Goal: Task Accomplishment & Management: Use online tool/utility

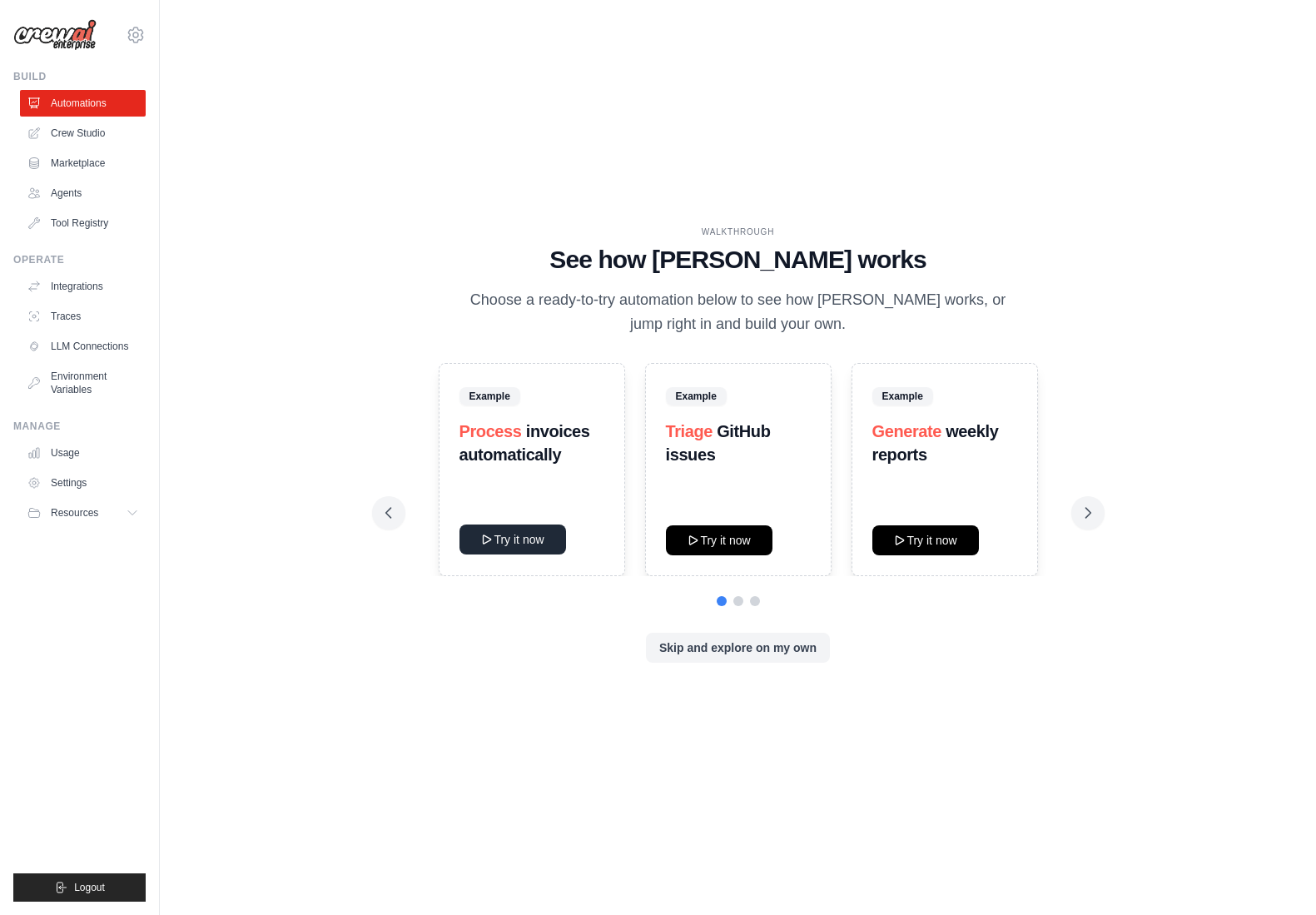
click at [530, 542] on button "Try it now" at bounding box center [512, 539] width 106 height 30
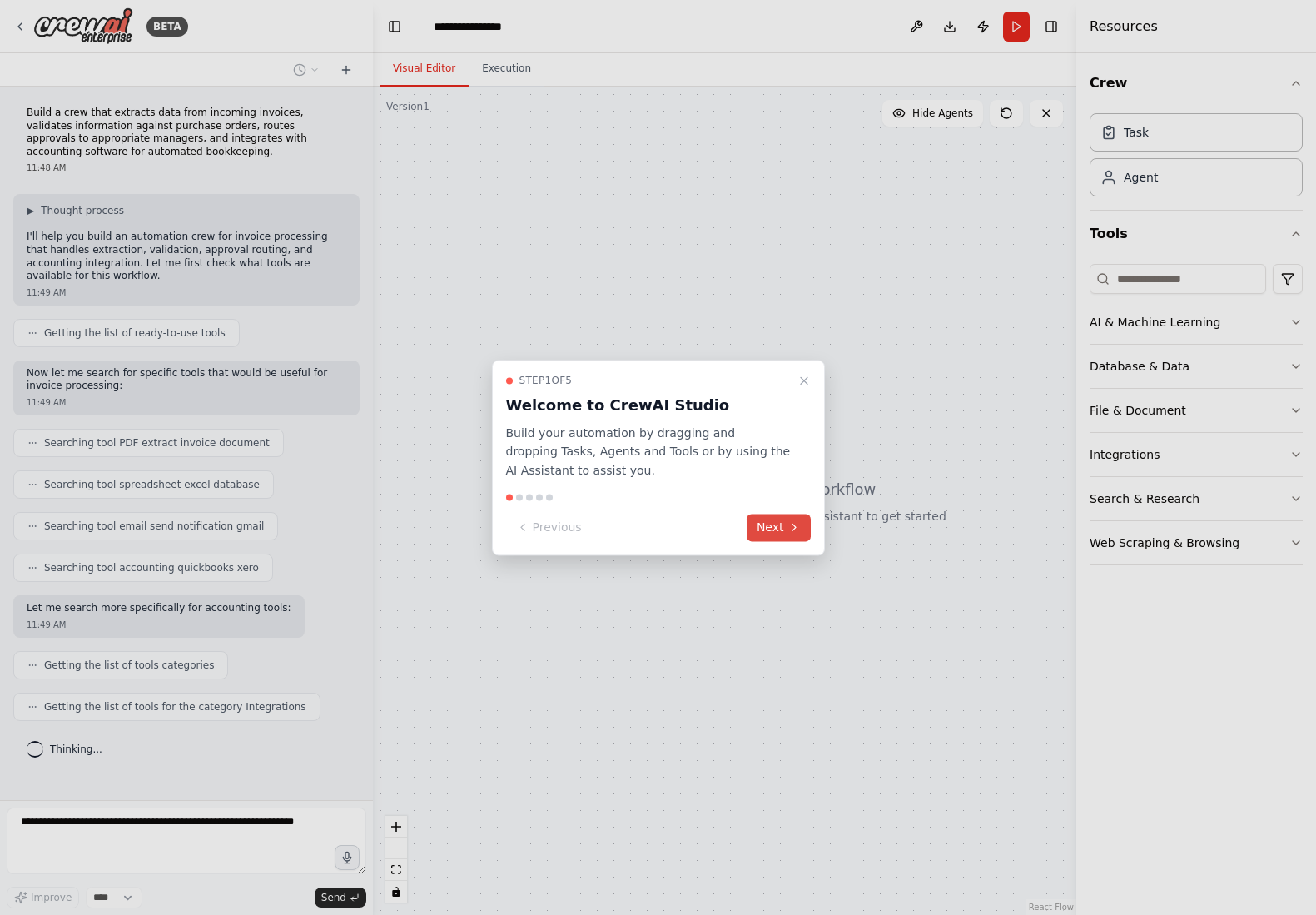
click at [775, 523] on button "Next" at bounding box center [778, 528] width 64 height 28
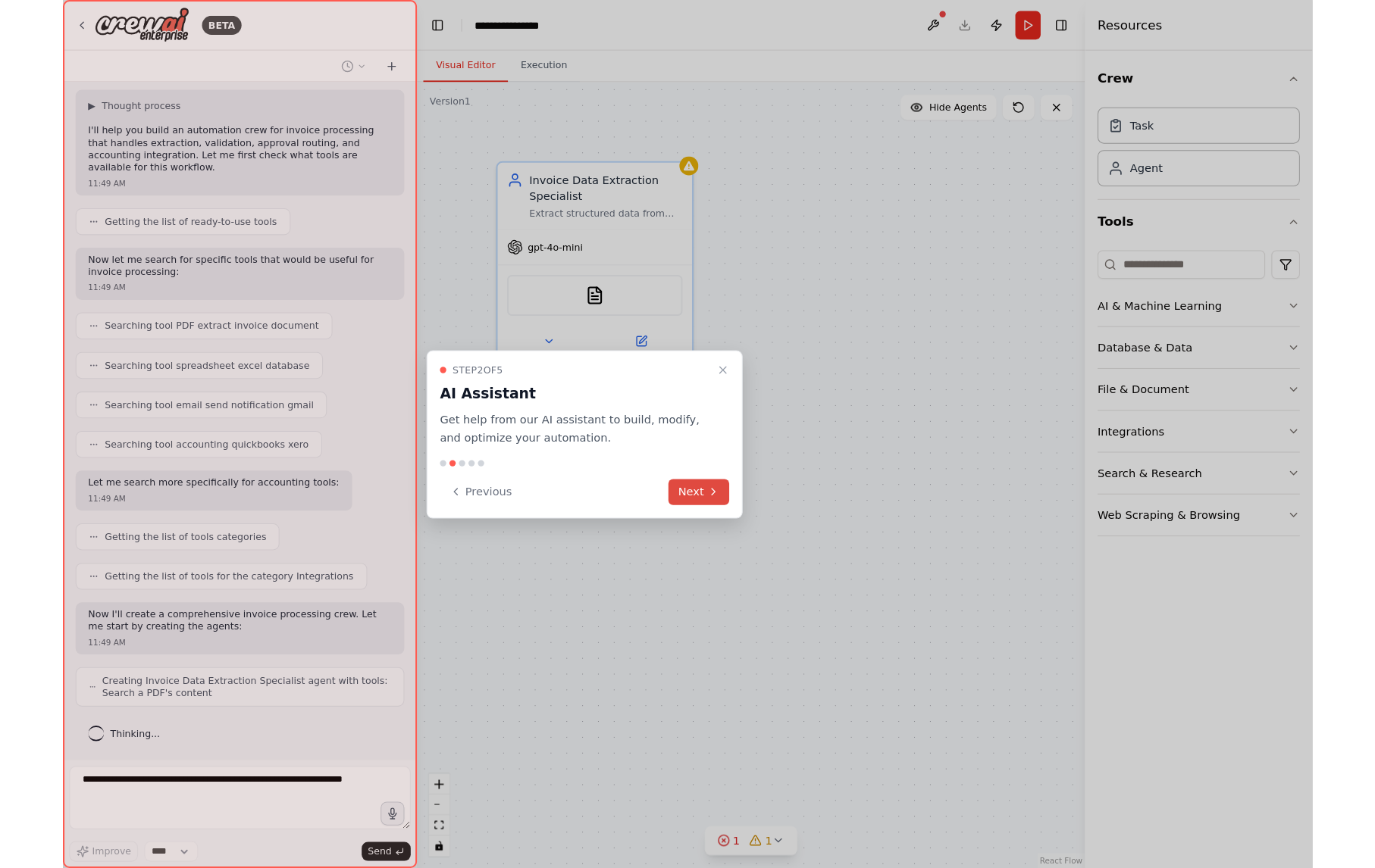
scroll to position [140, 0]
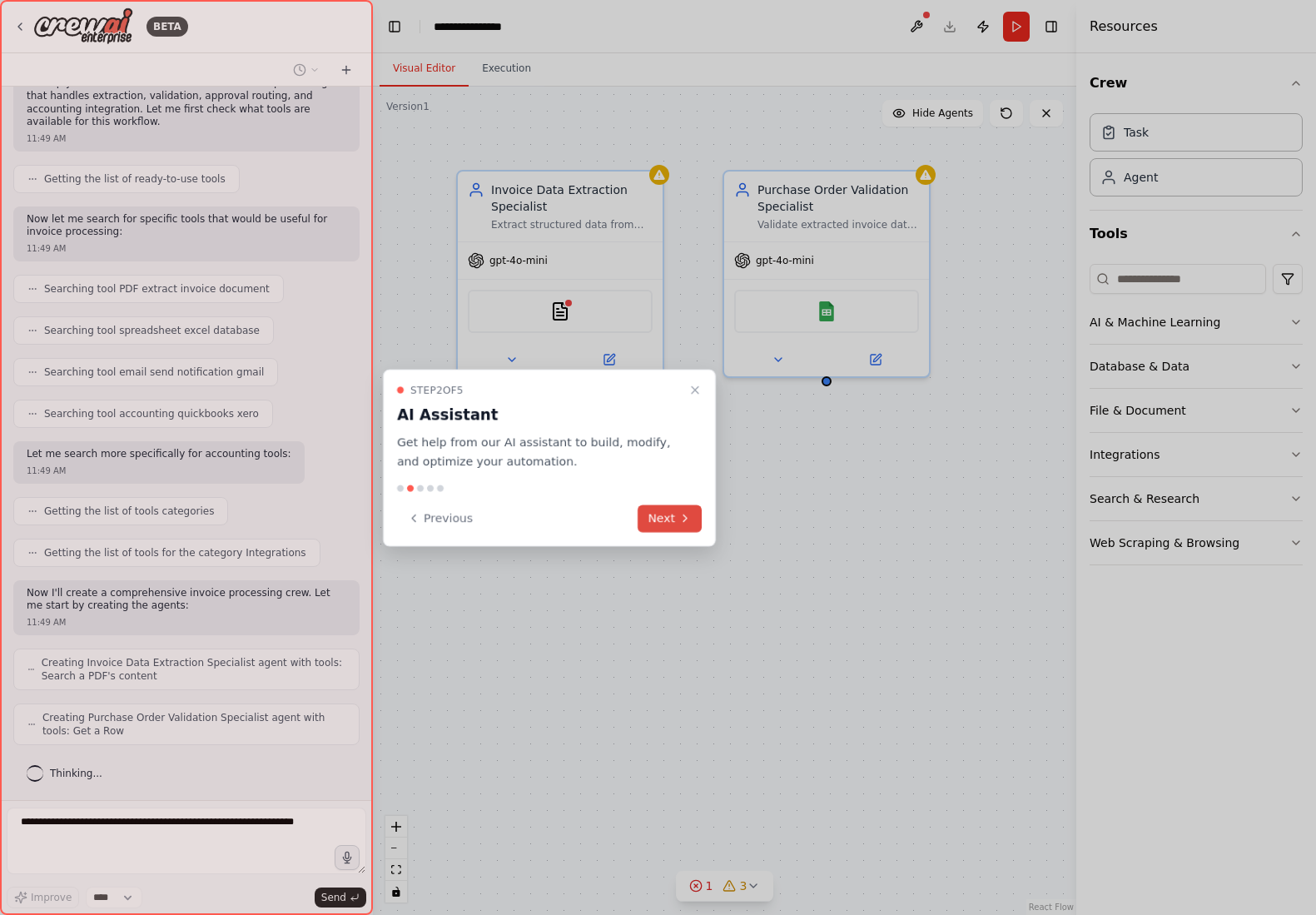
click at [664, 518] on button "Next" at bounding box center [669, 518] width 64 height 28
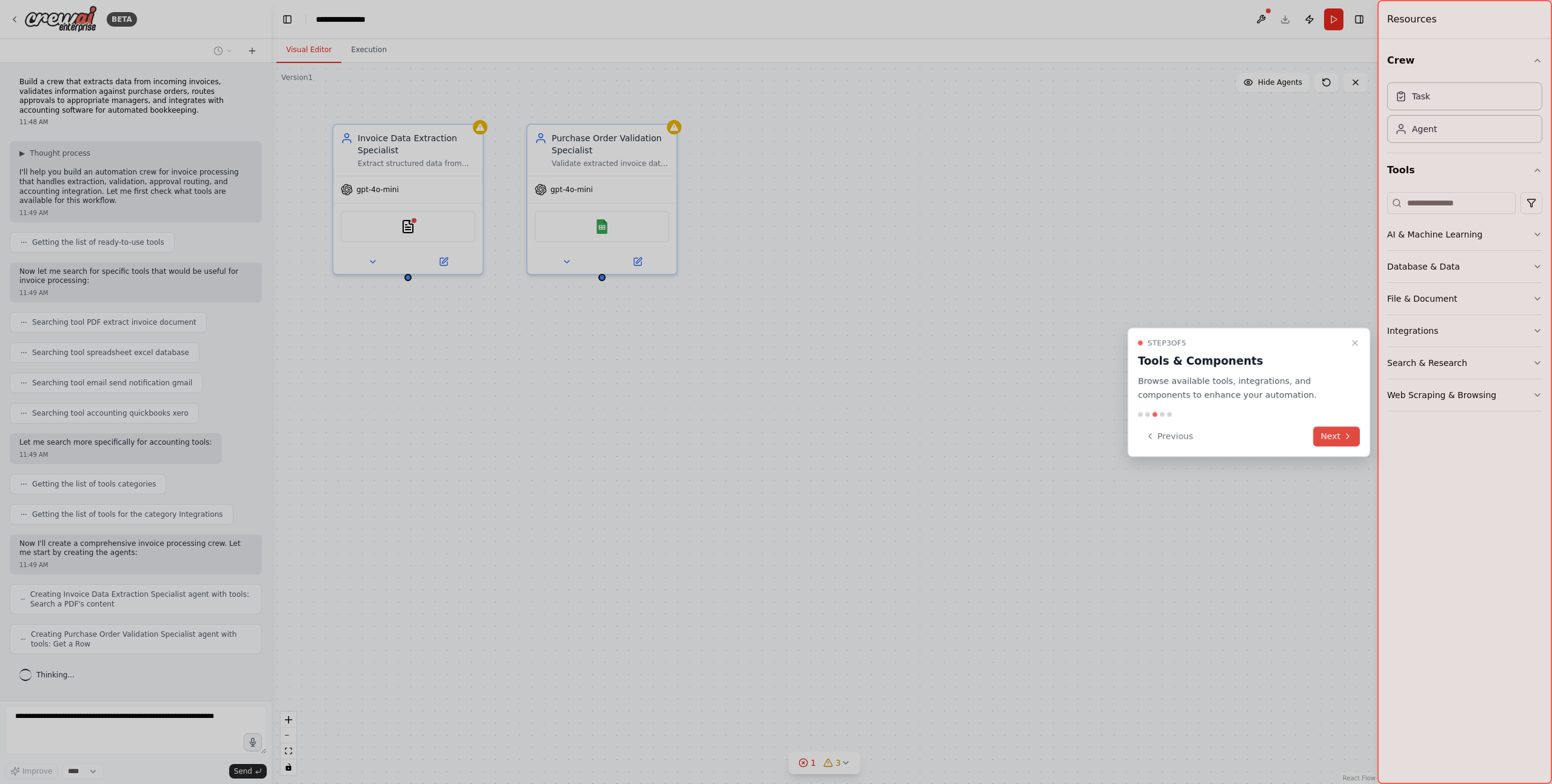
scroll to position [34, 0]
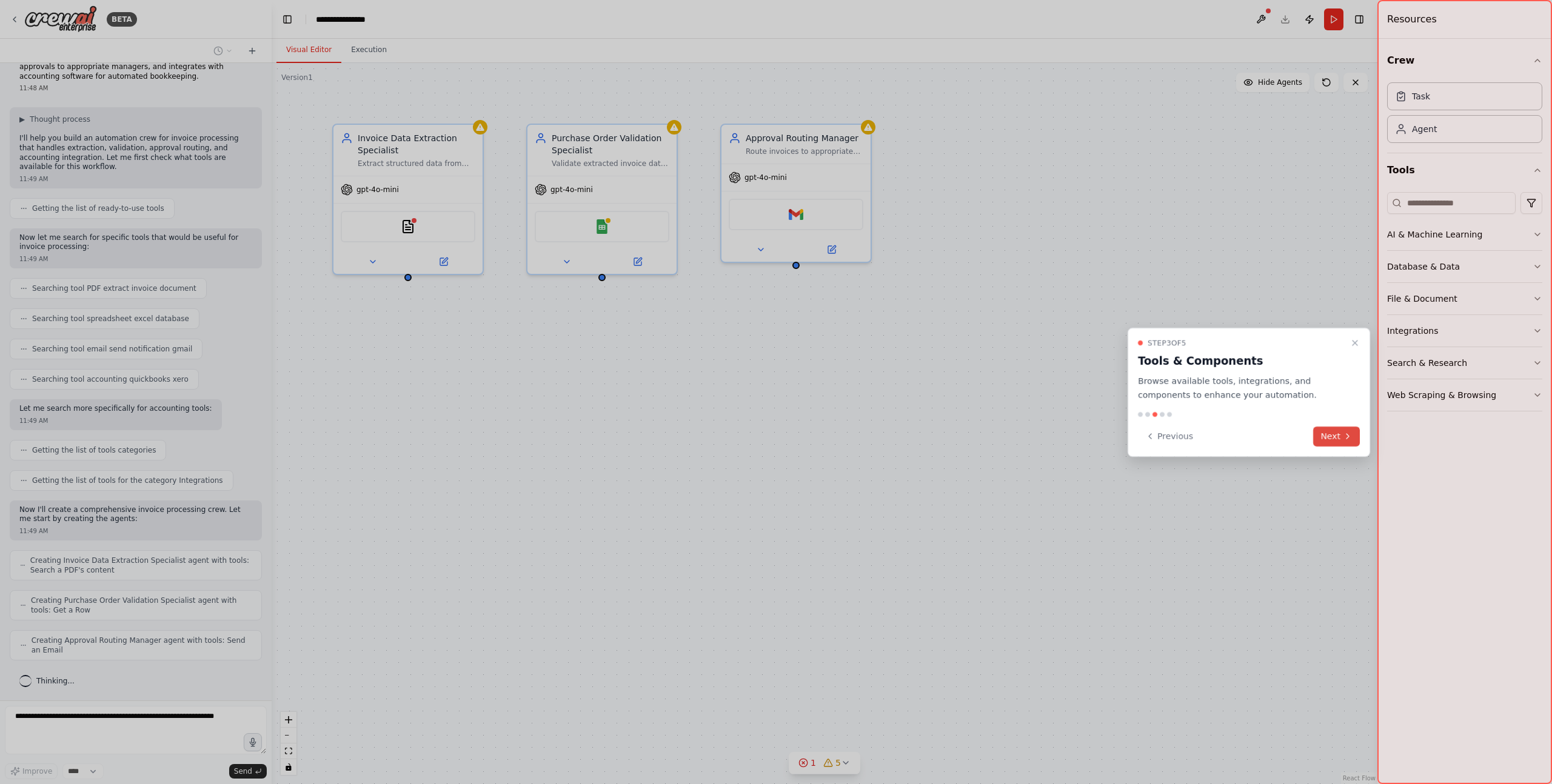
click at [958, 441] on button "Next" at bounding box center [1336, 437] width 46 height 20
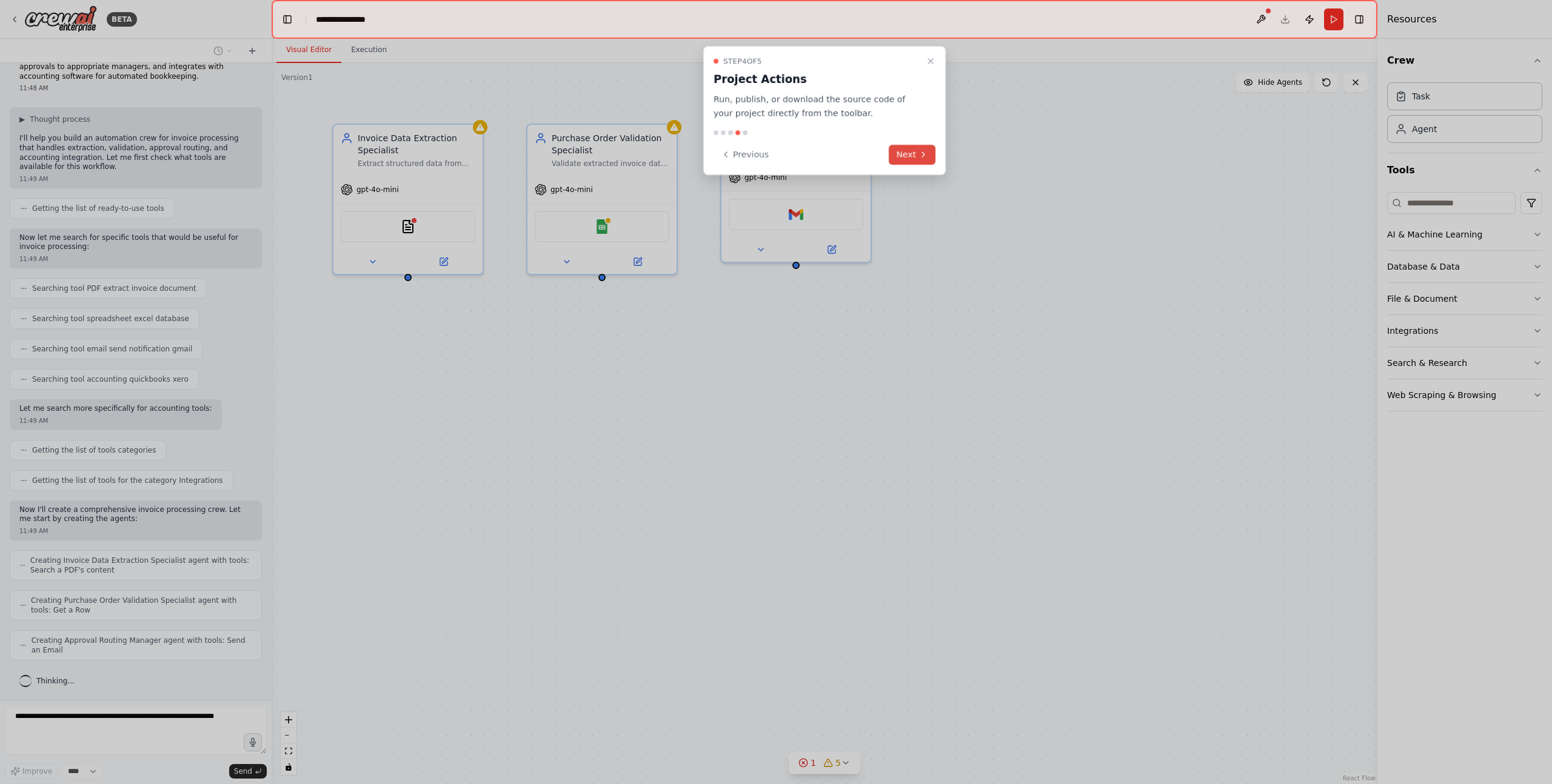
click at [911, 158] on button "Next" at bounding box center [911, 155] width 46 height 20
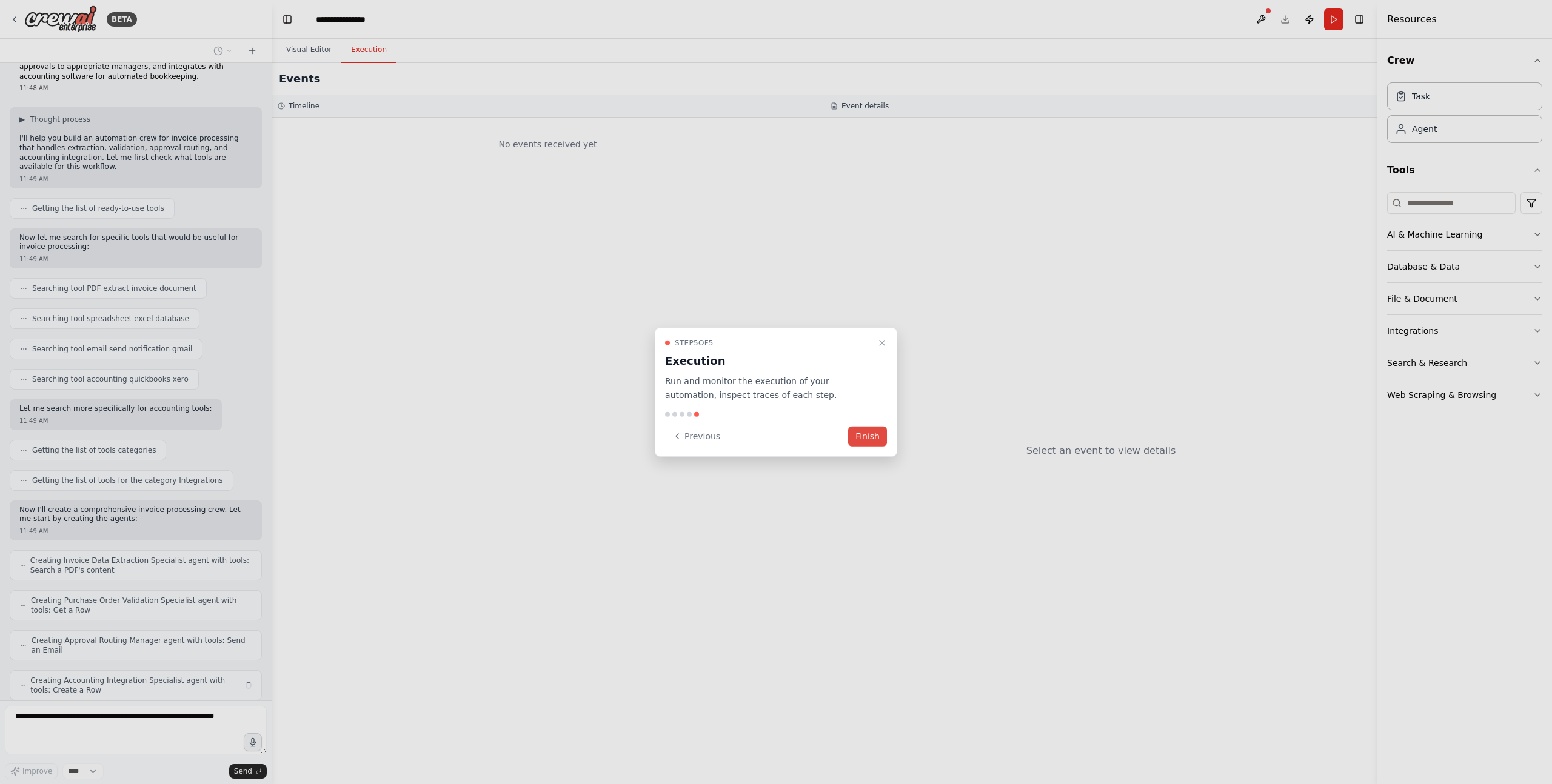
scroll to position [74, 0]
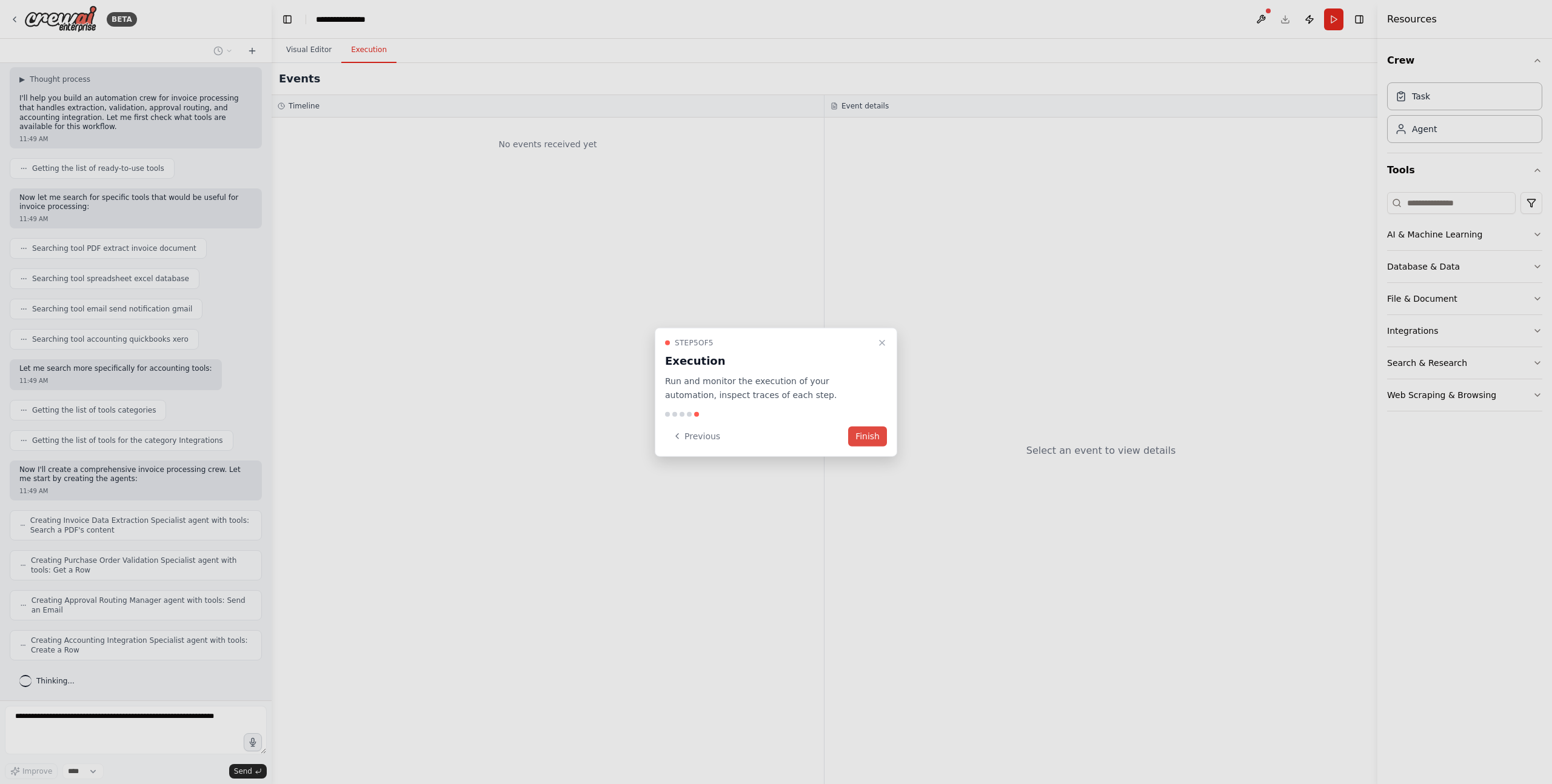
click at [870, 435] on button "Finish" at bounding box center [868, 436] width 39 height 20
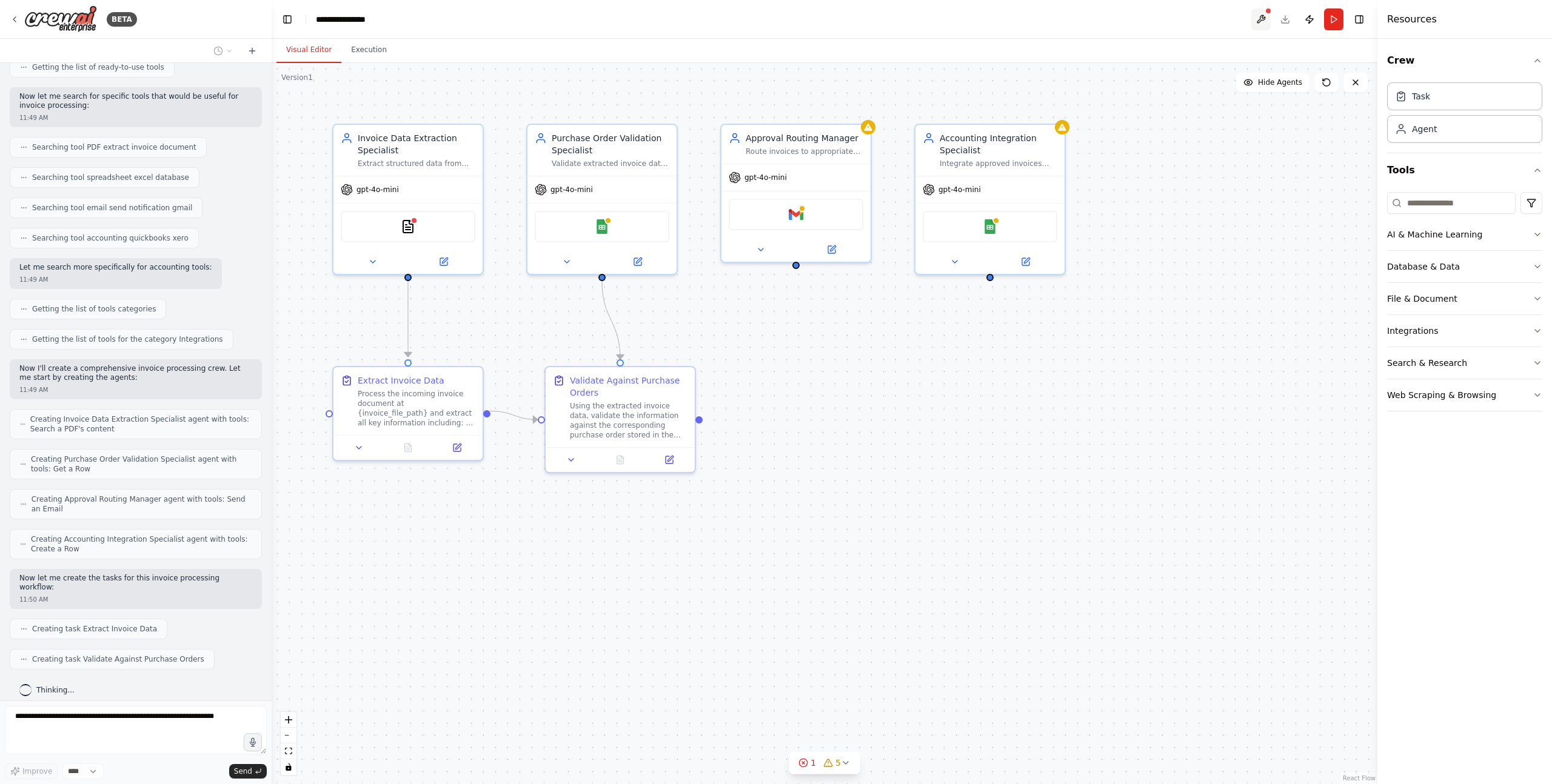
scroll to position [205, 0]
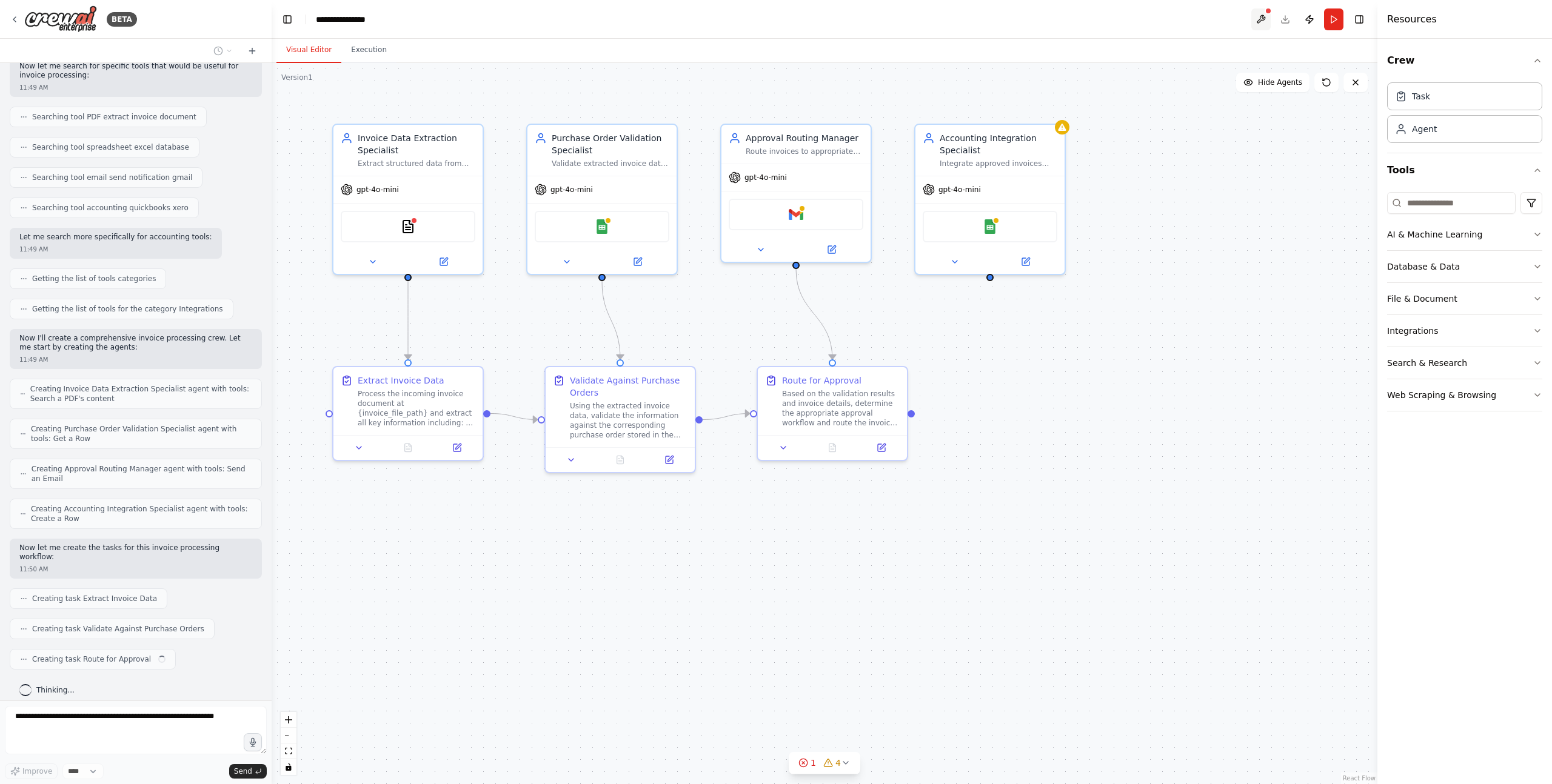
click at [958, 18] on button at bounding box center [1261, 20] width 20 height 22
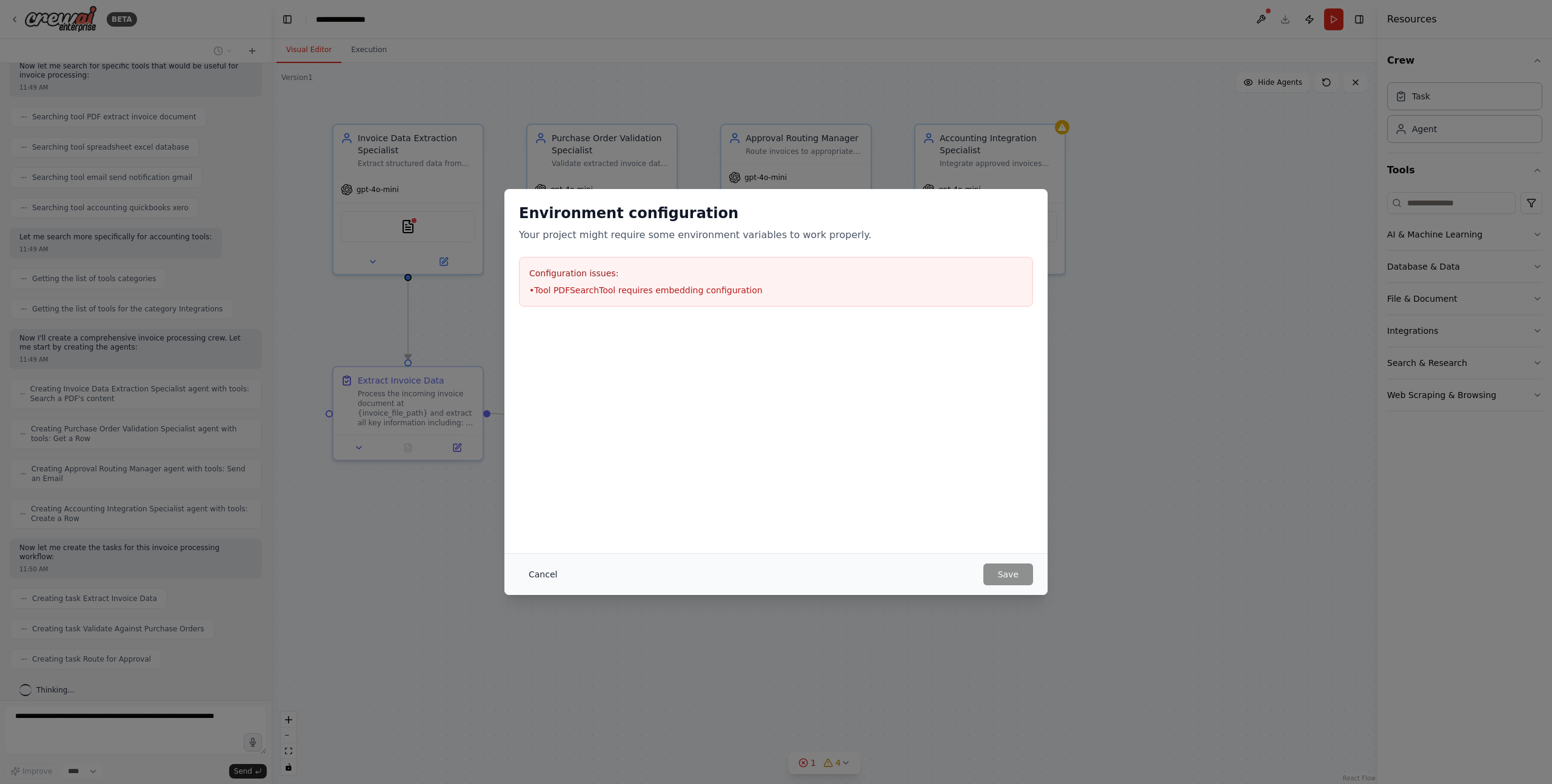
click at [551, 571] on button "Cancel" at bounding box center [542, 575] width 48 height 22
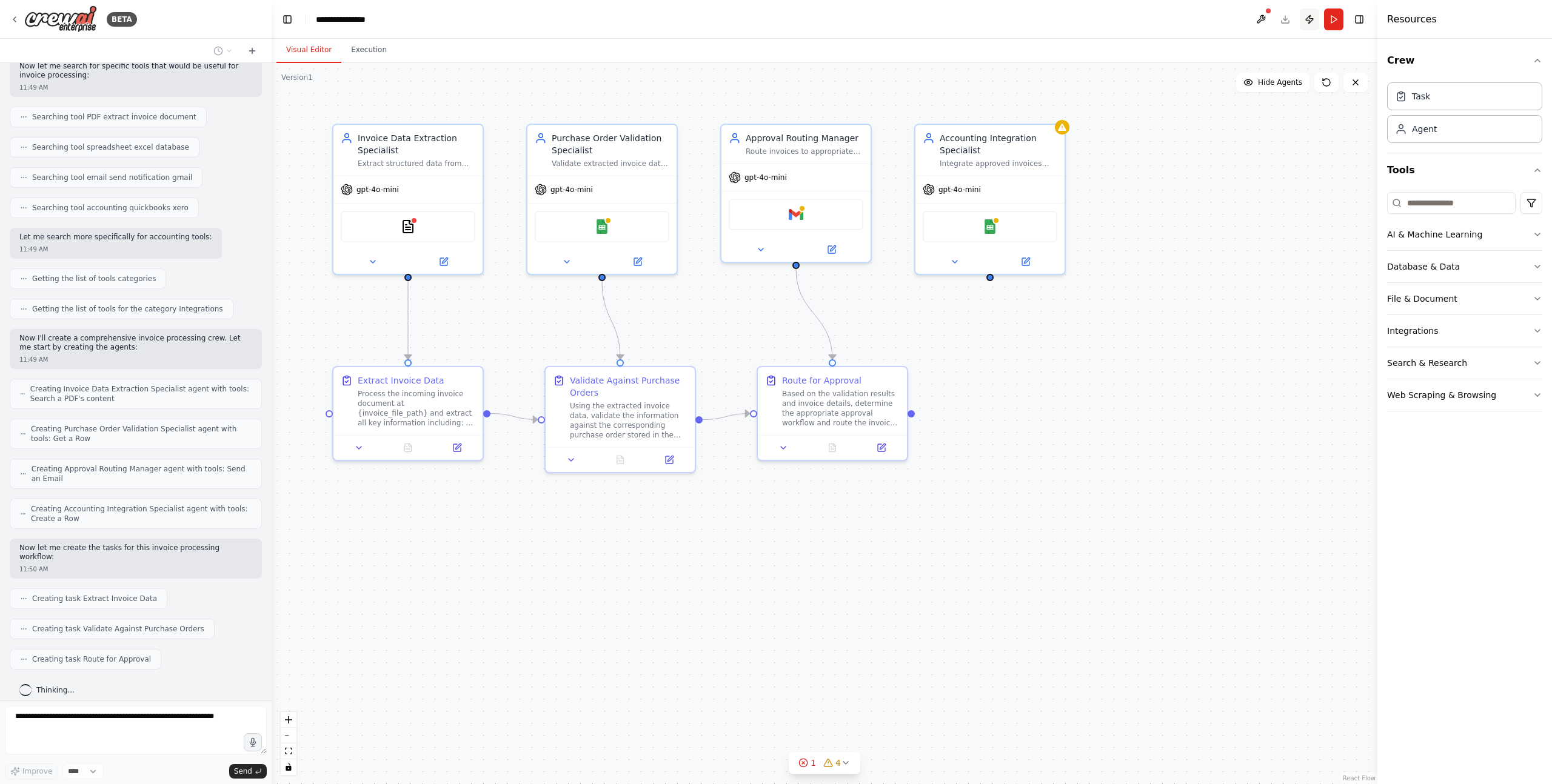
click at [958, 15] on button "Publish" at bounding box center [1309, 20] width 20 height 22
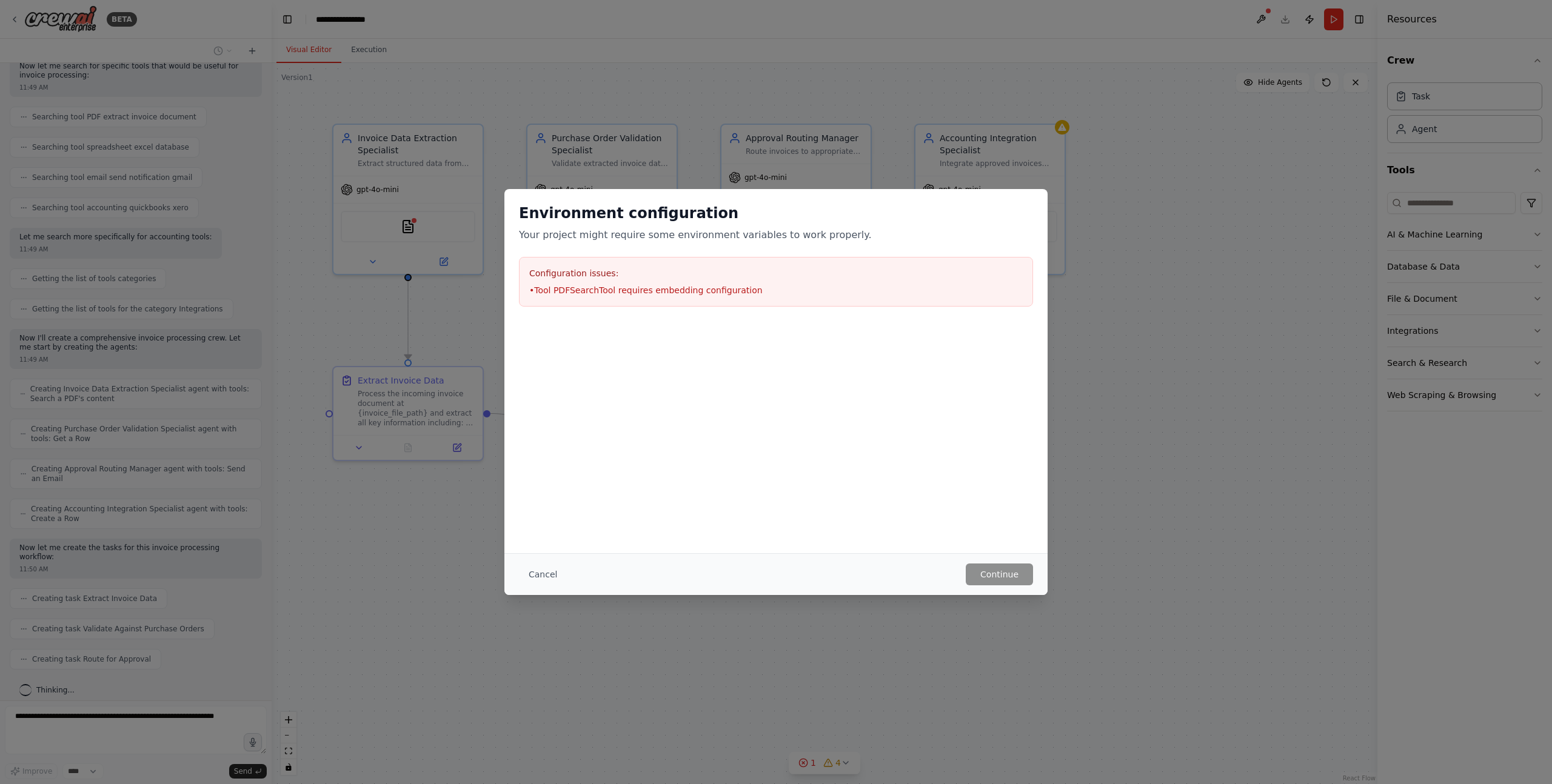
scroll to position [236, 0]
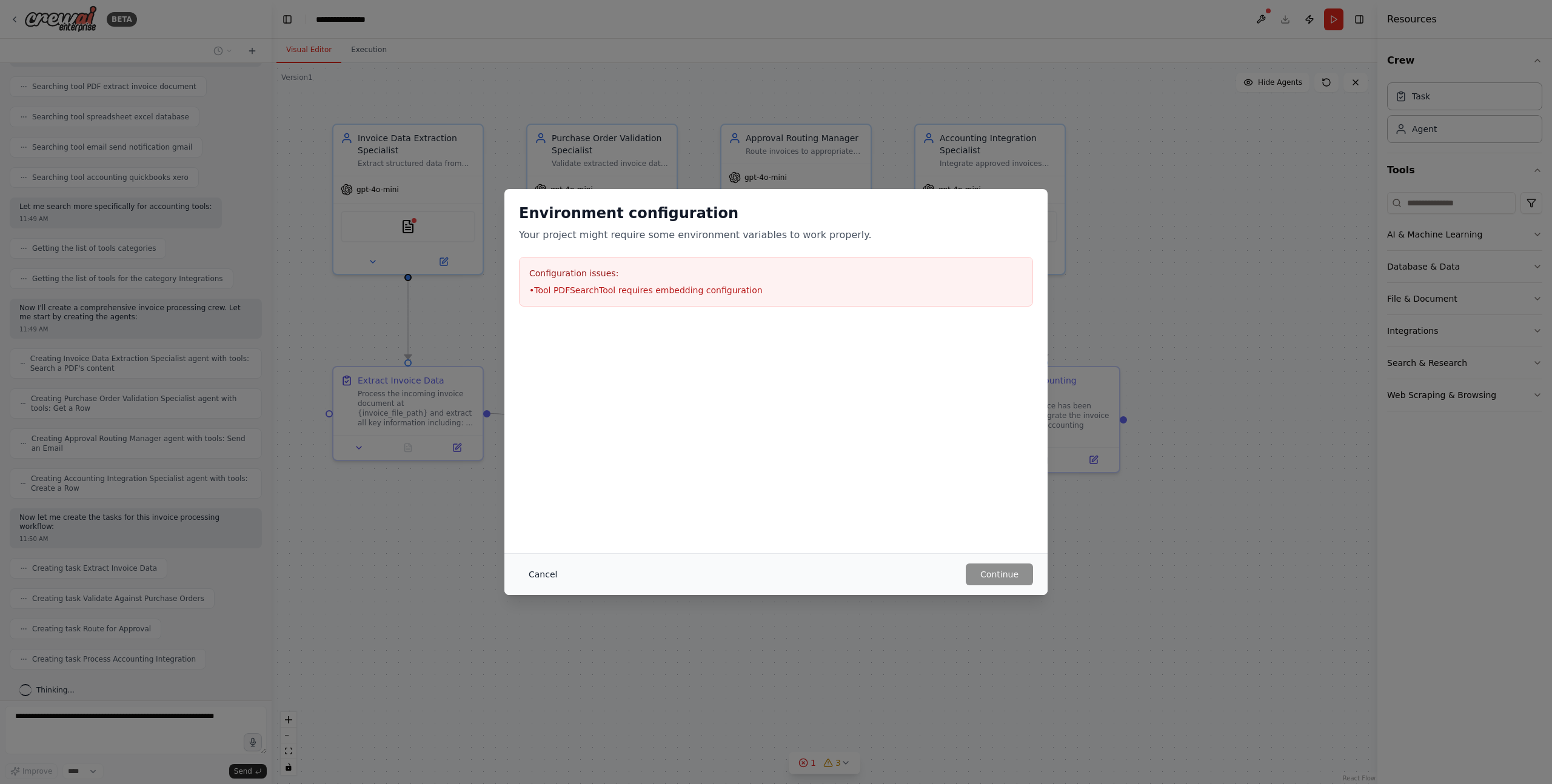
click at [537, 577] on button "Cancel" at bounding box center [542, 575] width 48 height 22
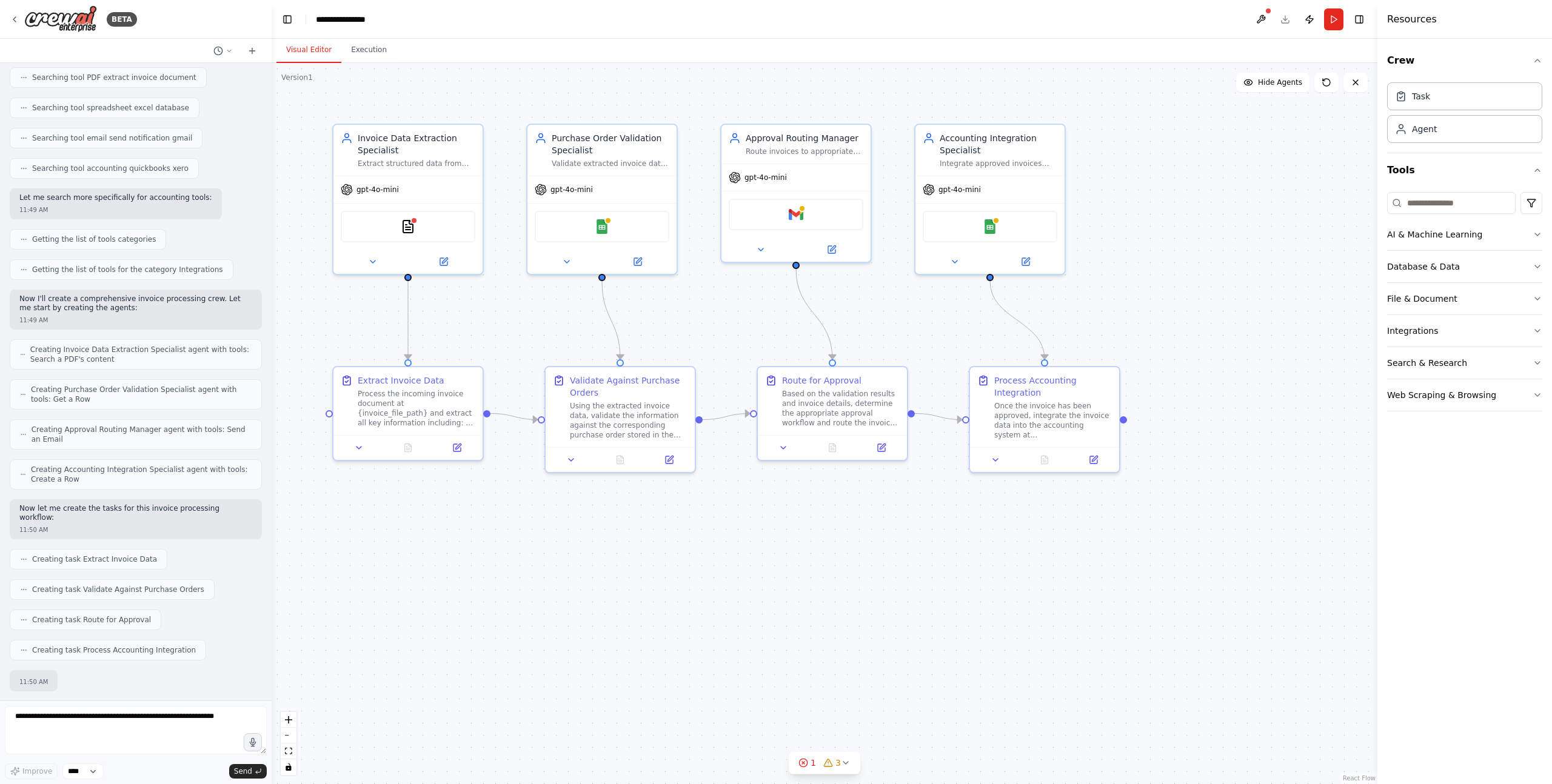
scroll to position [307, 0]
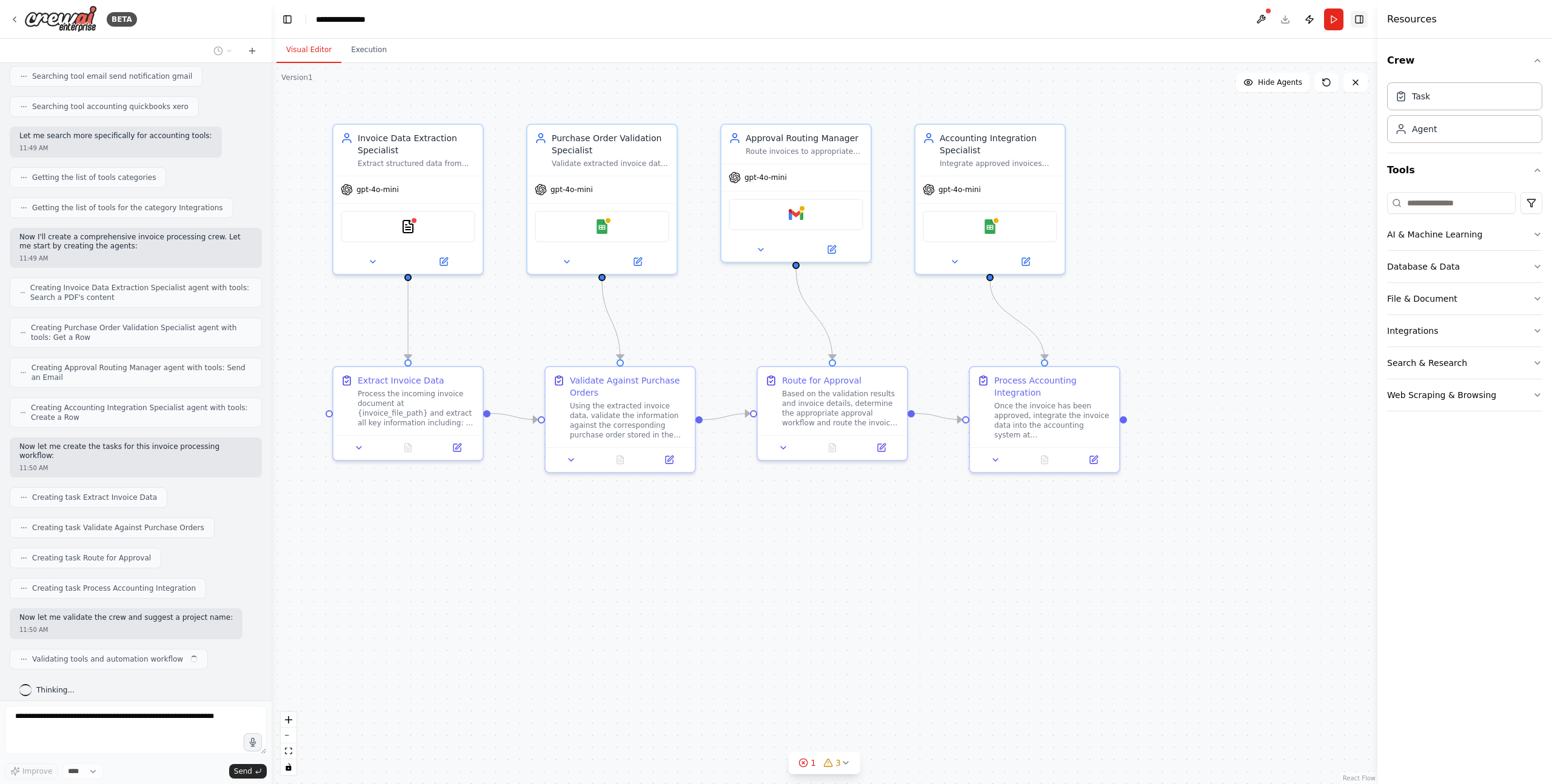
click at [958, 16] on button "Toggle Right Sidebar" at bounding box center [1359, 19] width 17 height 17
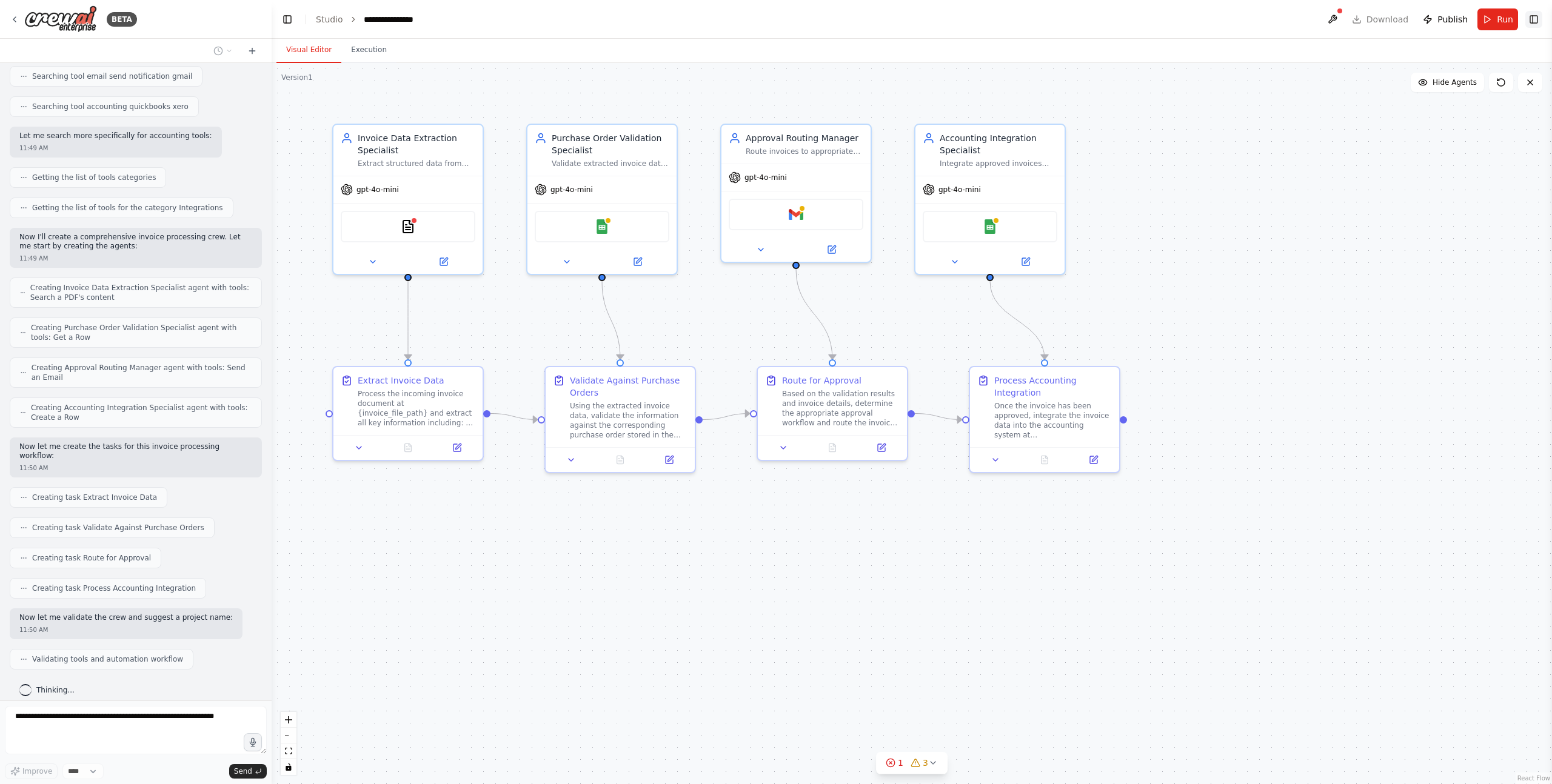
click at [958, 16] on button "Toggle Right Sidebar" at bounding box center [1533, 19] width 17 height 17
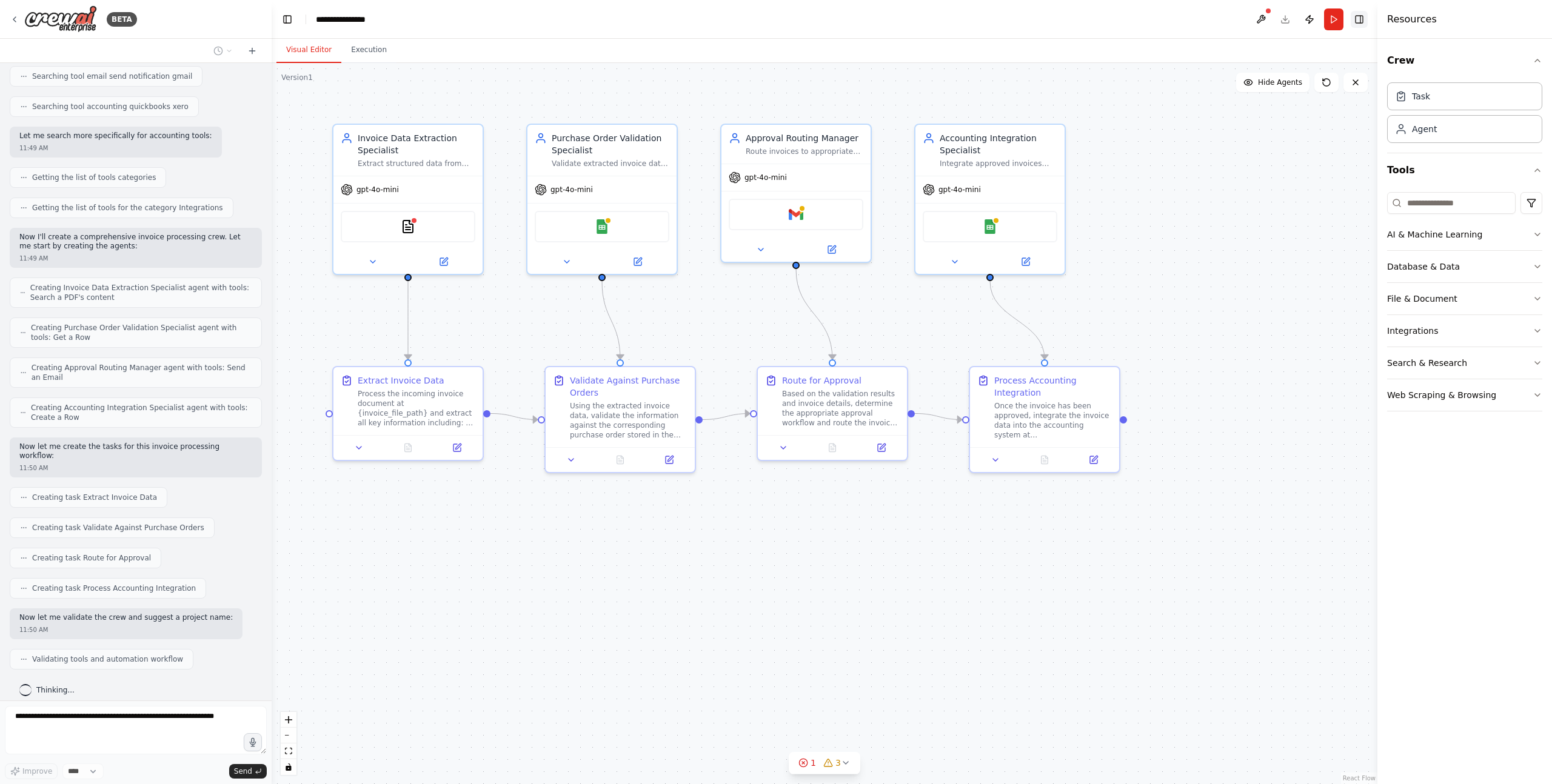
click at [958, 17] on button "Toggle Right Sidebar" at bounding box center [1359, 19] width 17 height 17
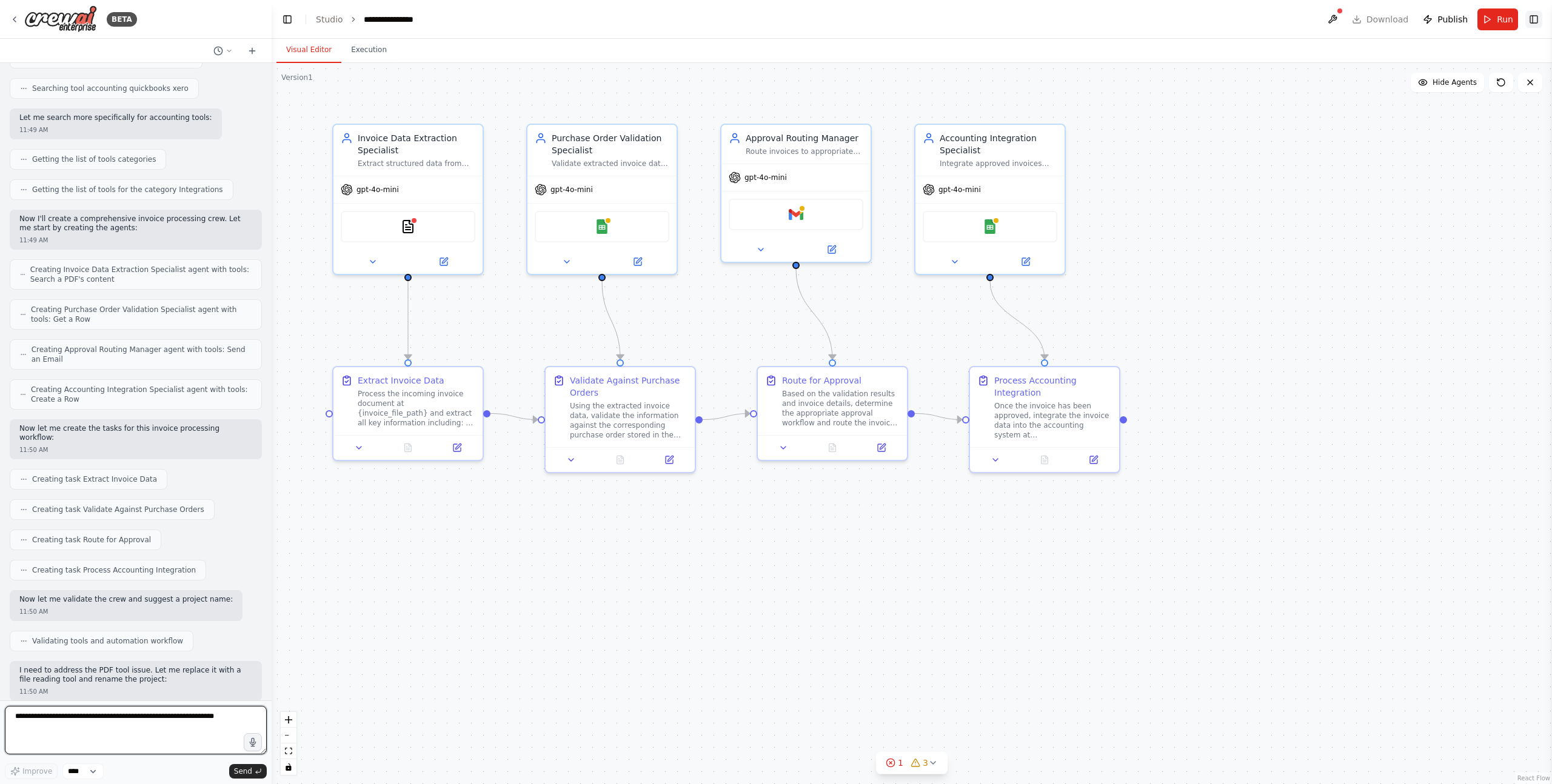
scroll to position [427, 0]
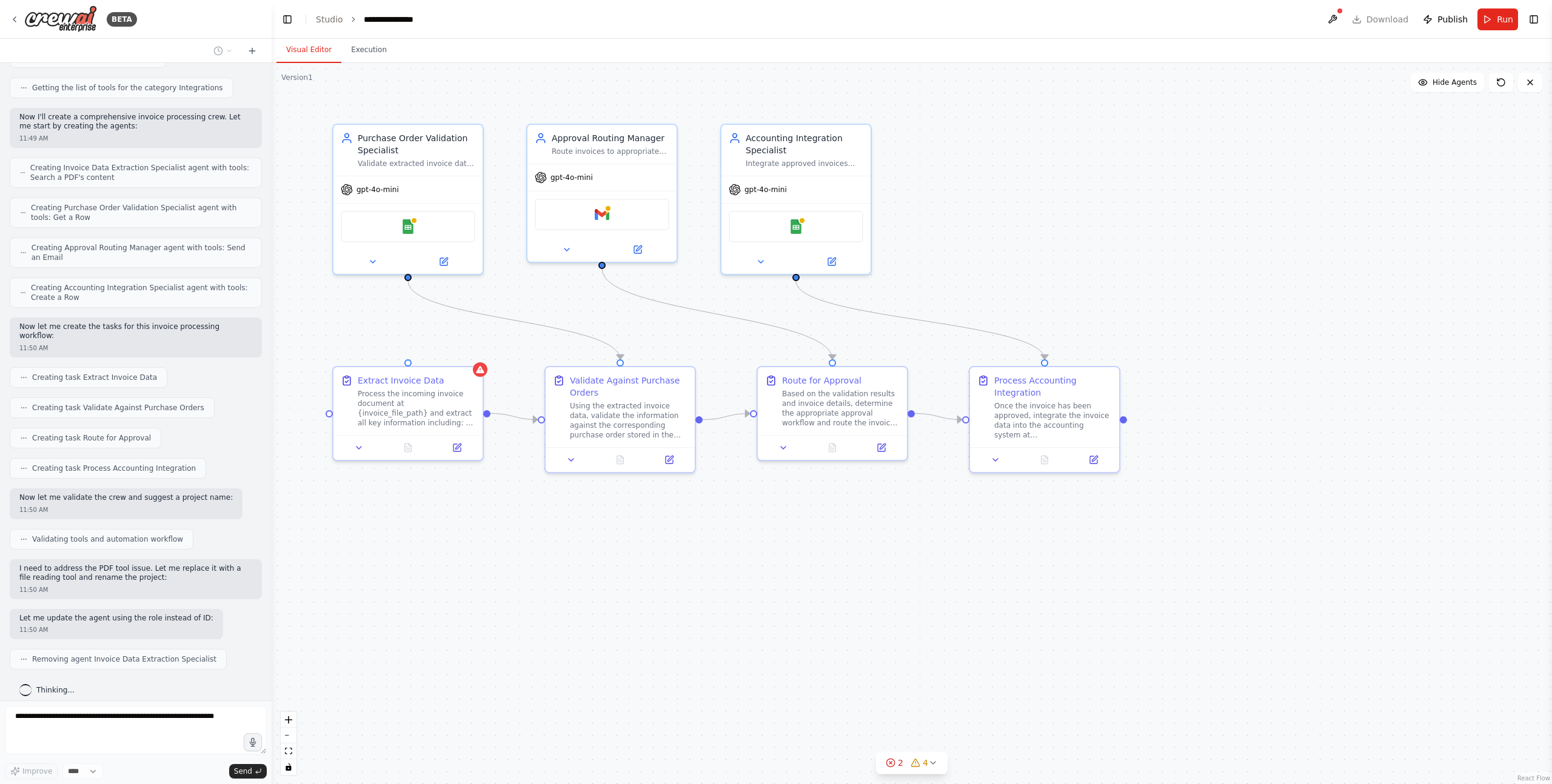
click at [958, 18] on header "**********" at bounding box center [911, 20] width 1280 height 39
click at [958, 17] on button "Toggle Right Sidebar" at bounding box center [1533, 19] width 17 height 17
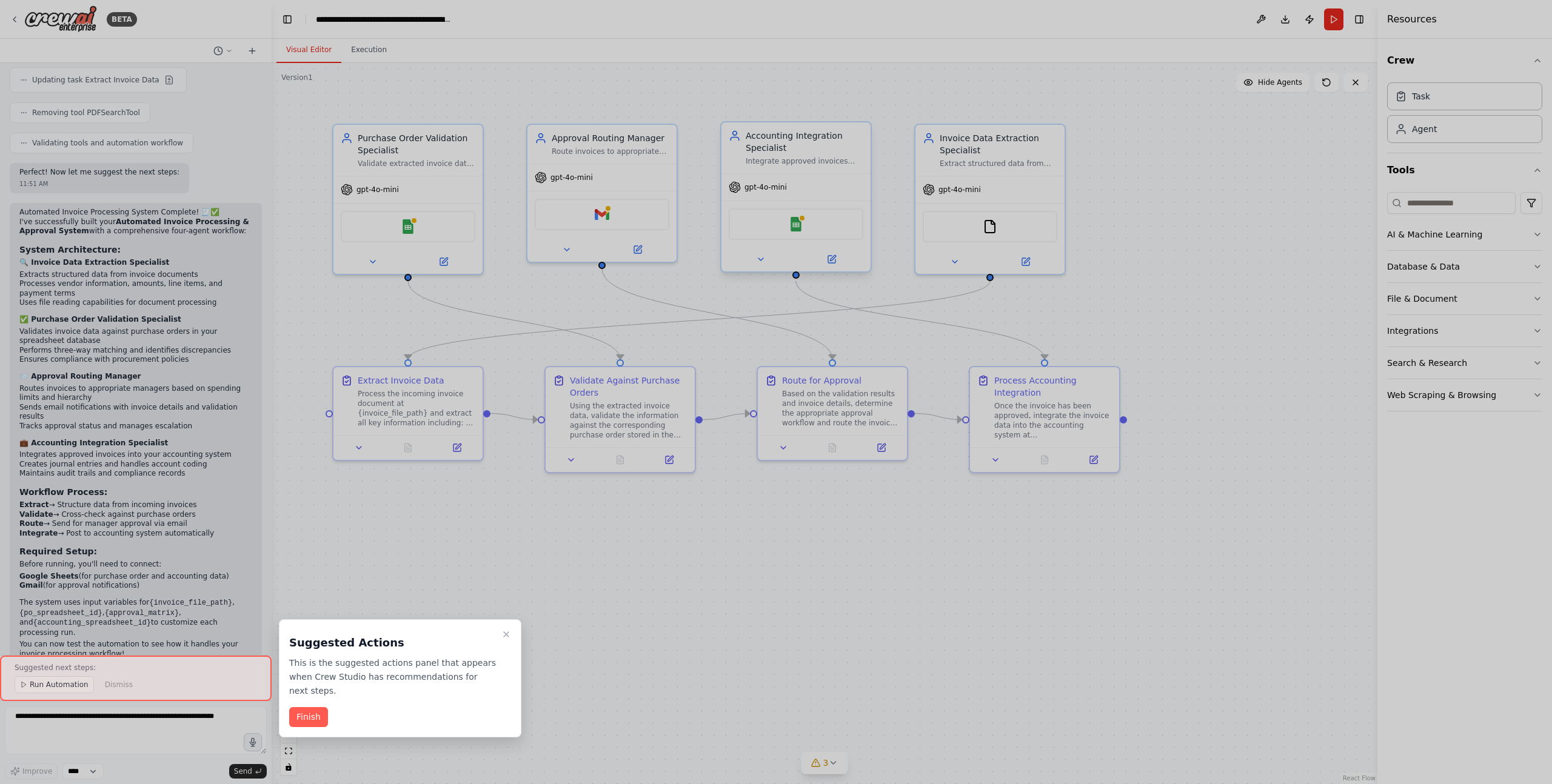
scroll to position [1289, 0]
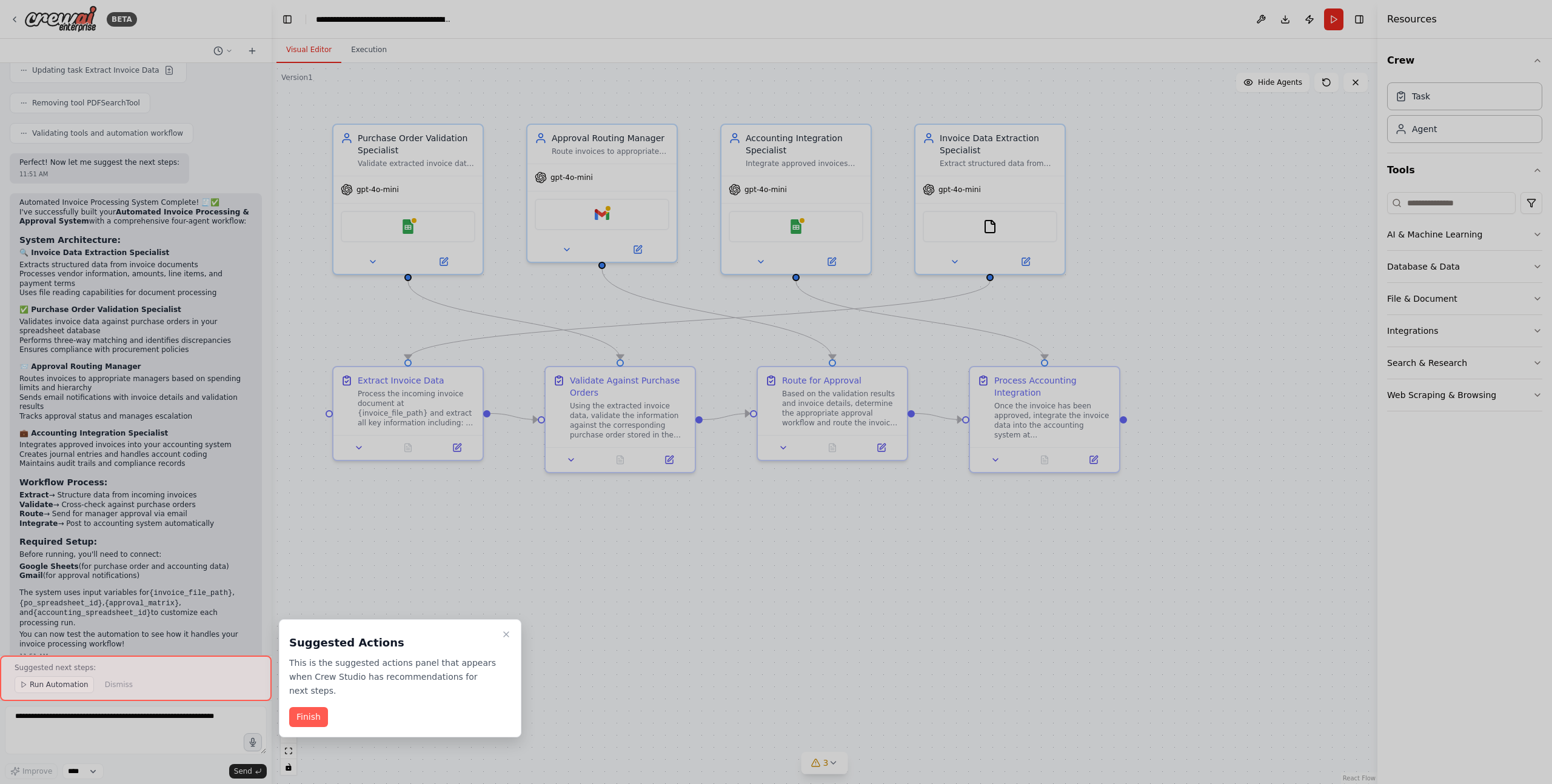
click at [359, 662] on p "This is the suggested actions panel that appears when Crew Studio has recommend…" at bounding box center [393, 676] width 207 height 41
click at [312, 666] on button "Finish" at bounding box center [309, 717] width 39 height 20
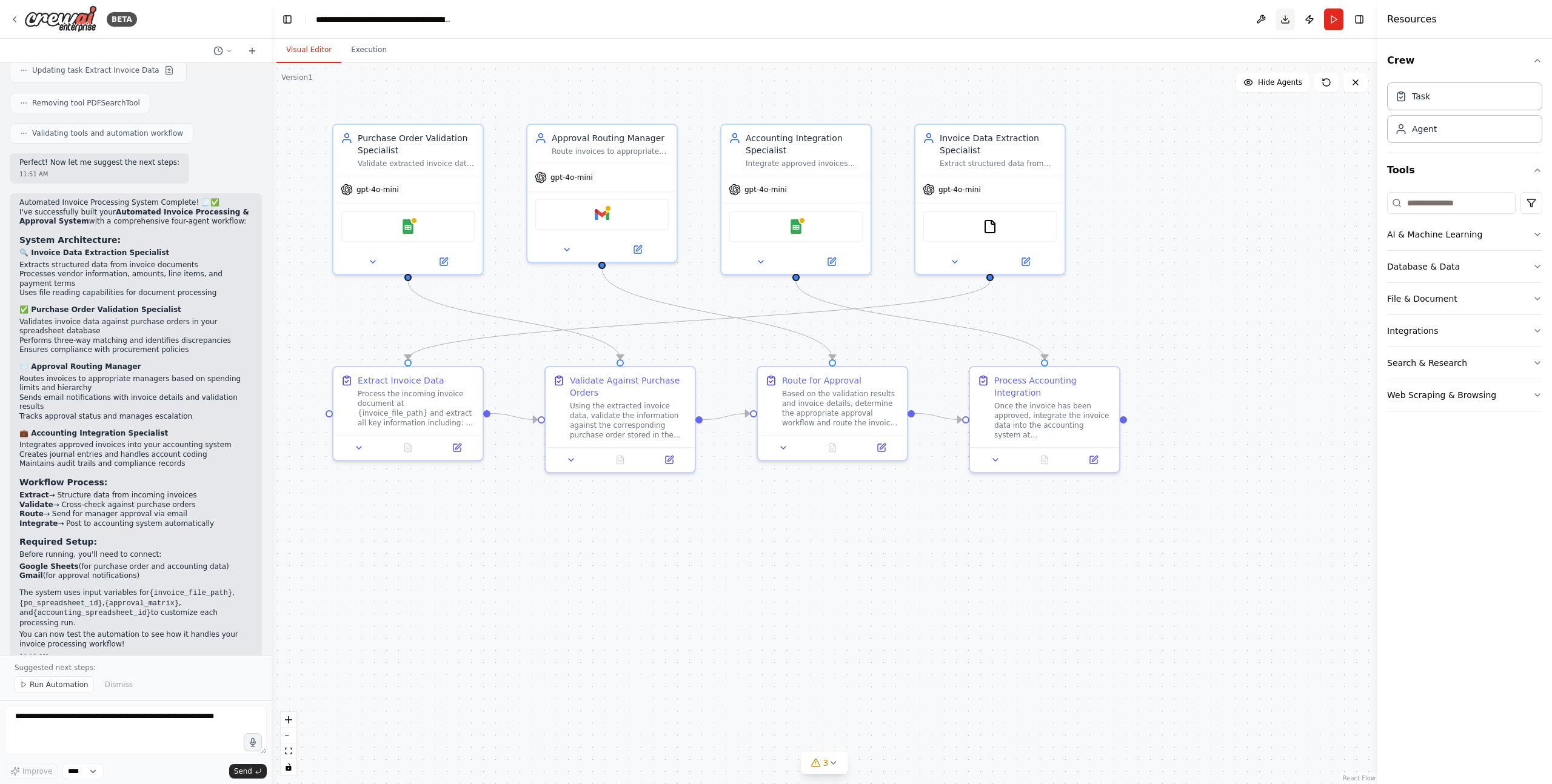
click at [958, 20] on button "Download" at bounding box center [1285, 20] width 20 height 22
click at [65, 666] on span "Run Automation" at bounding box center [59, 685] width 59 height 9
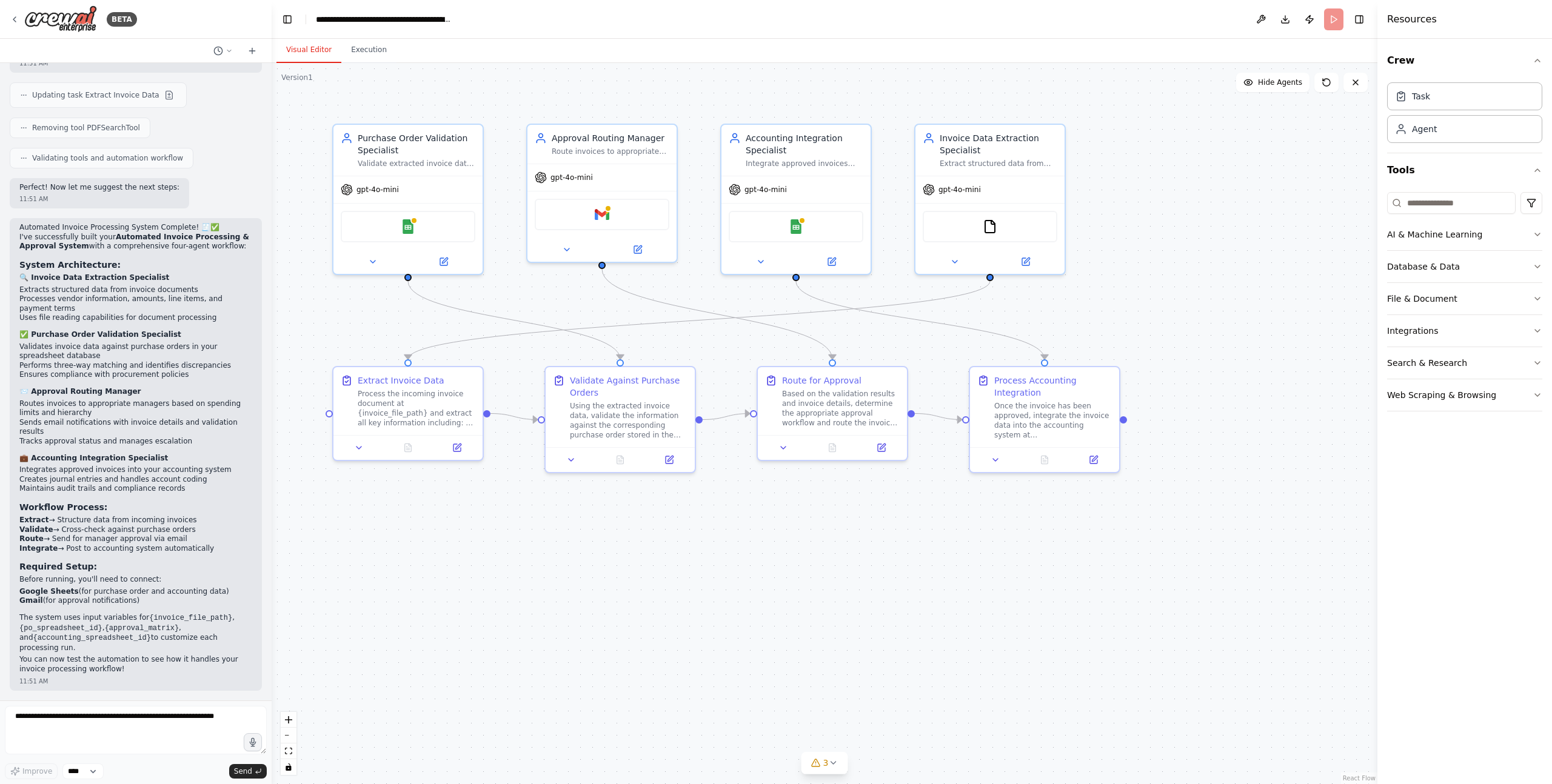
scroll to position [1244, 0]
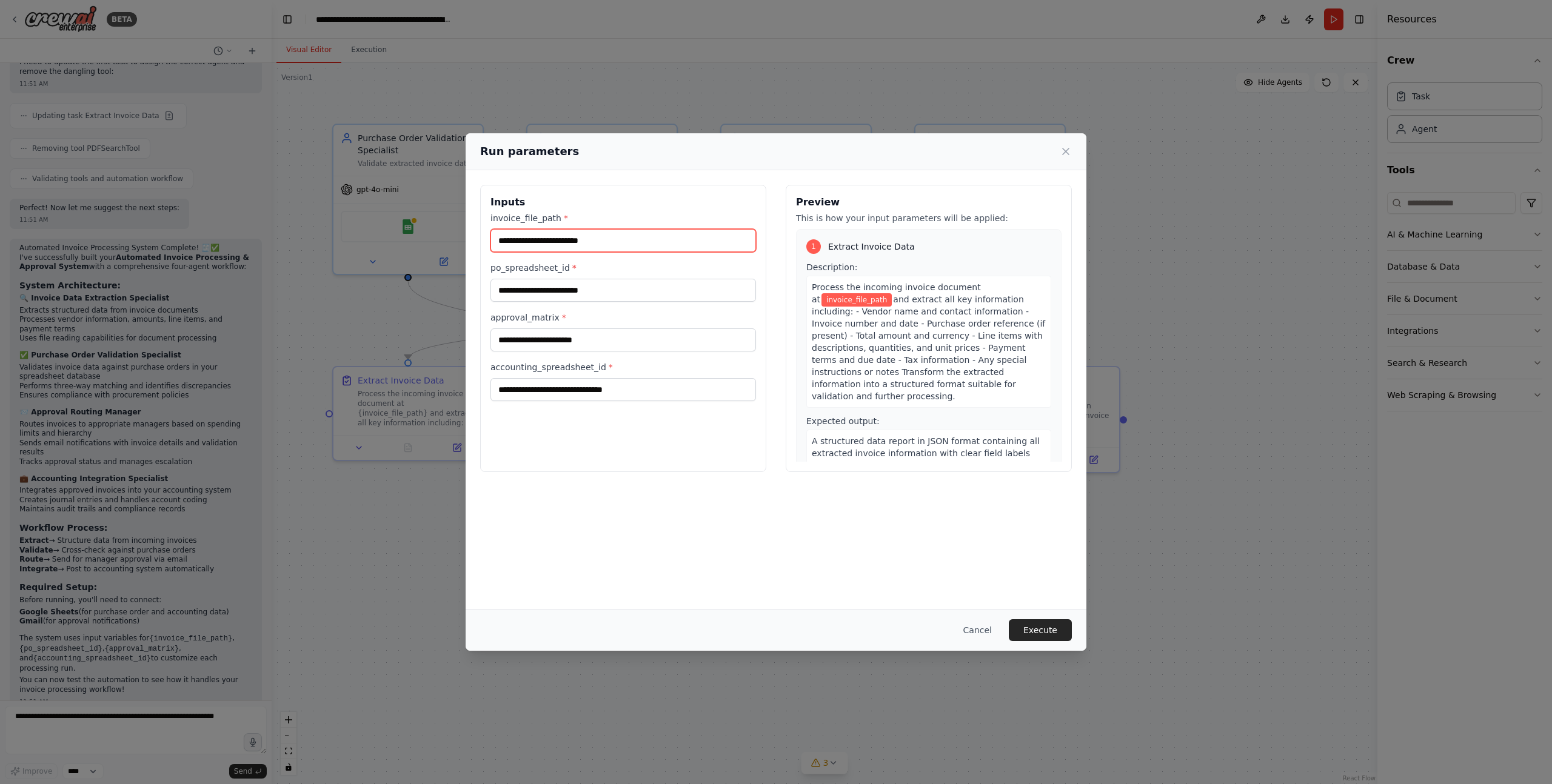
click at [596, 250] on input "invoice_file_path *" at bounding box center [623, 240] width 265 height 23
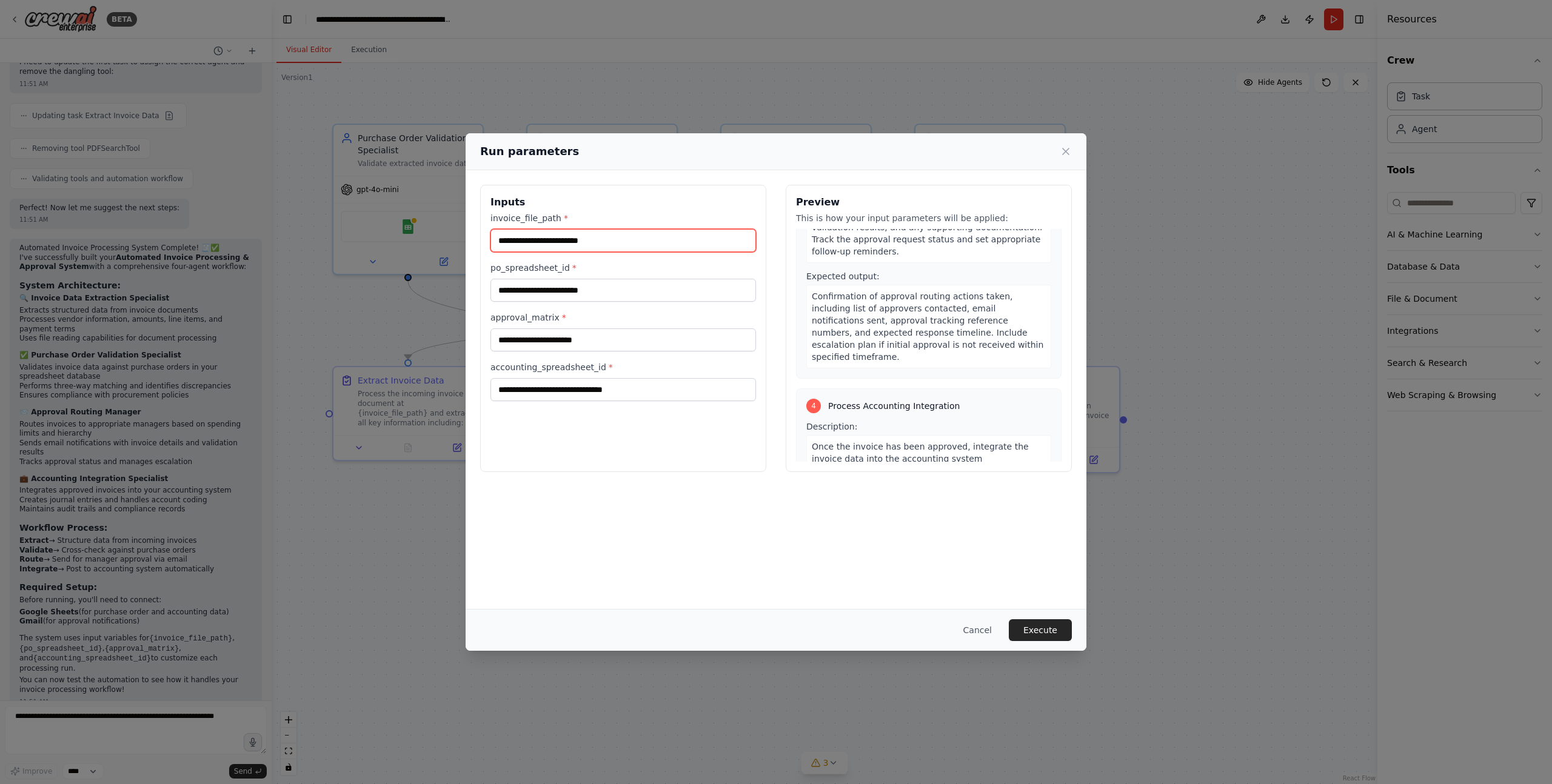
scroll to position [950, 0]
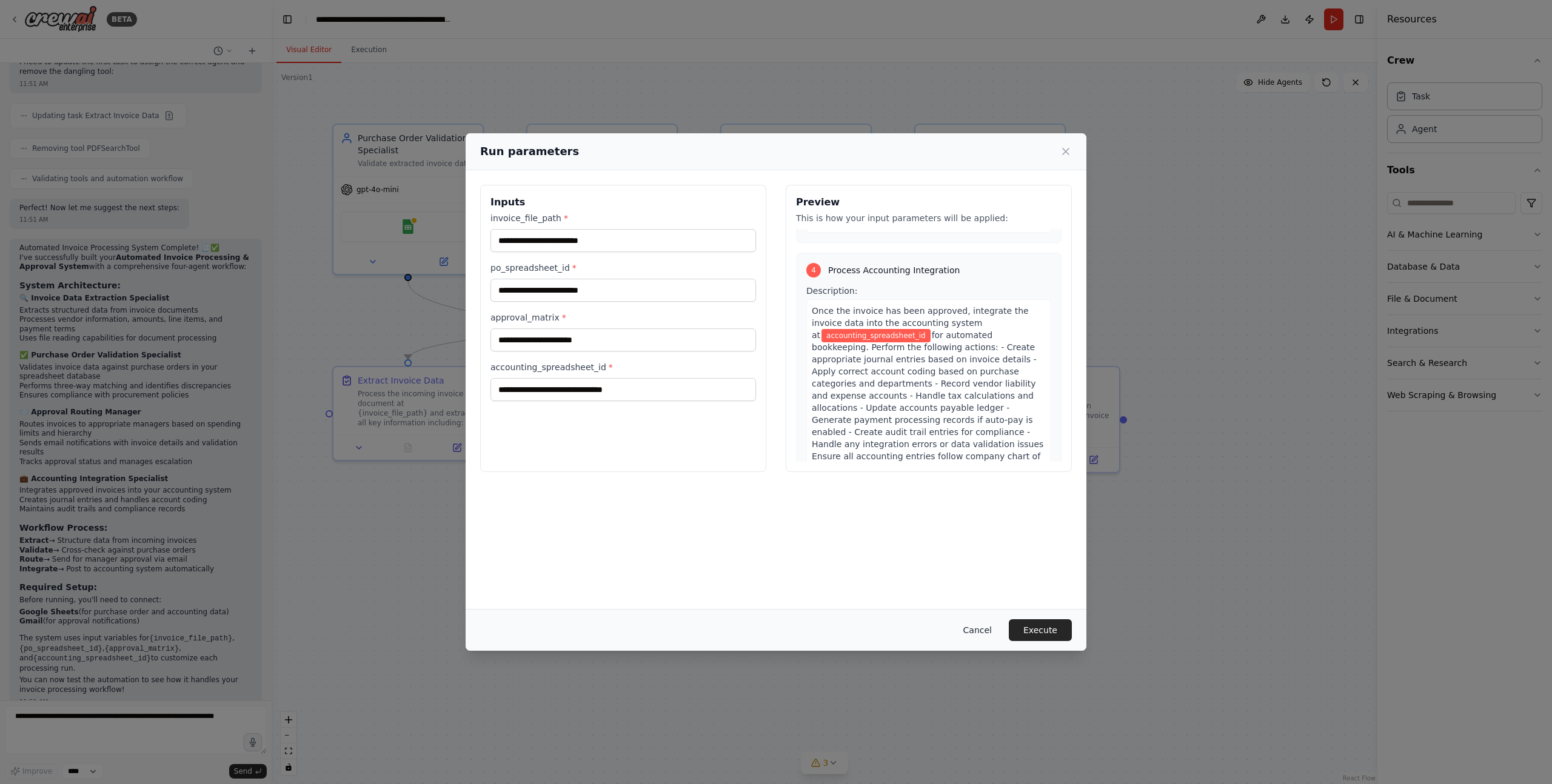
click at [958, 631] on button "Cancel" at bounding box center [977, 630] width 48 height 22
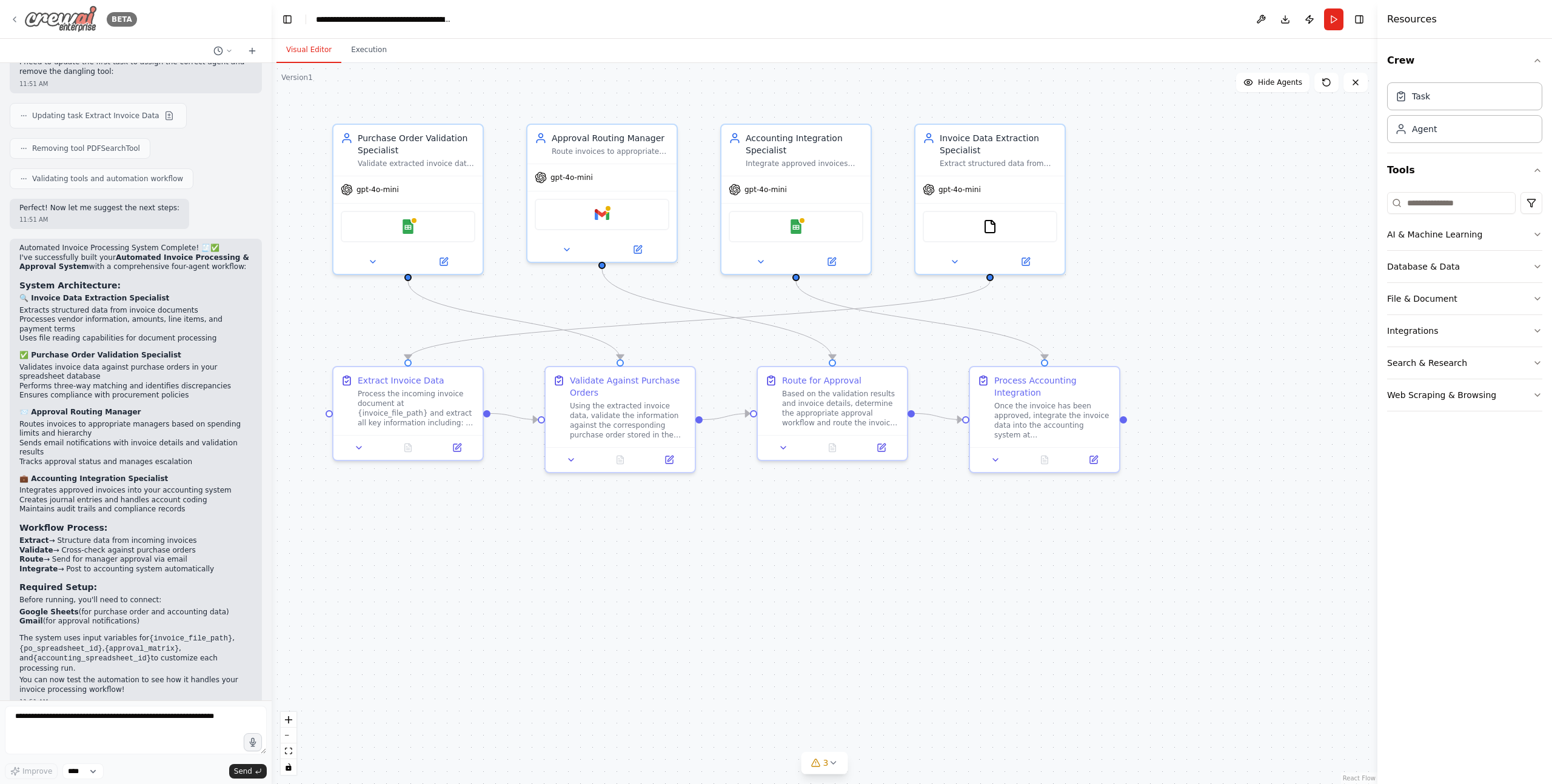
click at [15, 17] on icon at bounding box center [15, 19] width 3 height 5
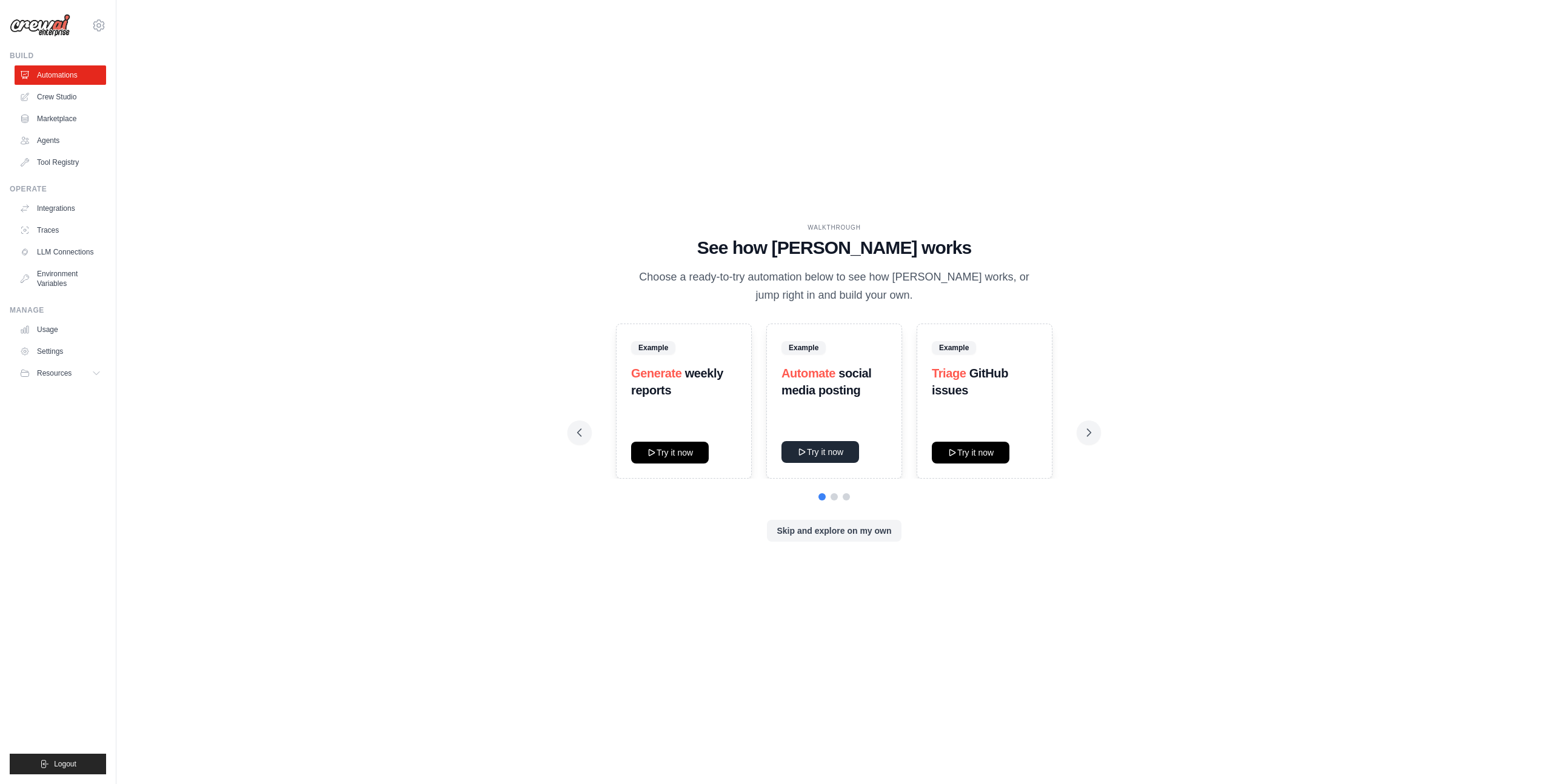
click at [820, 452] on button "Try it now" at bounding box center [820, 452] width 77 height 22
click at [831, 524] on button "Skip and explore on my own" at bounding box center [833, 530] width 134 height 22
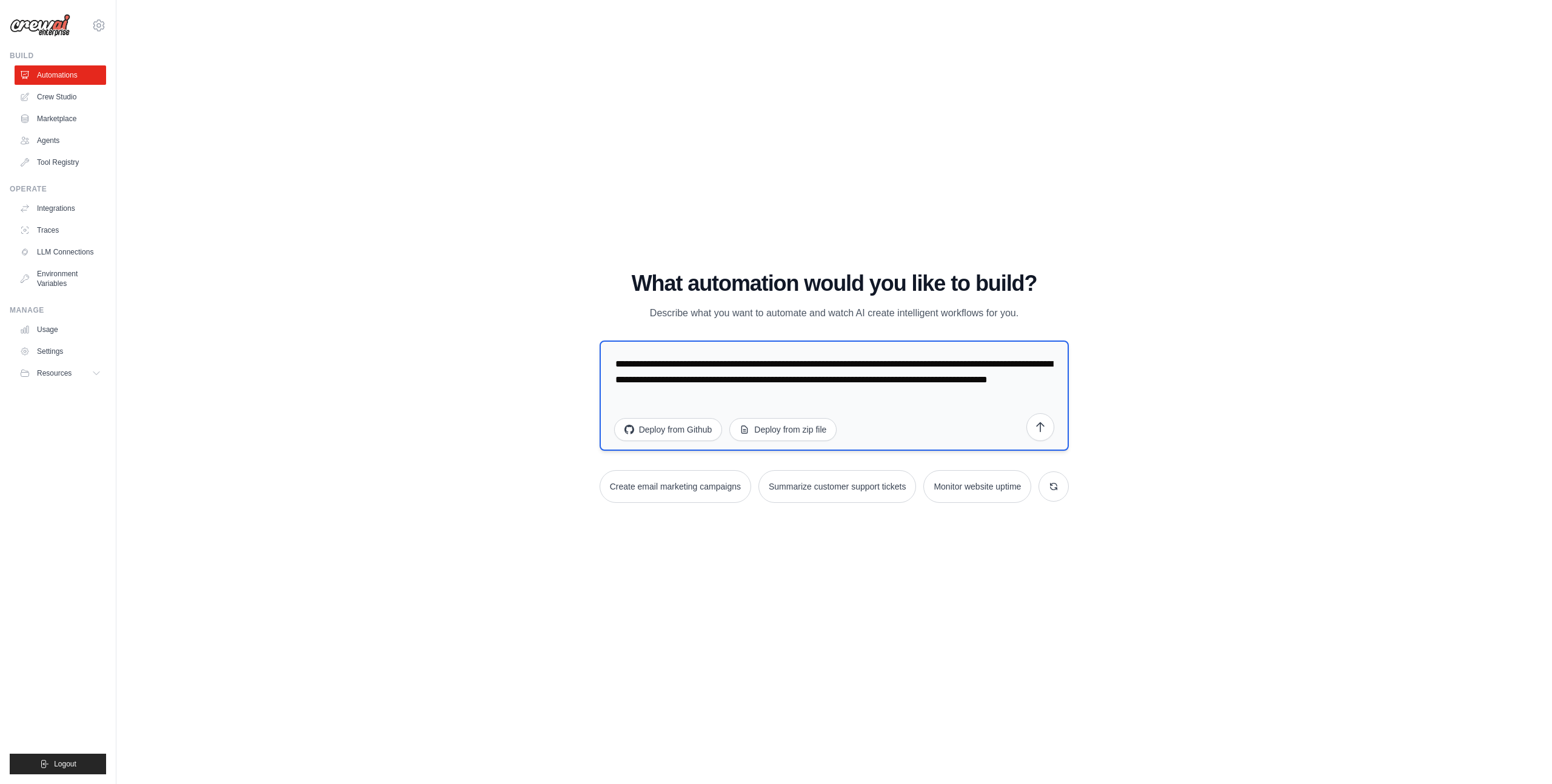
drag, startPoint x: 697, startPoint y: 365, endPoint x: 741, endPoint y: 396, distance: 53.8
click at [741, 396] on textarea "**********" at bounding box center [835, 396] width 470 height 110
type textarea "**********"
click at [1045, 430] on icon "submit" at bounding box center [1040, 427] width 12 height 12
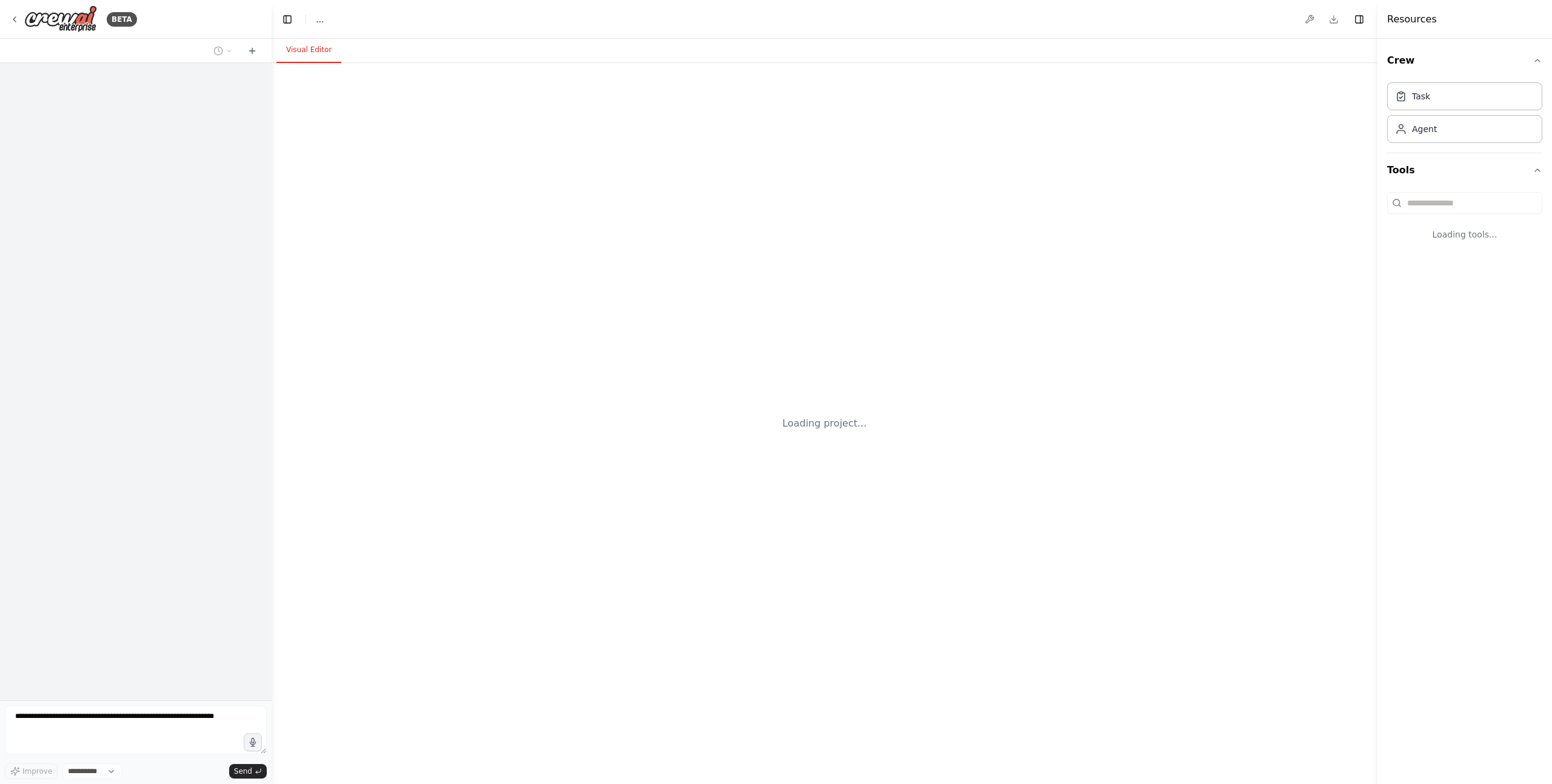
select select "****"
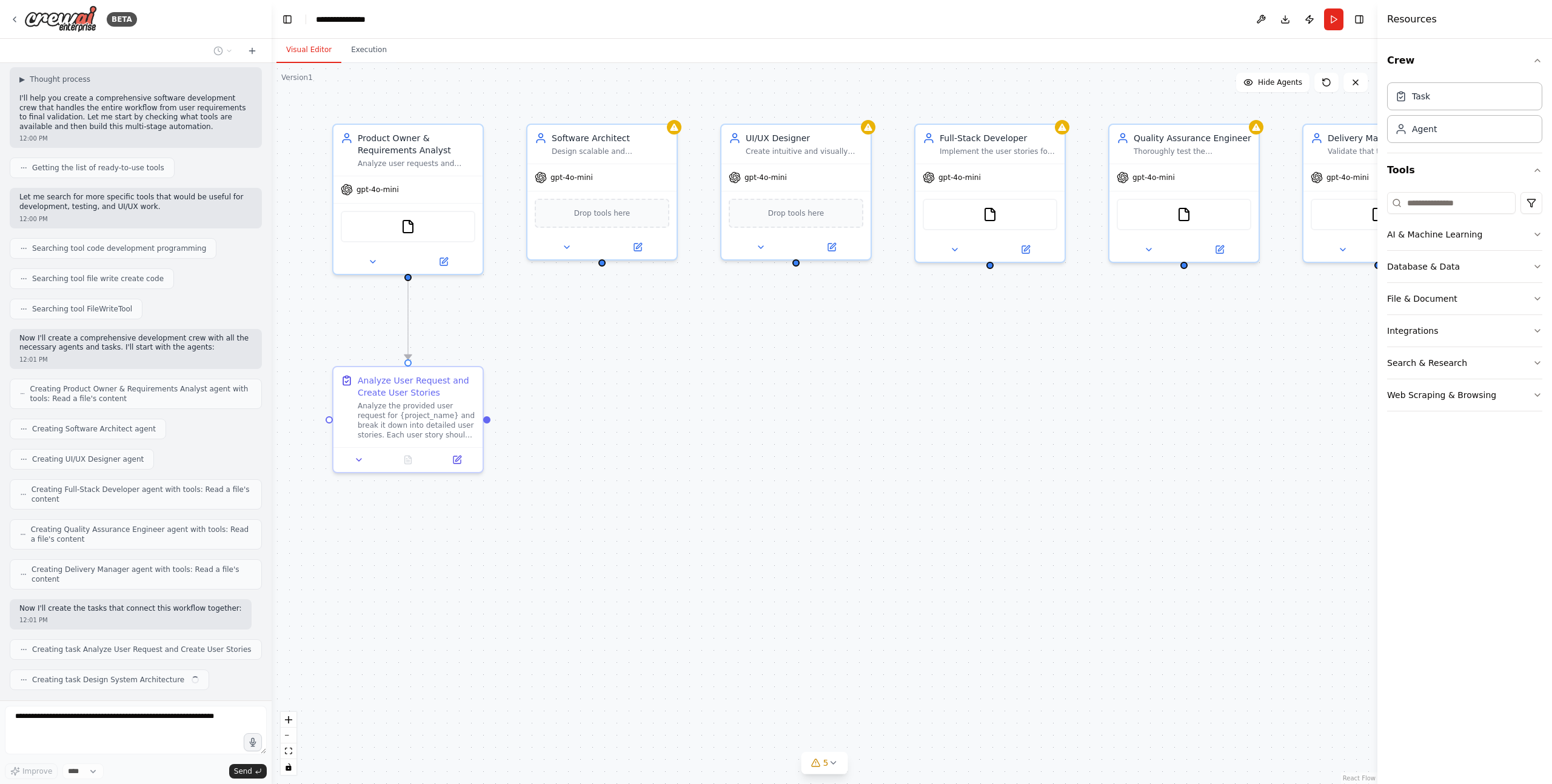
scroll to position [114, 0]
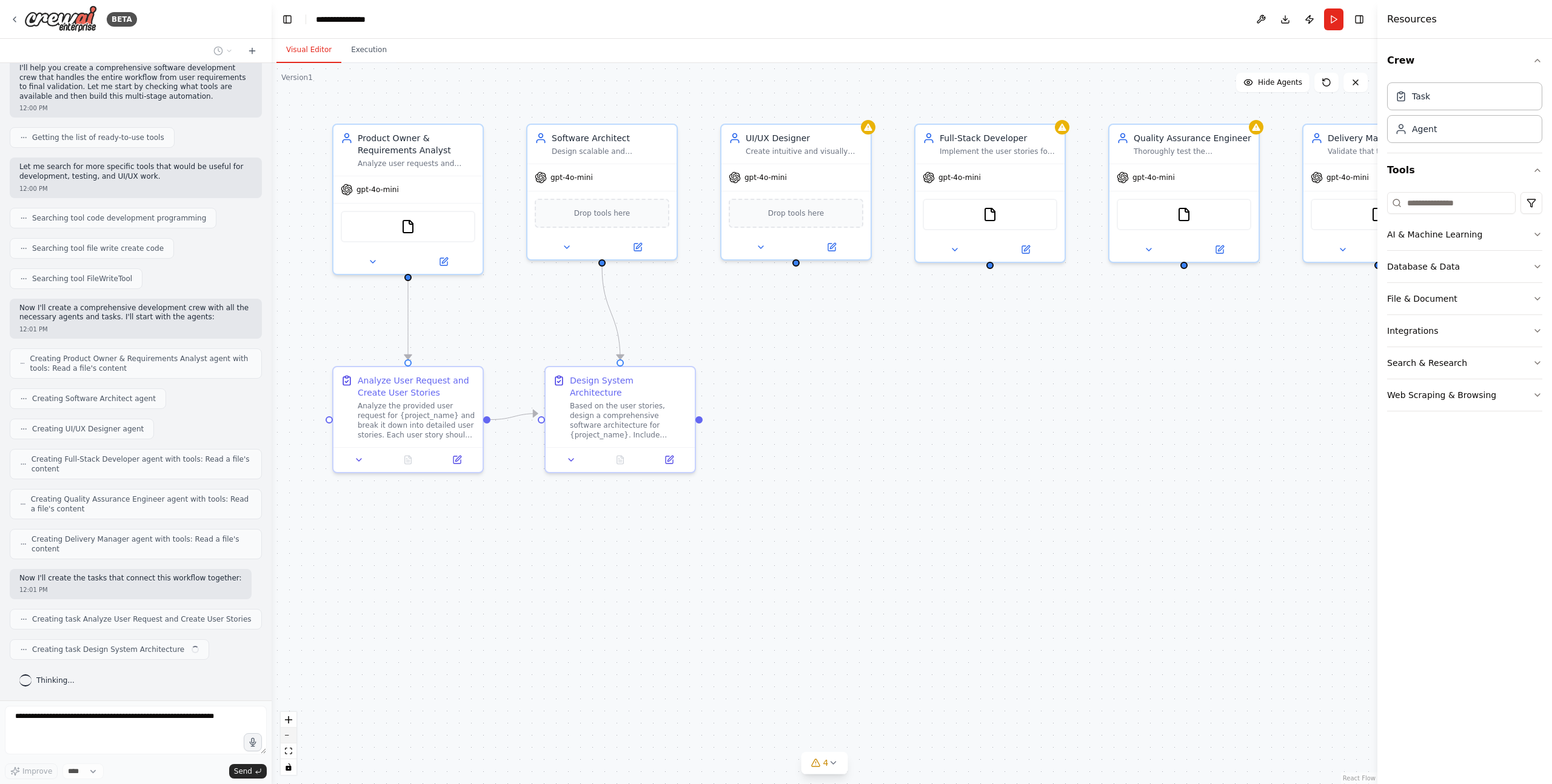
click at [289, 734] on button "zoom out" at bounding box center [288, 736] width 15 height 15
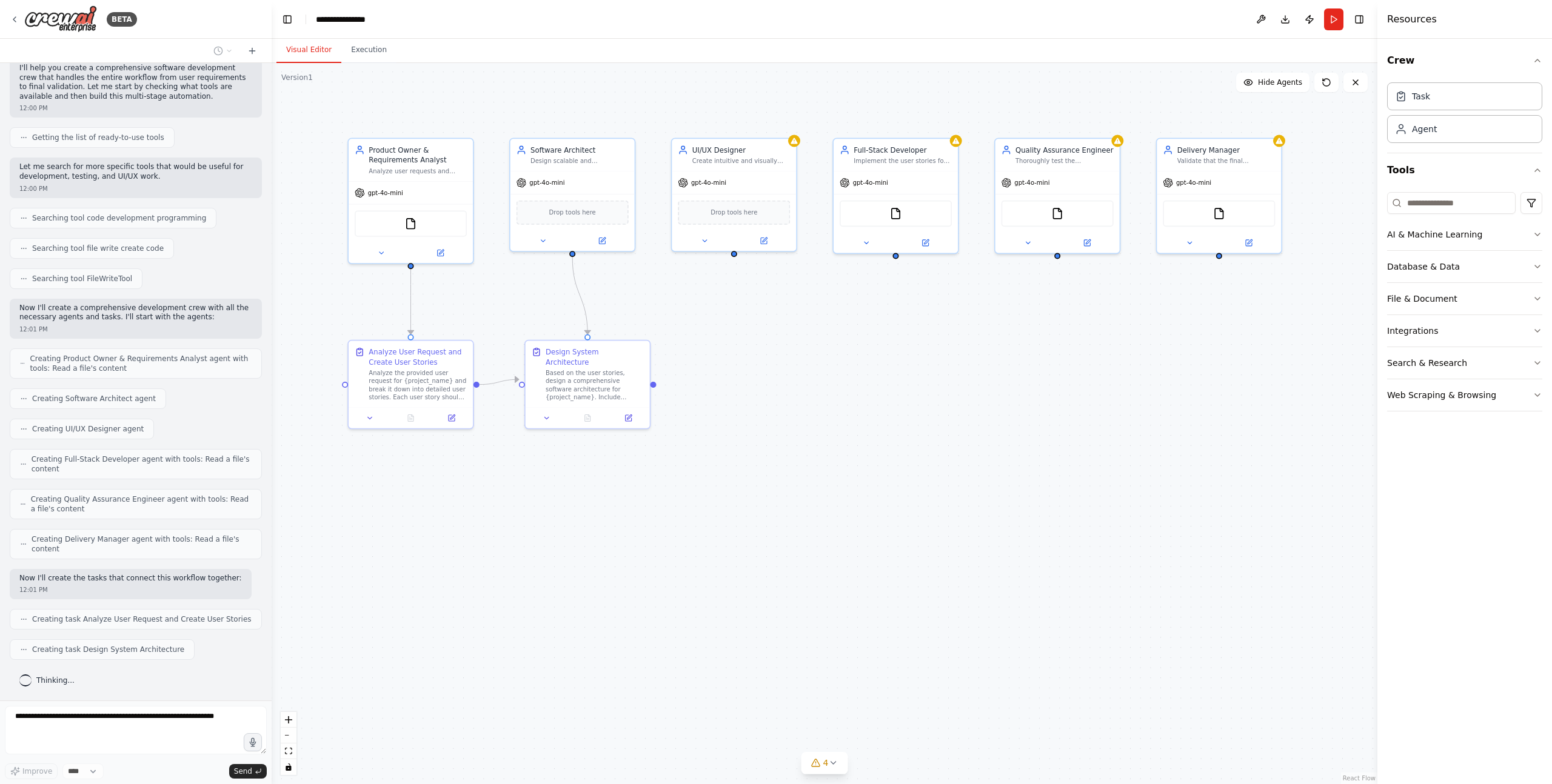
drag, startPoint x: 892, startPoint y: 505, endPoint x: 833, endPoint y: 472, distance: 67.6
click at [833, 472] on div ".deletable-edge-delete-btn { width: 20px; height: 20px; border: 0px solid #ffff…" at bounding box center [824, 424] width 1106 height 721
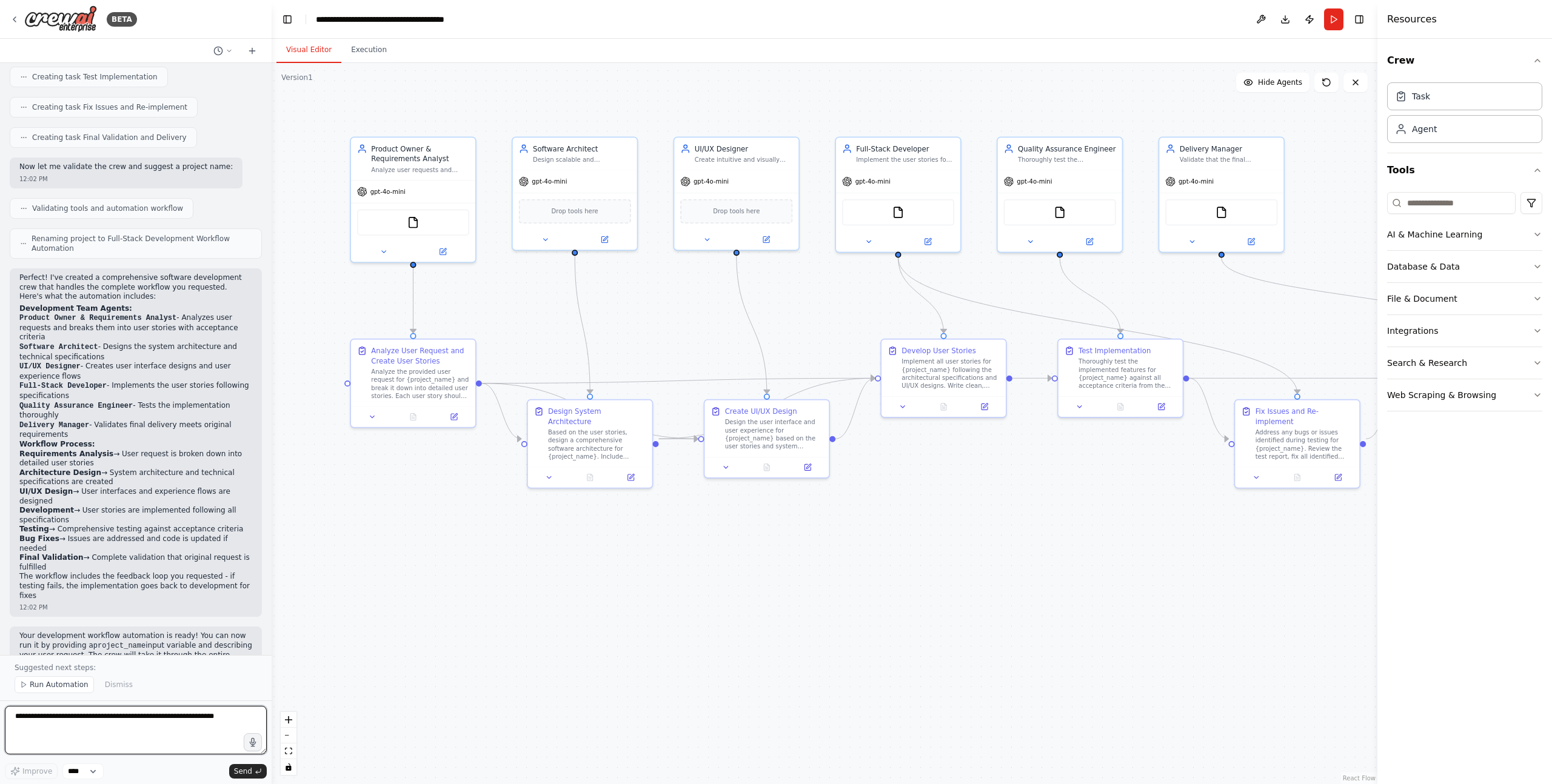
scroll to position [787, 0]
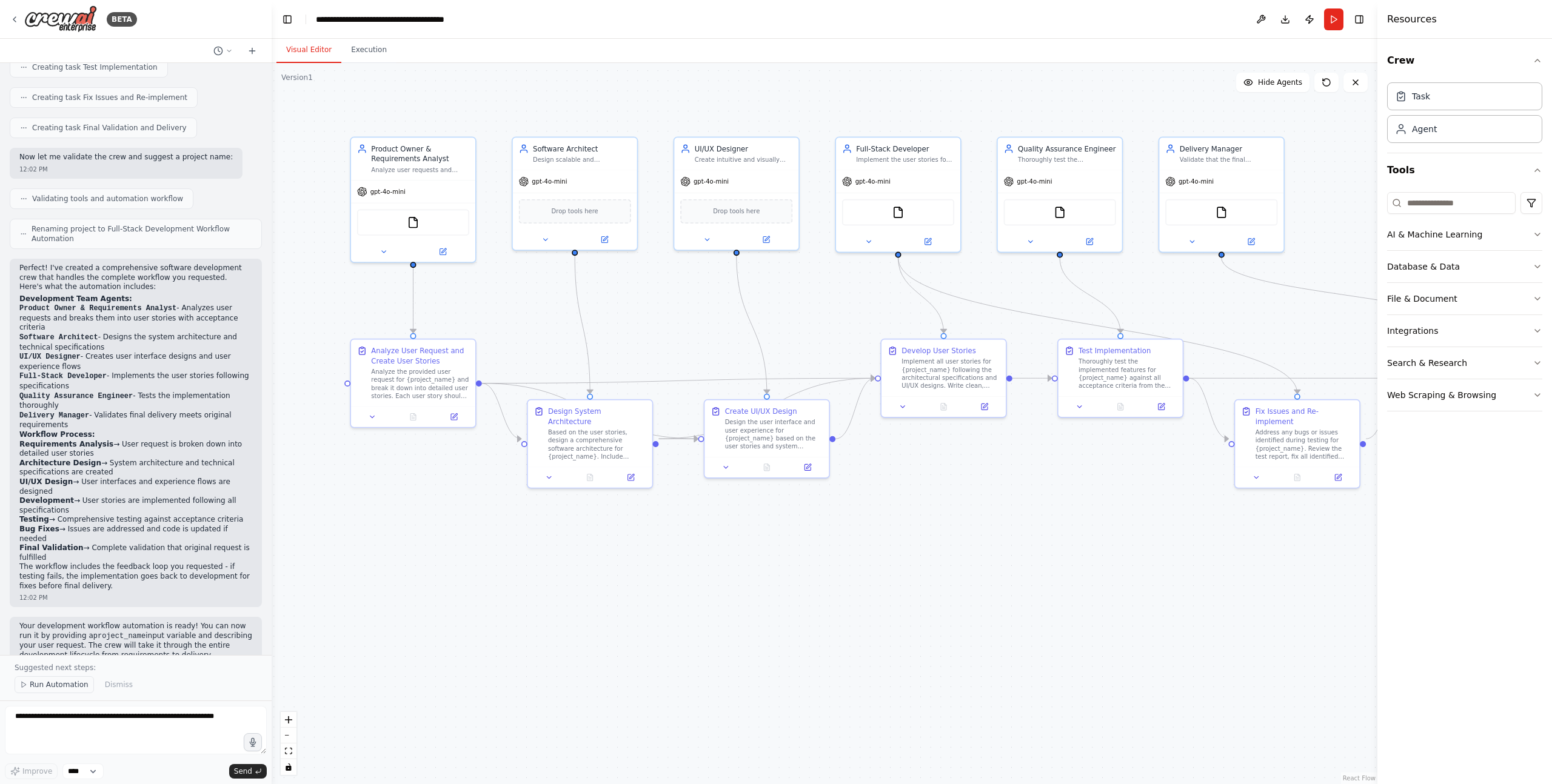
click at [65, 686] on span "Run Automation" at bounding box center [59, 685] width 59 height 9
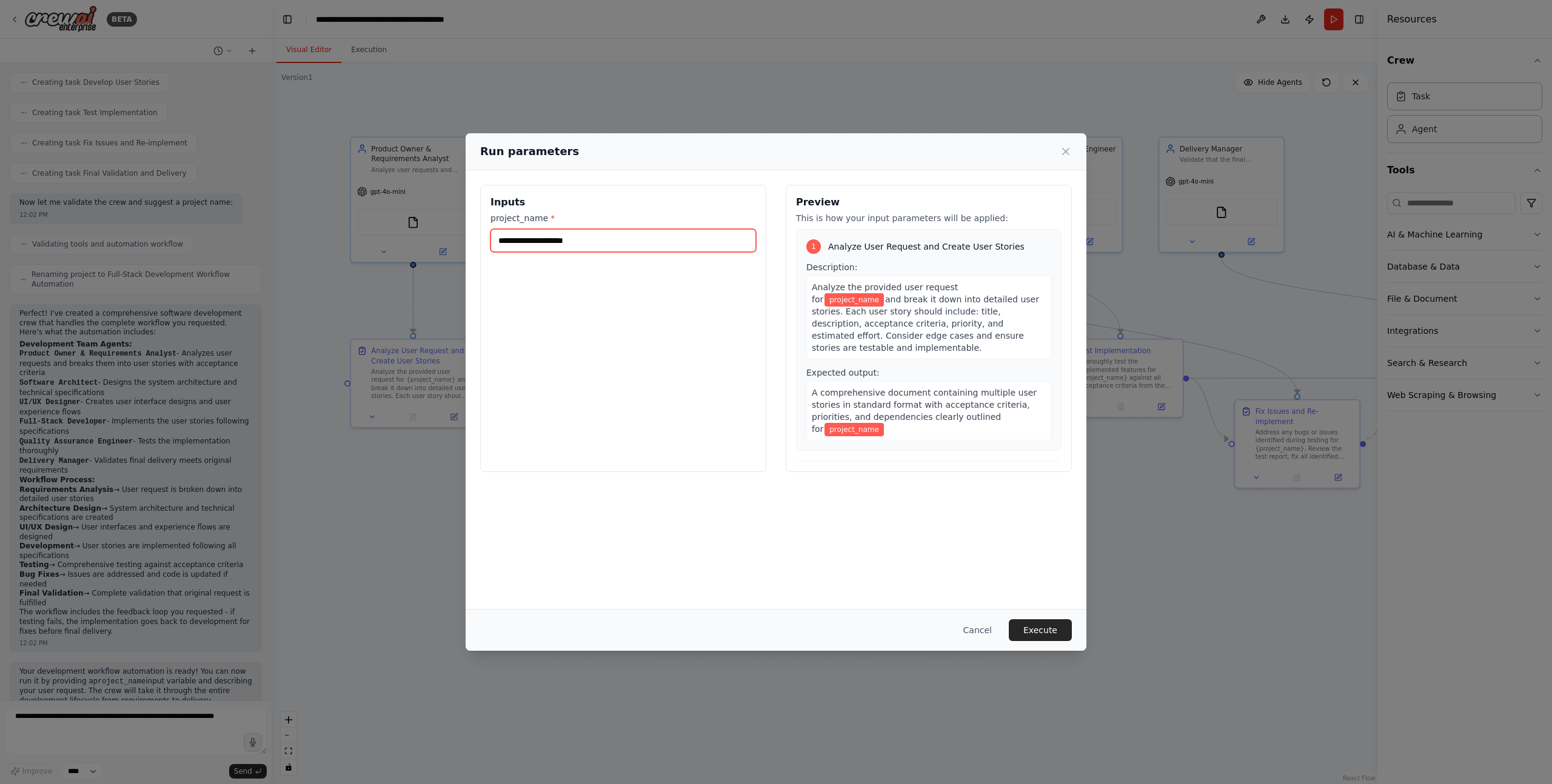
click at [637, 244] on input "project_name *" at bounding box center [623, 240] width 265 height 23
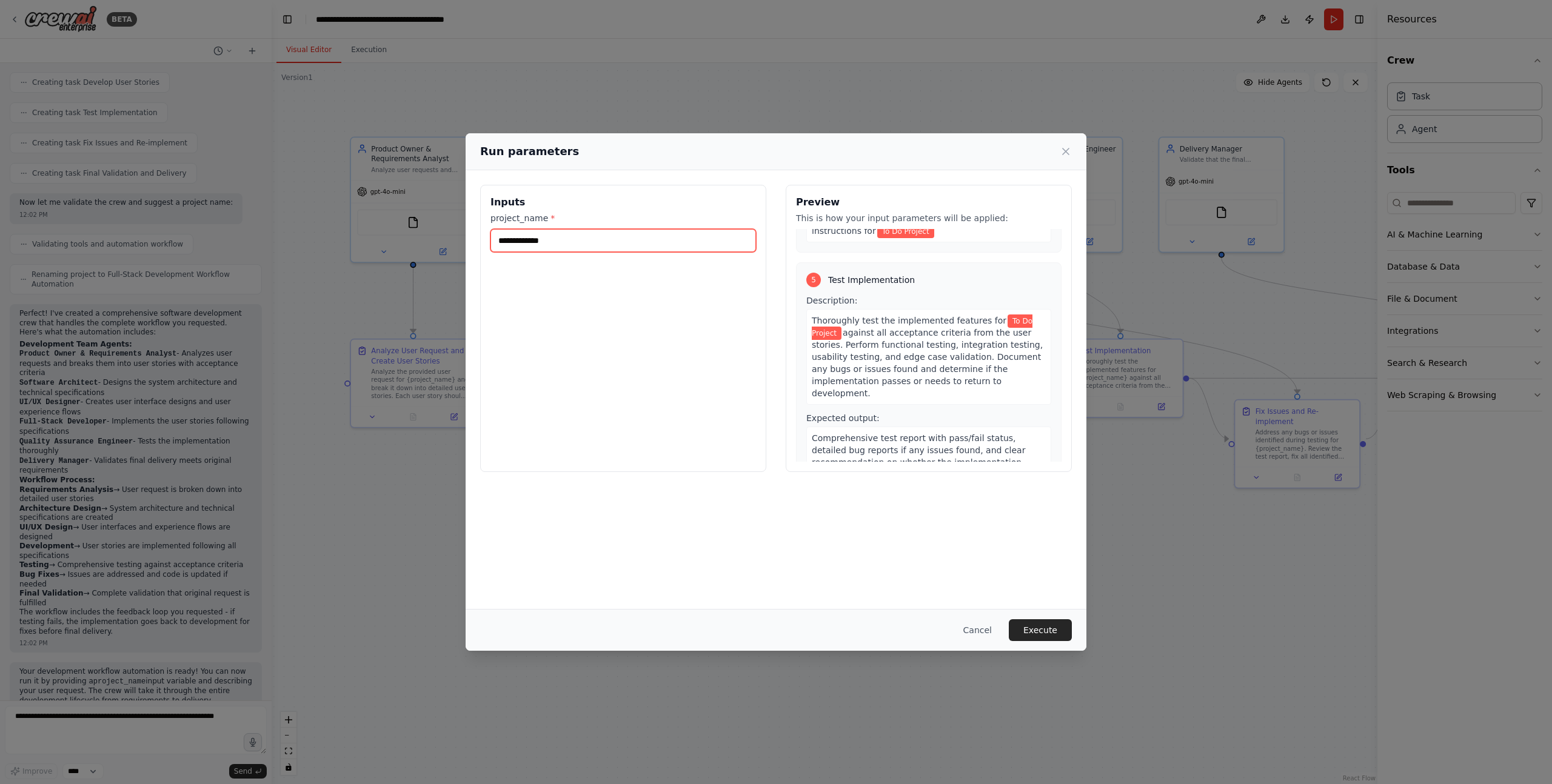
scroll to position [1225, 0]
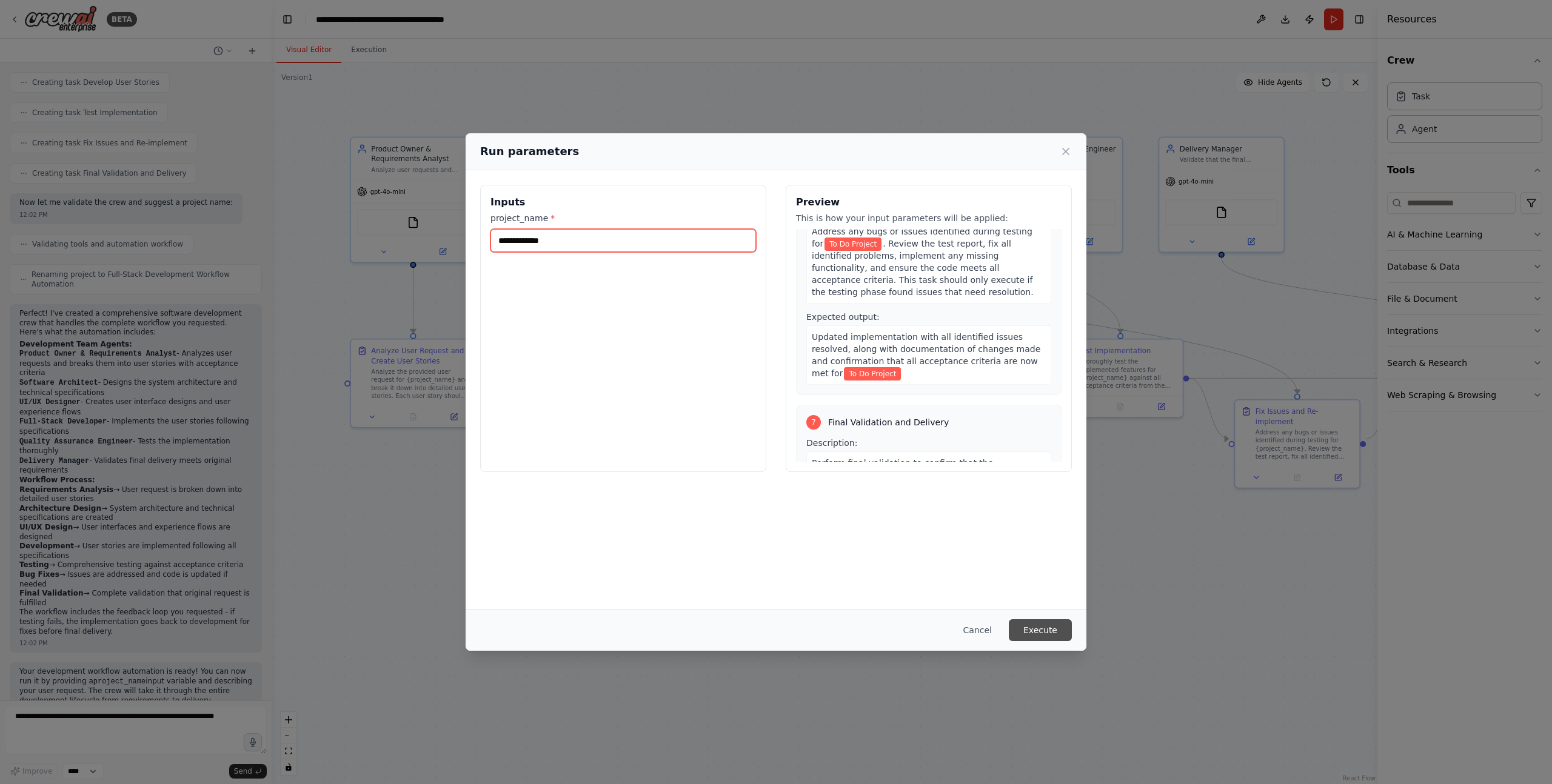
type input "**********"
click at [1046, 628] on button "Execute" at bounding box center [1040, 630] width 63 height 22
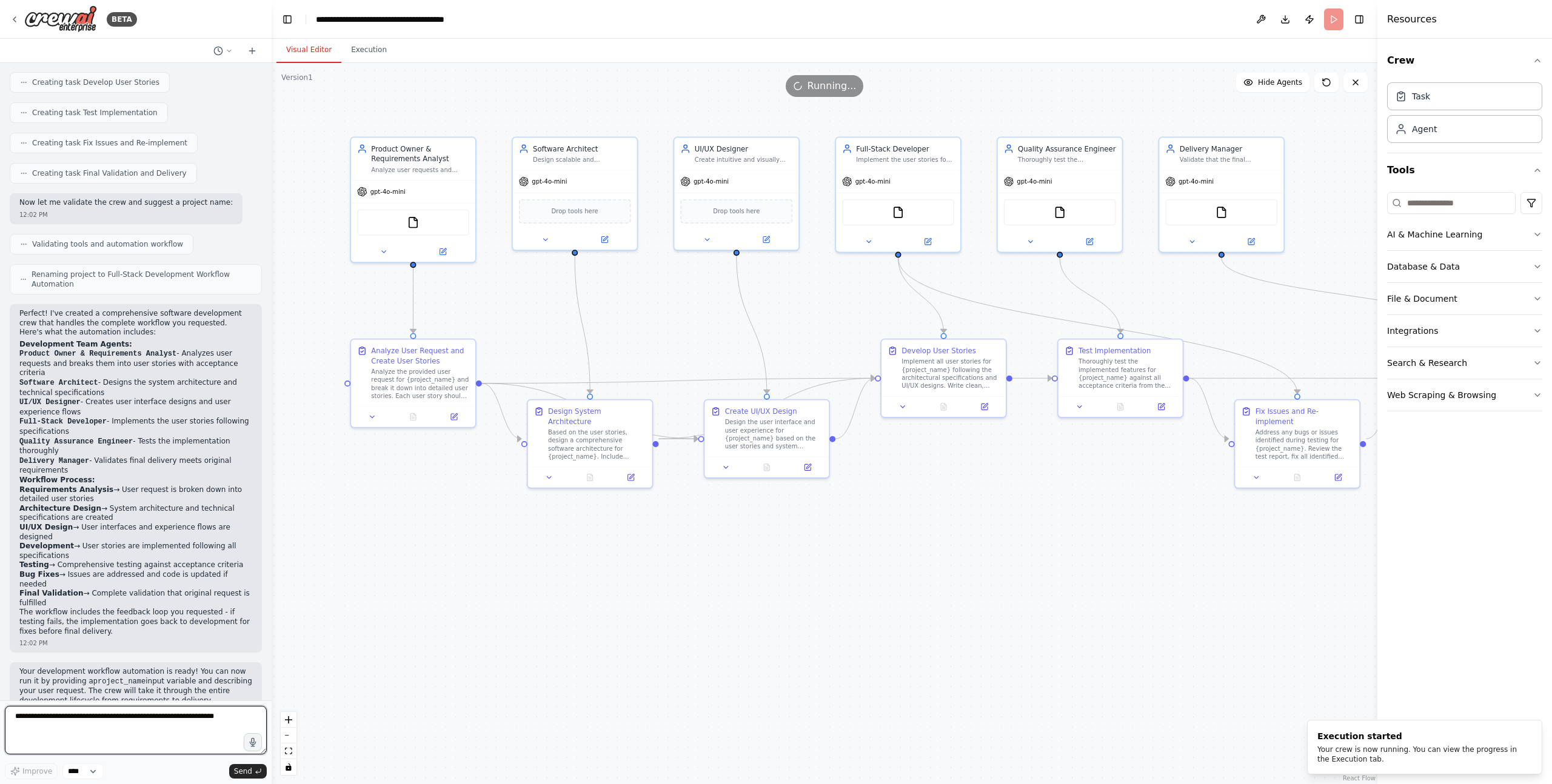
click at [170, 742] on textarea at bounding box center [135, 730] width 262 height 48
type textarea "**********"
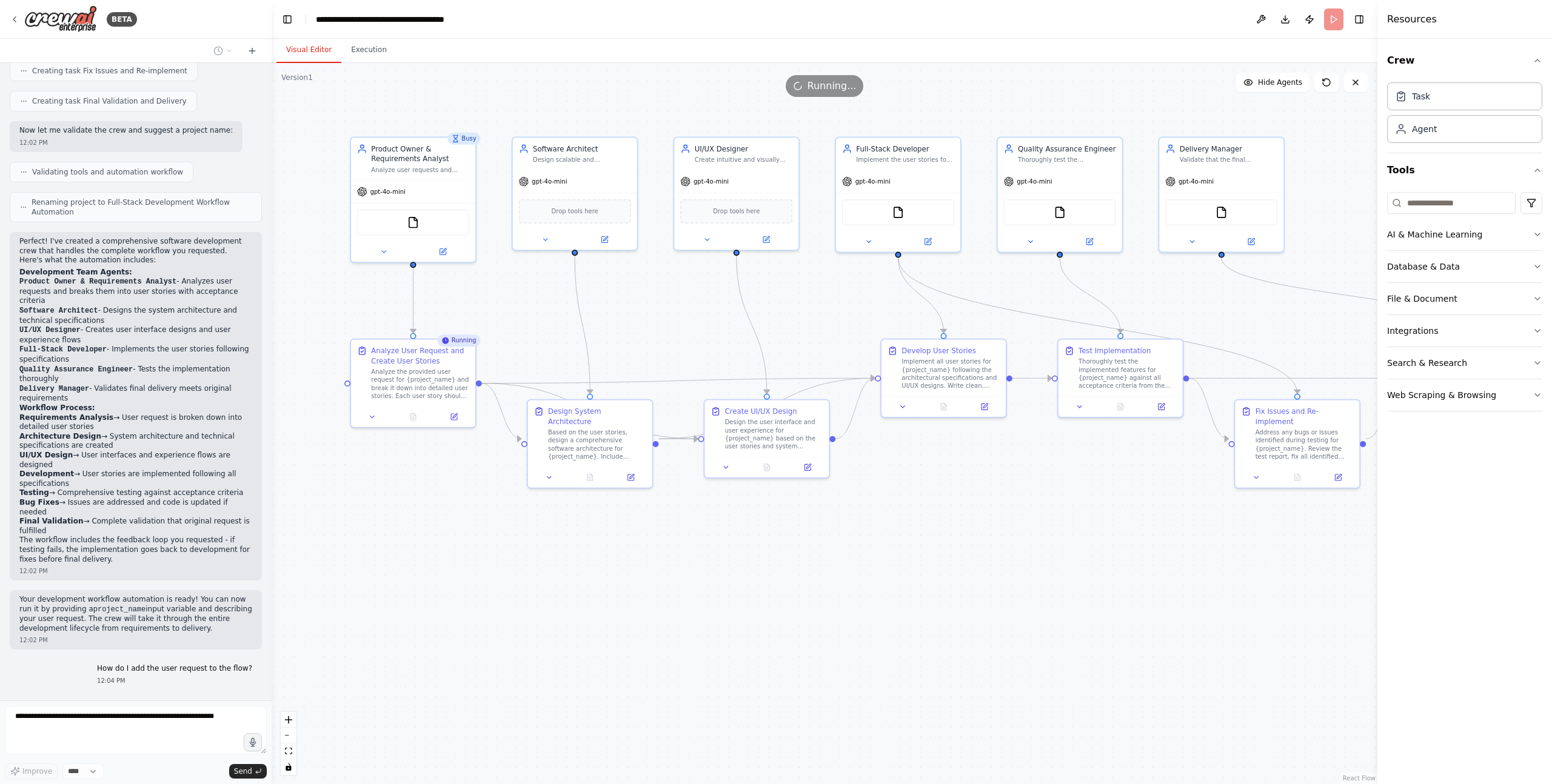
scroll to position [845, 0]
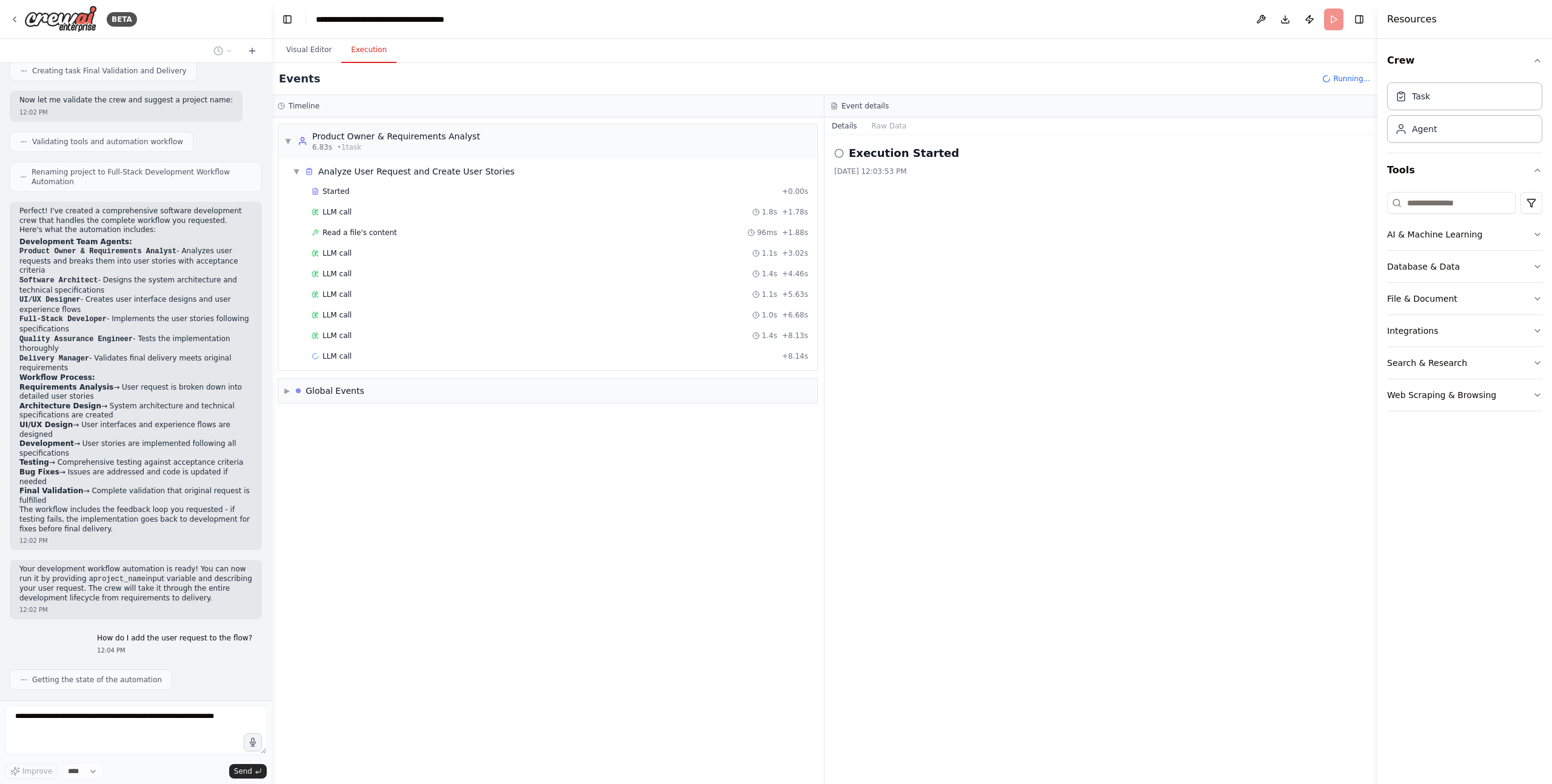
click at [366, 49] on button "Execution" at bounding box center [369, 50] width 55 height 26
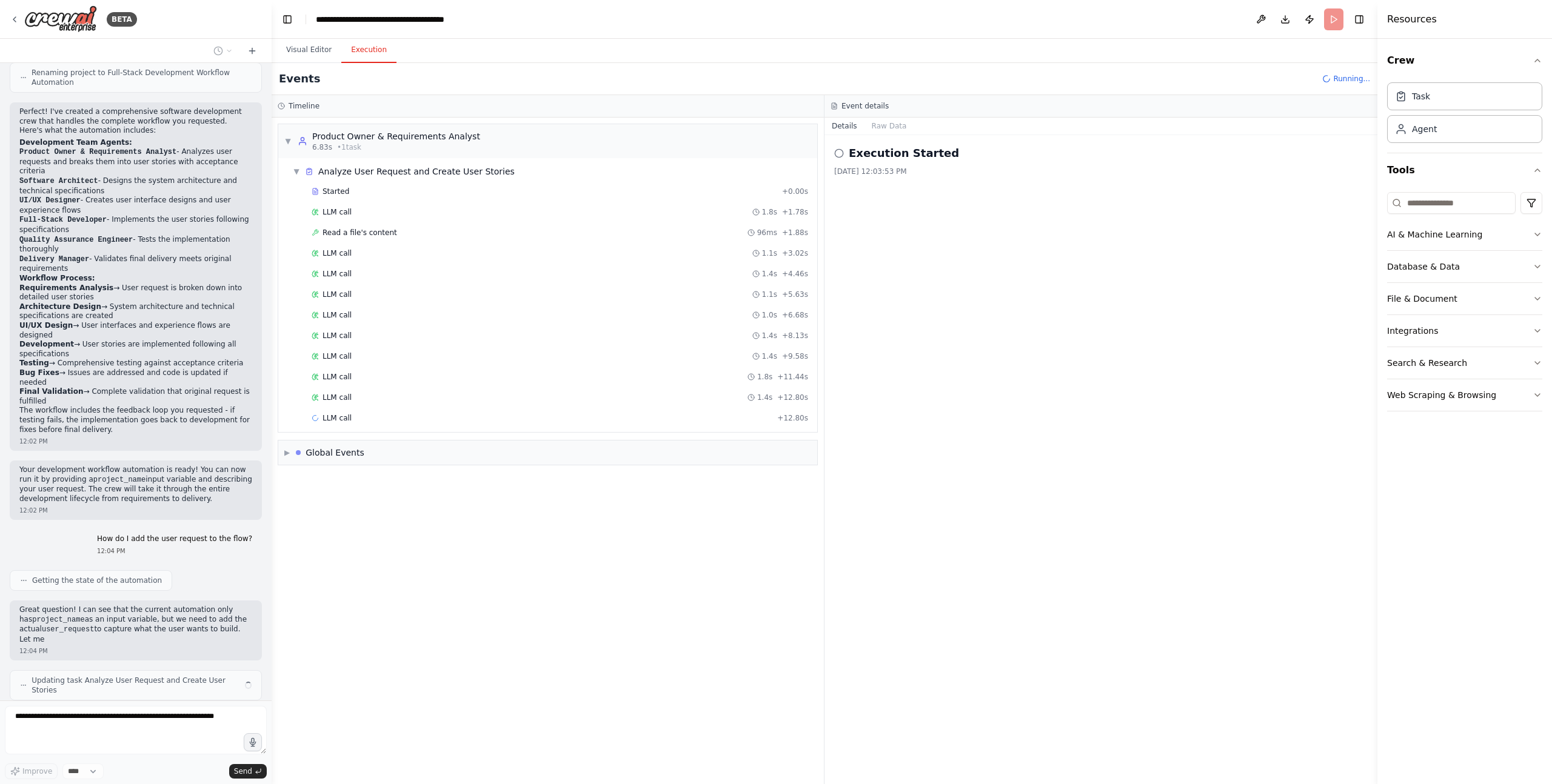
scroll to position [954, 0]
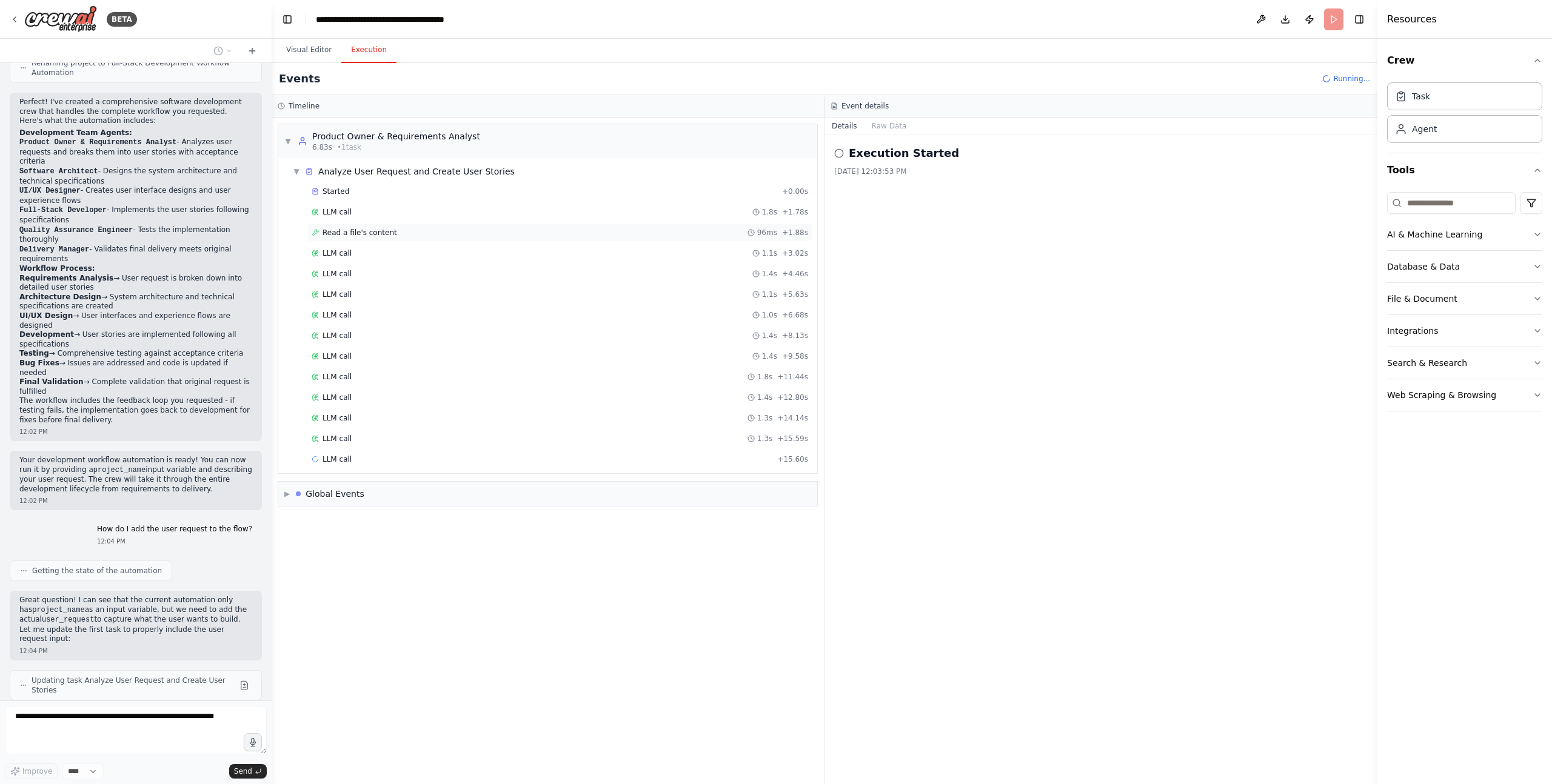
click at [363, 230] on span "Read a file's content" at bounding box center [359, 233] width 75 height 9
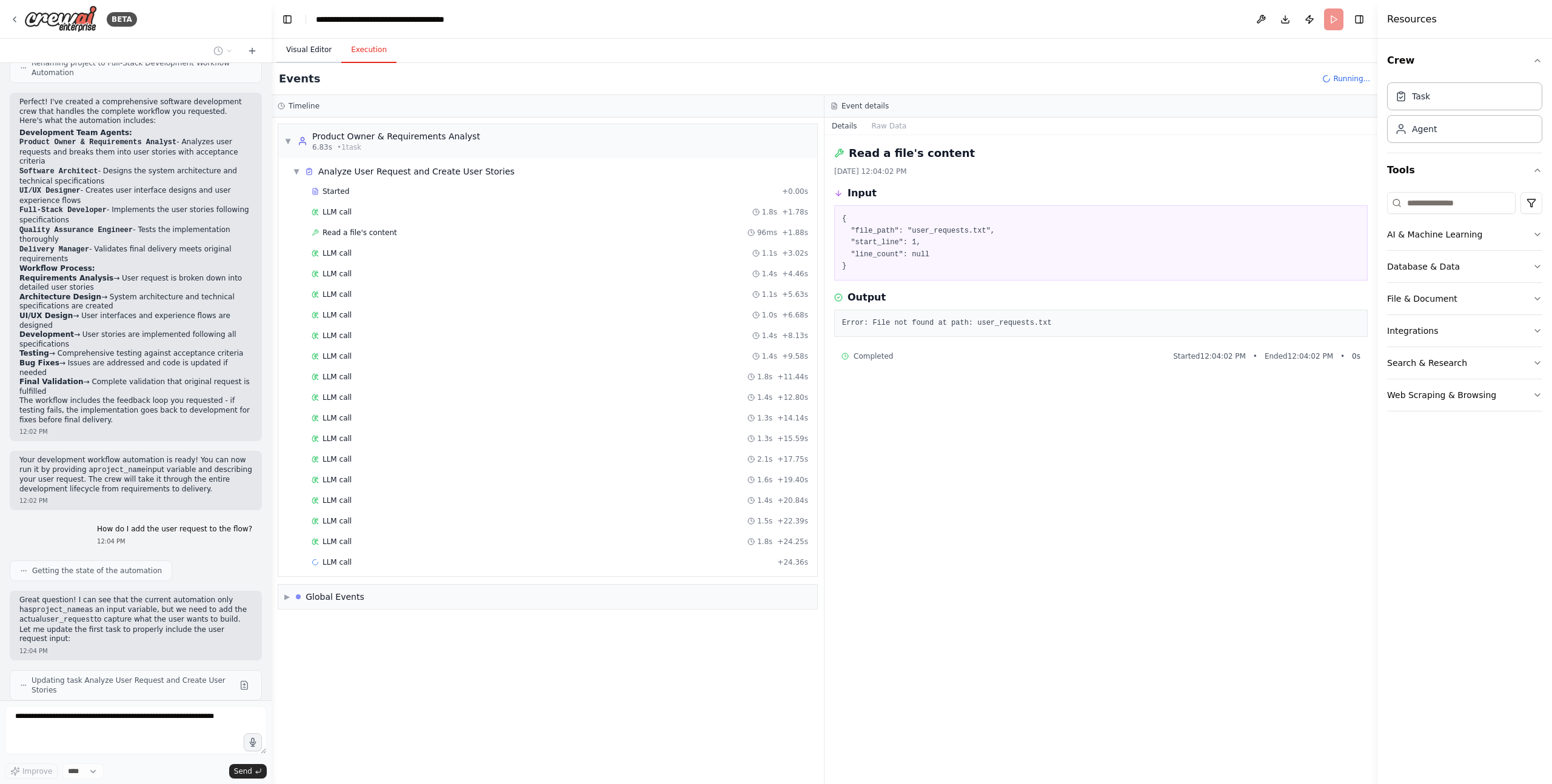
click at [317, 46] on button "Visual Editor" at bounding box center [309, 50] width 65 height 26
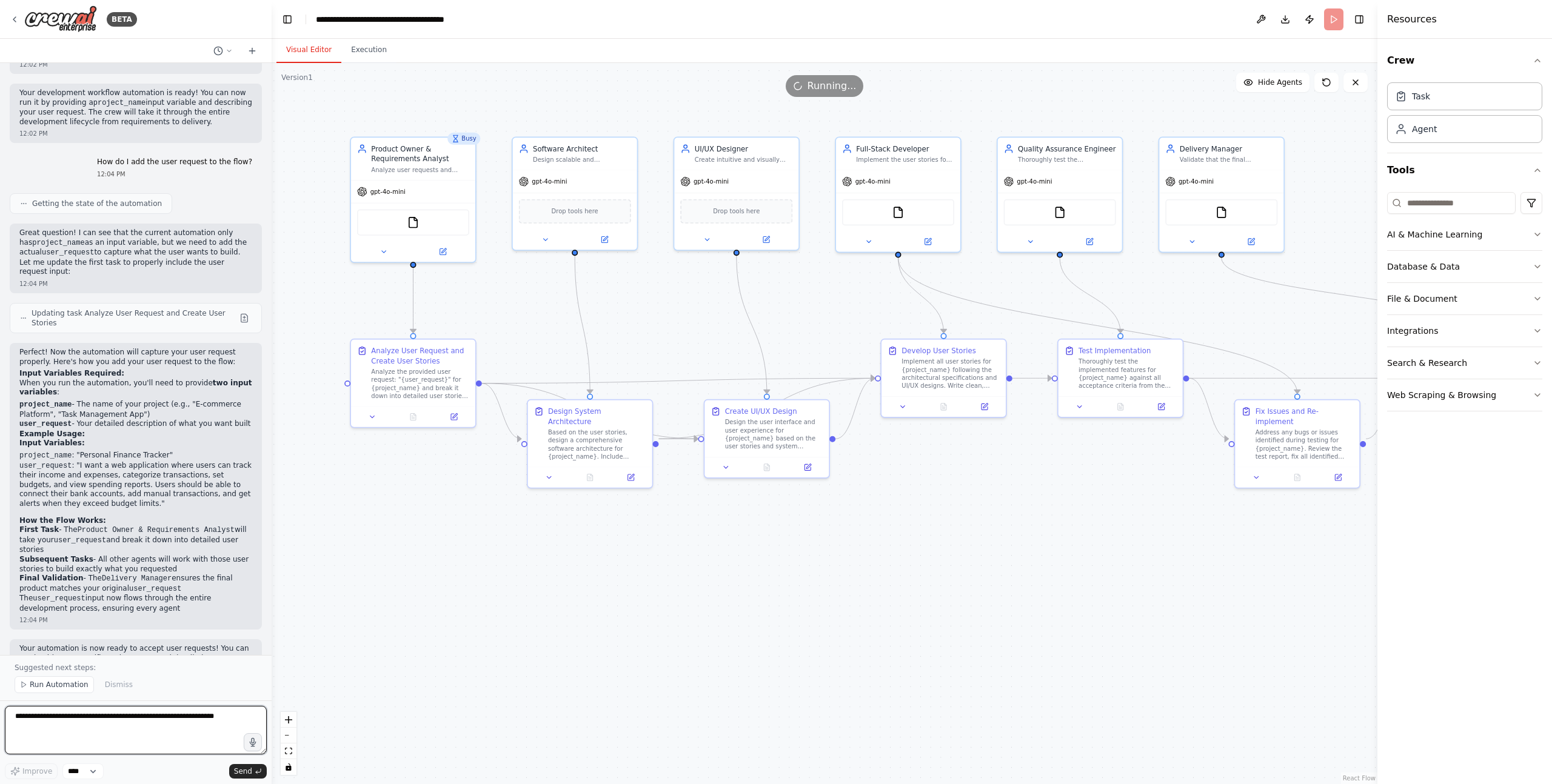
scroll to position [1330, 0]
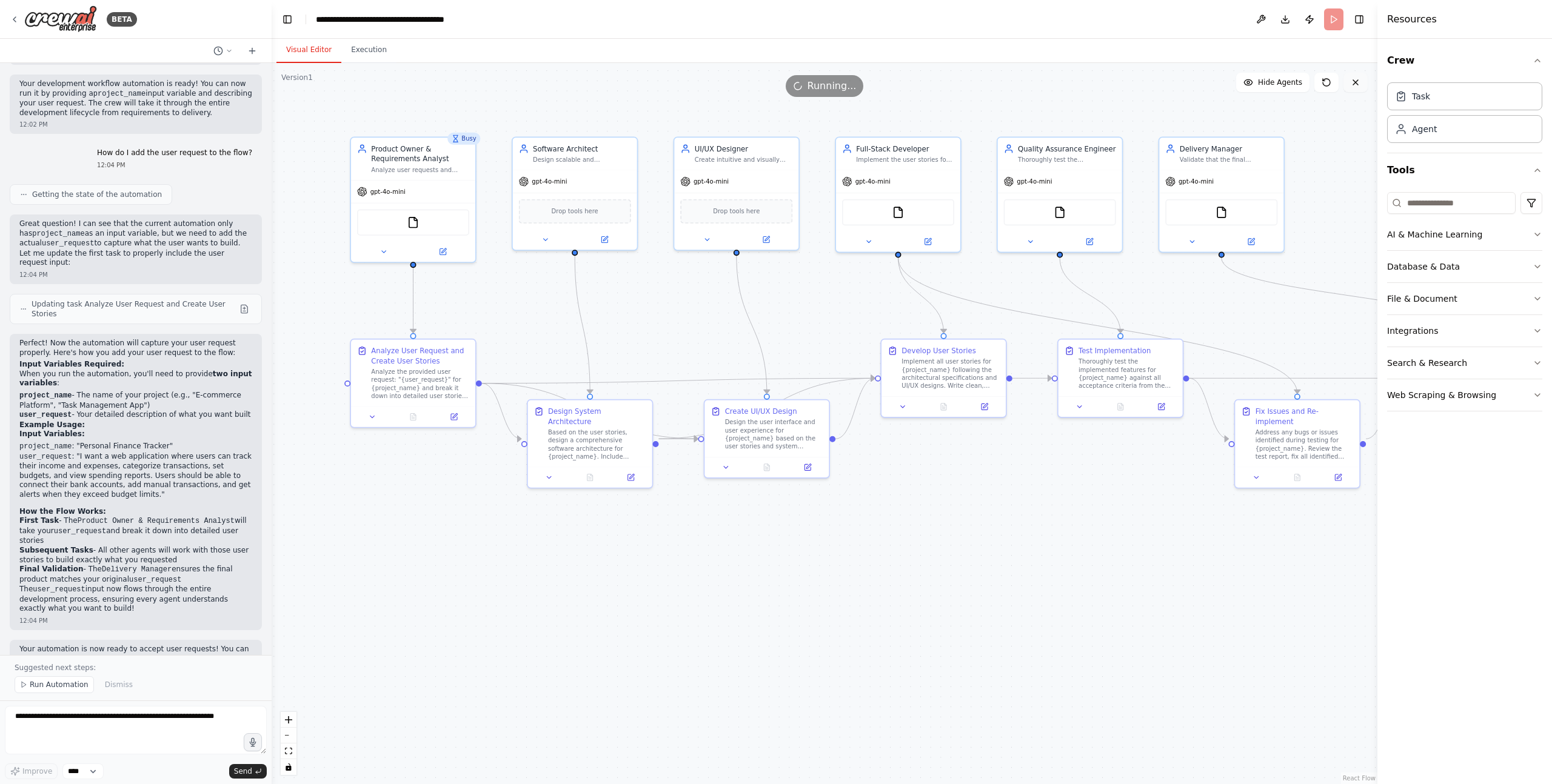
click at [1359, 81] on icon at bounding box center [1355, 82] width 9 height 9
click at [1358, 83] on icon at bounding box center [1355, 82] width 9 height 9
click at [857, 89] on div "Running..." at bounding box center [824, 86] width 78 height 22
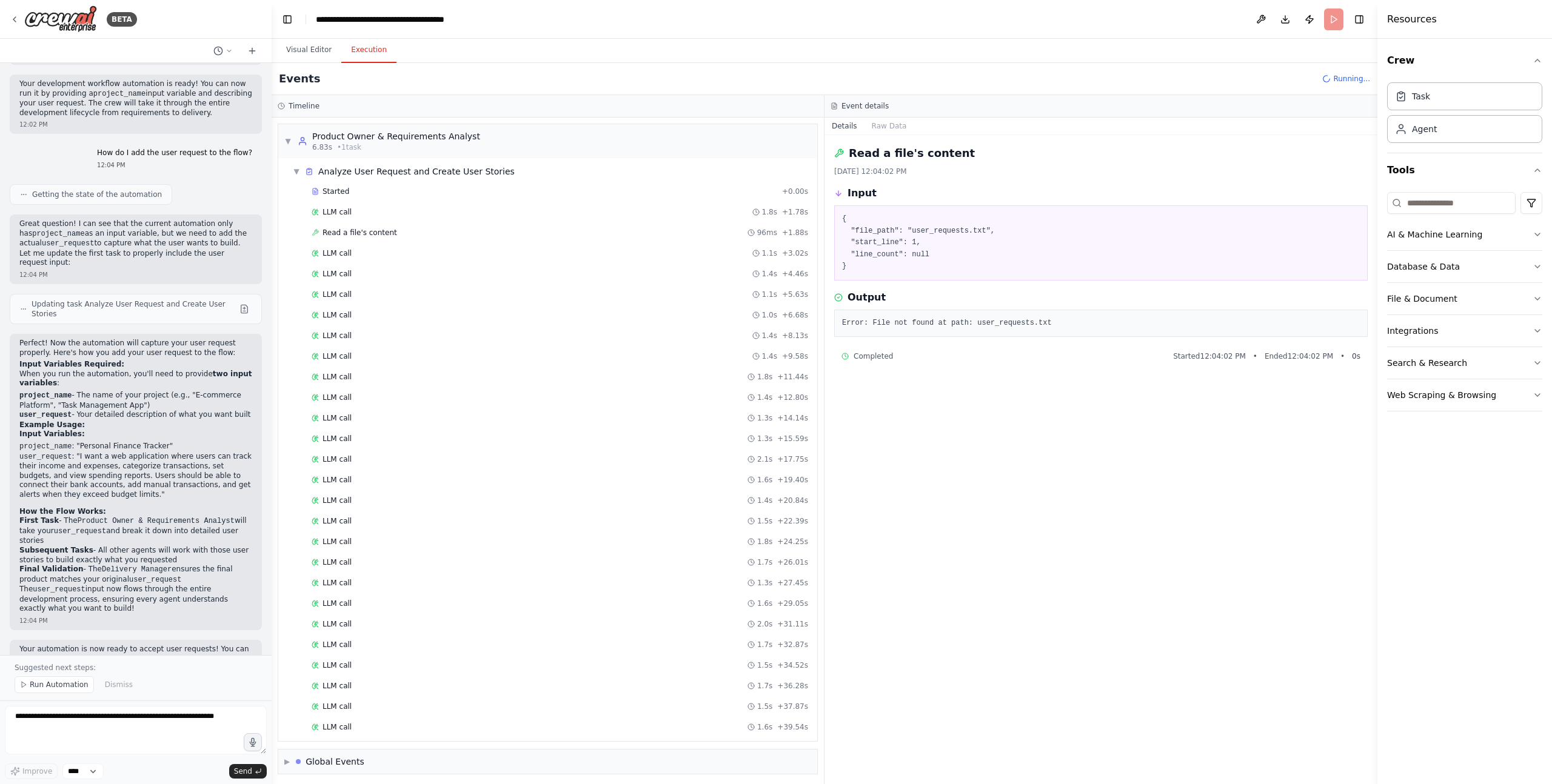
click at [375, 49] on button "Execution" at bounding box center [369, 50] width 55 height 26
click at [349, 209] on span "LLM call" at bounding box center [337, 212] width 29 height 9
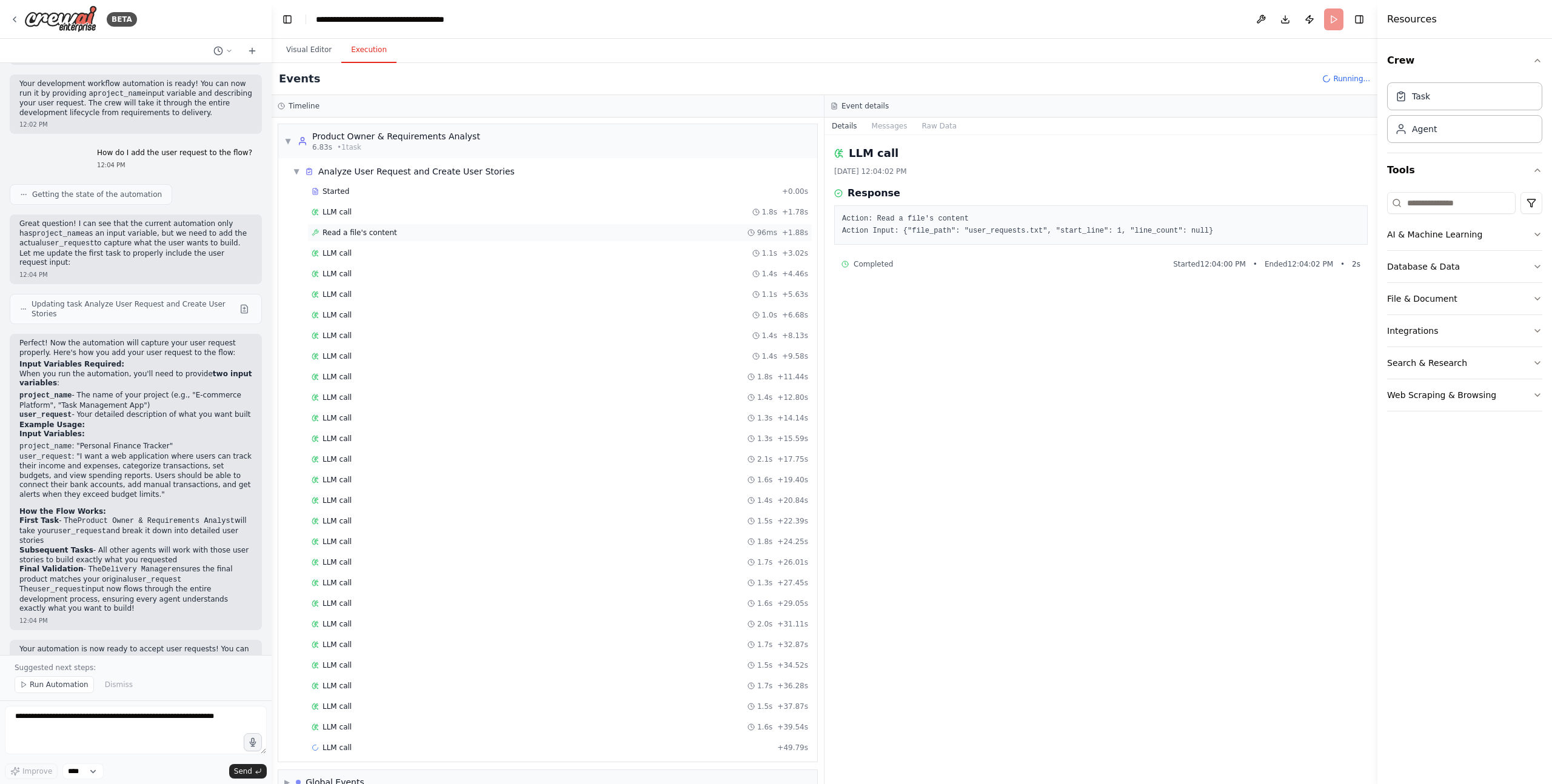
click at [349, 235] on span "Read a file's content" at bounding box center [359, 233] width 75 height 9
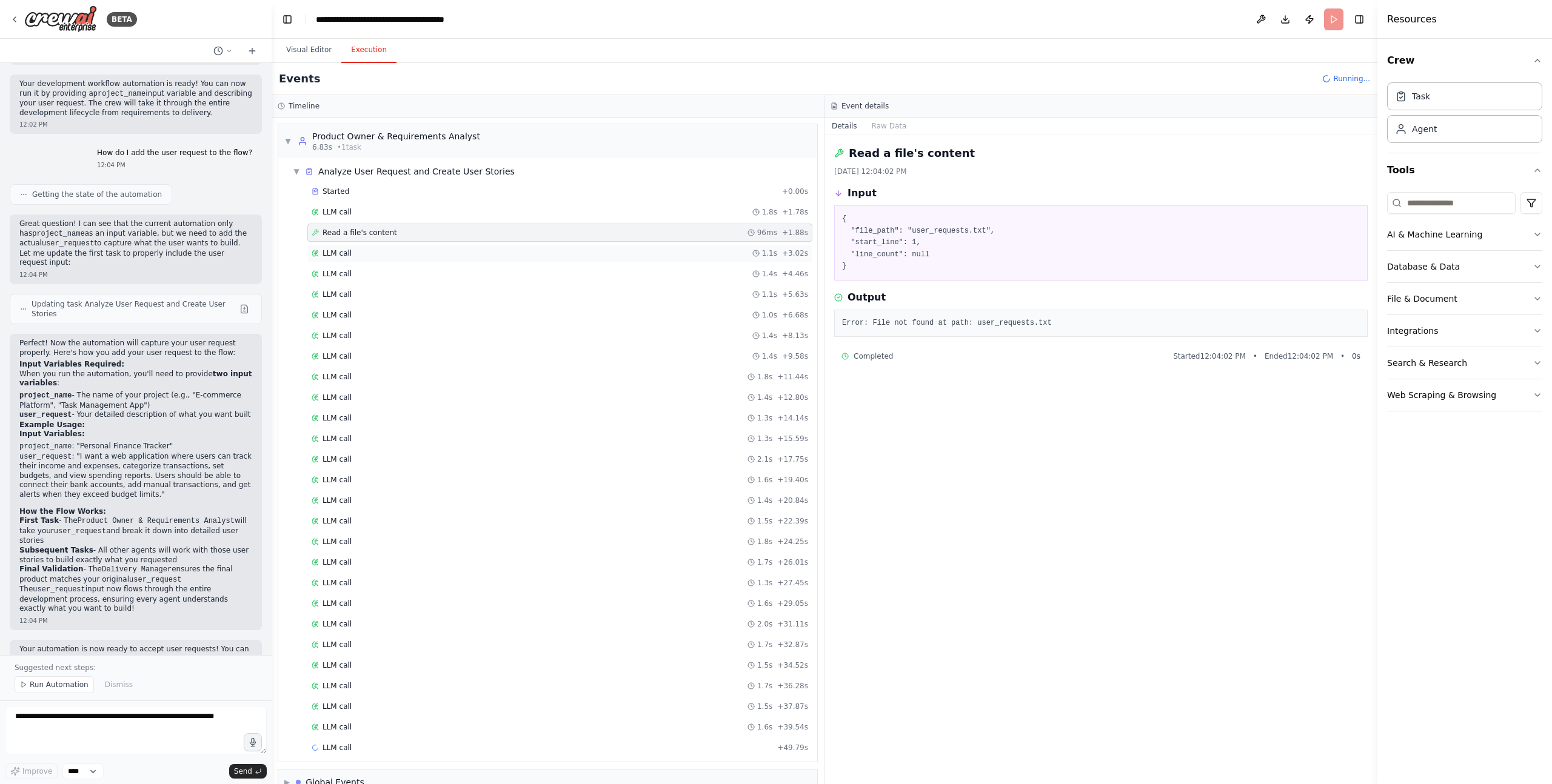
click at [347, 254] on span "LLM call" at bounding box center [337, 253] width 29 height 9
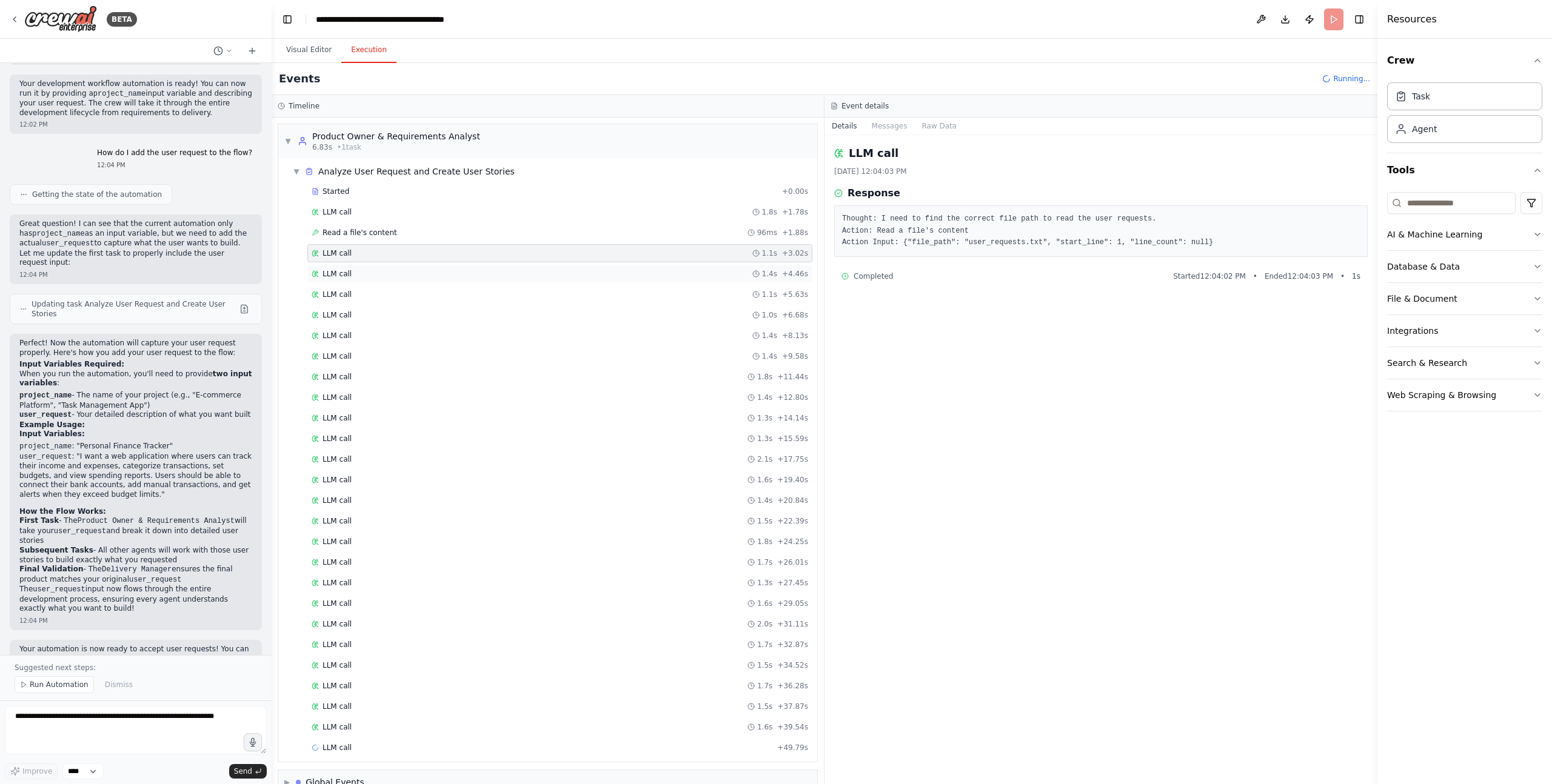
click at [347, 271] on span "LLM call" at bounding box center [337, 274] width 29 height 9
click at [345, 290] on span "LLM call" at bounding box center [337, 295] width 29 height 9
click at [346, 308] on div "LLM call 1.0s + 6.68s" at bounding box center [560, 315] width 505 height 18
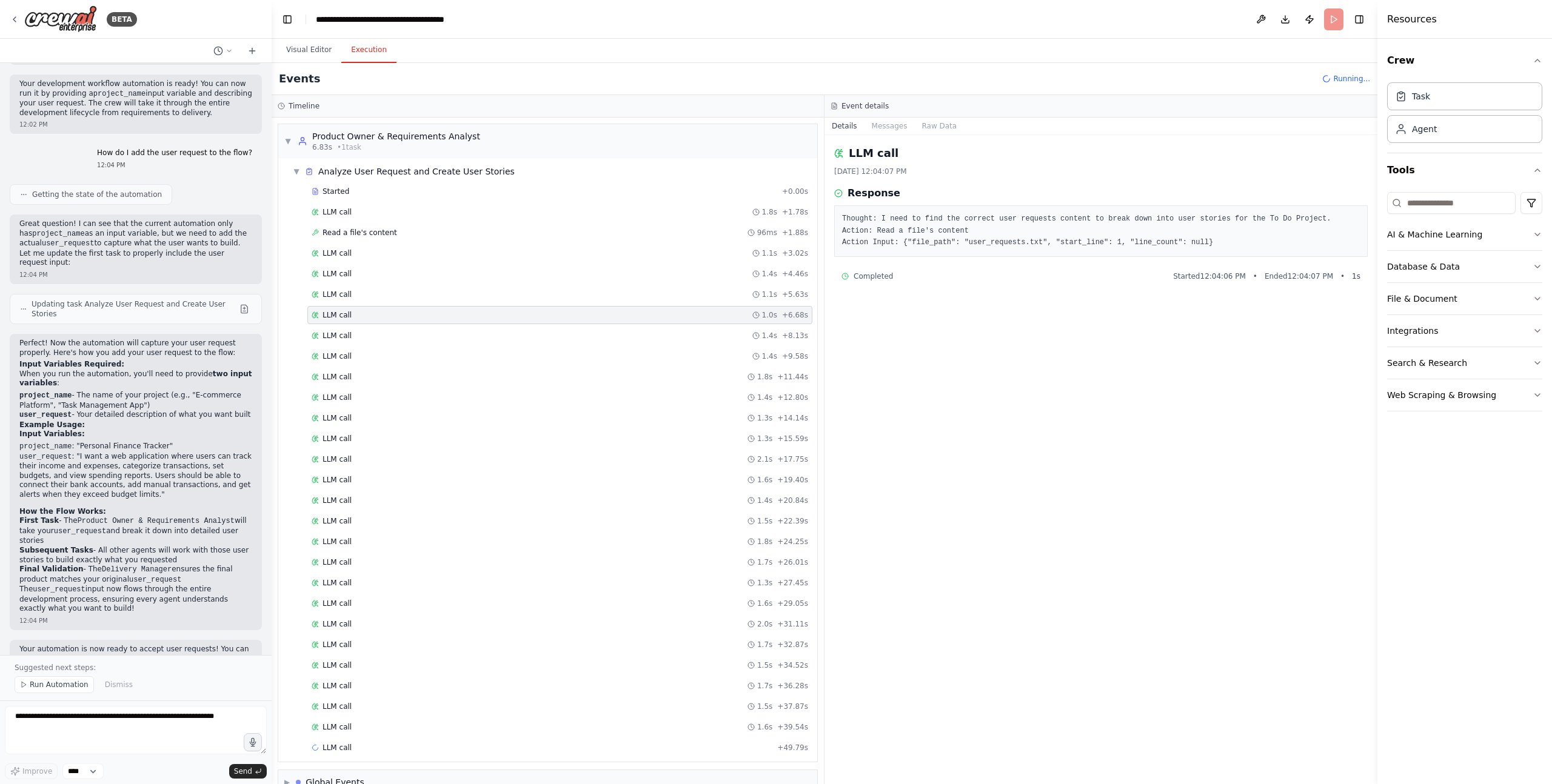
click at [1345, 75] on span "Running..." at bounding box center [1351, 79] width 37 height 9
click at [1345, 79] on span "Running..." at bounding box center [1351, 79] width 37 height 9
click at [1335, 19] on header "**********" at bounding box center [824, 20] width 1106 height 39
click at [1349, 81] on span "Running..." at bounding box center [1351, 79] width 37 height 9
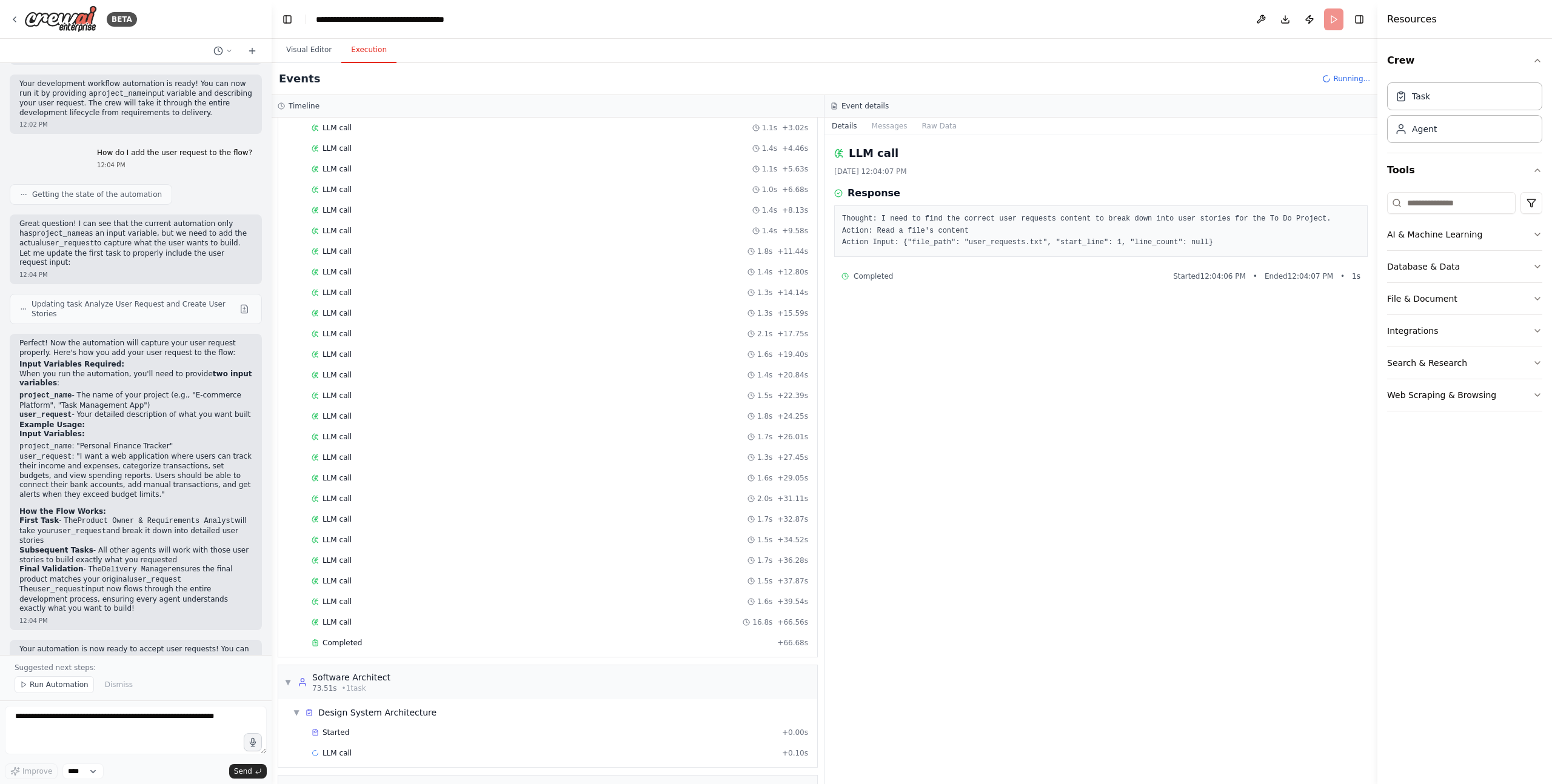
scroll to position [155, 0]
click at [158, 721] on textarea at bounding box center [135, 730] width 262 height 48
type textarea "**********"
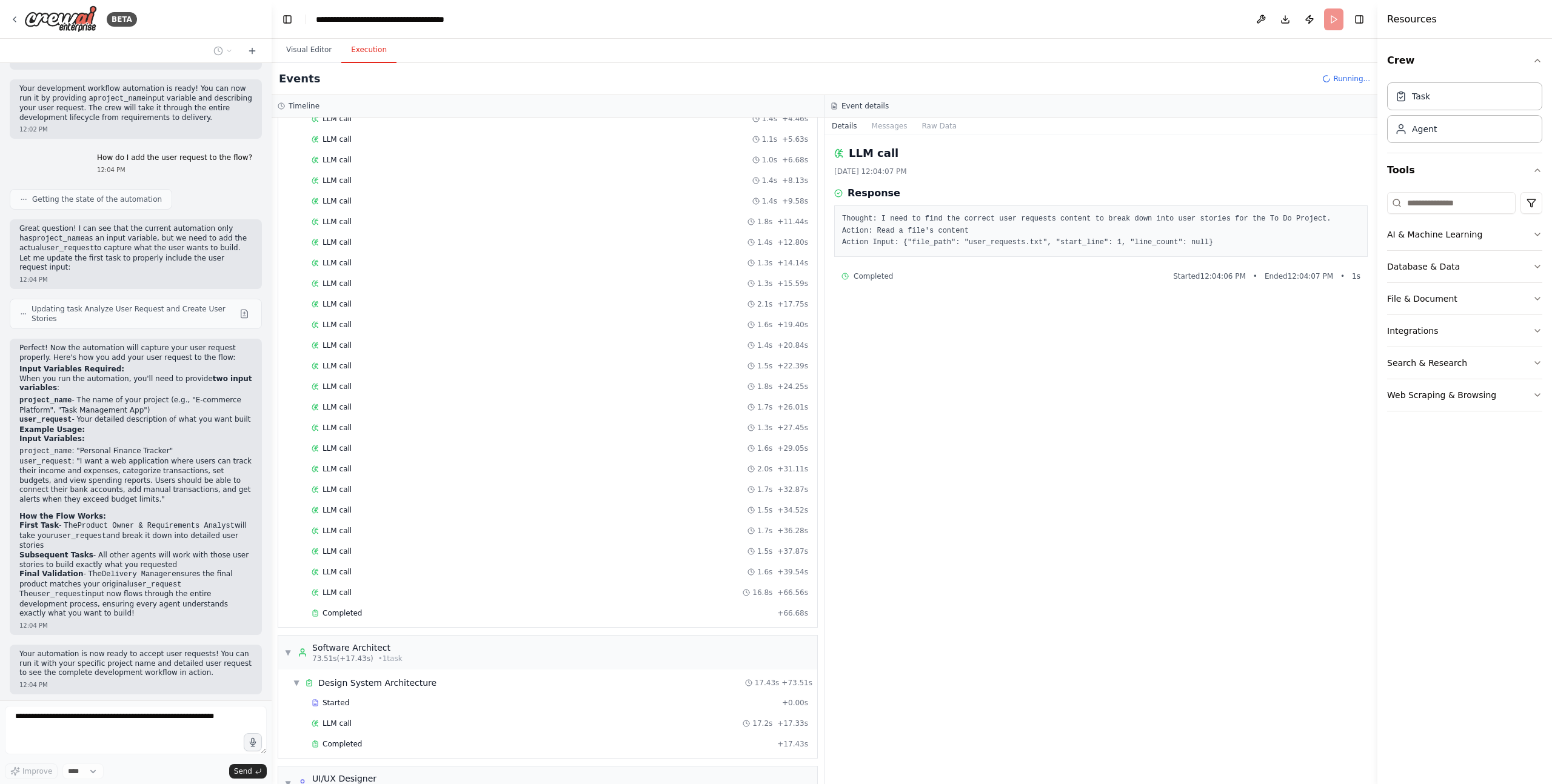
scroll to position [1357, 0]
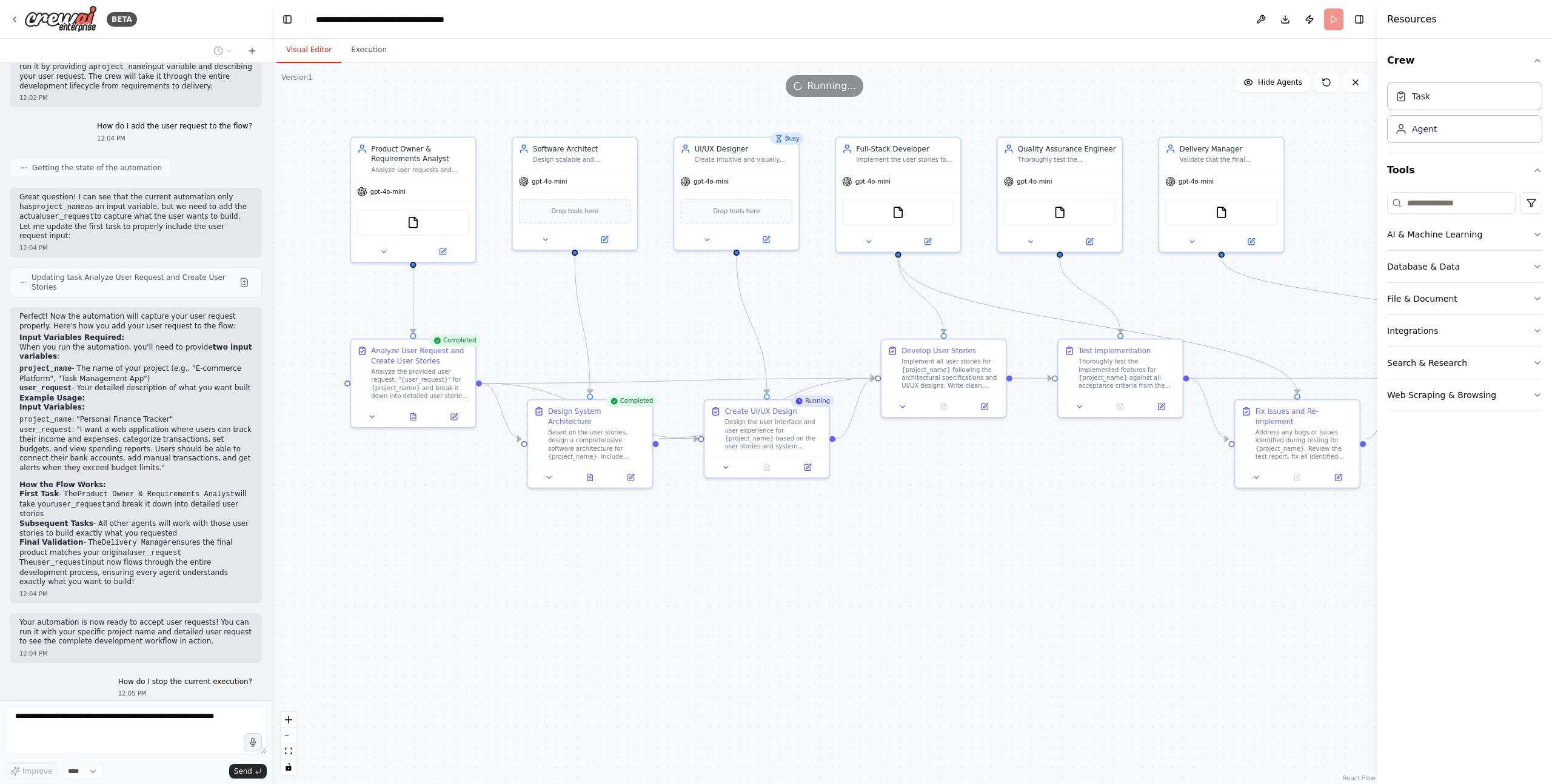
click at [302, 55] on button "Visual Editor" at bounding box center [309, 50] width 65 height 26
click at [363, 52] on button "Execution" at bounding box center [369, 50] width 55 height 26
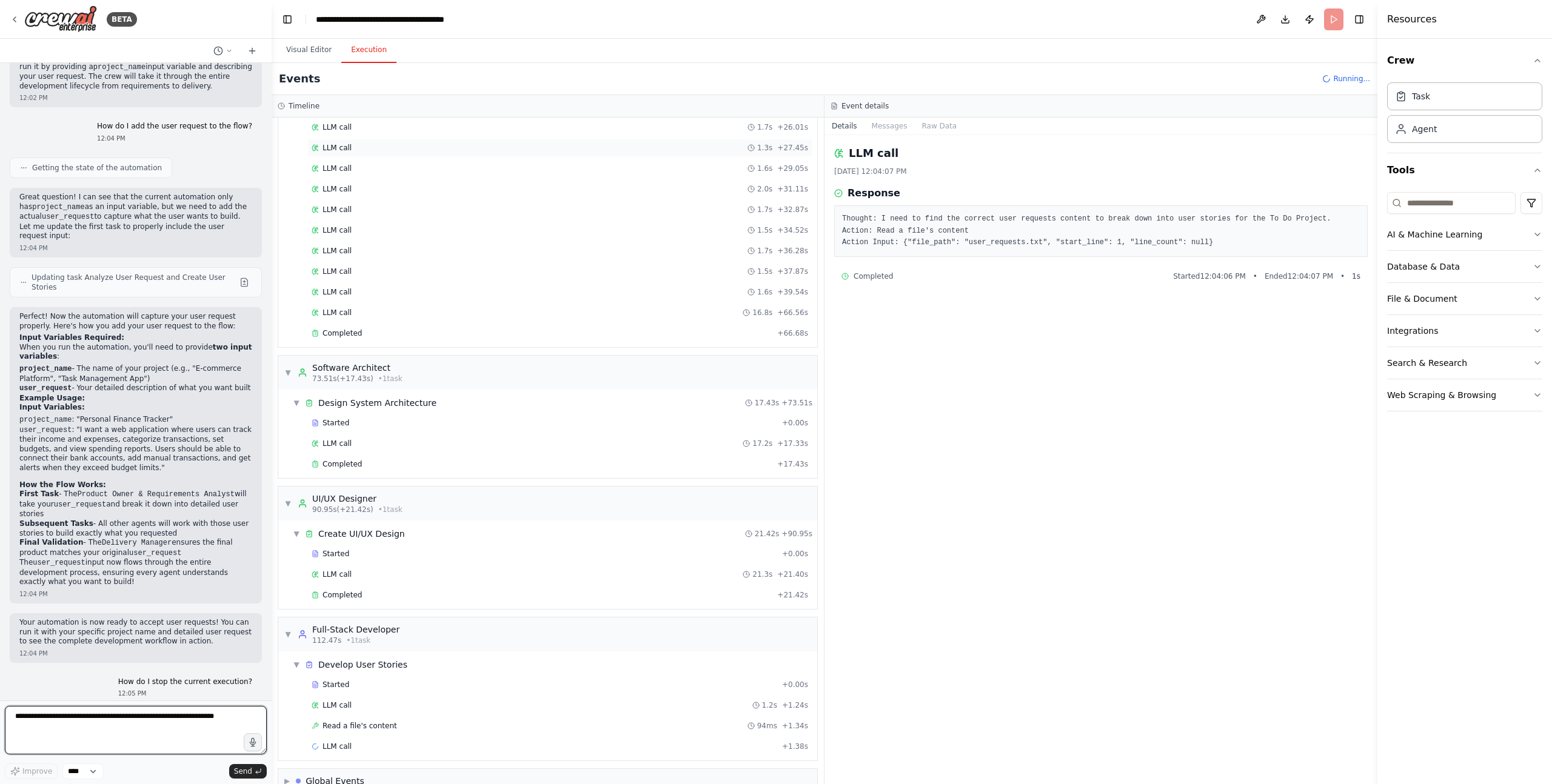
scroll to position [458, 0]
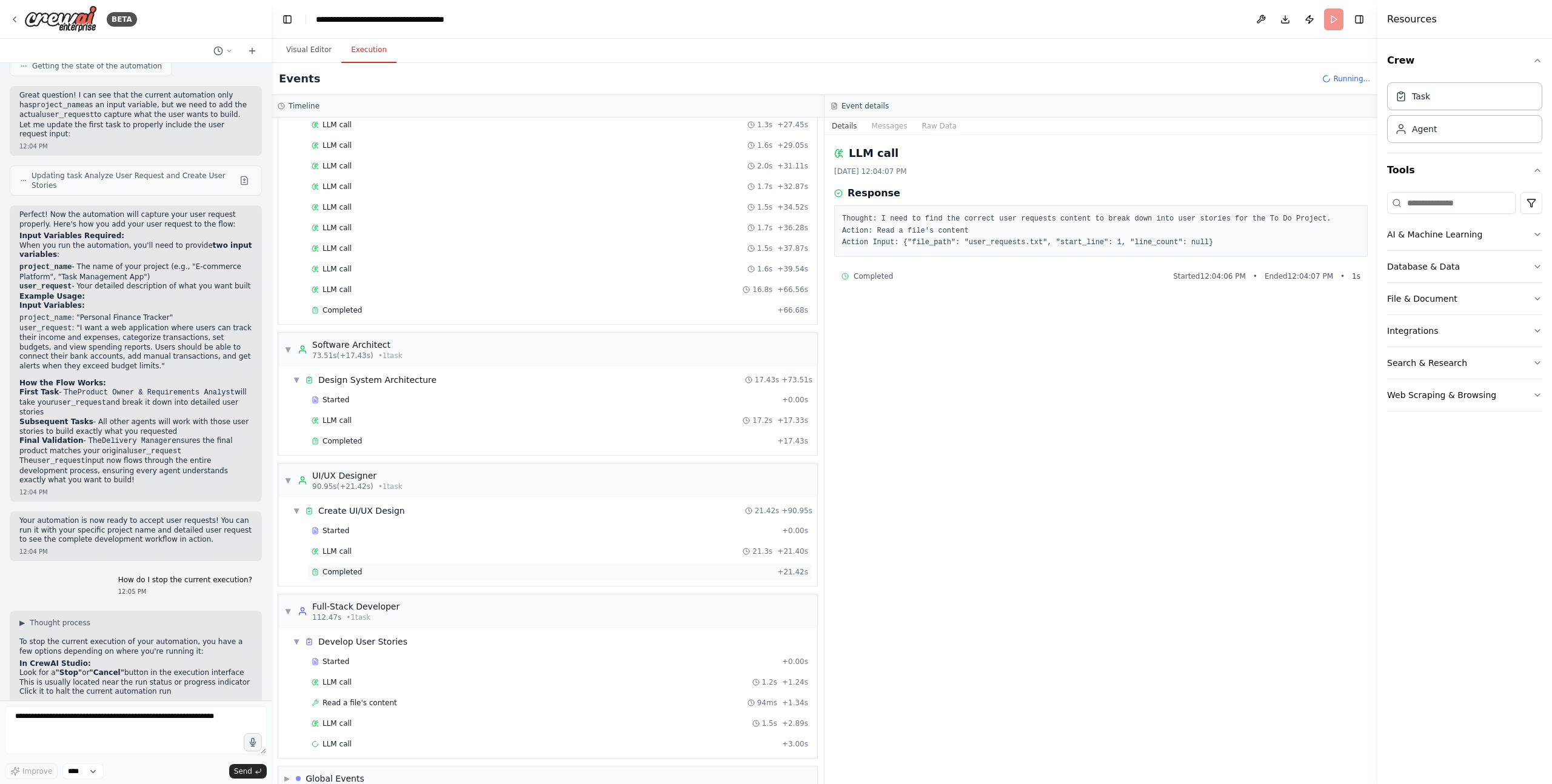
click at [343, 575] on span "Completed" at bounding box center [342, 572] width 40 height 9
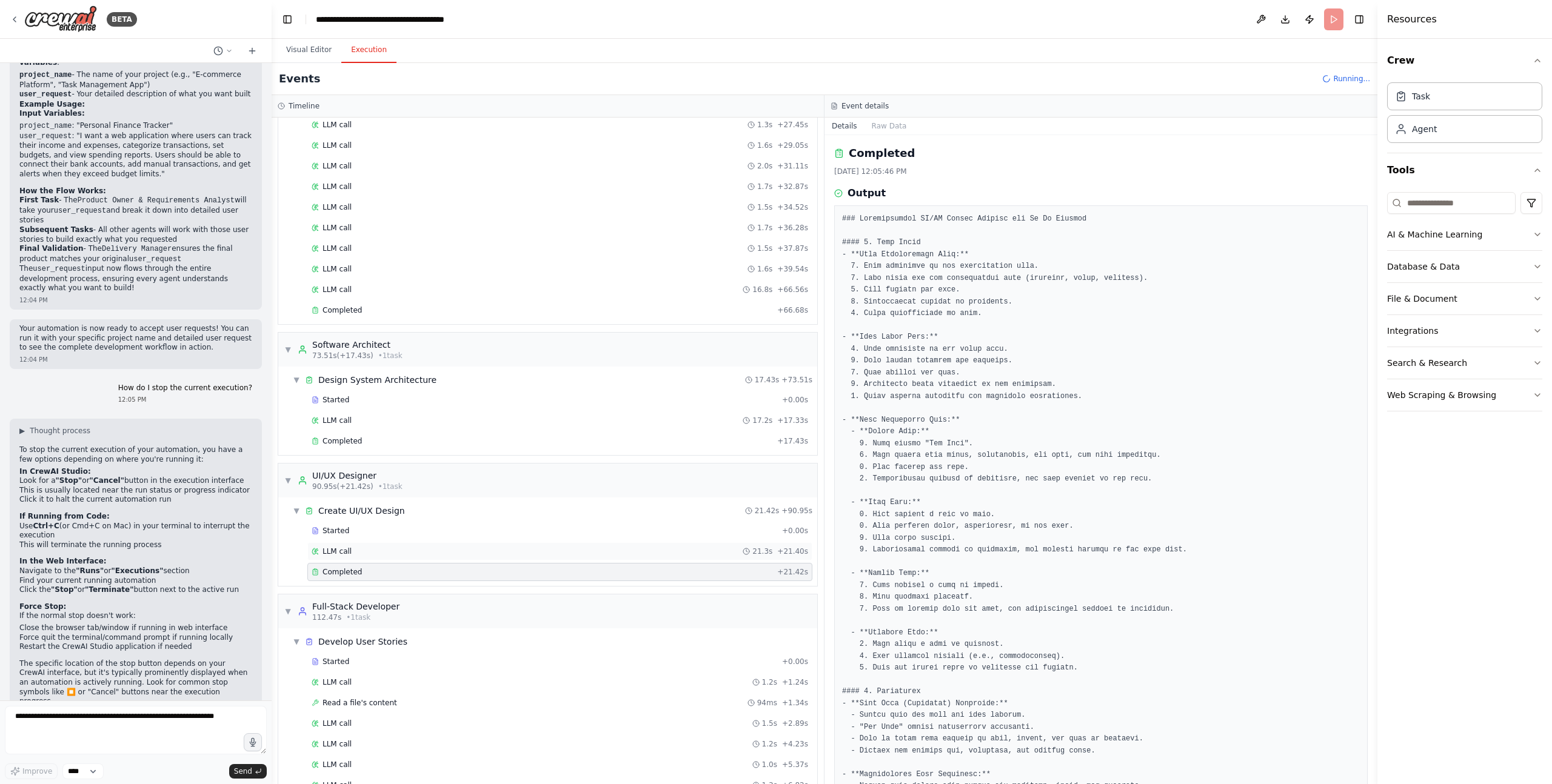
scroll to position [1660, 0]
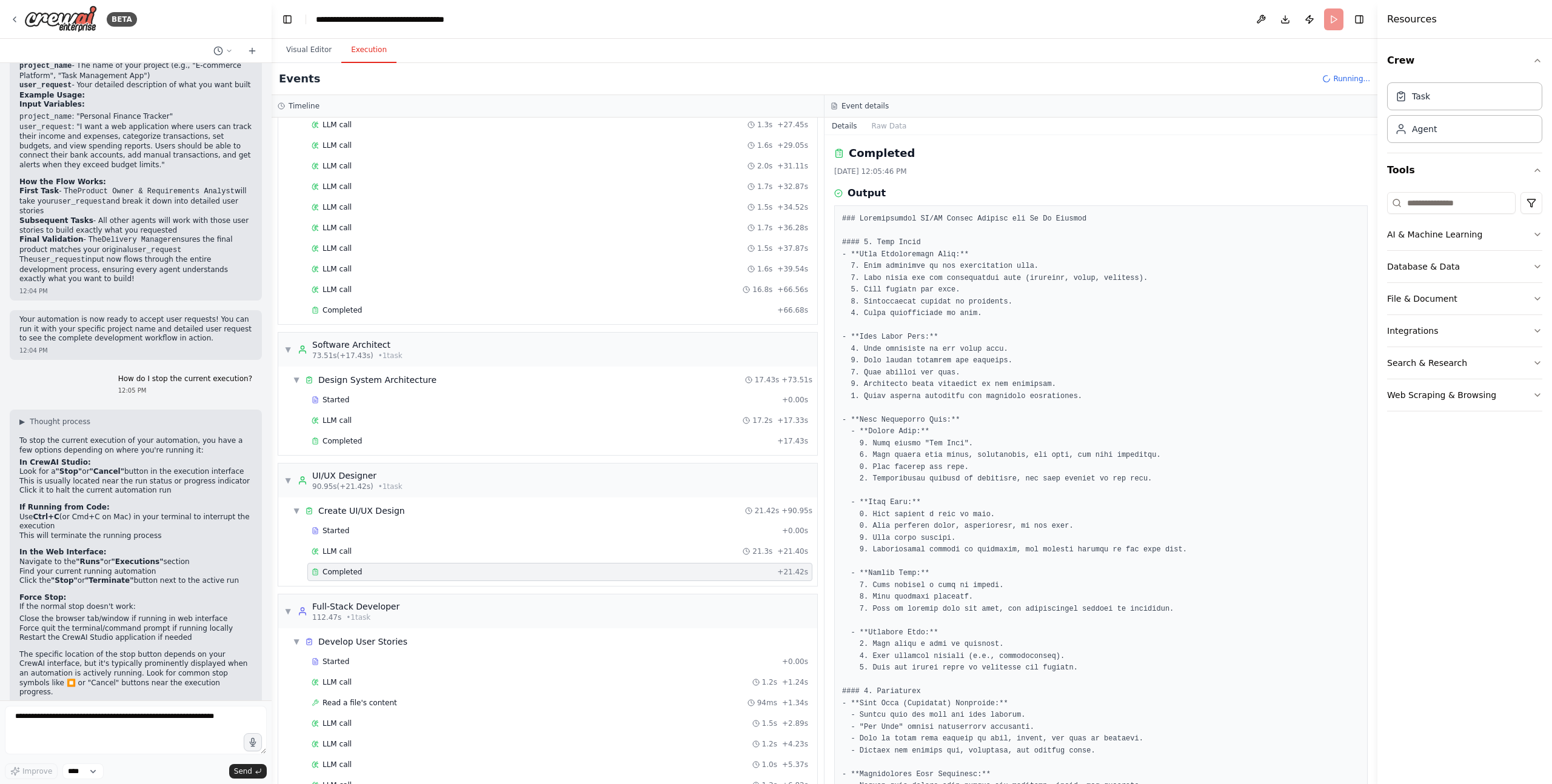
click at [374, 48] on button "Execution" at bounding box center [369, 50] width 55 height 26
click at [884, 127] on button "Raw Data" at bounding box center [889, 126] width 50 height 17
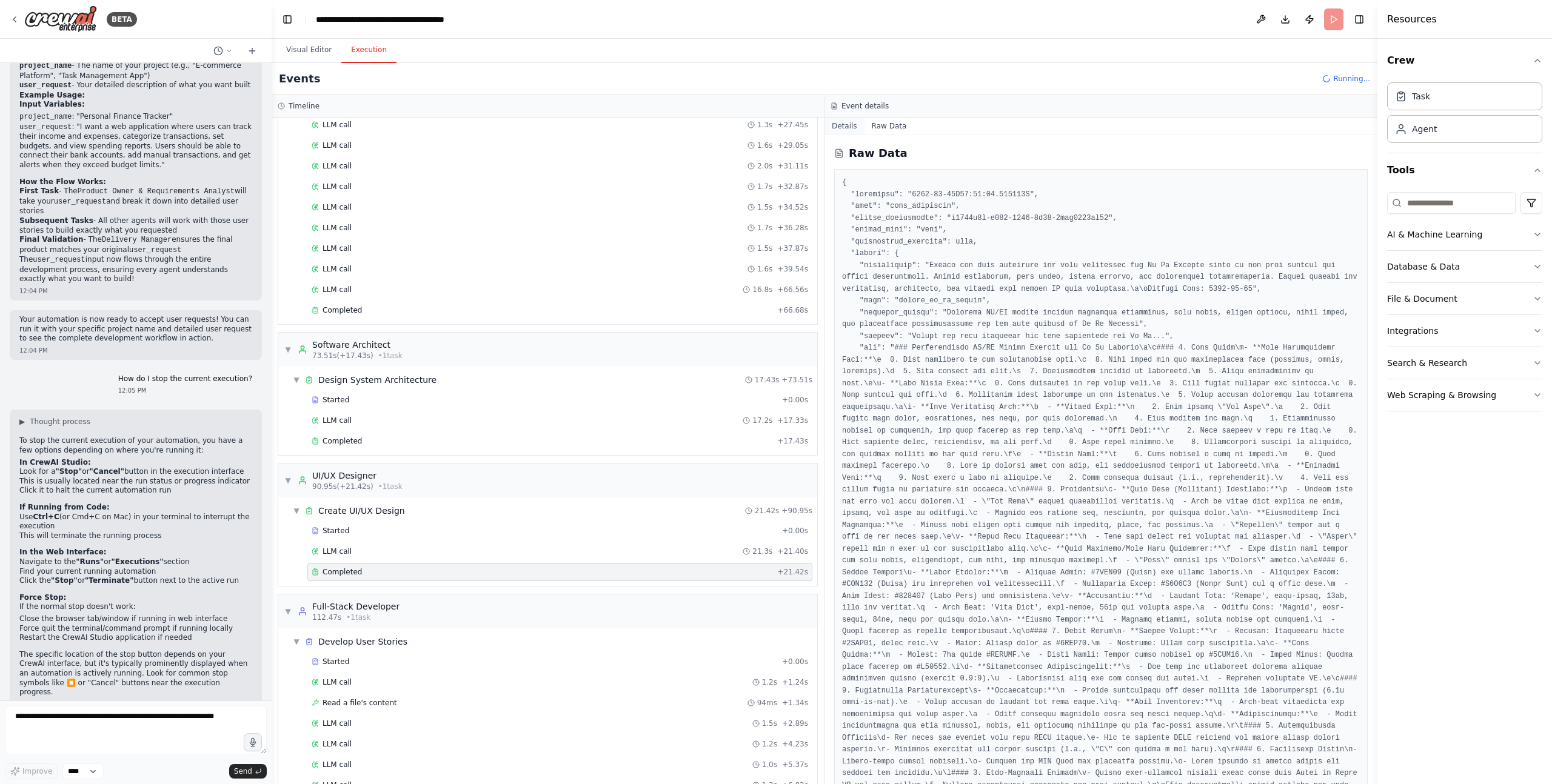
click at [845, 127] on button "Details" at bounding box center [844, 126] width 40 height 17
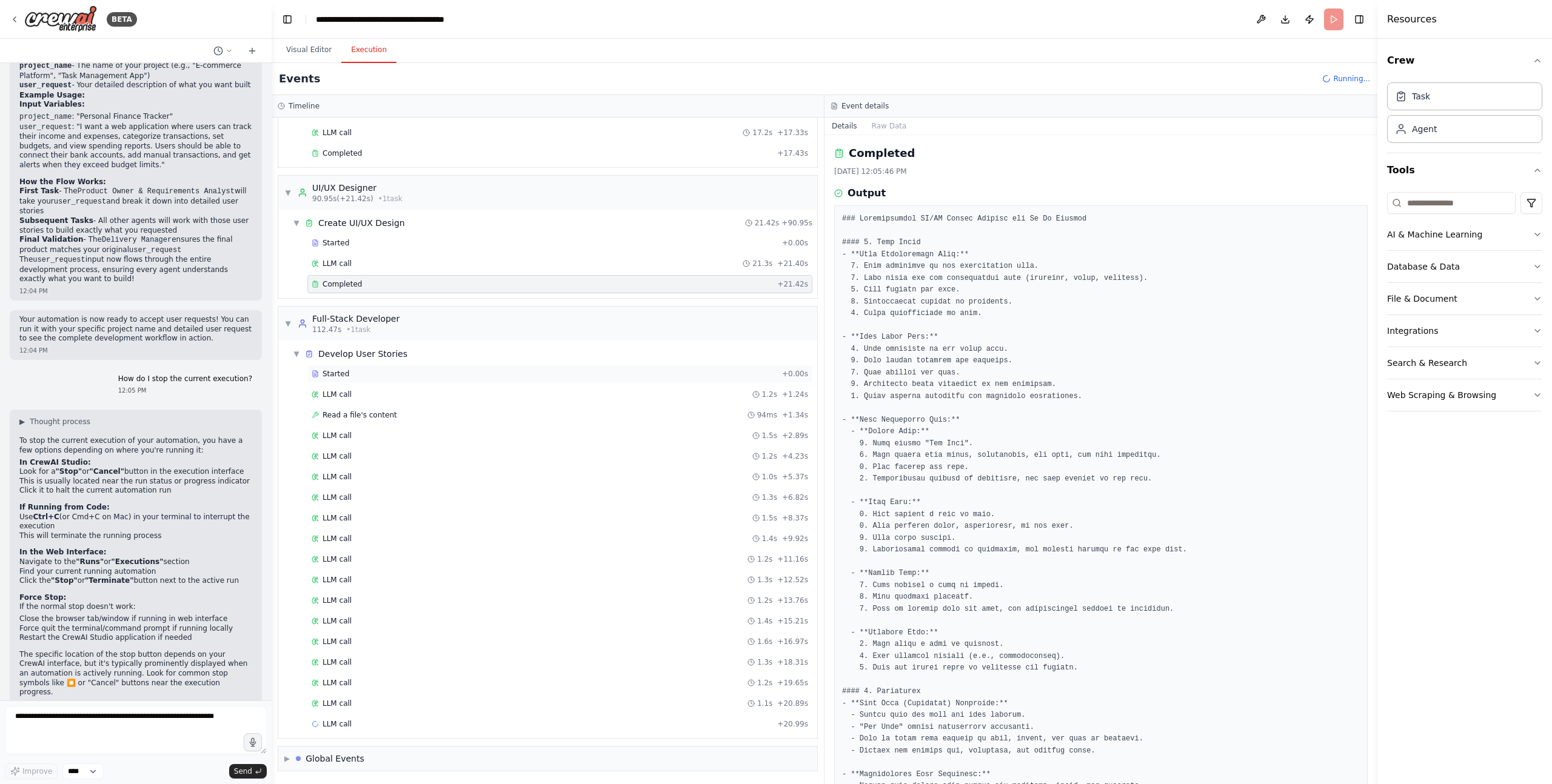
scroll to position [747, 0]
click at [339, 264] on span "LLM call" at bounding box center [337, 263] width 29 height 9
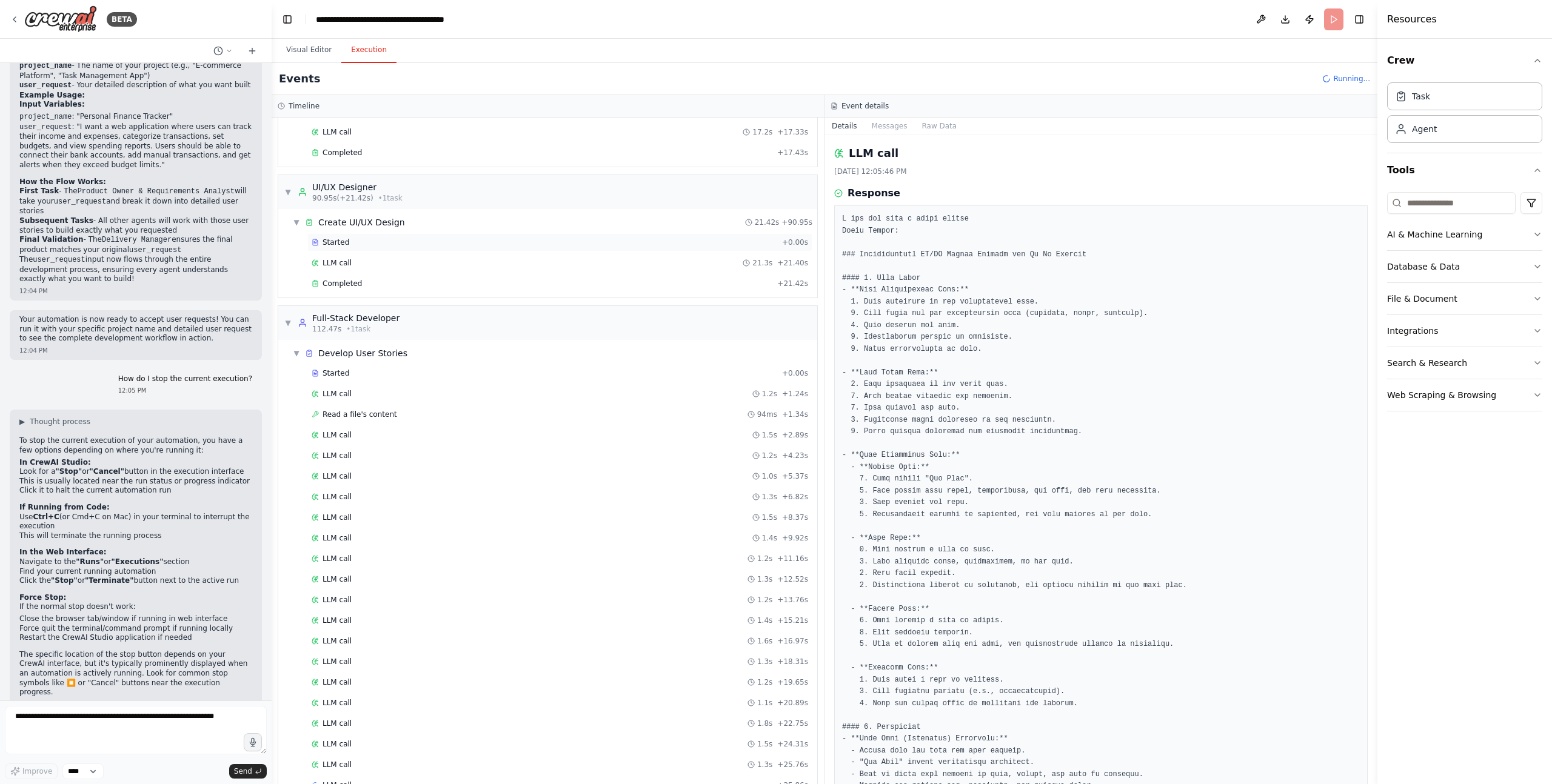
click at [343, 248] on div "Started + 0.00s" at bounding box center [560, 242] width 505 height 18
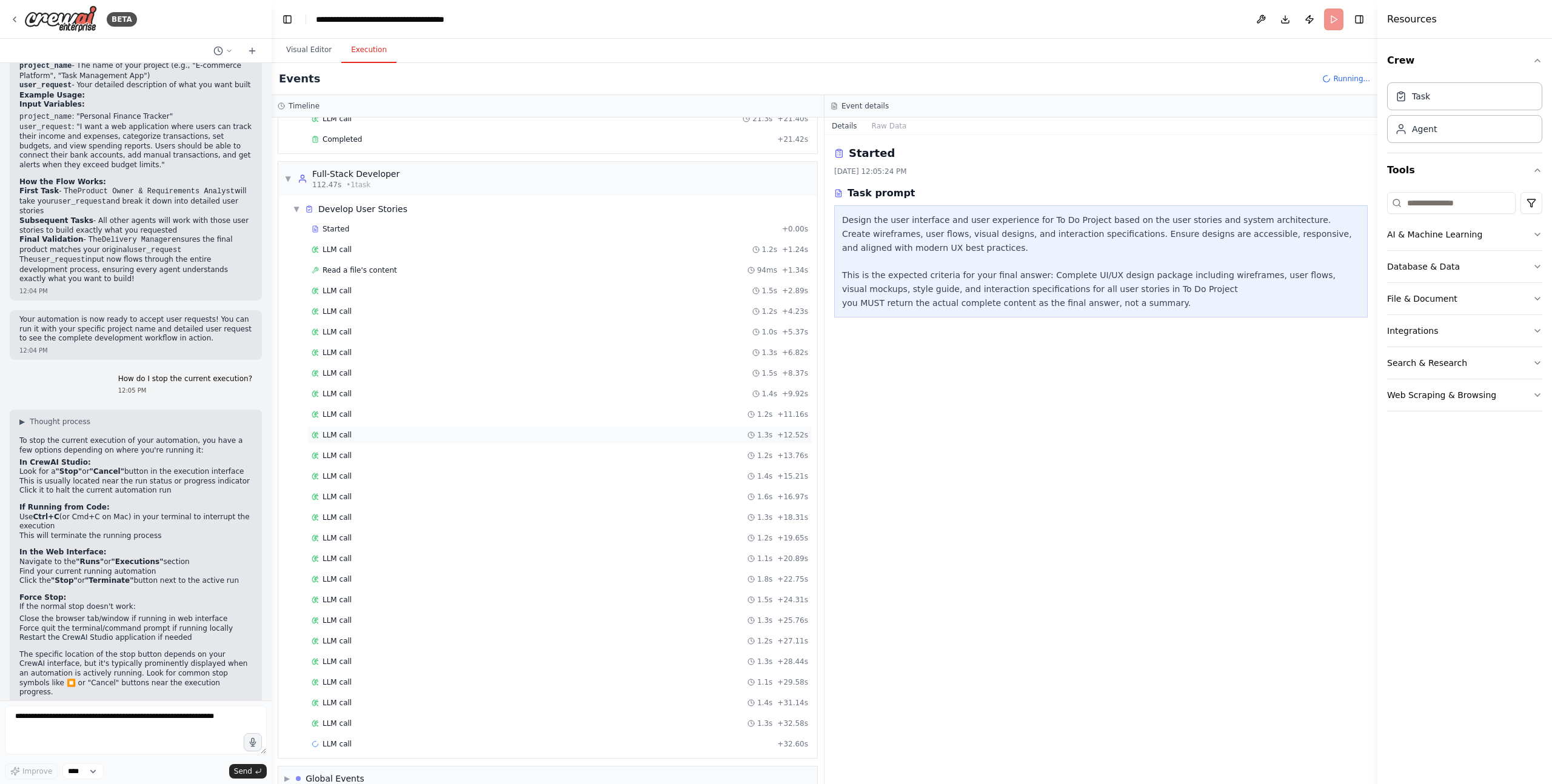
scroll to position [912, 0]
click at [354, 730] on div "LLM call 1.5s + 34.13s" at bounding box center [560, 723] width 505 height 18
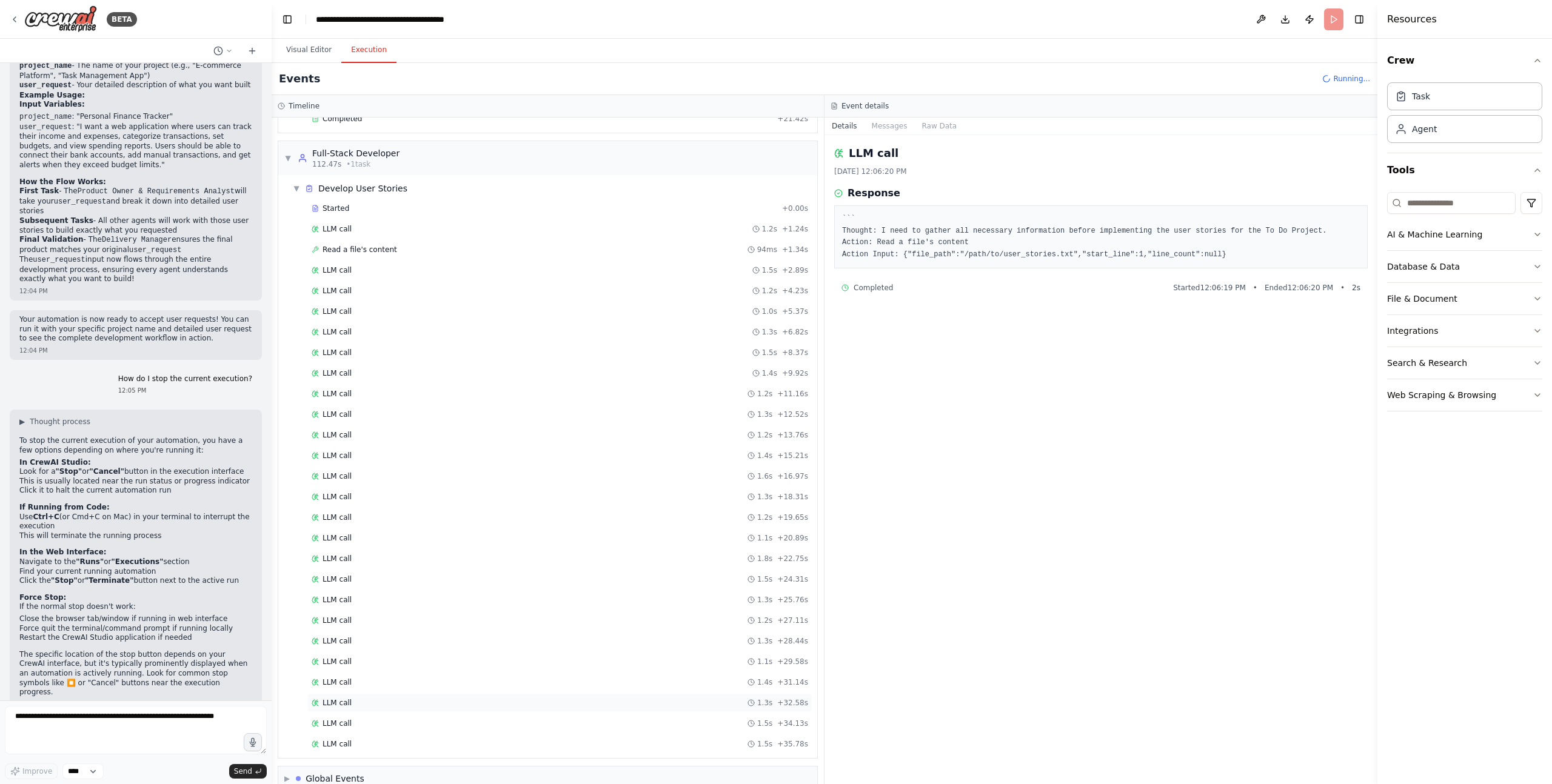
click at [347, 705] on span "LLM call" at bounding box center [337, 703] width 29 height 9
click at [336, 680] on span "LLM call" at bounding box center [337, 682] width 29 height 9
click at [342, 655] on div "LLM call 1.1s + 29.58s" at bounding box center [560, 662] width 505 height 18
click at [339, 639] on span "LLM call" at bounding box center [337, 641] width 29 height 9
click at [340, 616] on span "LLM call" at bounding box center [337, 620] width 29 height 9
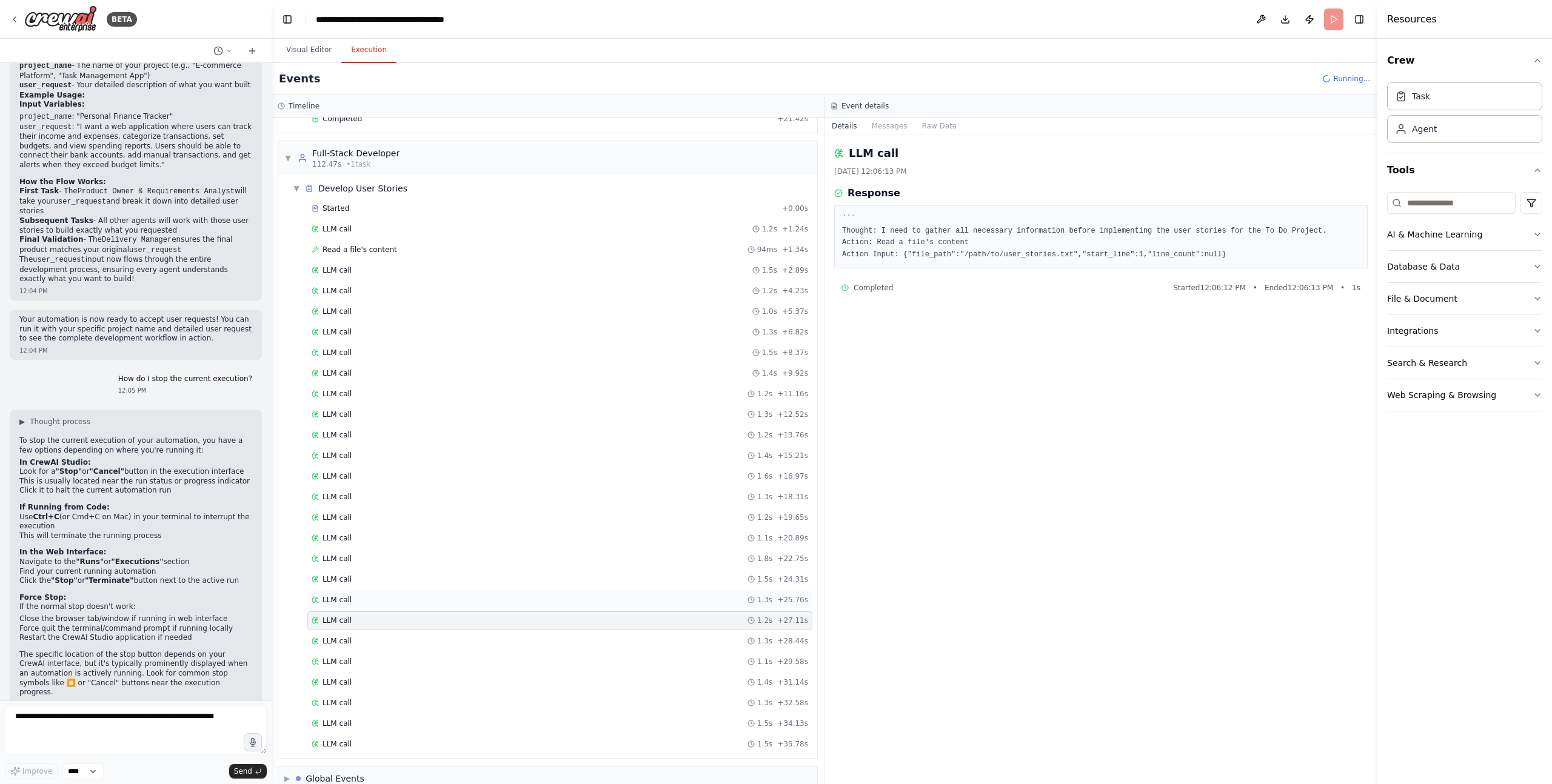
click at [341, 602] on span "LLM call" at bounding box center [337, 600] width 29 height 9
click at [341, 582] on span "LLM call" at bounding box center [337, 579] width 29 height 9
click at [343, 563] on span "LLM call" at bounding box center [337, 559] width 29 height 9
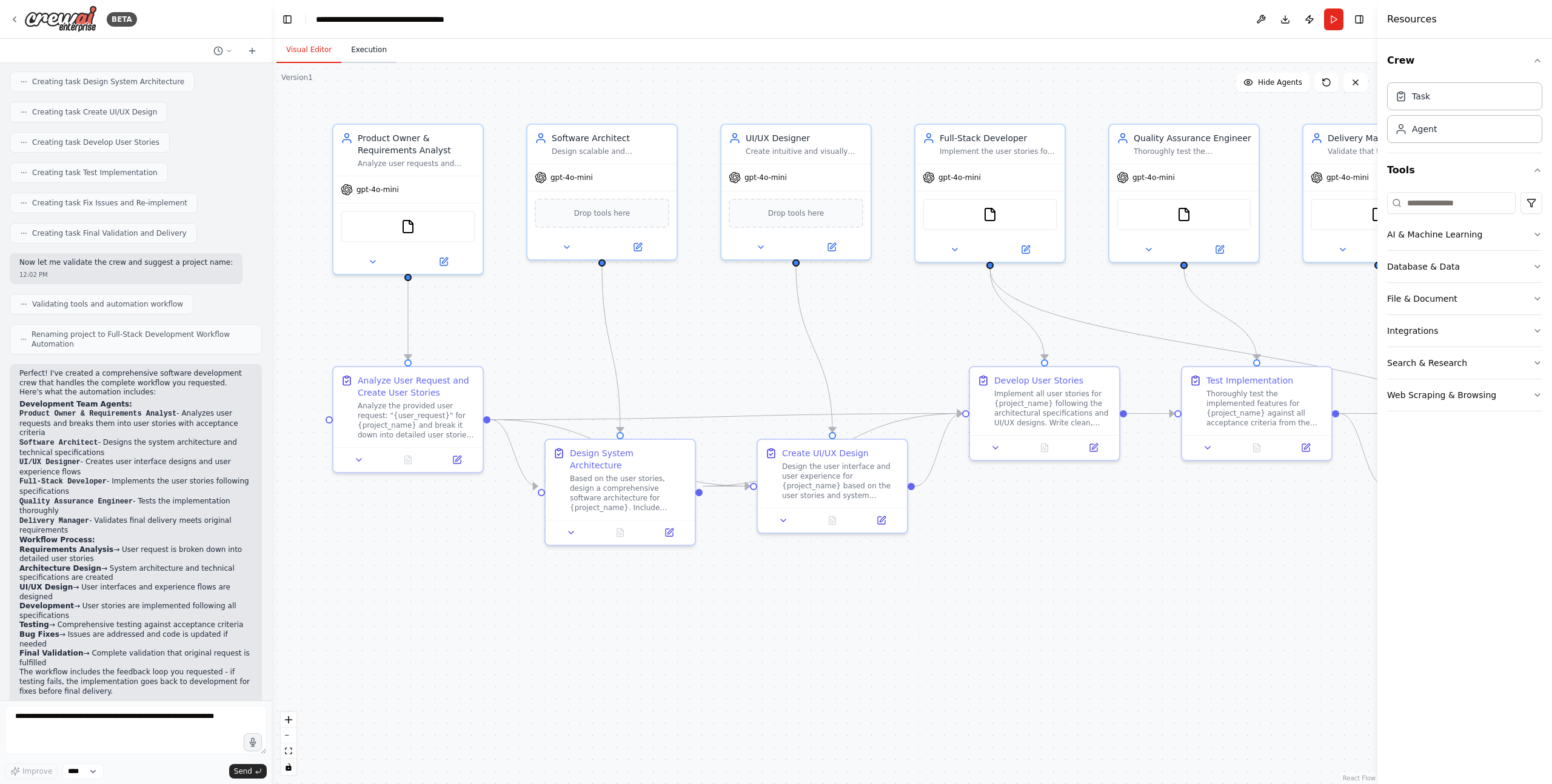
click at [365, 50] on button "Execution" at bounding box center [369, 50] width 55 height 26
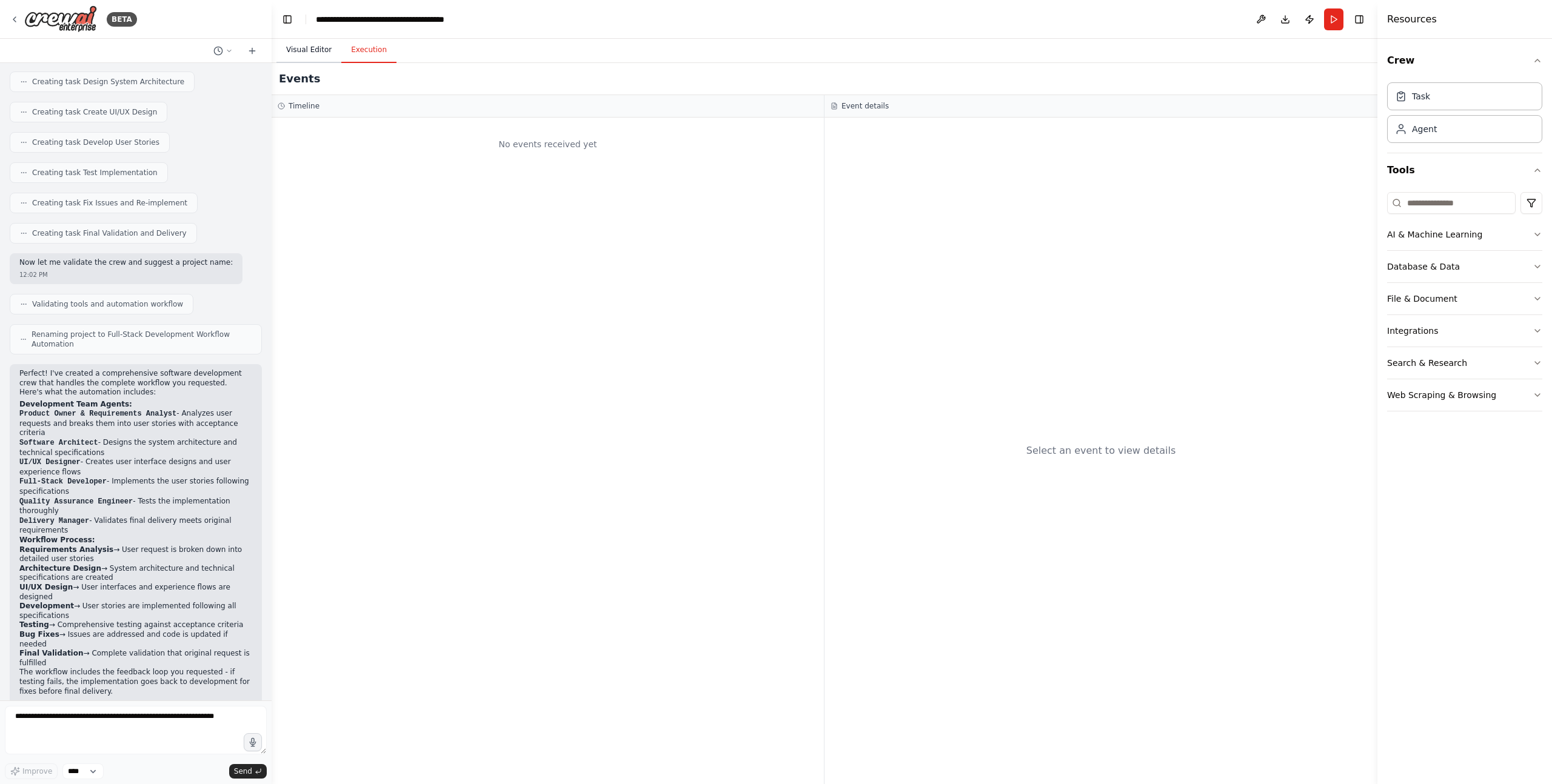
click at [314, 50] on button "Visual Editor" at bounding box center [309, 50] width 65 height 26
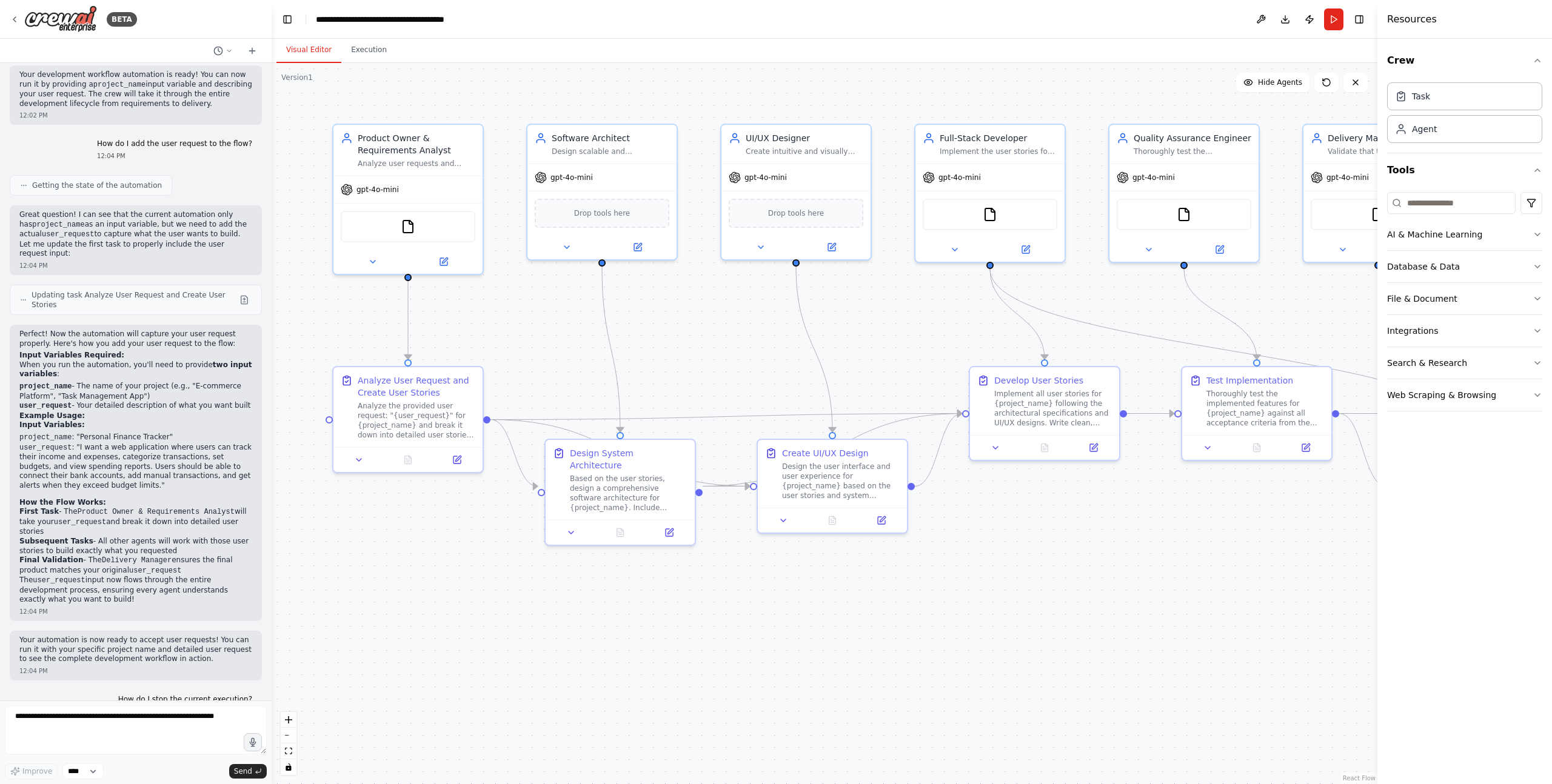
scroll to position [1394, 0]
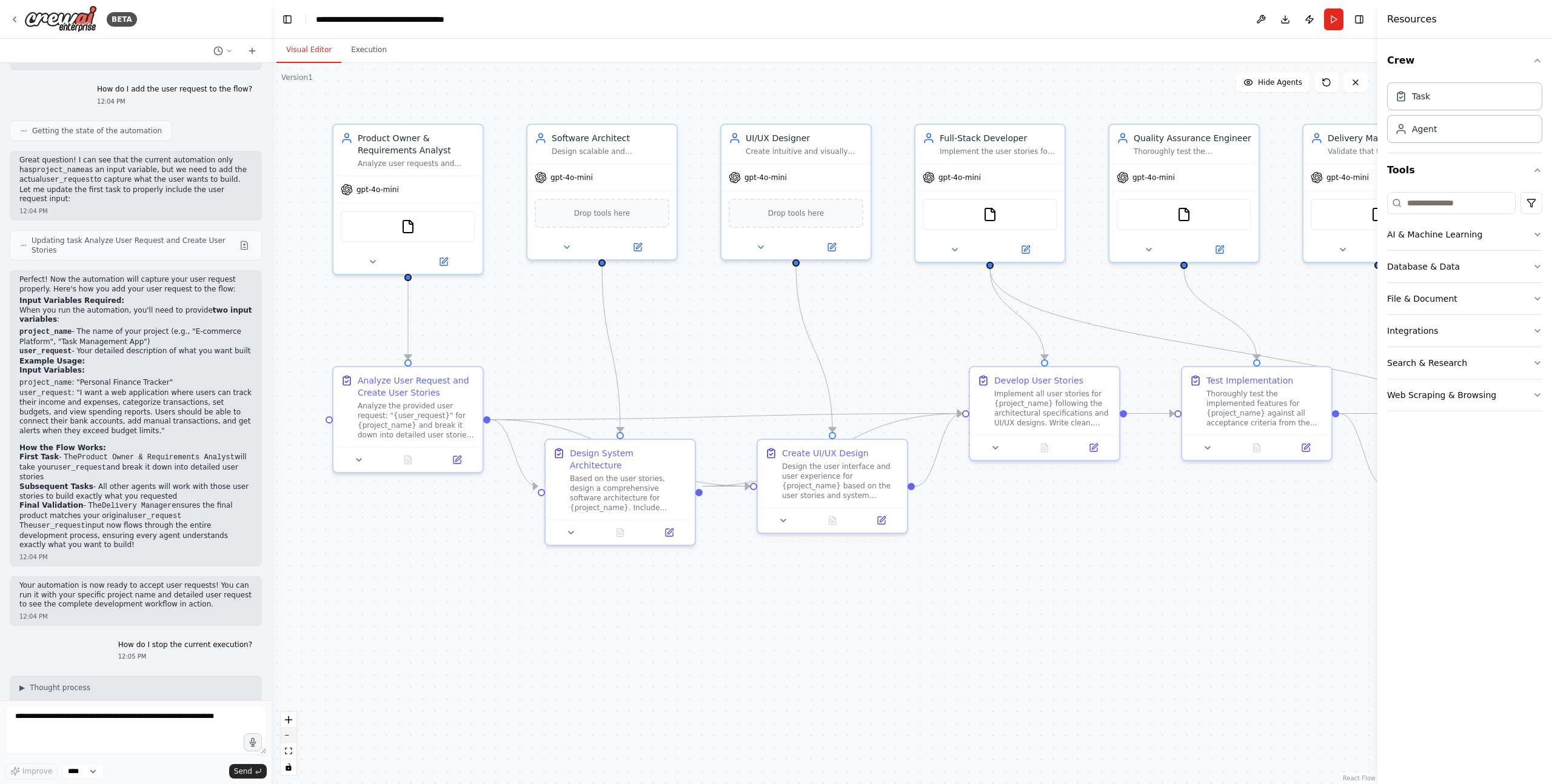
click at [292, 735] on button "zoom out" at bounding box center [288, 736] width 15 height 15
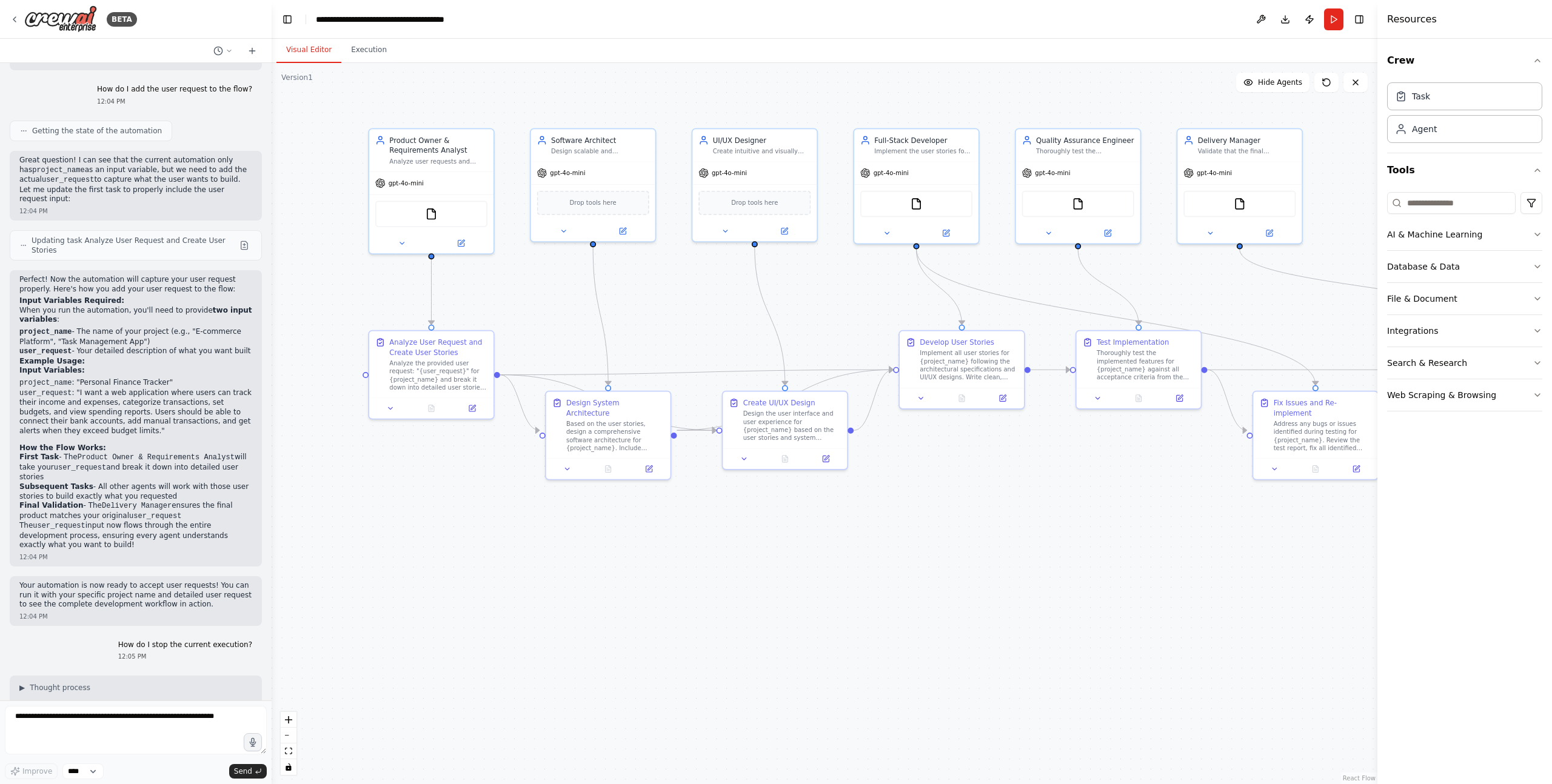
drag, startPoint x: 1181, startPoint y: 616, endPoint x: 1146, endPoint y: 575, distance: 53.9
click at [1146, 575] on div ".deletable-edge-delete-btn { width: 20px; height: 20px; border: 0px solid #ffff…" at bounding box center [824, 424] width 1106 height 721
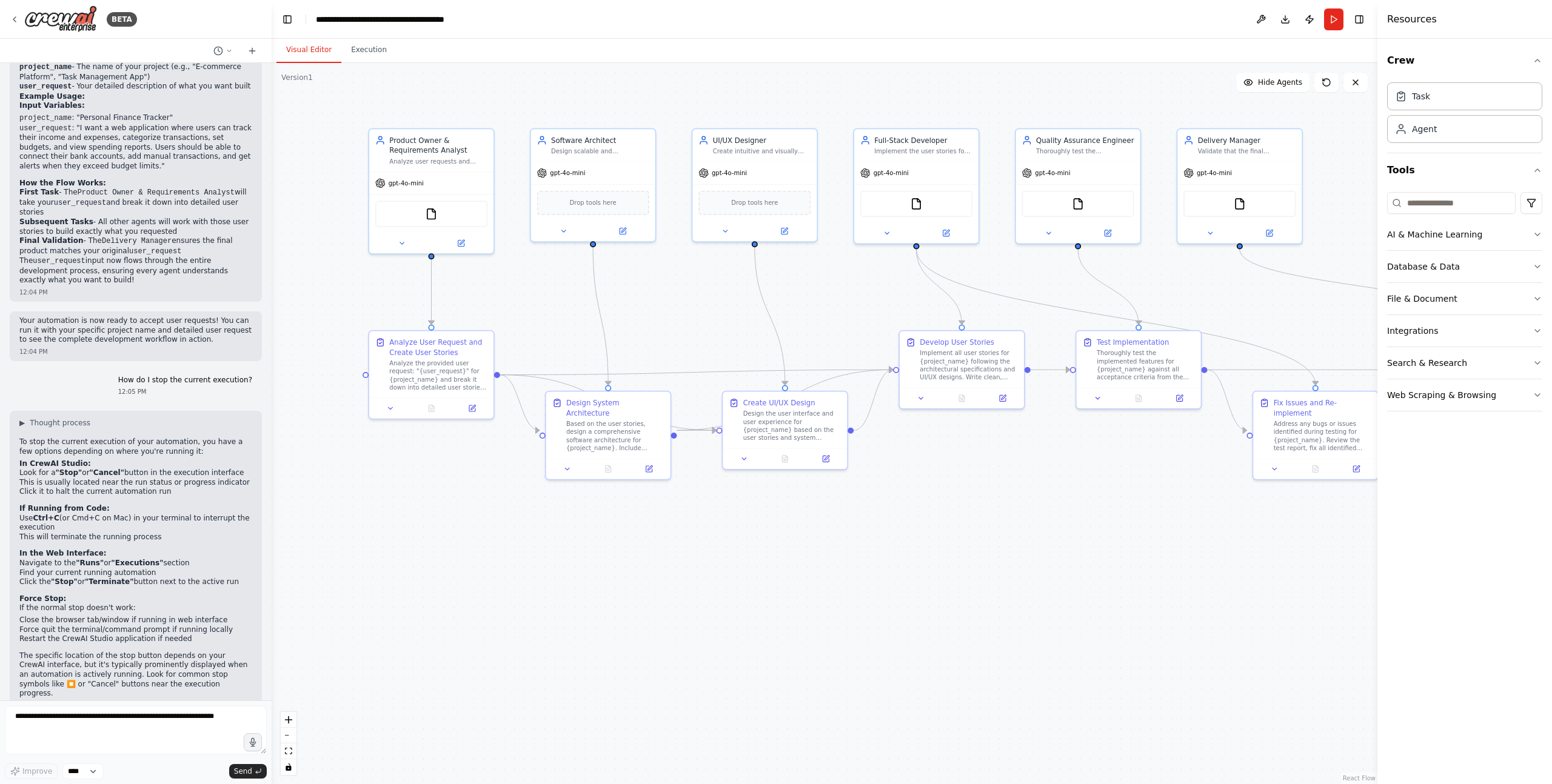
scroll to position [1660, 0]
click at [1333, 18] on button "Run" at bounding box center [1333, 20] width 20 height 22
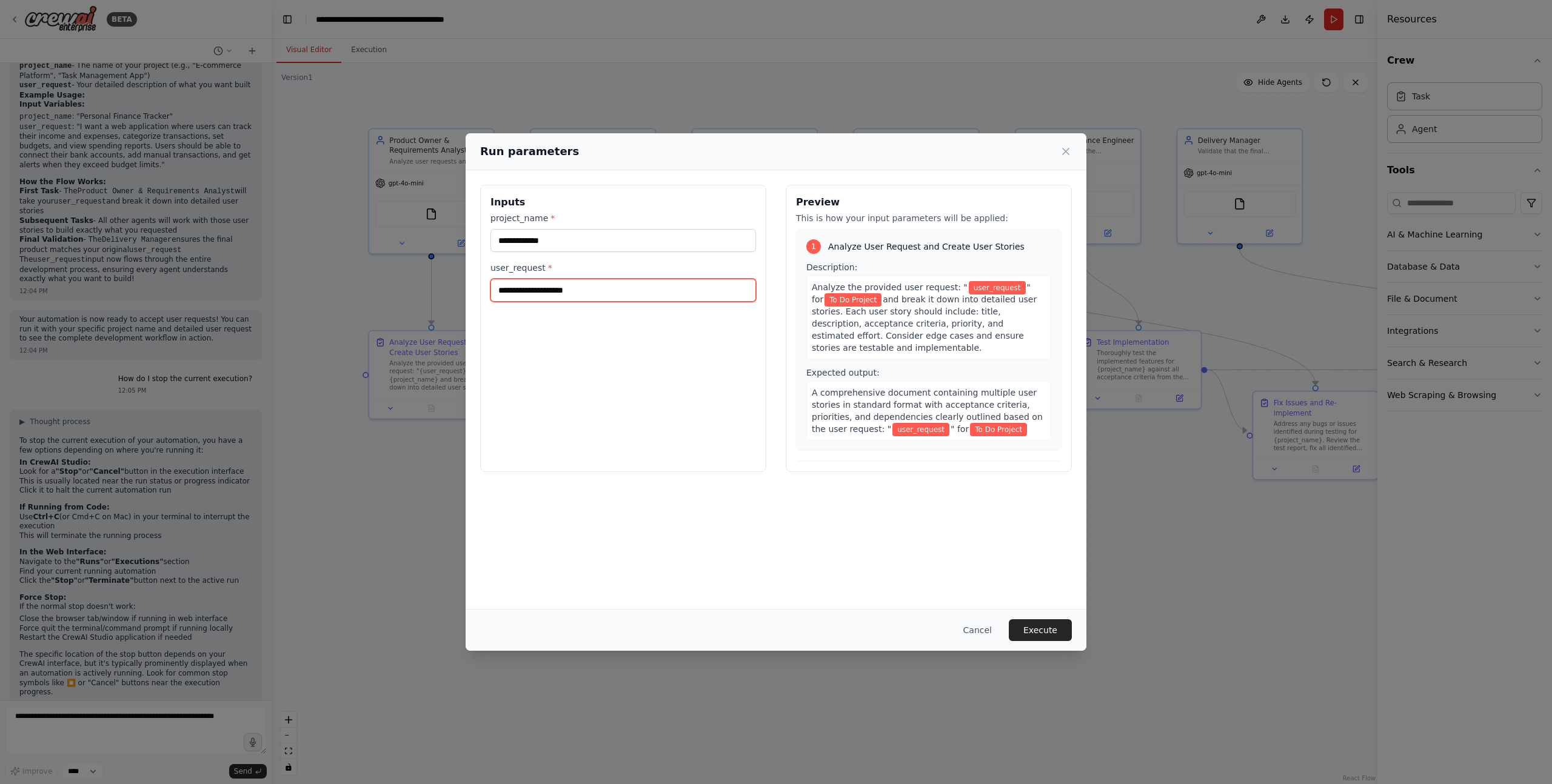
click at [625, 290] on input "user_request *" at bounding box center [623, 290] width 265 height 23
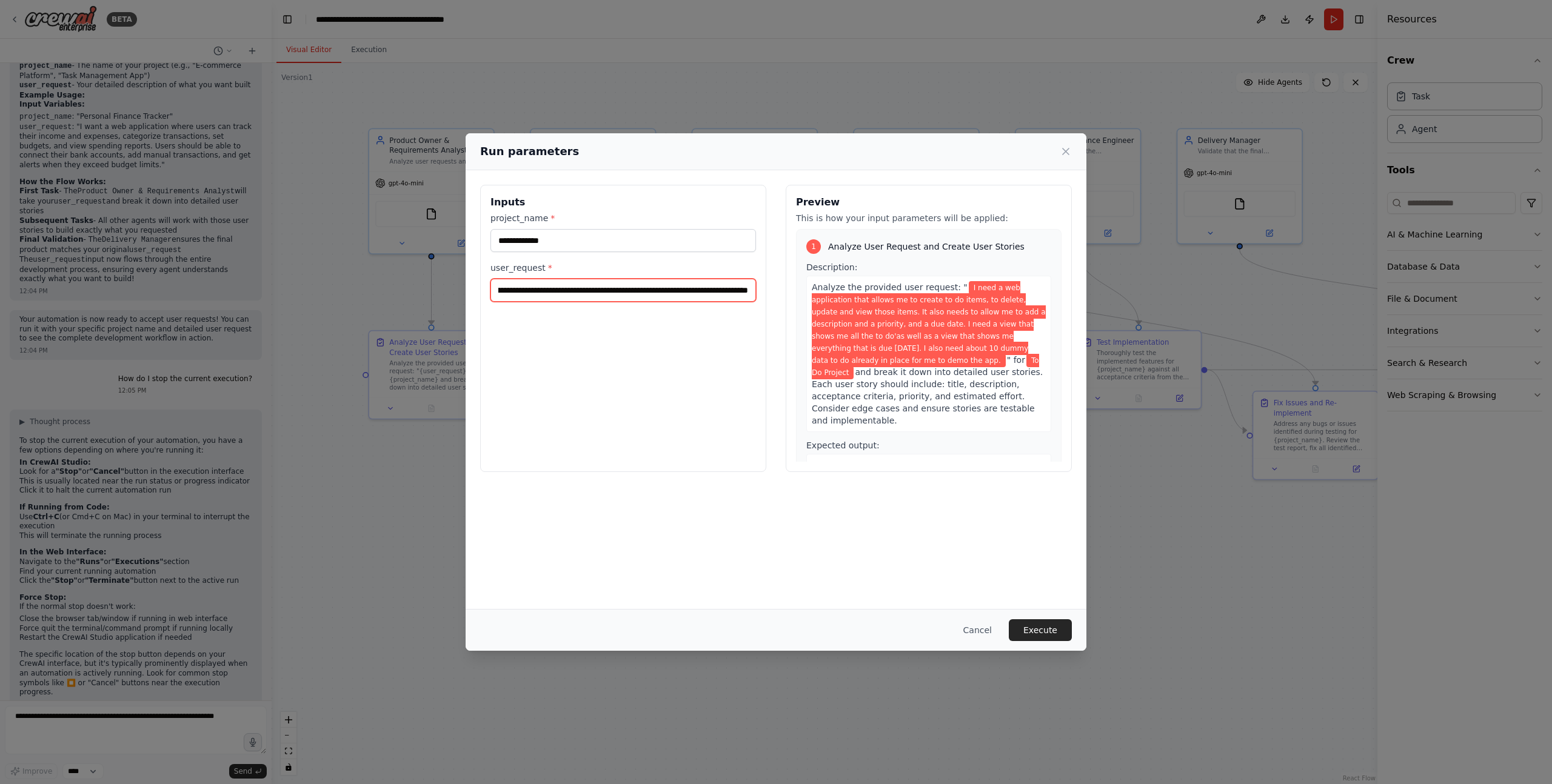
scroll to position [0, 606]
type input "**********"
click at [1044, 629] on button "Execute" at bounding box center [1040, 630] width 63 height 22
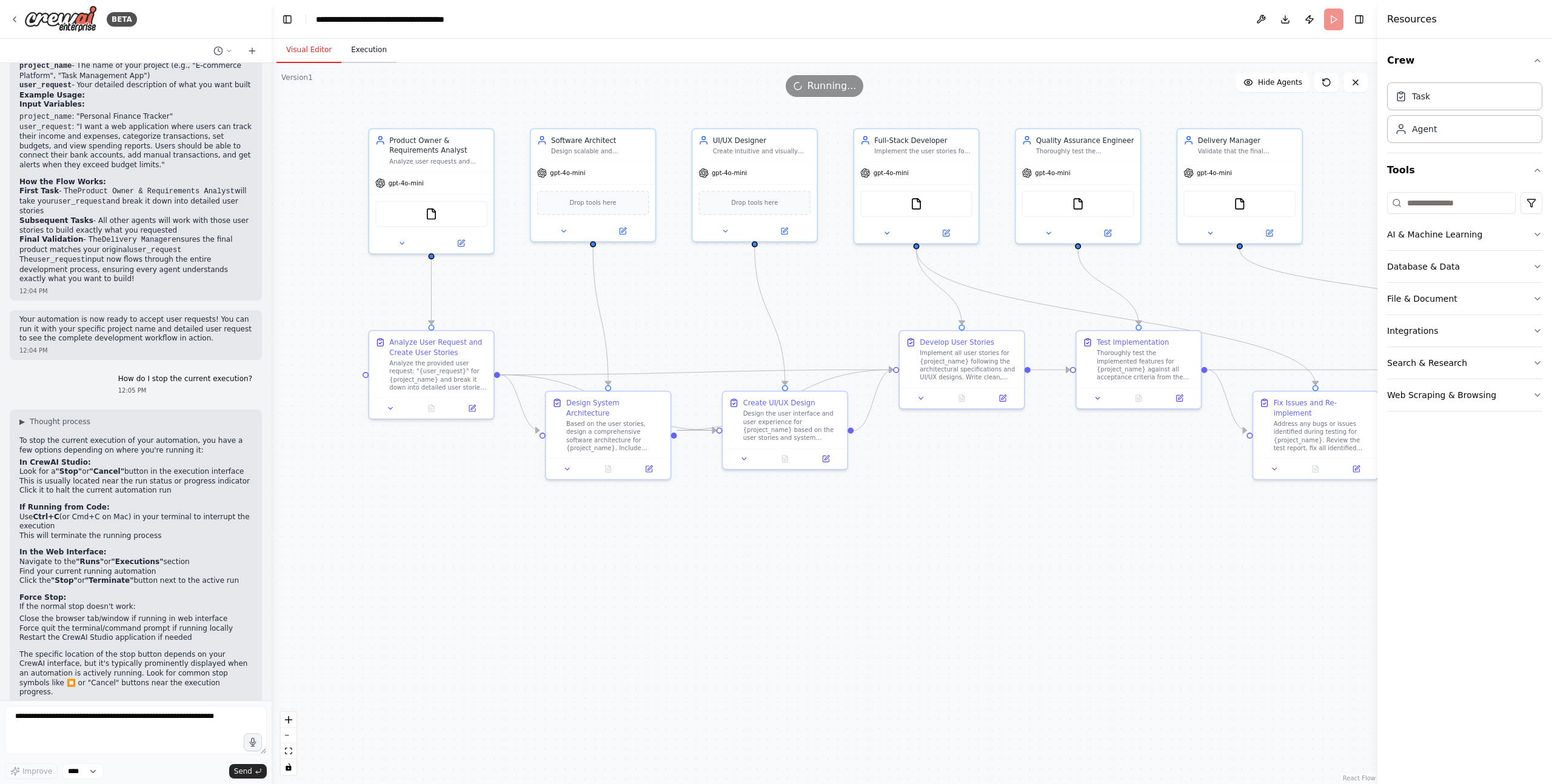
click at [364, 51] on button "Execution" at bounding box center [369, 50] width 55 height 26
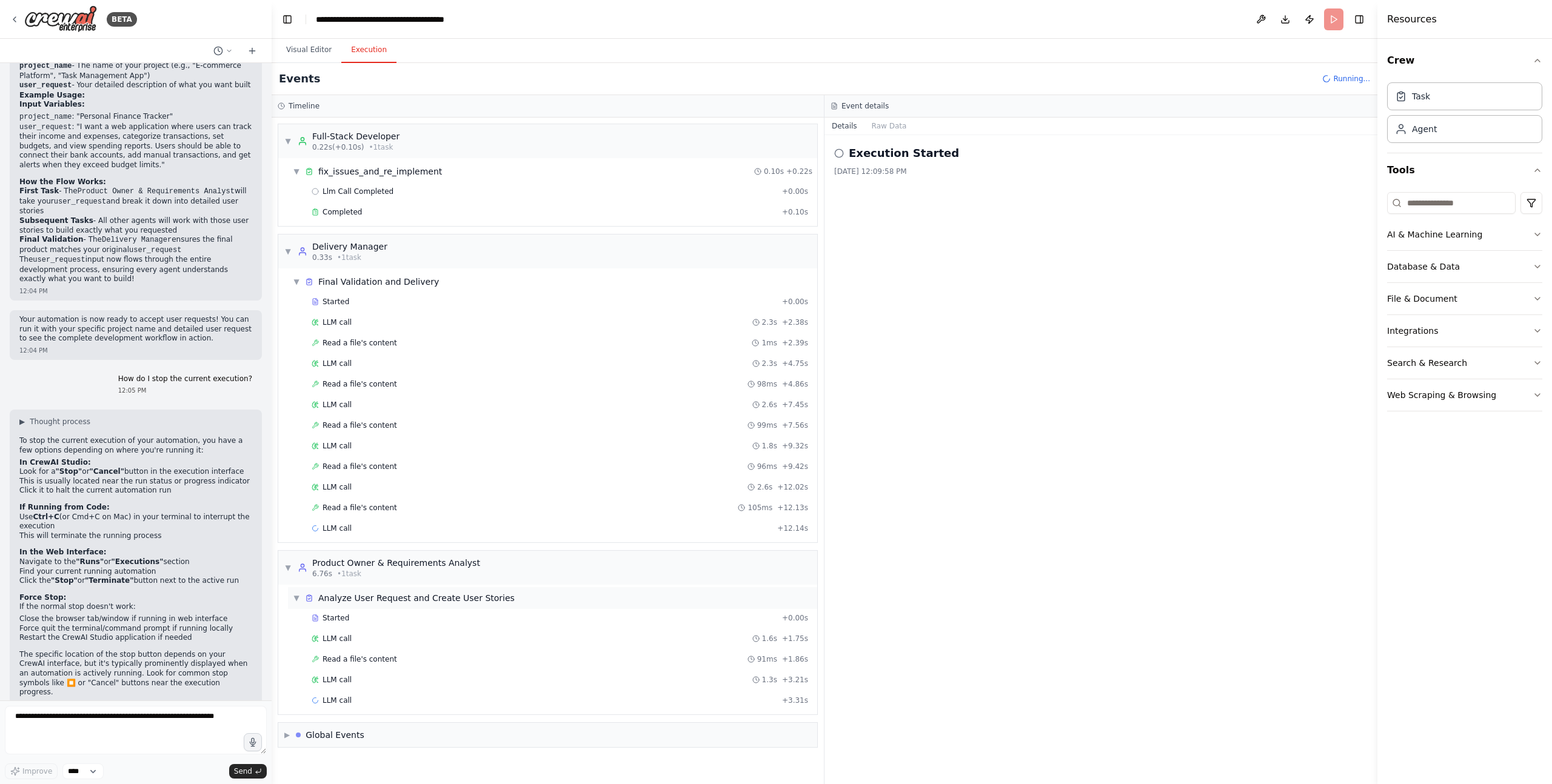
click at [347, 598] on div "▼ Product Owner & Requirements Analyst 6.76s • 1 task ▼ Analyze User Request an…" at bounding box center [547, 633] width 540 height 165
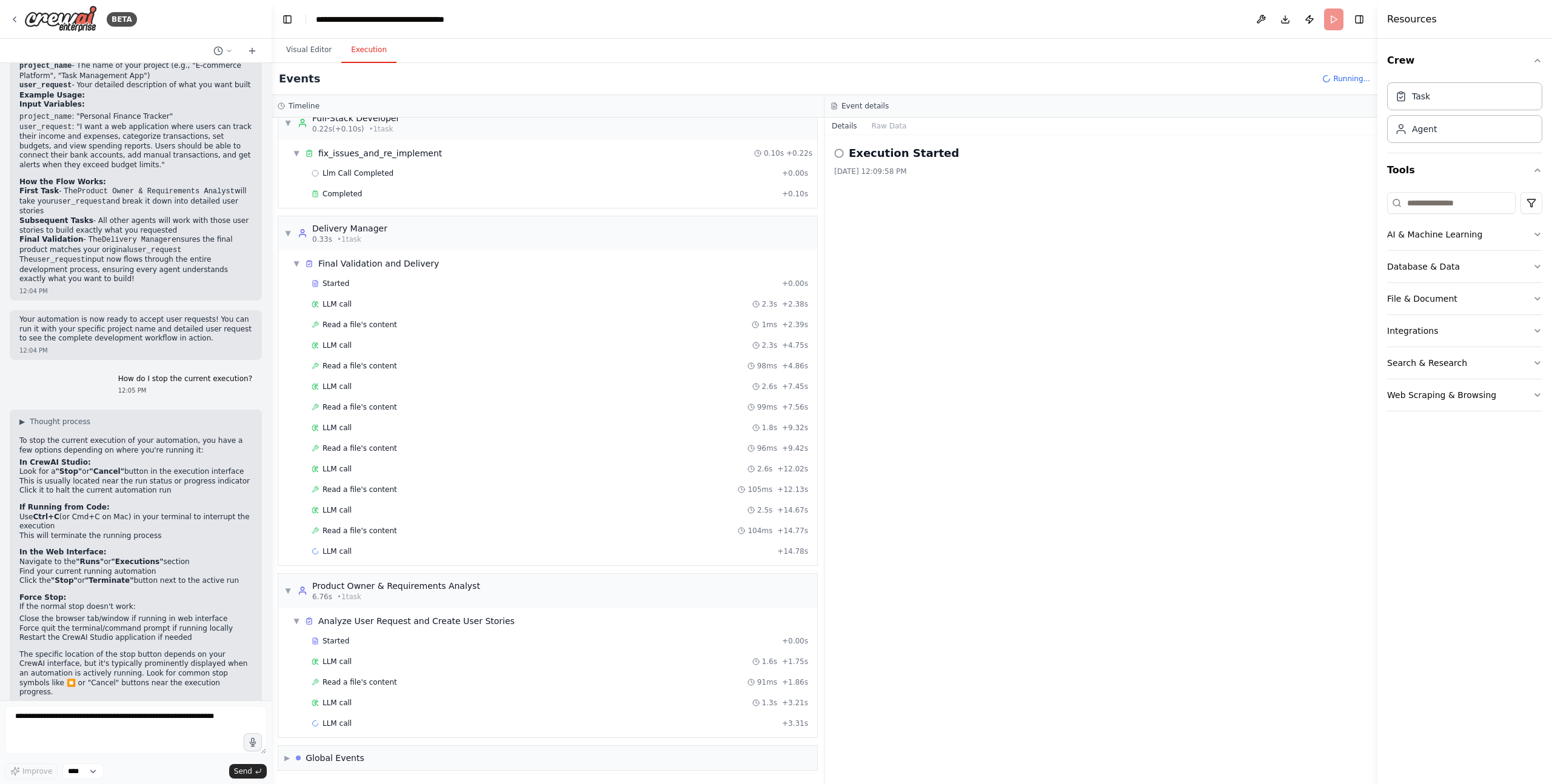
click at [340, 626] on div "Analyze User Request and Create User Stories" at bounding box center [417, 621] width 197 height 12
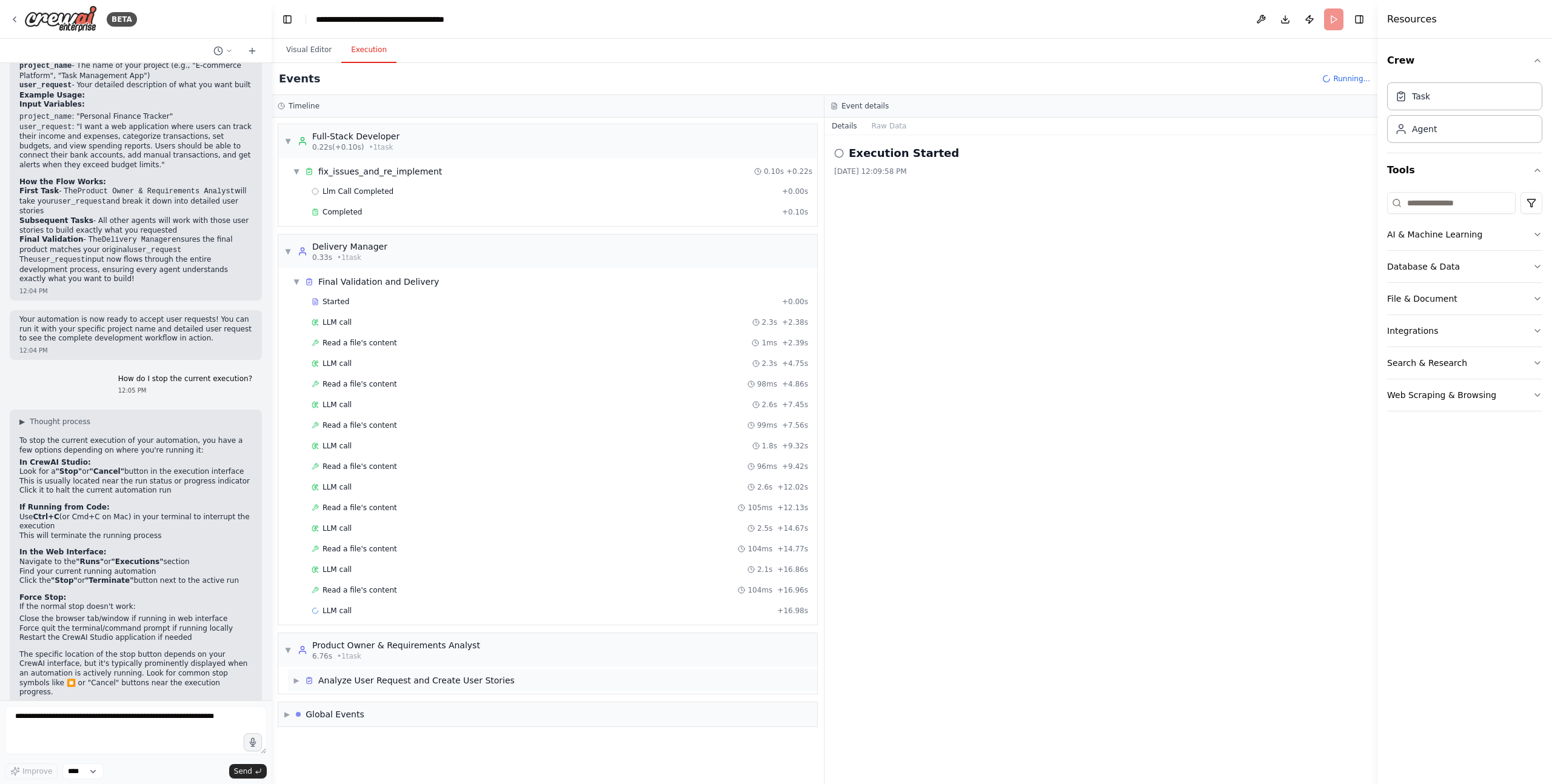
click at [297, 682] on span "▶" at bounding box center [296, 680] width 7 height 9
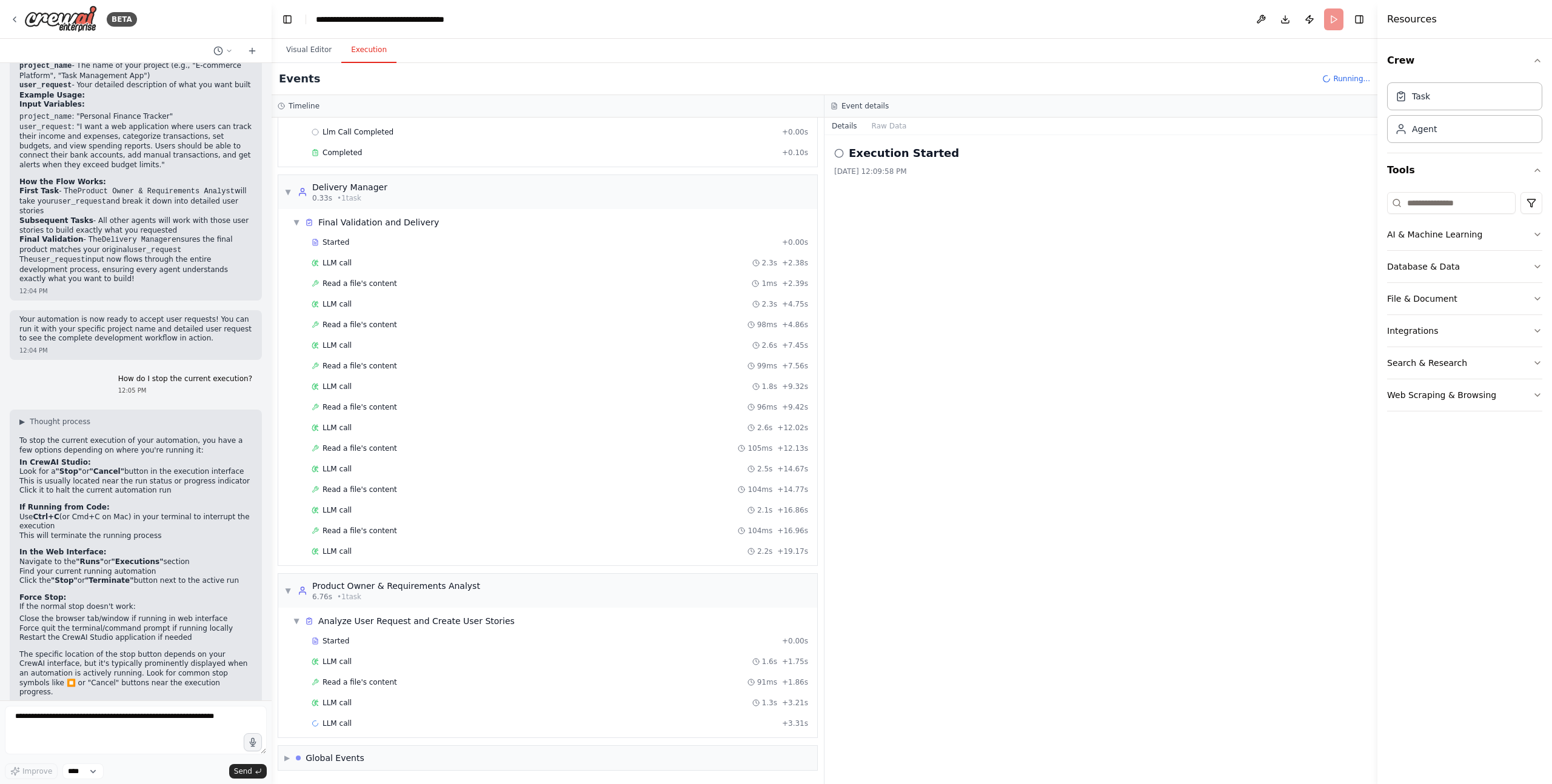
scroll to position [101, 0]
click at [288, 251] on div "Started + 0.00s LLM call 2.3s + 2.38s Read a file's content 1ms + 2.39s LLM cal…" at bounding box center [553, 398] width 529 height 330
click at [286, 149] on span "▼" at bounding box center [287, 151] width 7 height 9
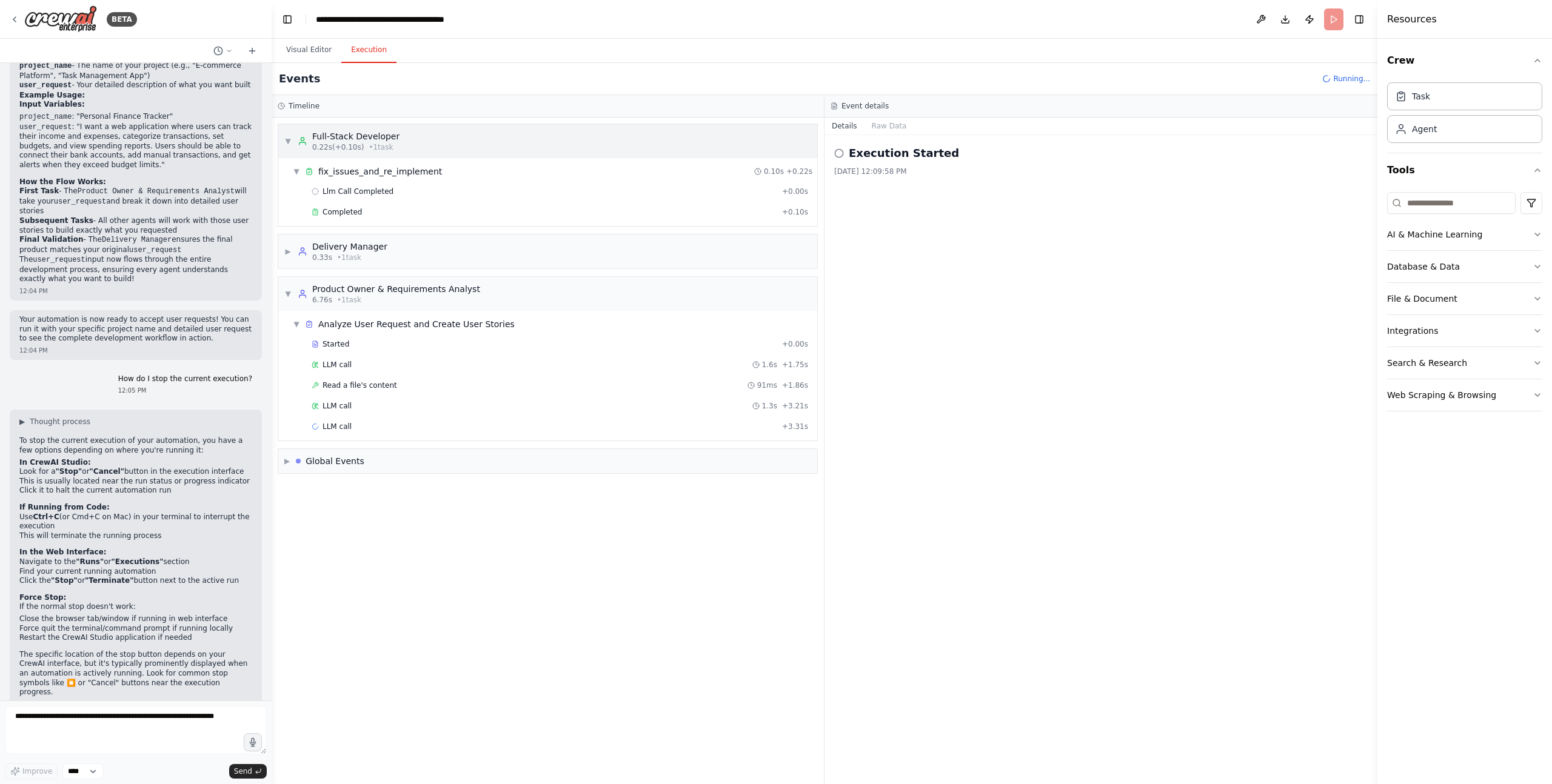
scroll to position [0, 0]
click at [287, 141] on span "▼" at bounding box center [287, 141] width 7 height 9
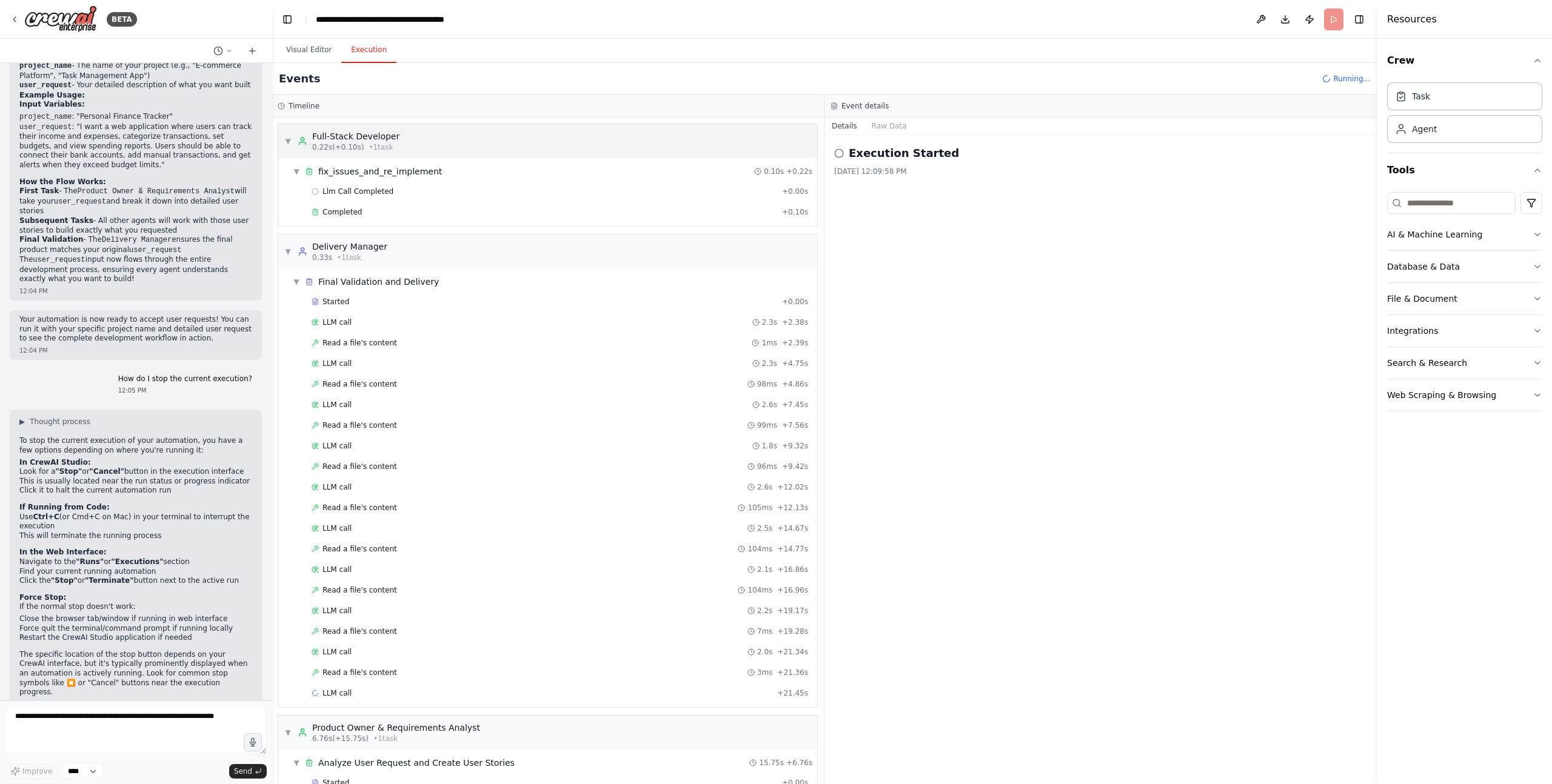
click at [289, 140] on span "▼" at bounding box center [287, 141] width 7 height 9
click at [289, 178] on div "▼ fix_issues_and_re_implement 0.10s + 0.22s" at bounding box center [553, 172] width 529 height 22
click at [289, 143] on span "▼" at bounding box center [287, 141] width 7 height 9
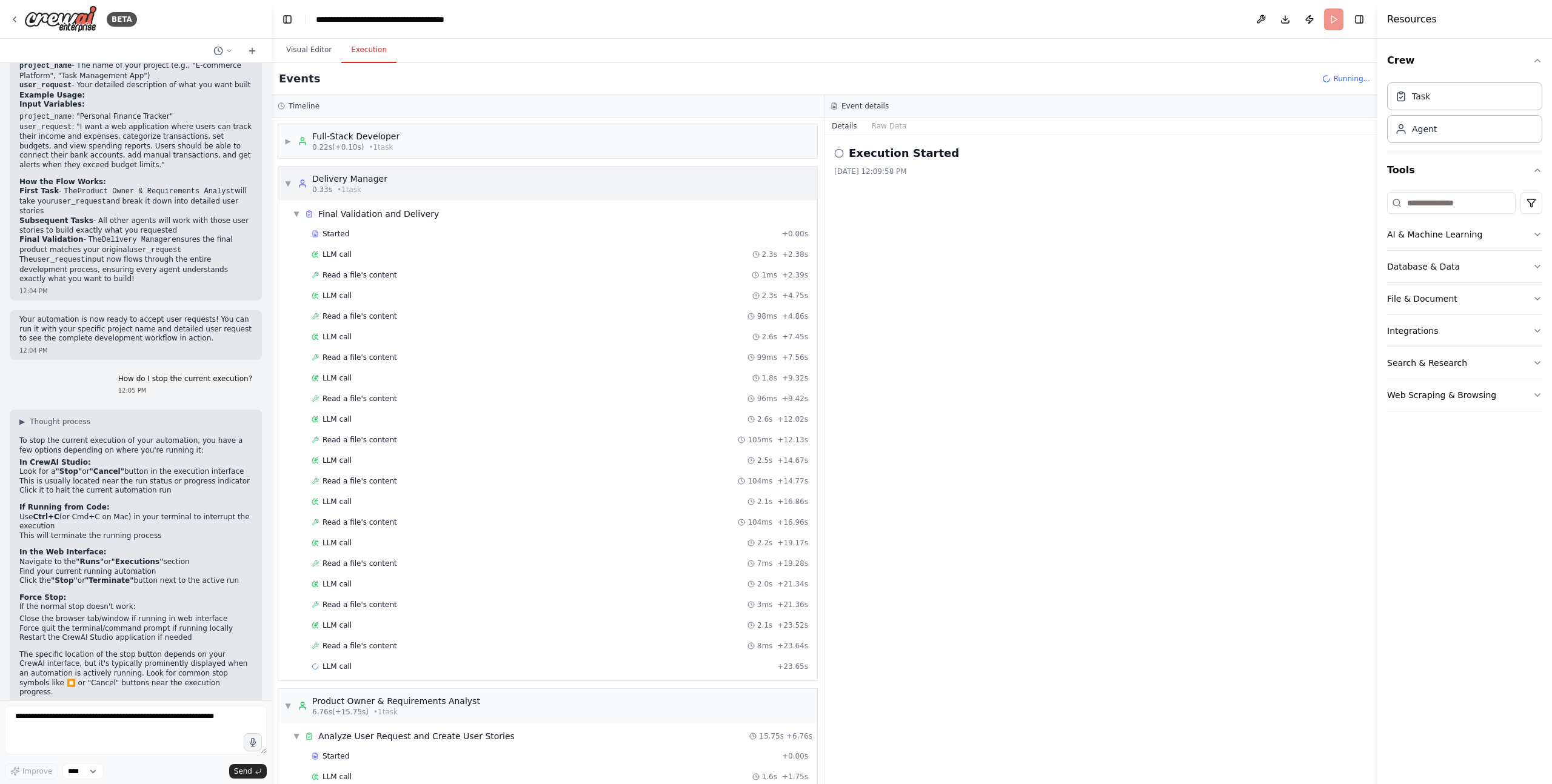
click at [287, 183] on div "▶ Full-Stack Developer 0.22s (+0.10s) • 1 task ▼ Delivery Manager 0.33s • 1 tas…" at bounding box center [547, 451] width 552 height 667
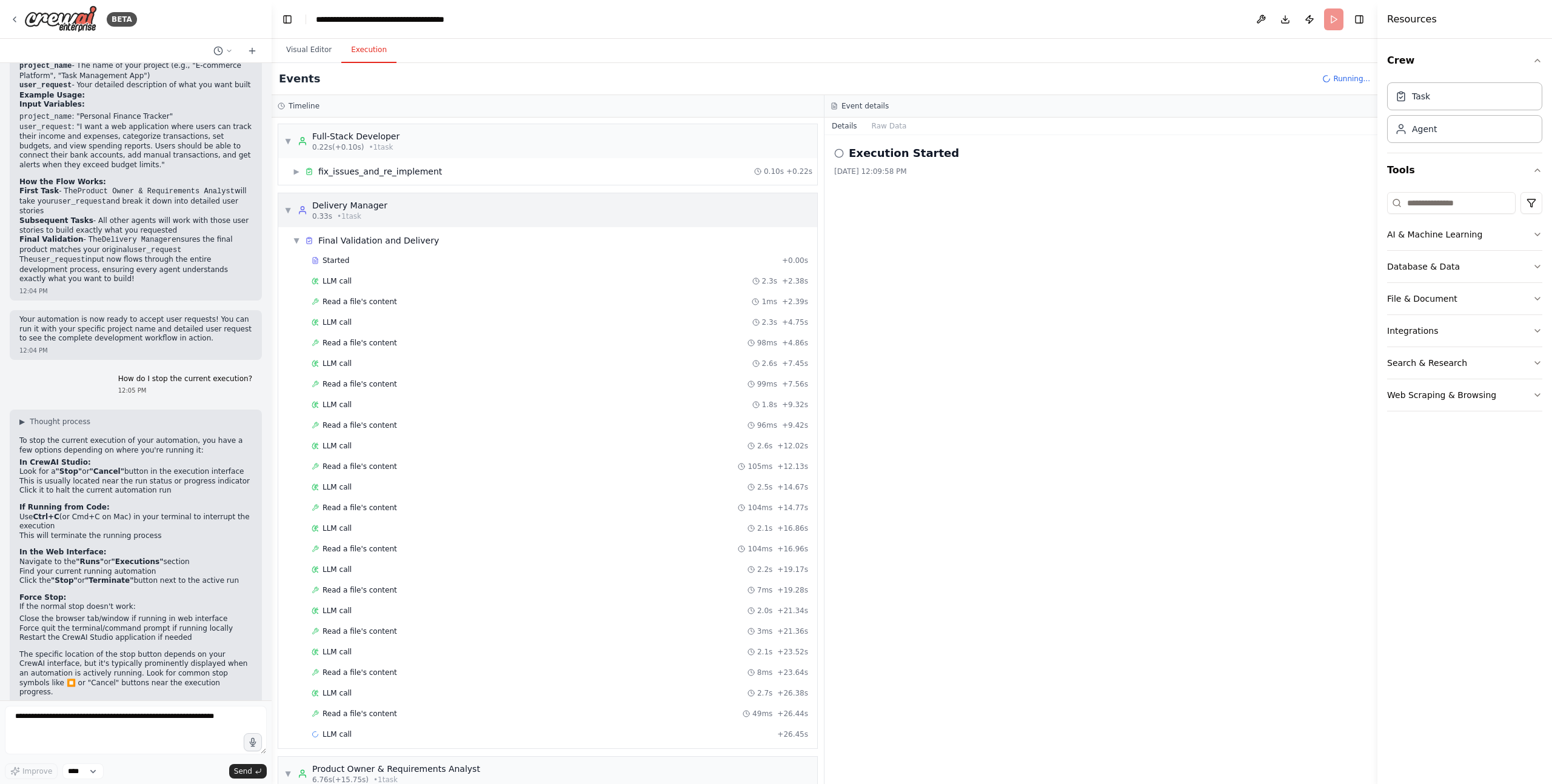
click at [287, 203] on div "▼ Delivery Manager 0.33s • 1 task" at bounding box center [335, 210] width 103 height 22
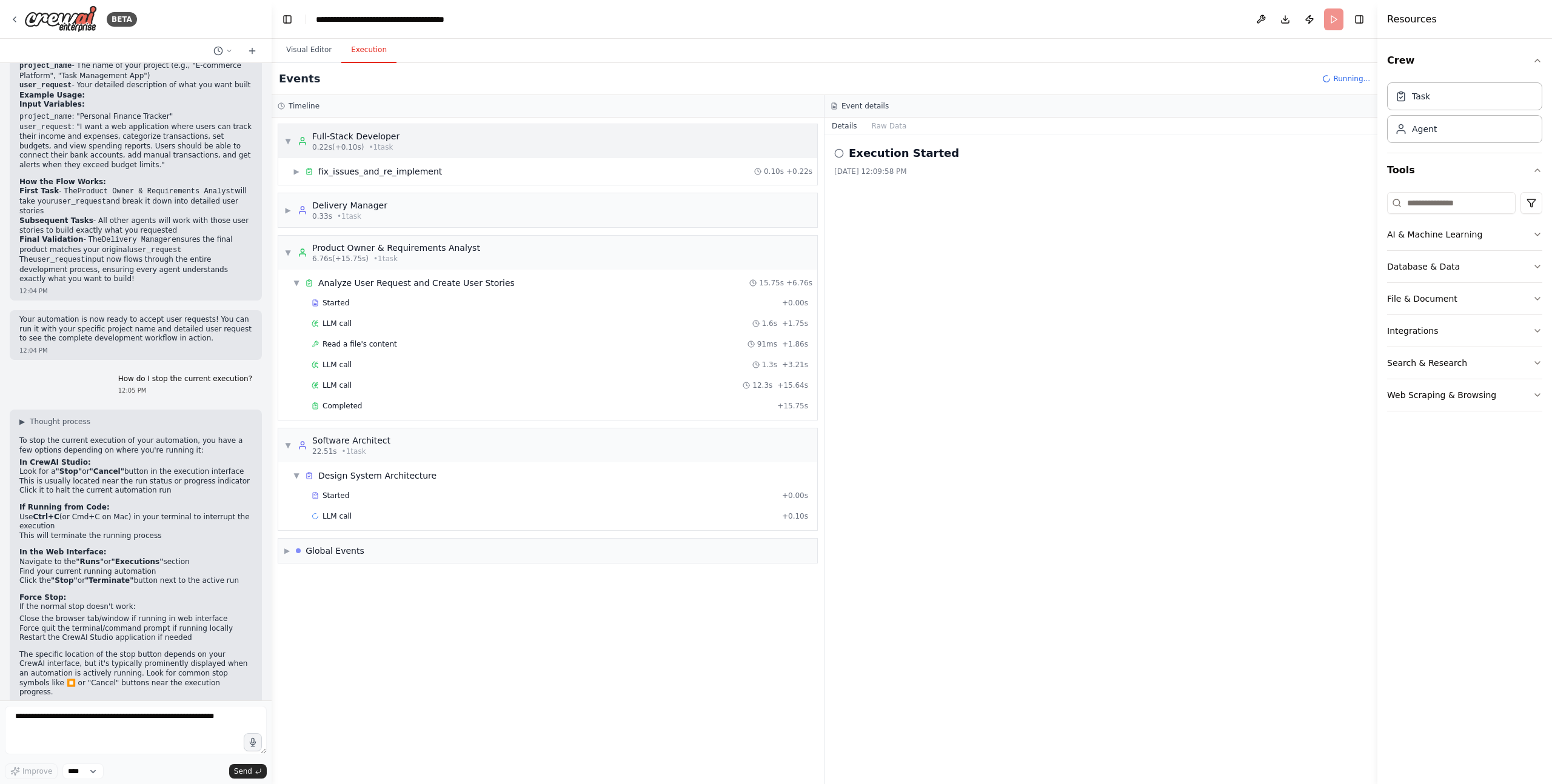
click at [284, 137] on span "▼" at bounding box center [287, 141] width 7 height 9
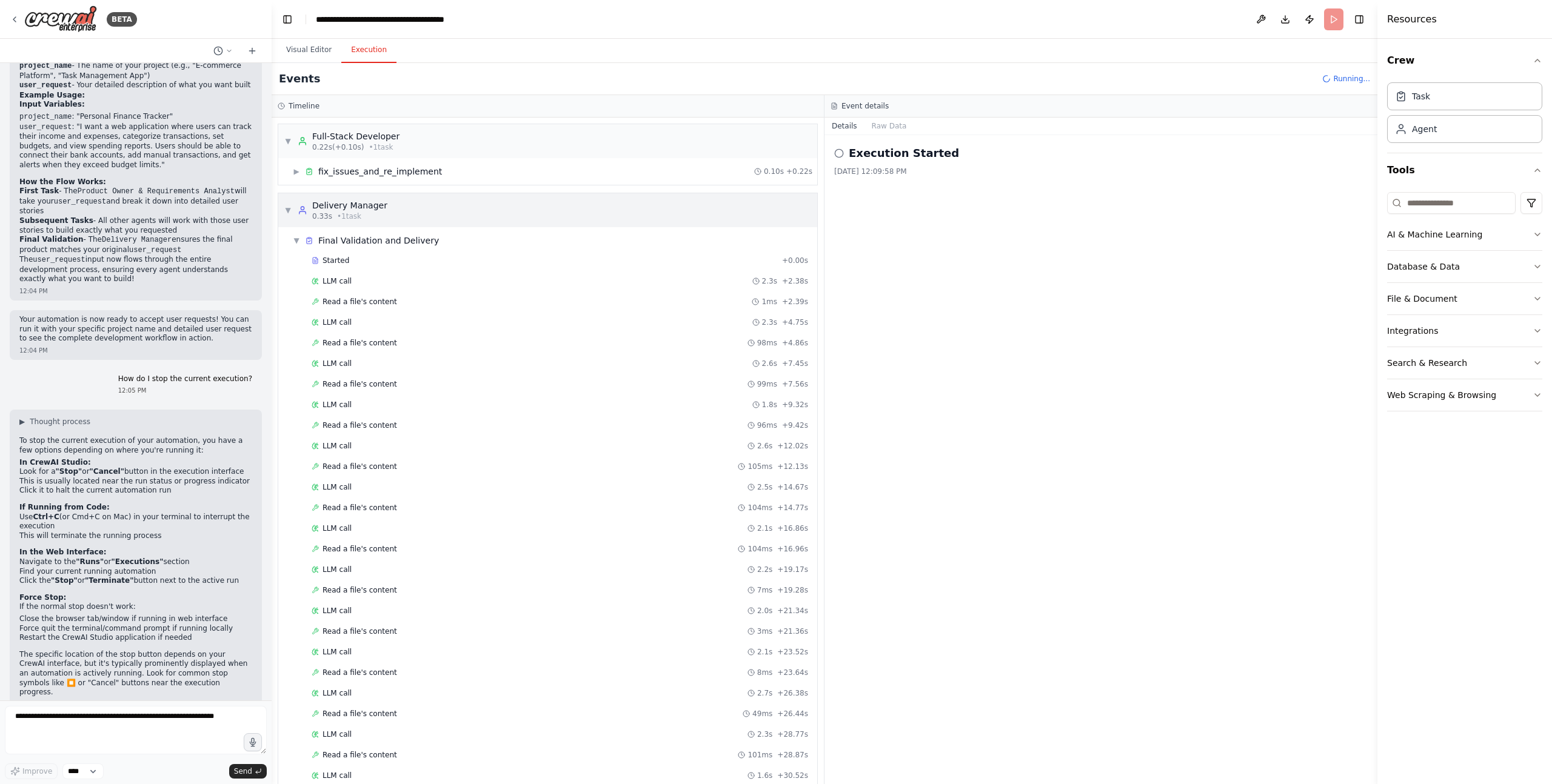
click at [285, 205] on span "▼" at bounding box center [287, 210] width 7 height 9
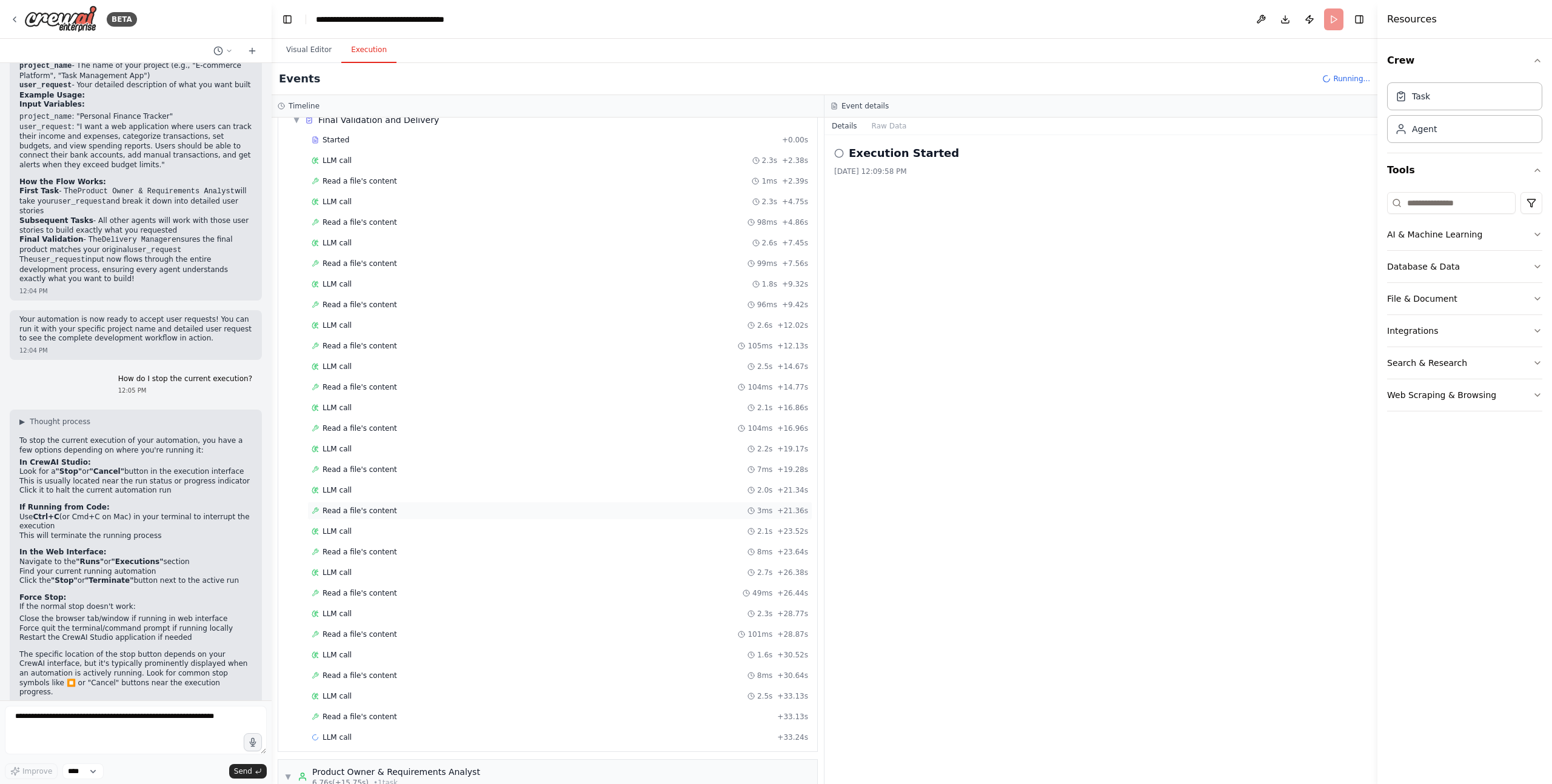
scroll to position [437, 0]
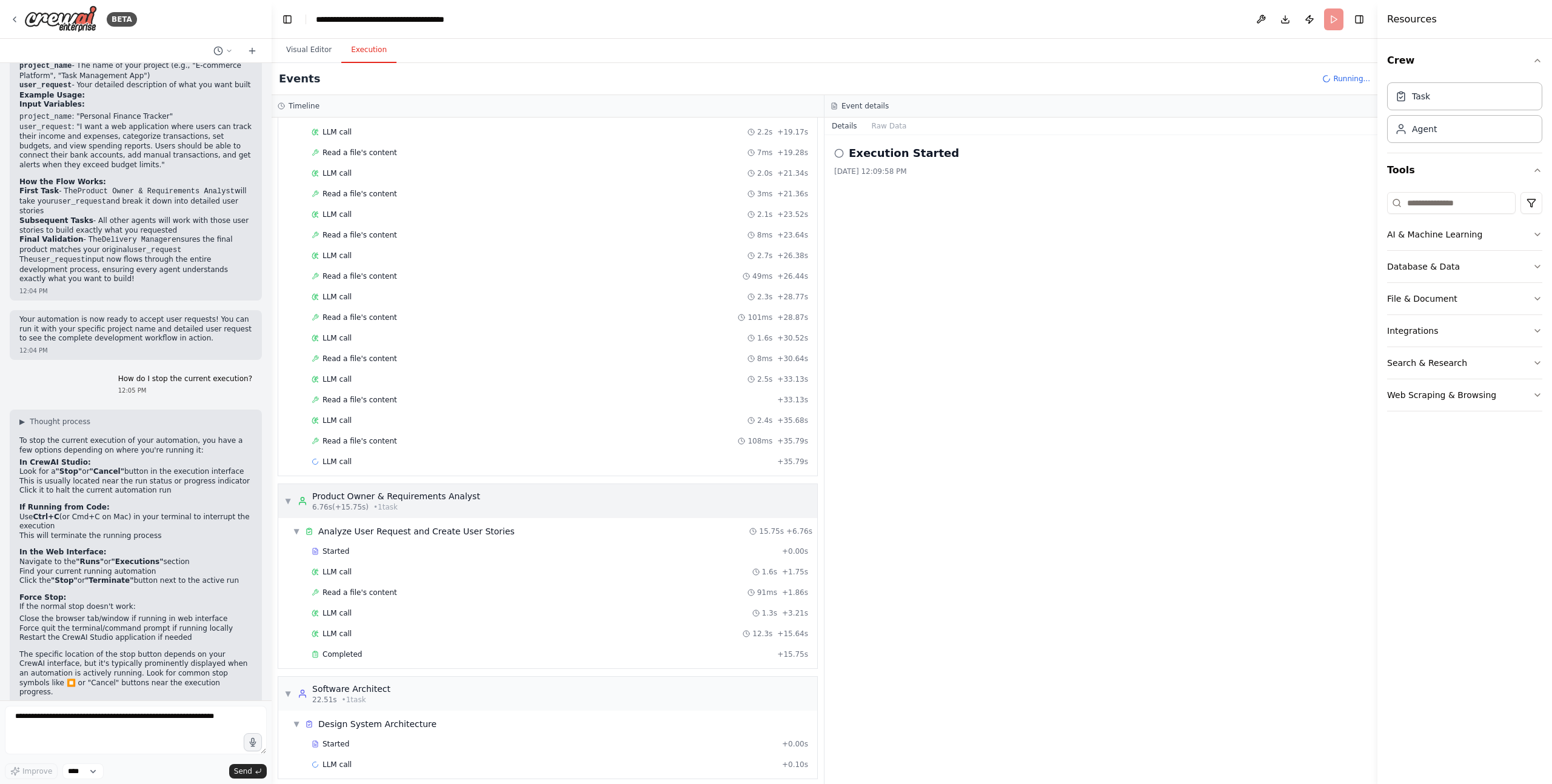
click at [450, 496] on div "Product Owner & Requirements Analyst" at bounding box center [396, 497] width 168 height 12
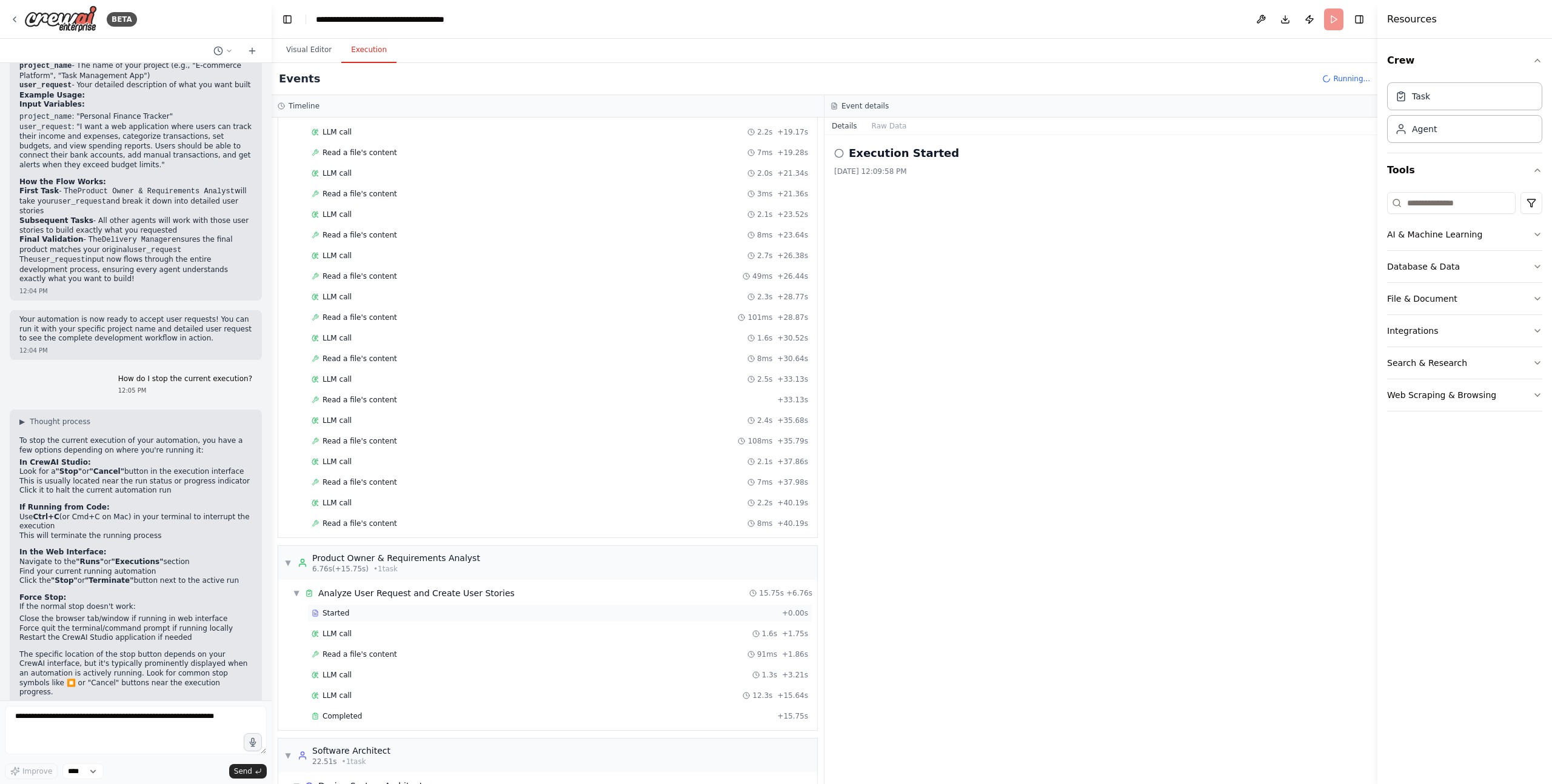
click at [347, 593] on div "▼ Analyze User Request and Create User Stories 15.75s + 6.76s Started + 0.00s L…" at bounding box center [553, 655] width 529 height 145
click at [345, 631] on span "Started" at bounding box center [336, 634] width 27 height 9
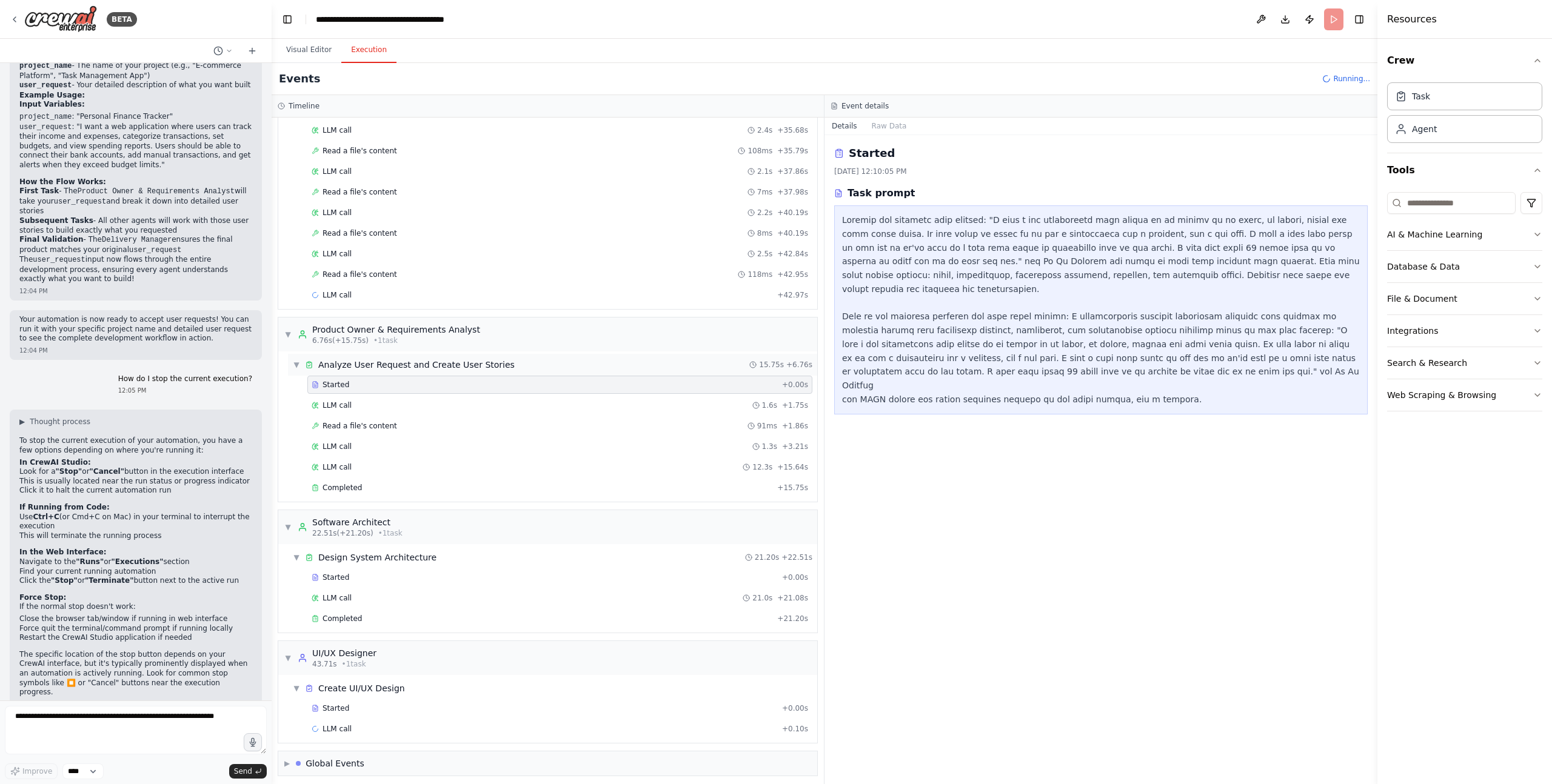
scroll to position [734, 0]
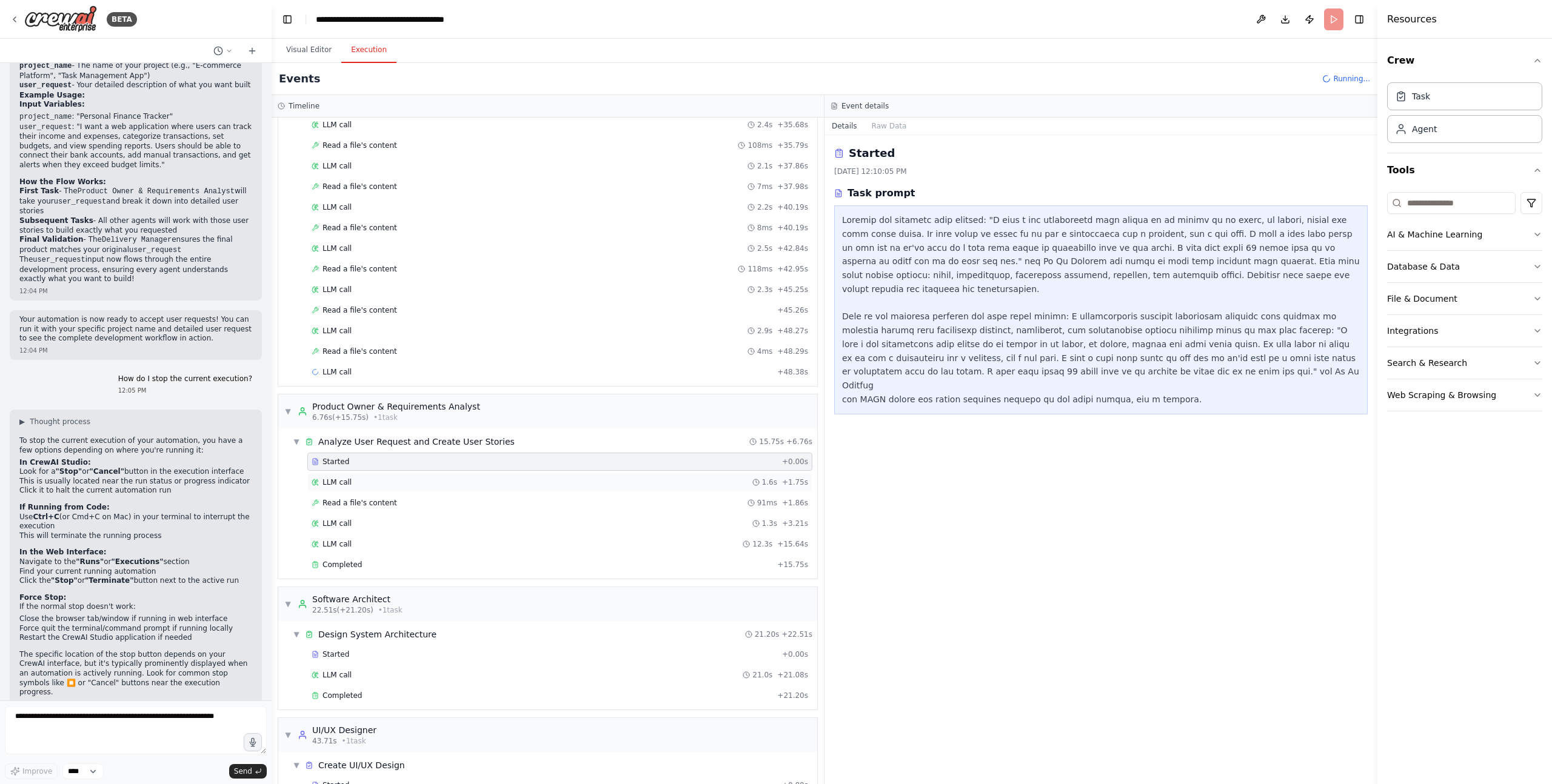
click at [351, 486] on div "LLM call 1.6s + 1.75s" at bounding box center [560, 483] width 497 height 9
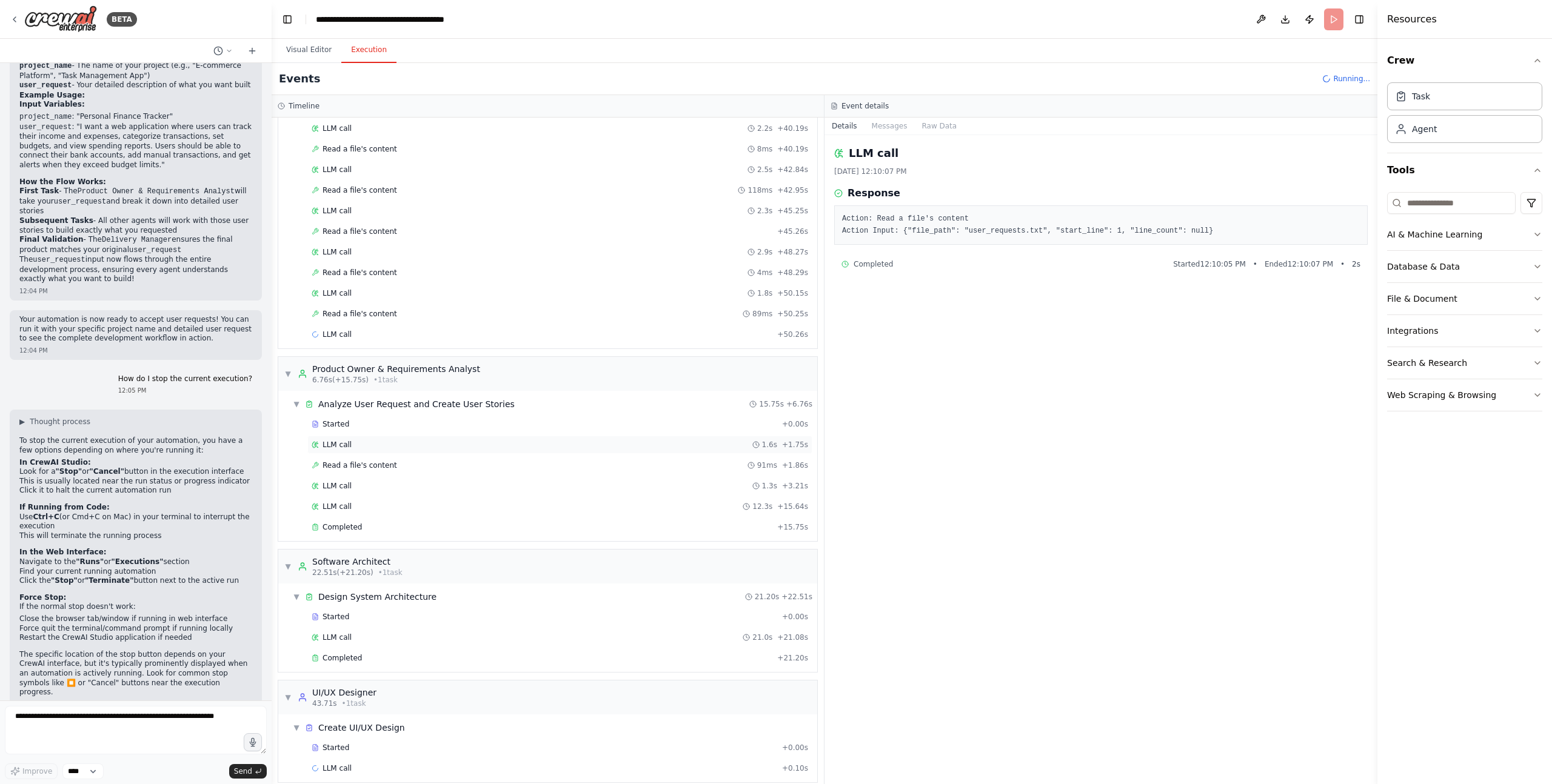
scroll to position [857, 0]
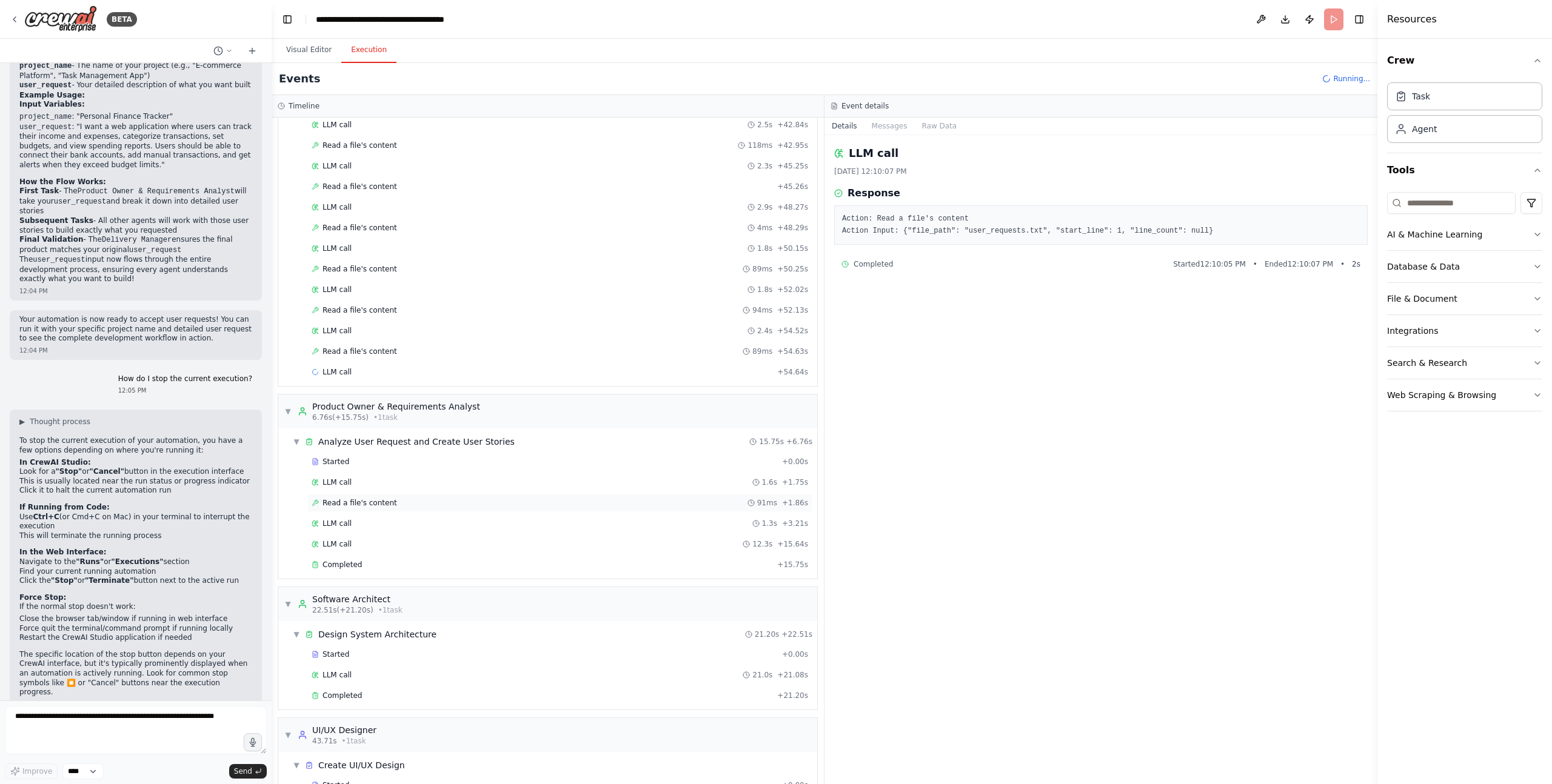
click at [355, 505] on span "Read a file's content" at bounding box center [359, 503] width 75 height 9
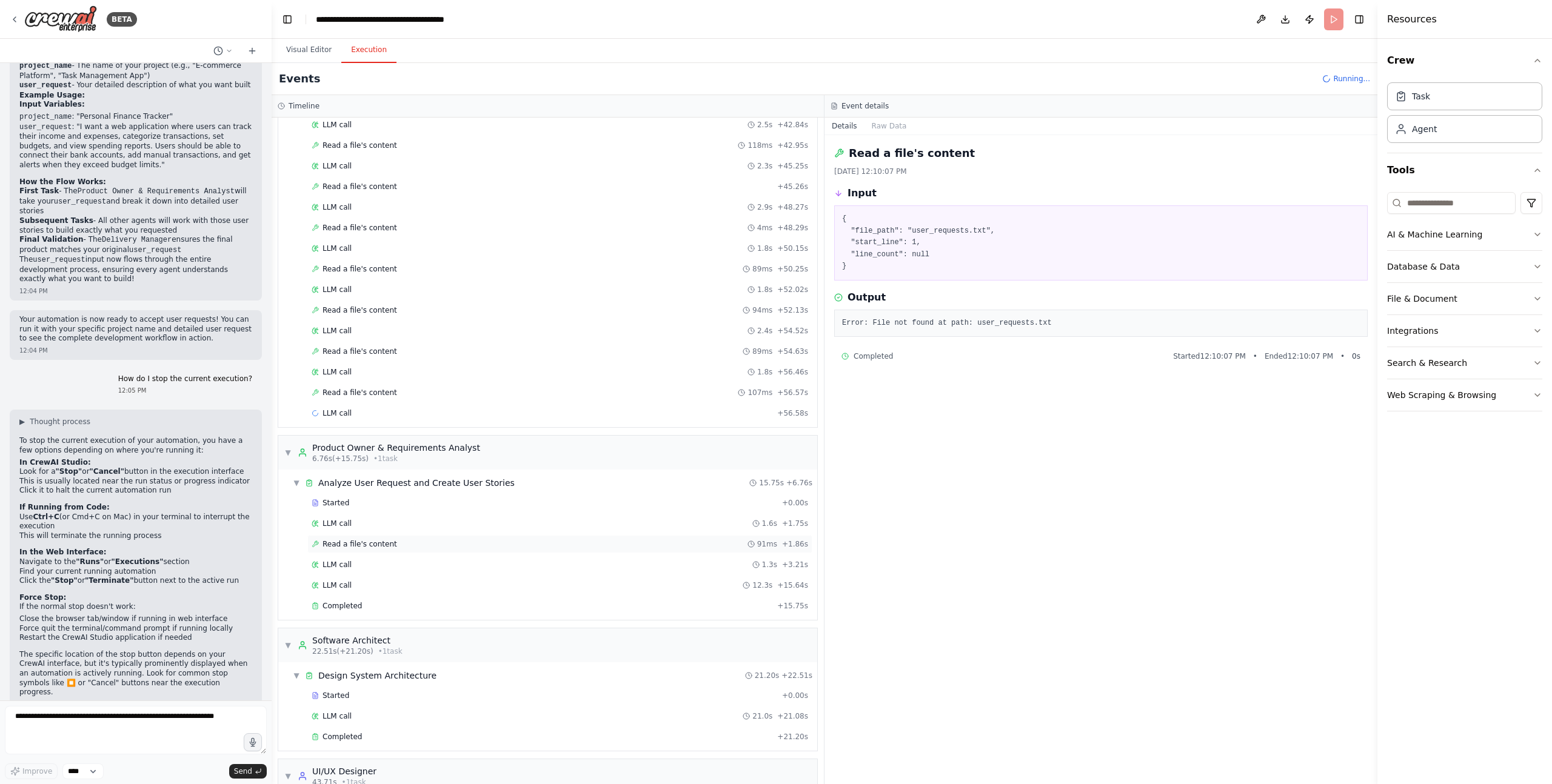
click at [373, 546] on span "Read a file's content" at bounding box center [359, 544] width 75 height 9
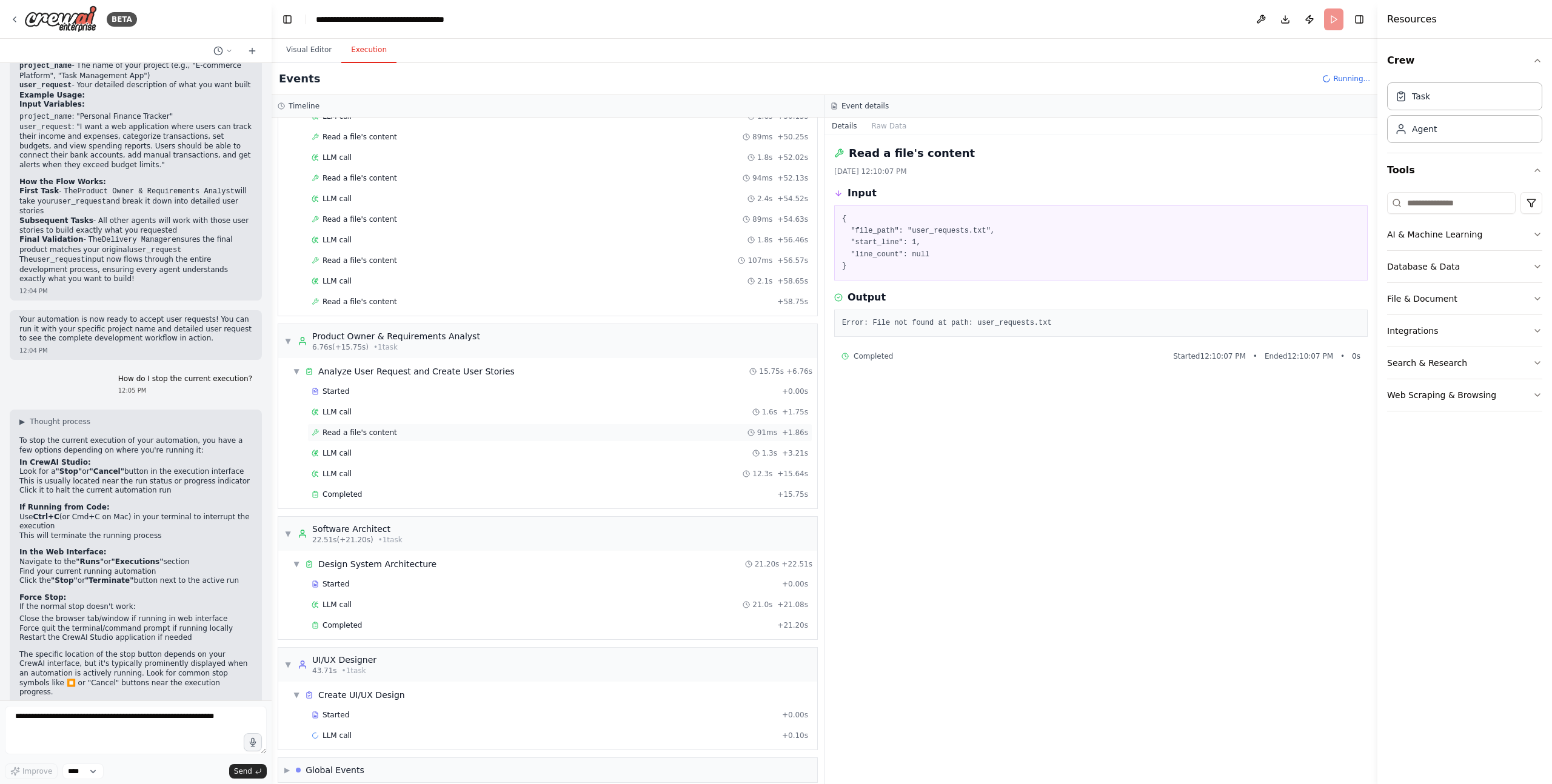
scroll to position [1001, 0]
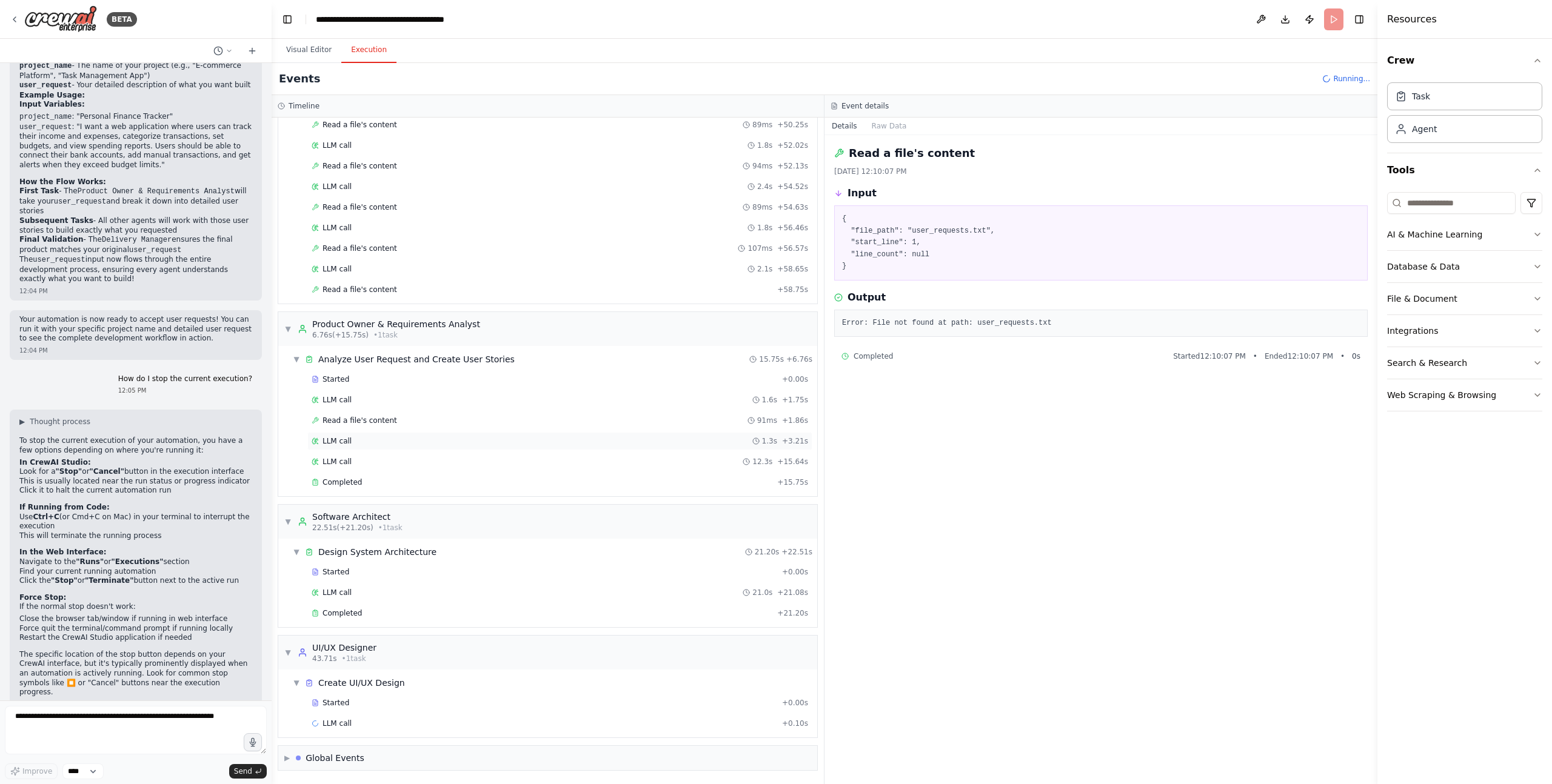
click at [358, 443] on div "LLM call 1.3s + 3.21s" at bounding box center [560, 441] width 497 height 9
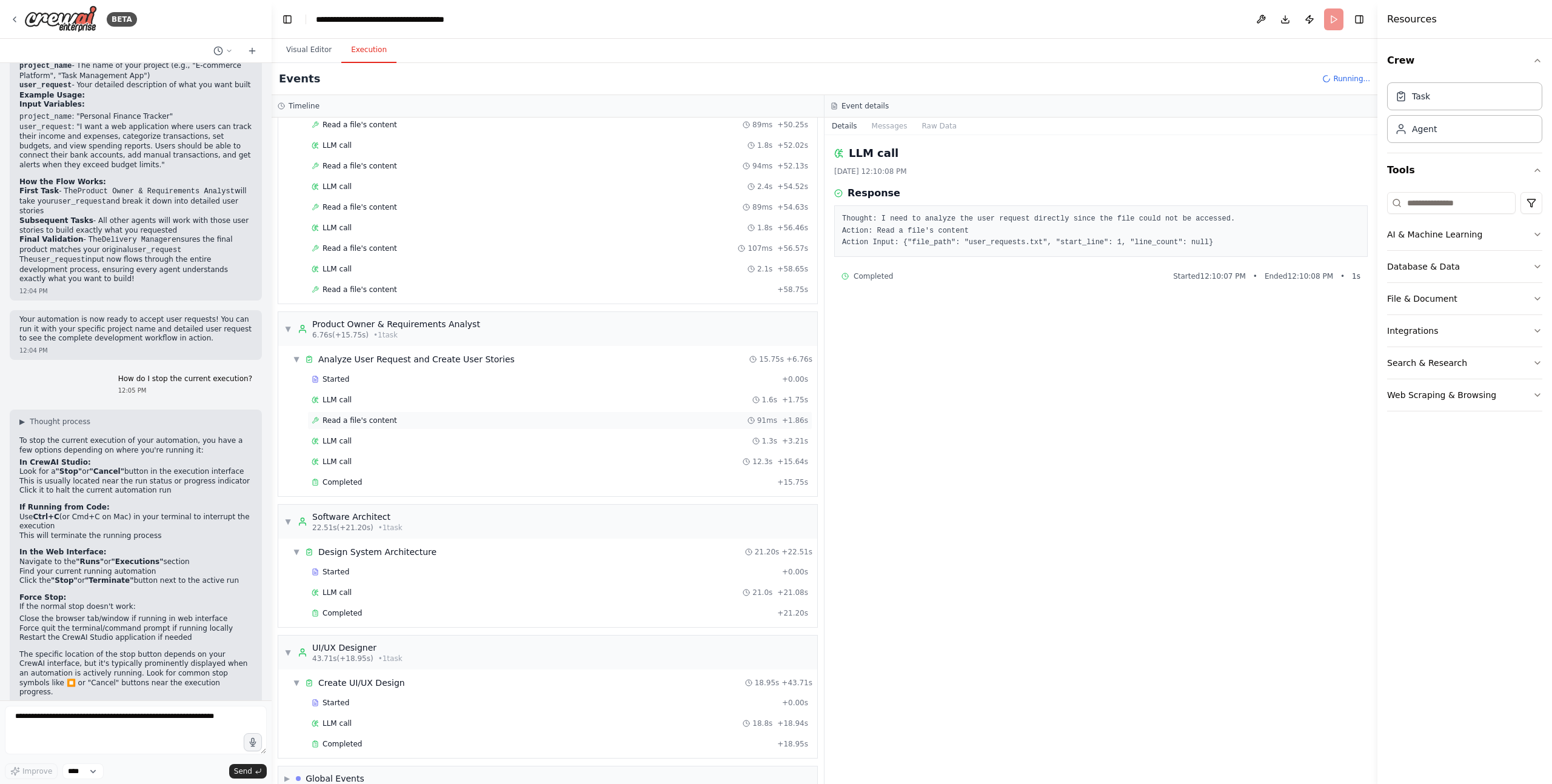
scroll to position [1106, 0]
click at [359, 423] on span "Read a file's content" at bounding box center [359, 421] width 75 height 9
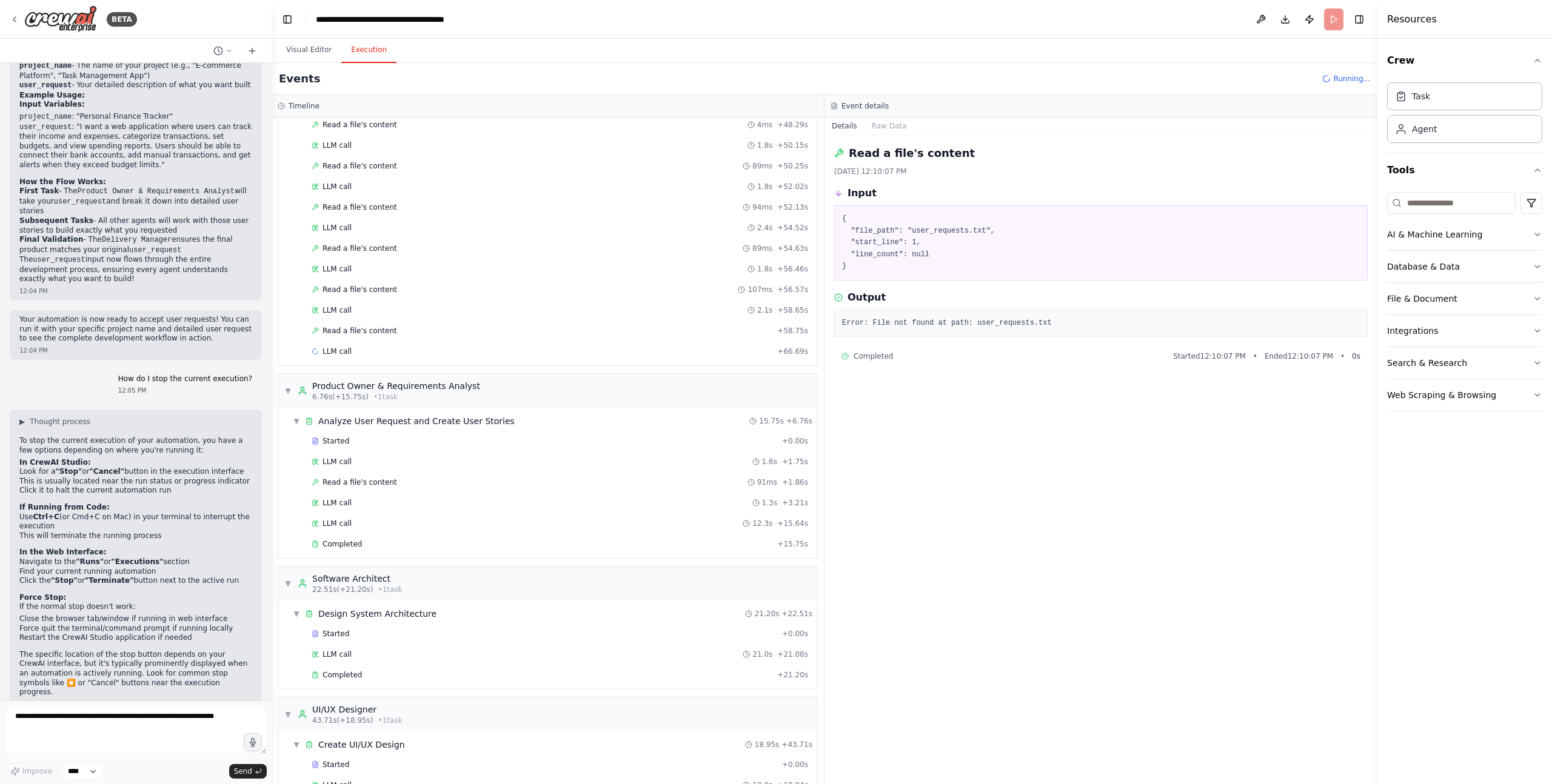
scroll to position [1188, 0]
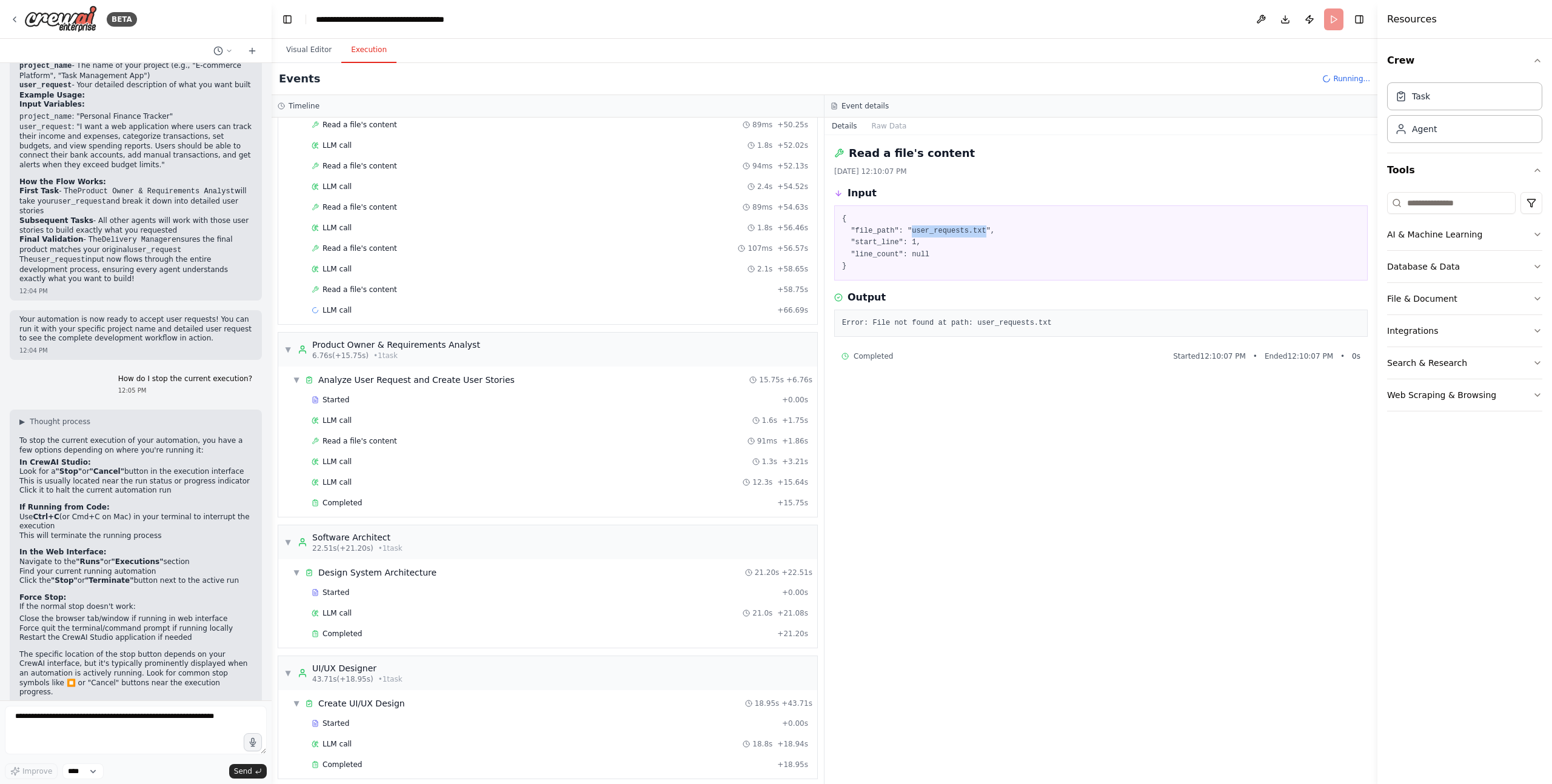
drag, startPoint x: 912, startPoint y: 231, endPoint x: 987, endPoint y: 231, distance: 75.0
click at [987, 231] on pre "{ "file_path": "user_requests.txt", "start_line": 1, "line_count": null }" at bounding box center [1100, 243] width 518 height 59
copy pre "user_requests.txt"
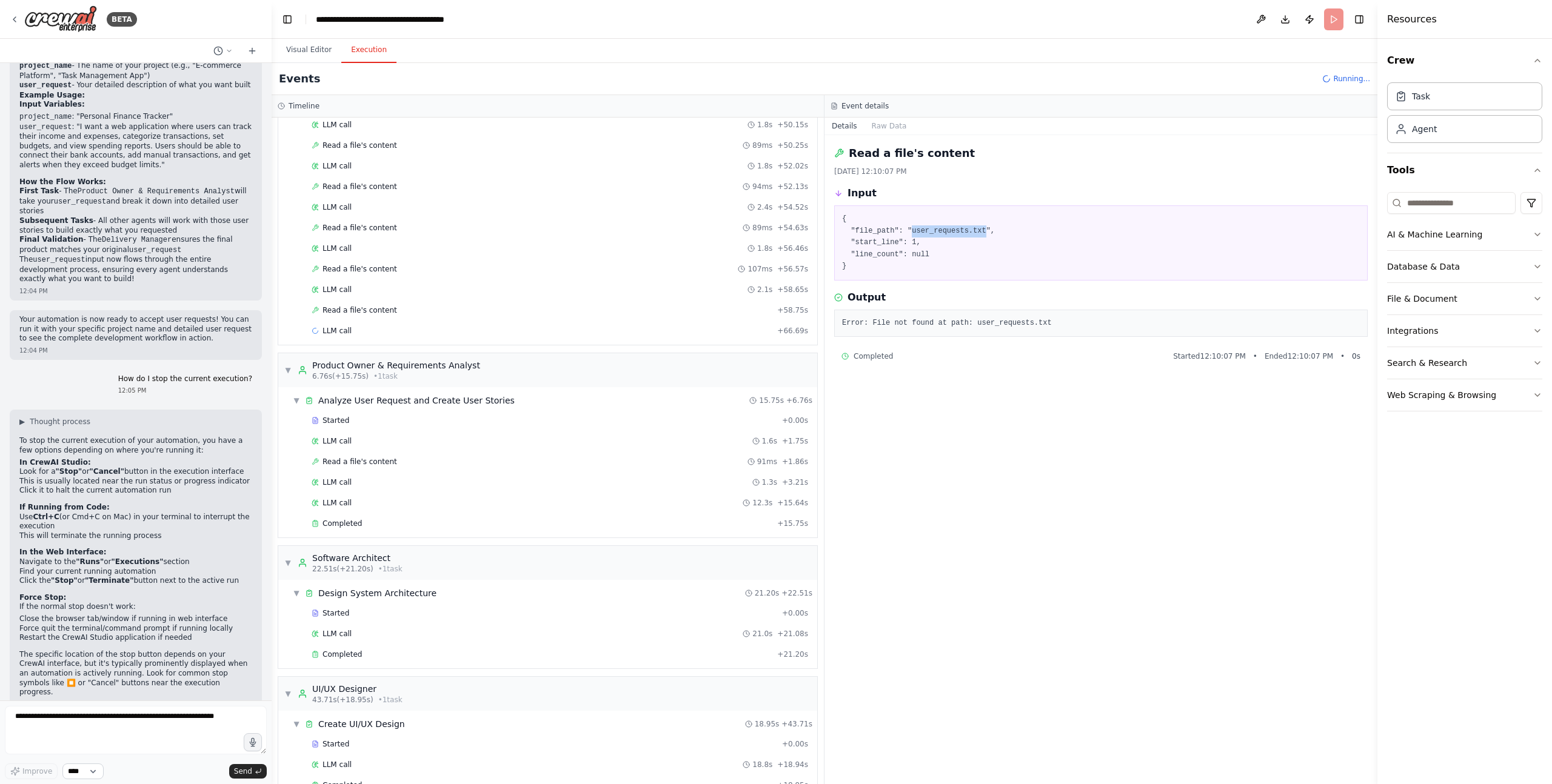
scroll to position [1271, 0]
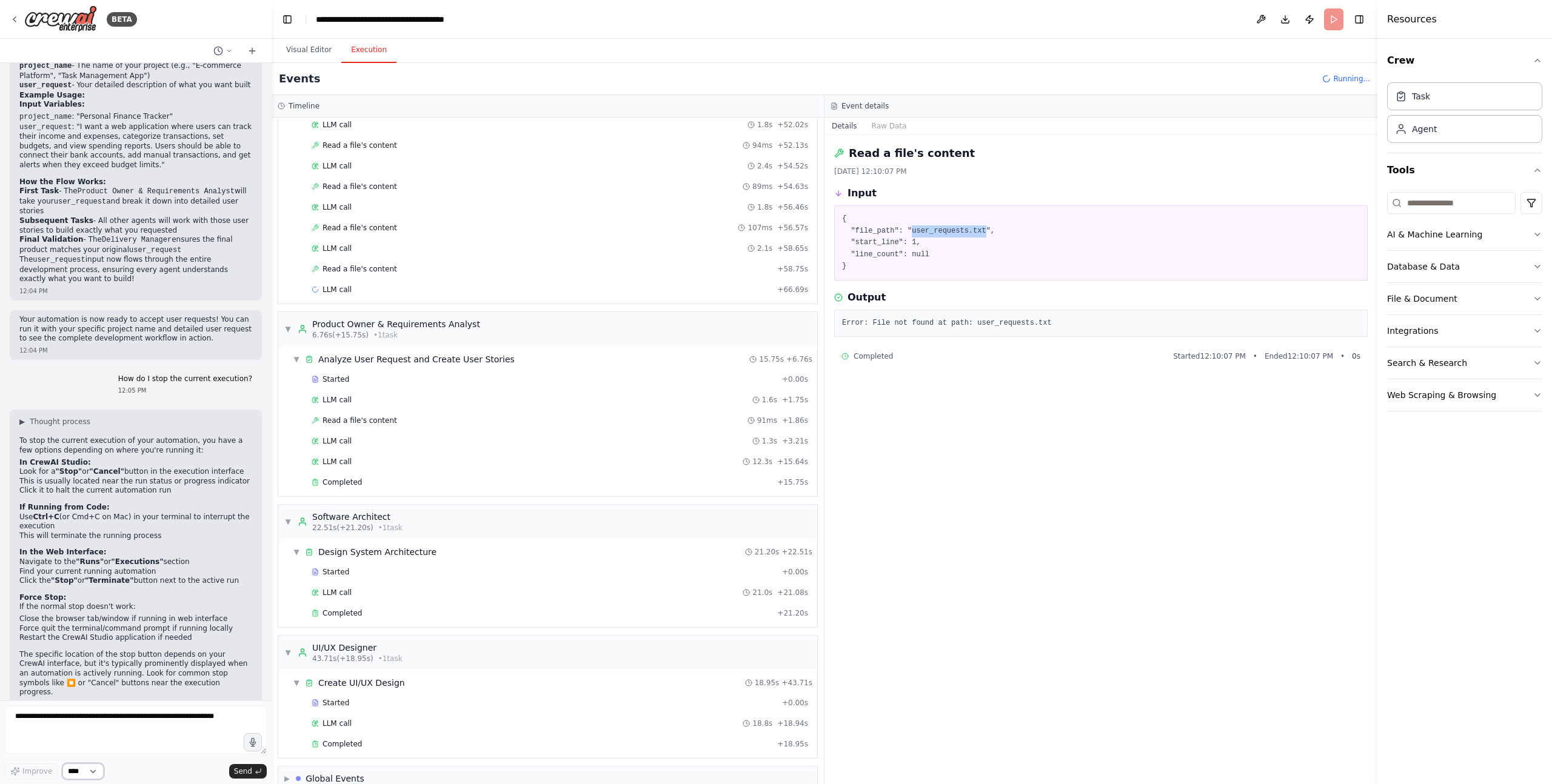
click at [92, 772] on select "****" at bounding box center [83, 771] width 41 height 15
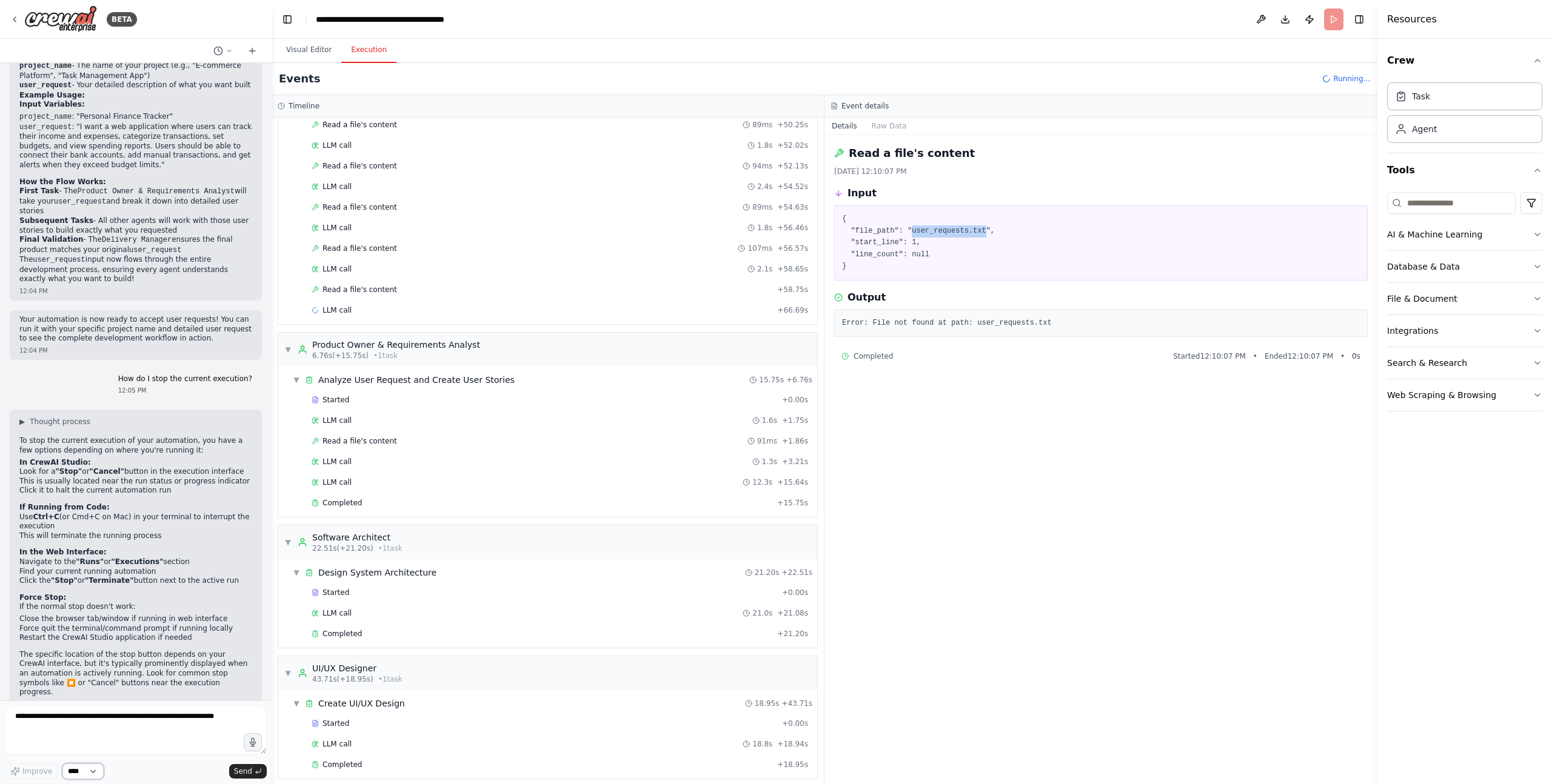
scroll to position [1291, 0]
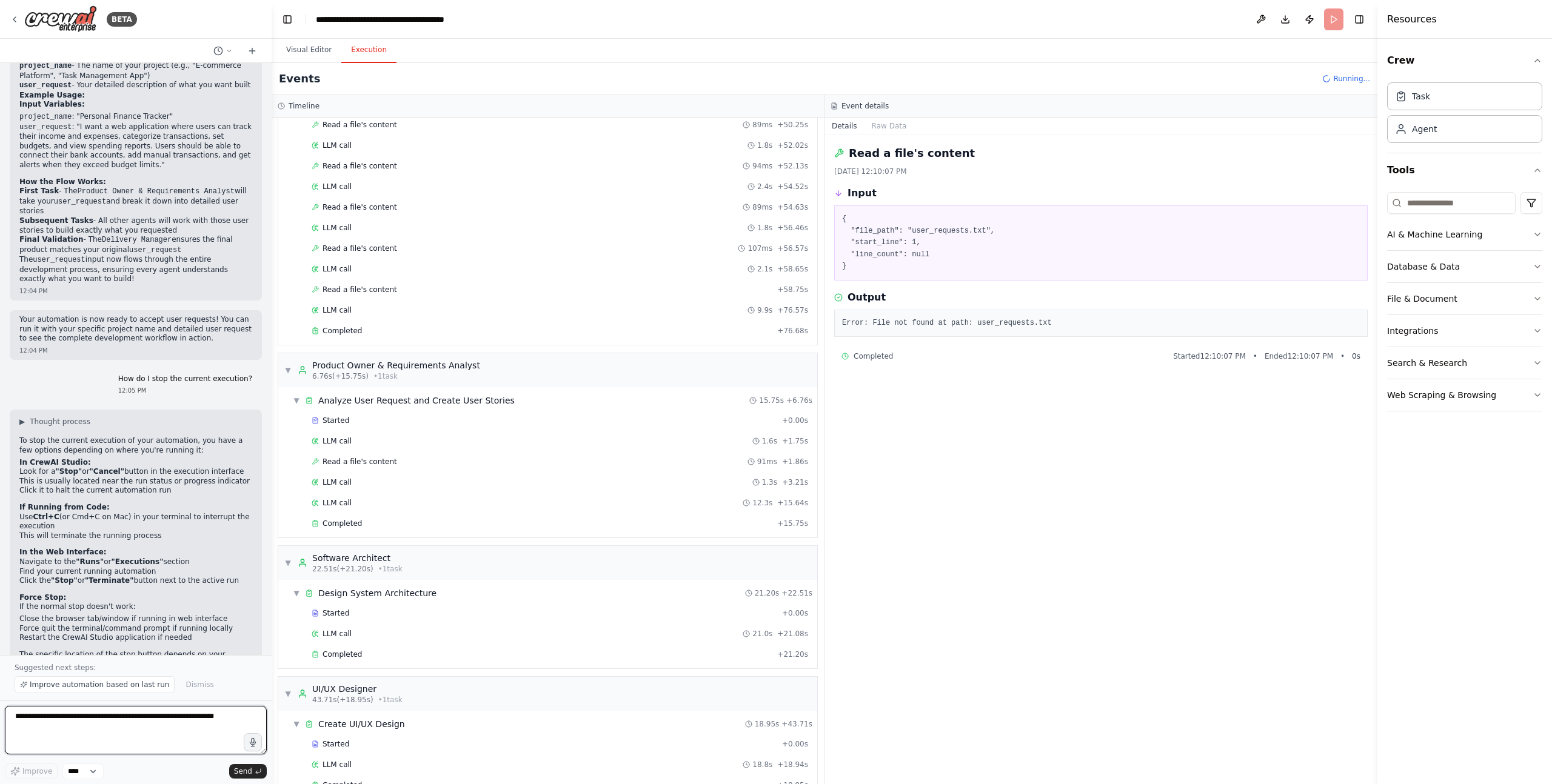
click at [178, 720] on textarea at bounding box center [135, 730] width 262 height 48
type textarea "**********"
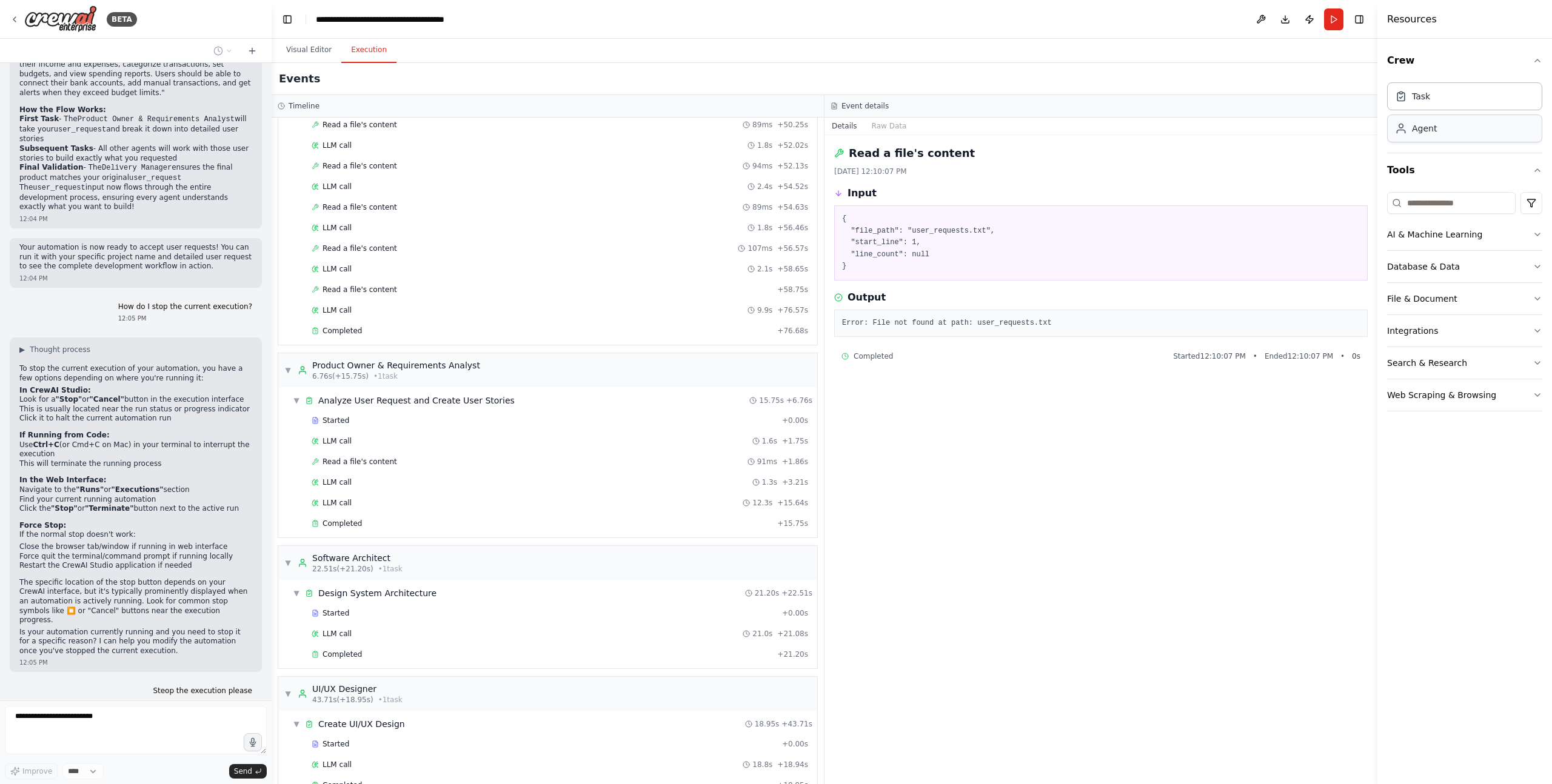
click at [1438, 129] on div "Agent" at bounding box center [1465, 128] width 155 height 28
click at [570, 369] on div "▼ Product Owner & Requirements Analyst 6.76s (+15.75s) • 1 task" at bounding box center [547, 370] width 539 height 34
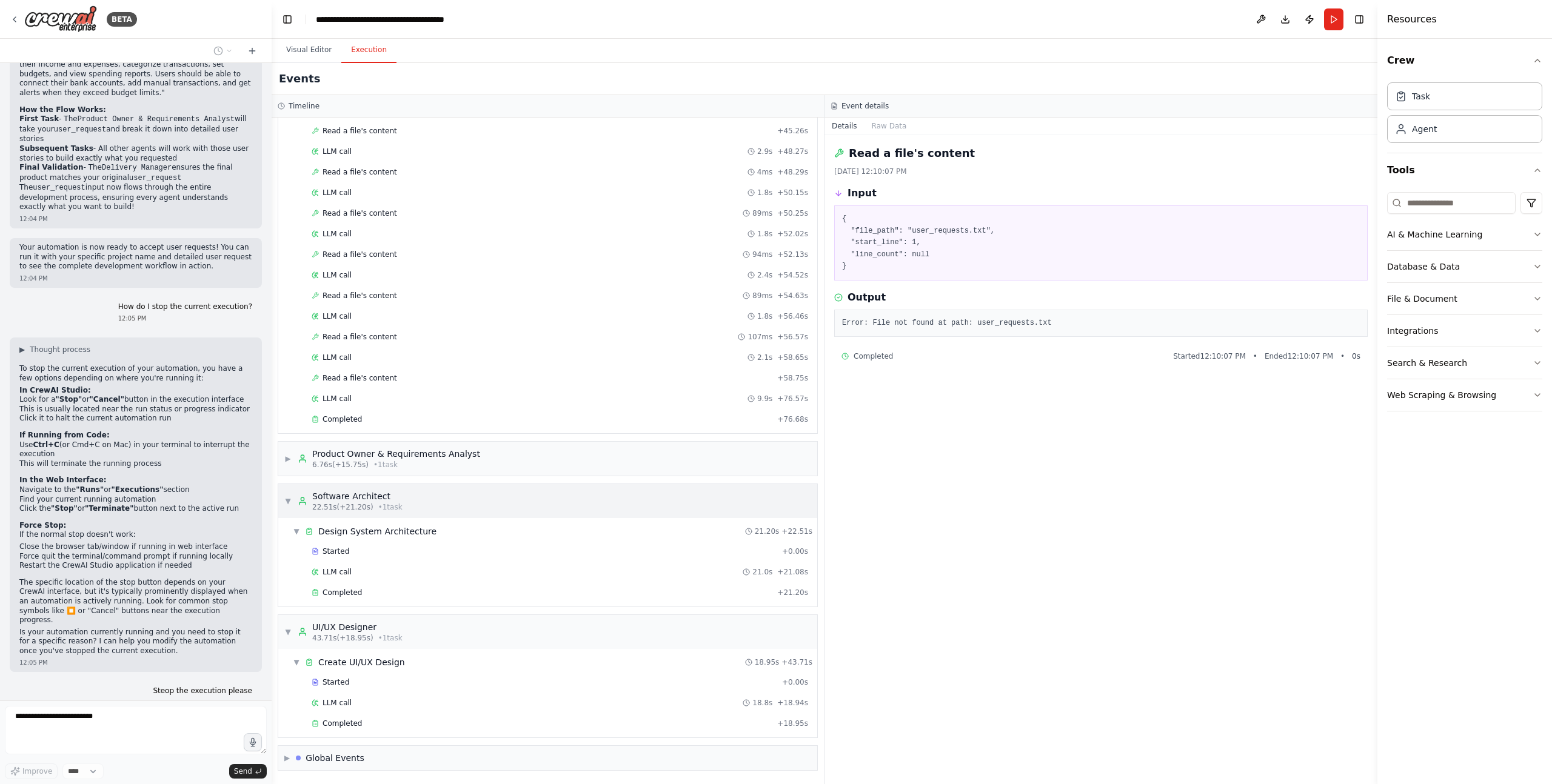
click at [576, 497] on div "▼ Software Architect 22.51s (+21.20s) • 1 task" at bounding box center [547, 501] width 539 height 34
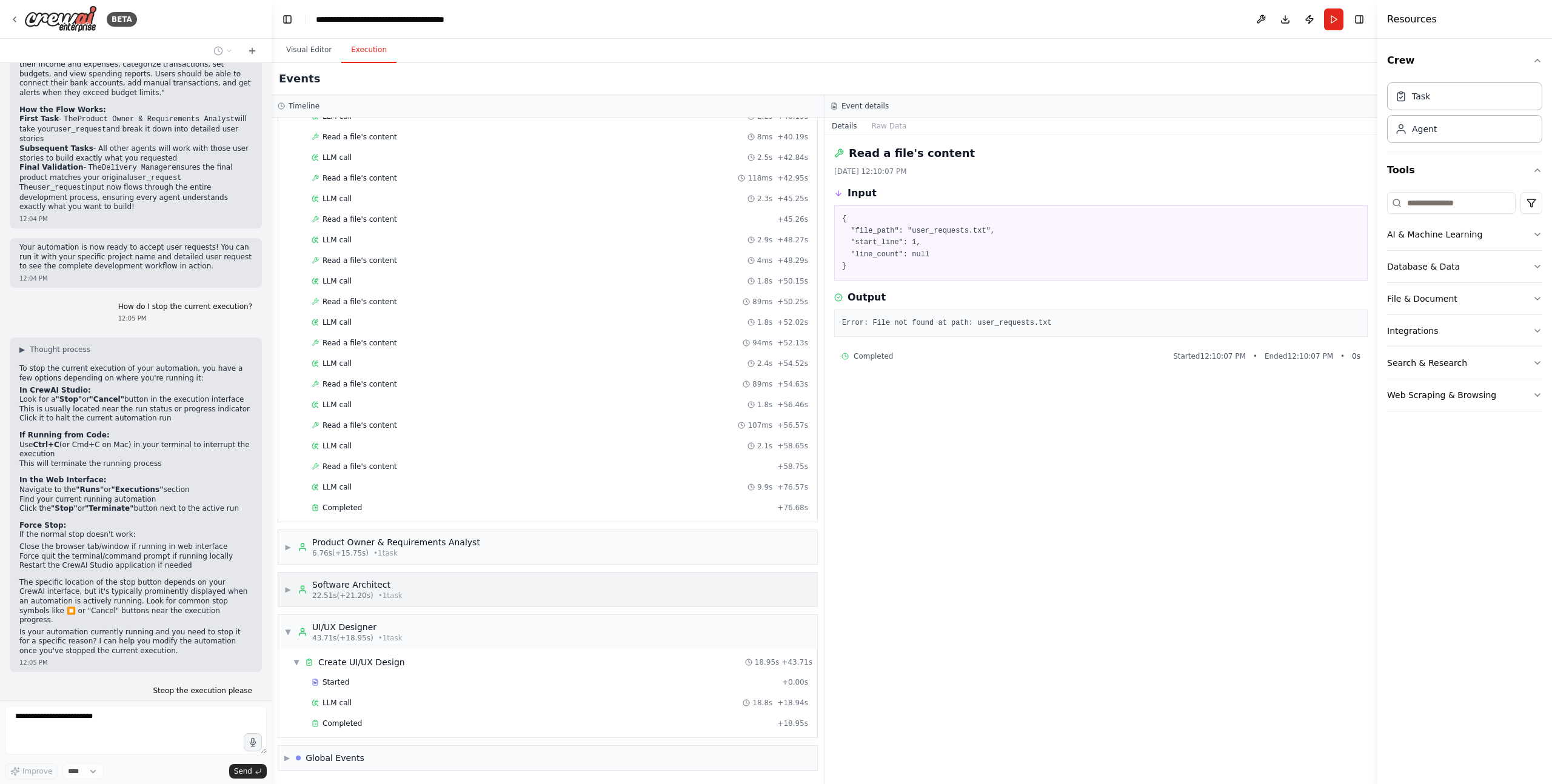
scroll to position [1155, 0]
click at [555, 622] on div "▼ UI/UX Designer 43.71s (+18.95s) • 1 task" at bounding box center [547, 632] width 539 height 34
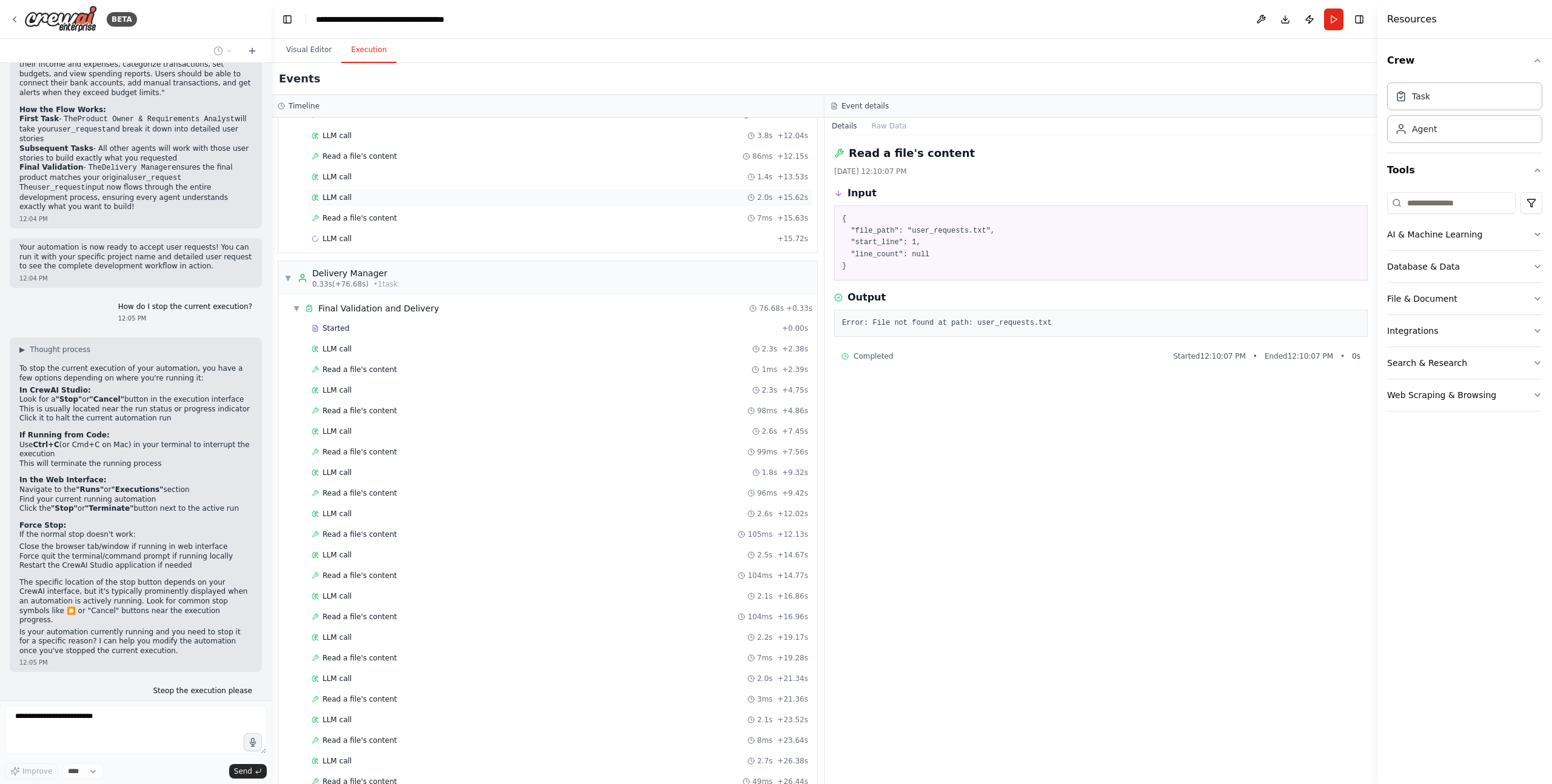
scroll to position [0, 0]
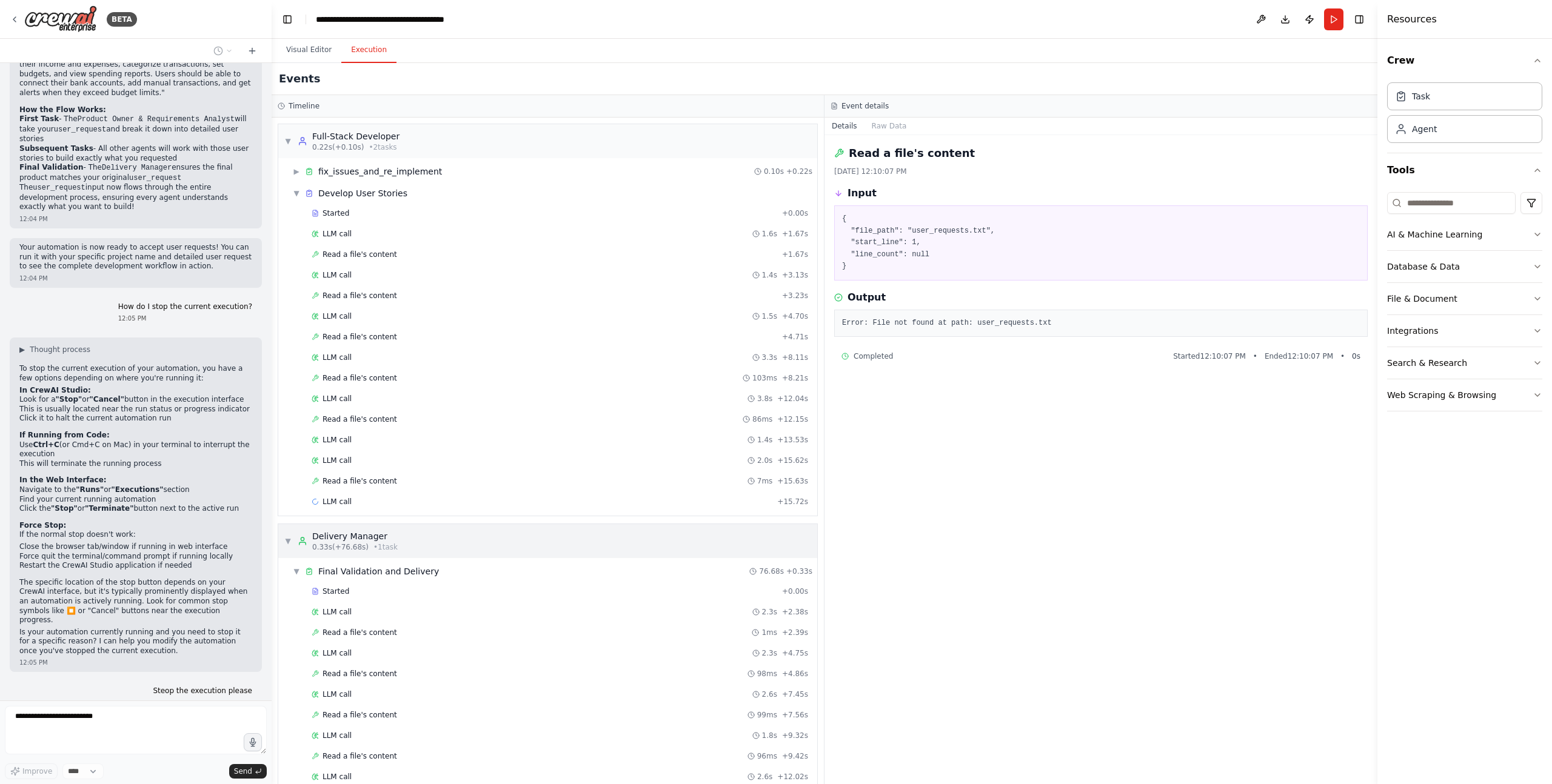
click at [537, 536] on div "▼ Delivery Manager 0.33s (+76.68s) • 1 task" at bounding box center [547, 541] width 539 height 34
click at [544, 140] on div "▼ Full-Stack Developer 0.22s (+0.10s) • 2 task s" at bounding box center [547, 141] width 539 height 34
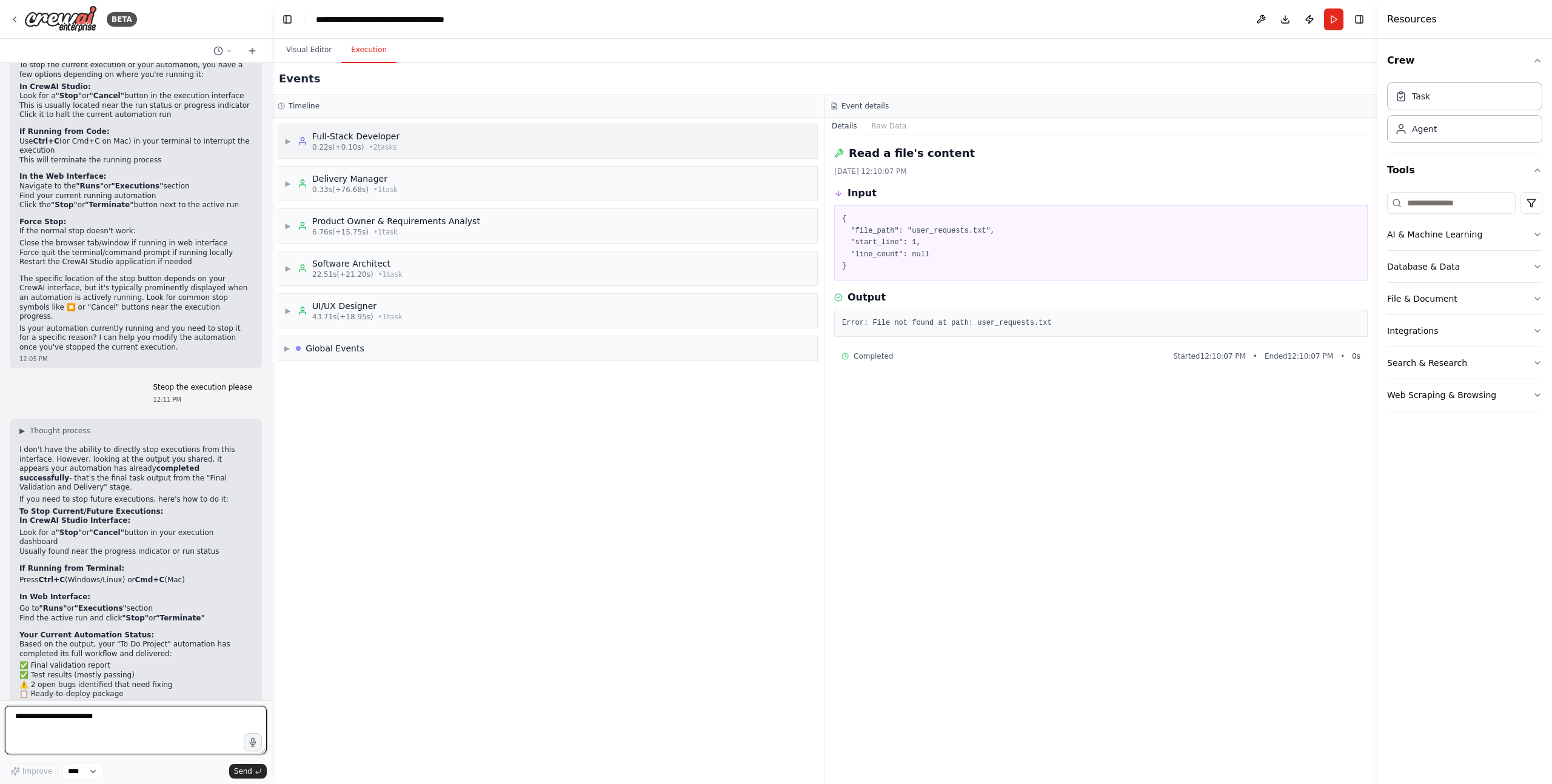
scroll to position [2044, 0]
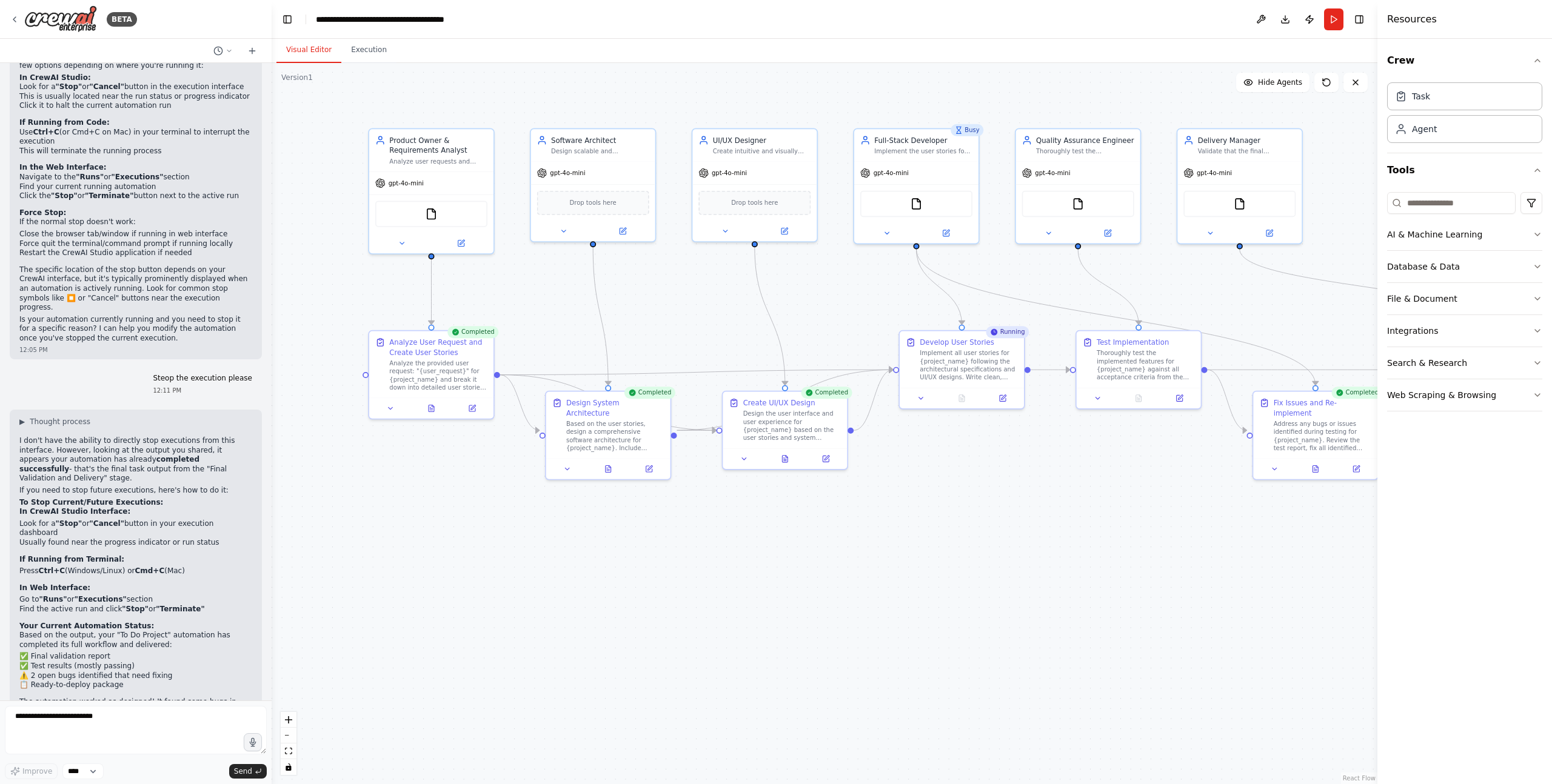
click at [324, 50] on button "Visual Editor" at bounding box center [309, 50] width 65 height 26
click at [215, 51] on icon at bounding box center [218, 50] width 9 height 9
click at [215, 51] on div at bounding box center [135, 392] width 271 height 784
click at [352, 51] on button "Execution" at bounding box center [369, 50] width 55 height 26
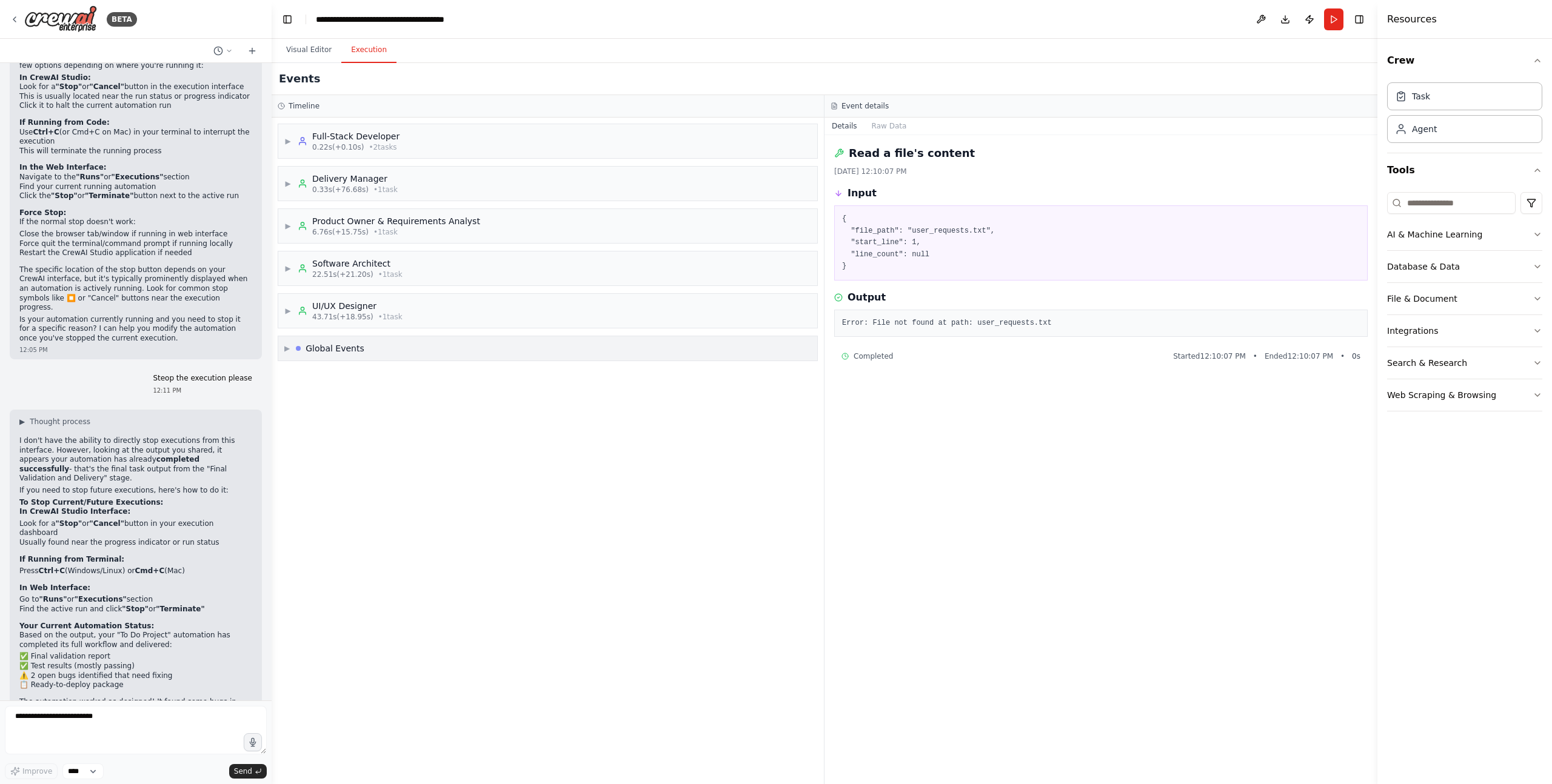
click at [348, 351] on div "Global Events" at bounding box center [334, 349] width 59 height 12
click at [345, 457] on span "Execution Completed" at bounding box center [337, 457] width 77 height 9
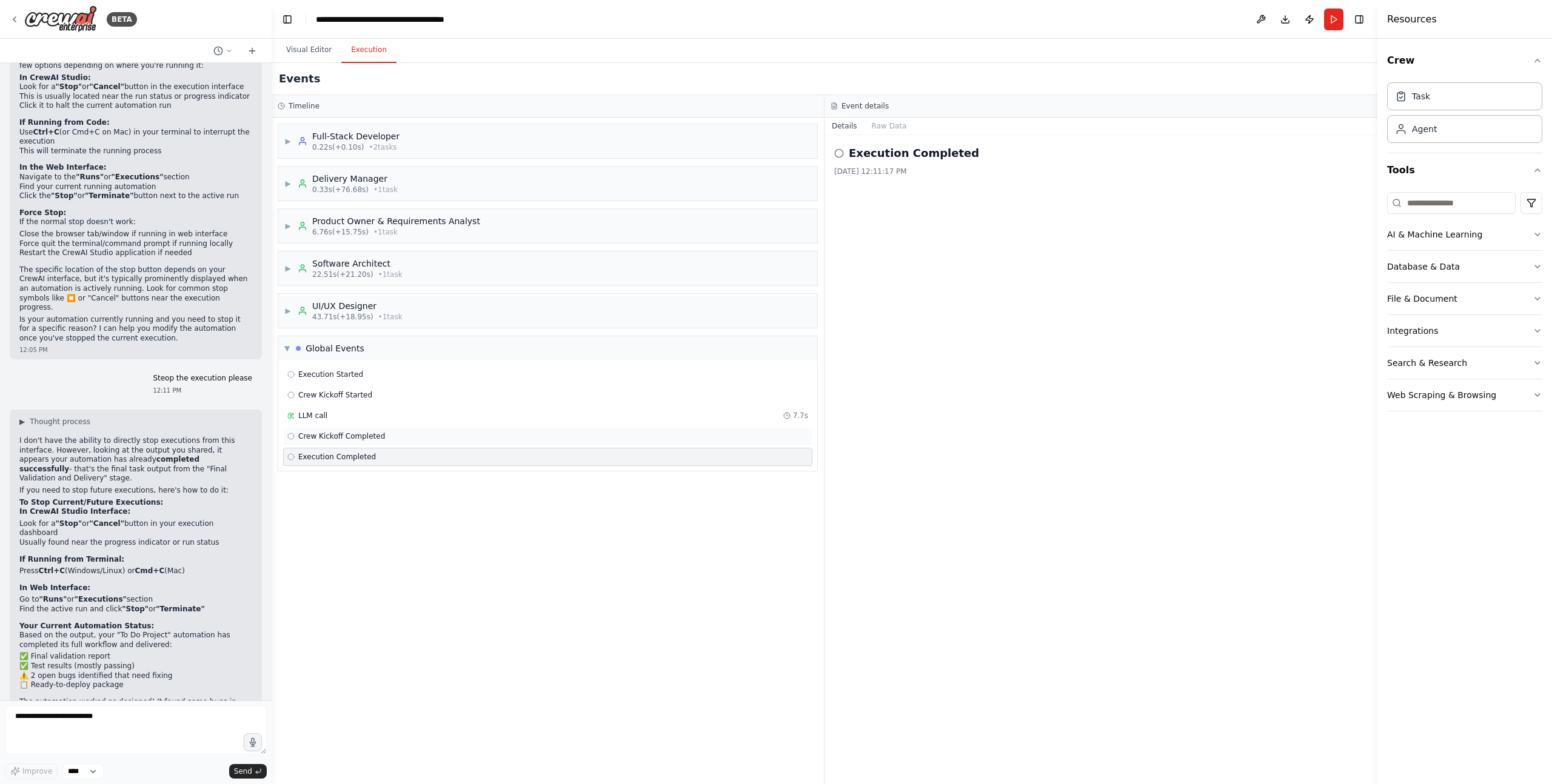
click at [347, 436] on span "Crew Kickoff Completed" at bounding box center [341, 436] width 87 height 9
click at [341, 415] on div "LLM call 7.7s" at bounding box center [548, 416] width 521 height 9
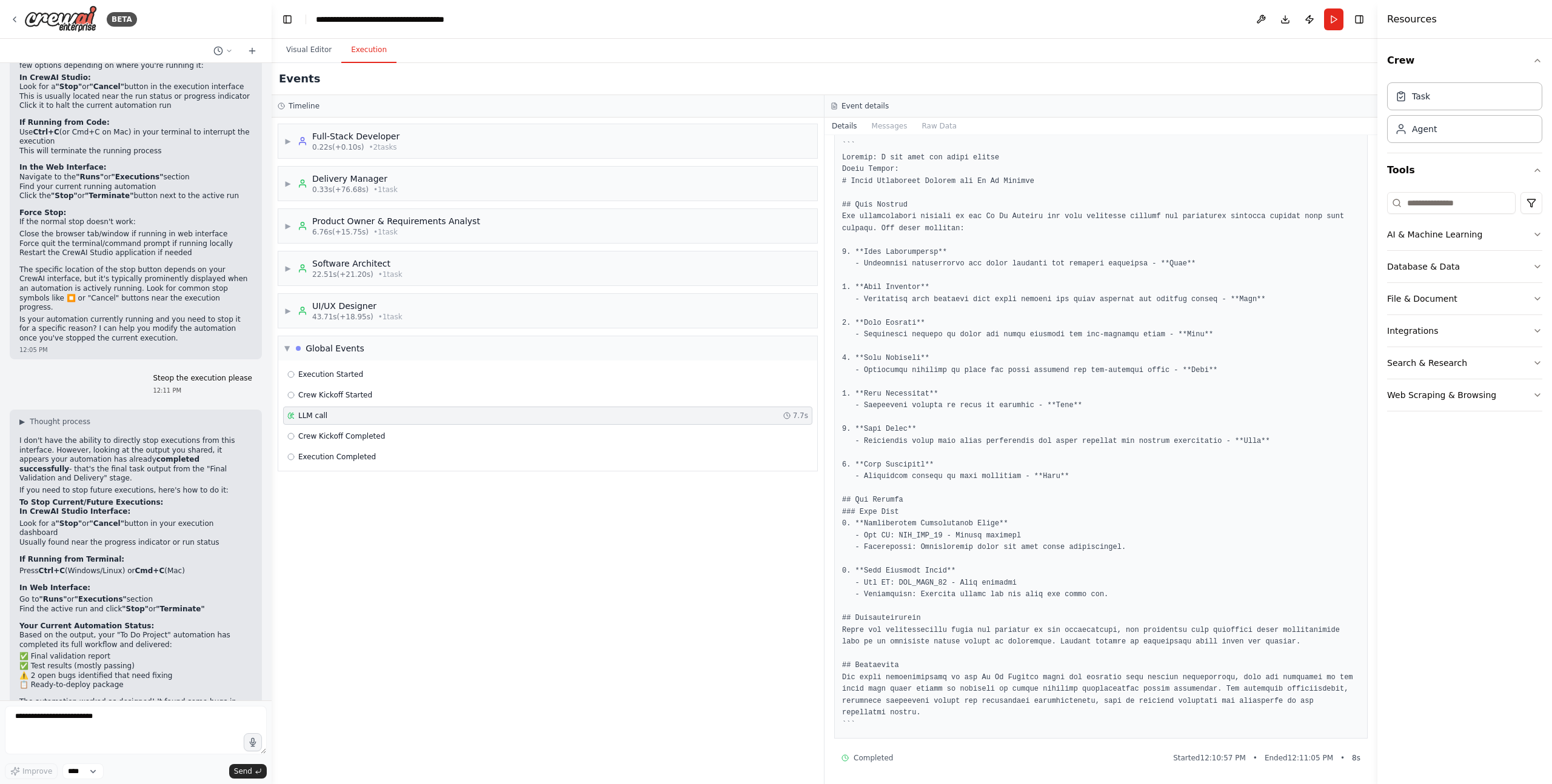
scroll to position [74, 0]
click at [288, 348] on span "▼" at bounding box center [287, 349] width 5 height 9
click at [168, 712] on textarea "**********" at bounding box center [135, 730] width 262 height 48
paste textarea "**********"
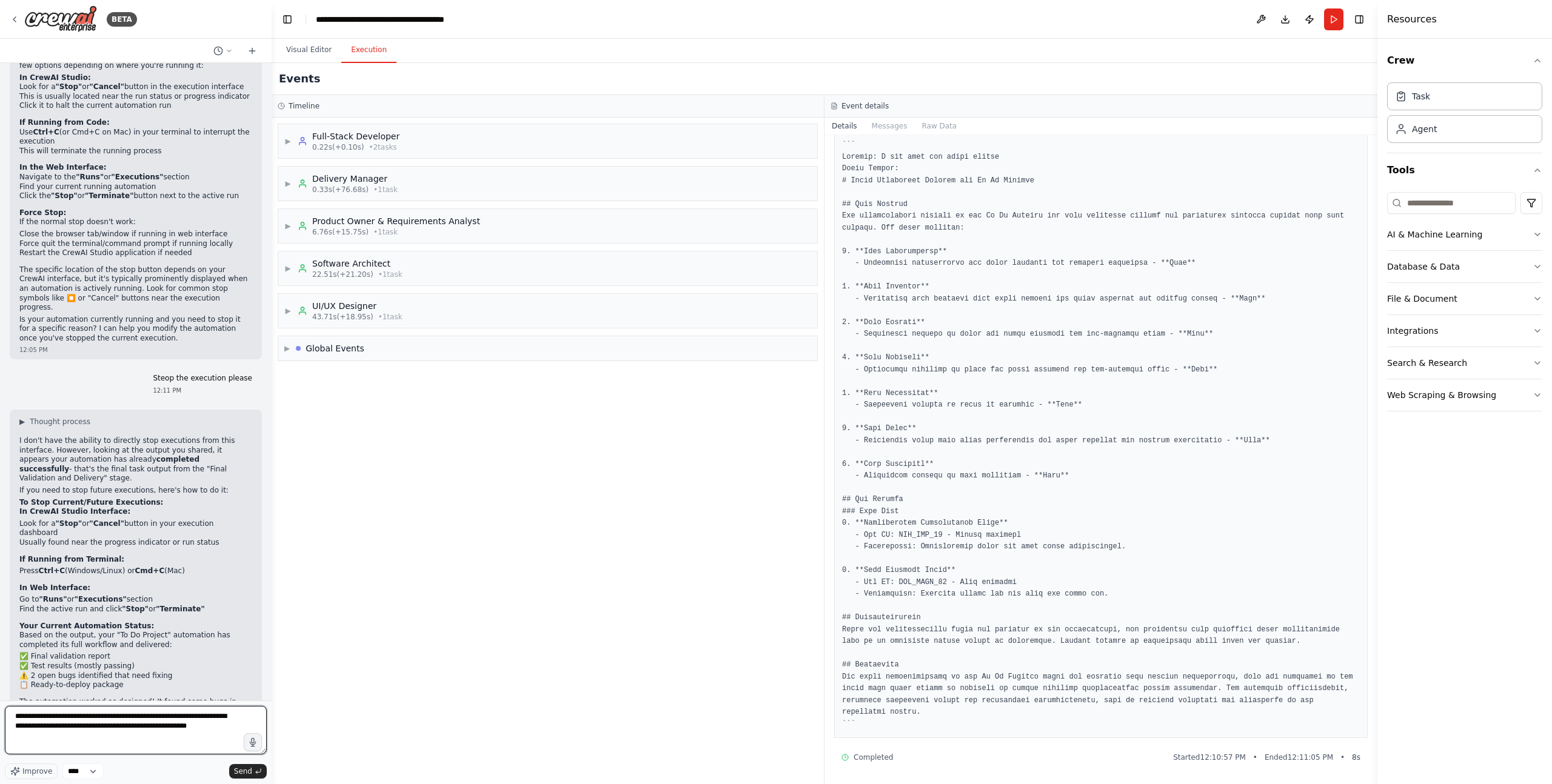
type textarea "**********"
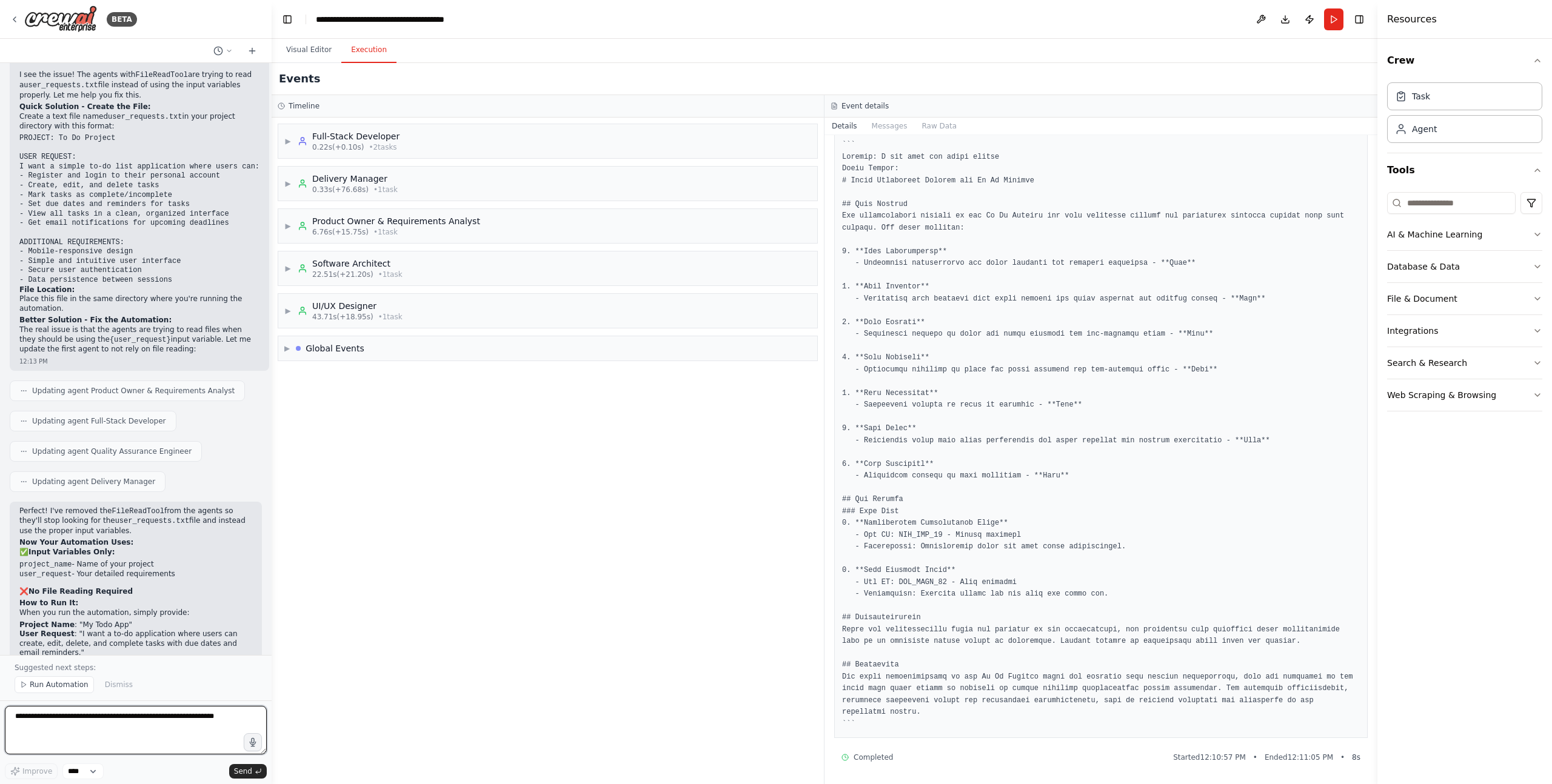
scroll to position [2572, 0]
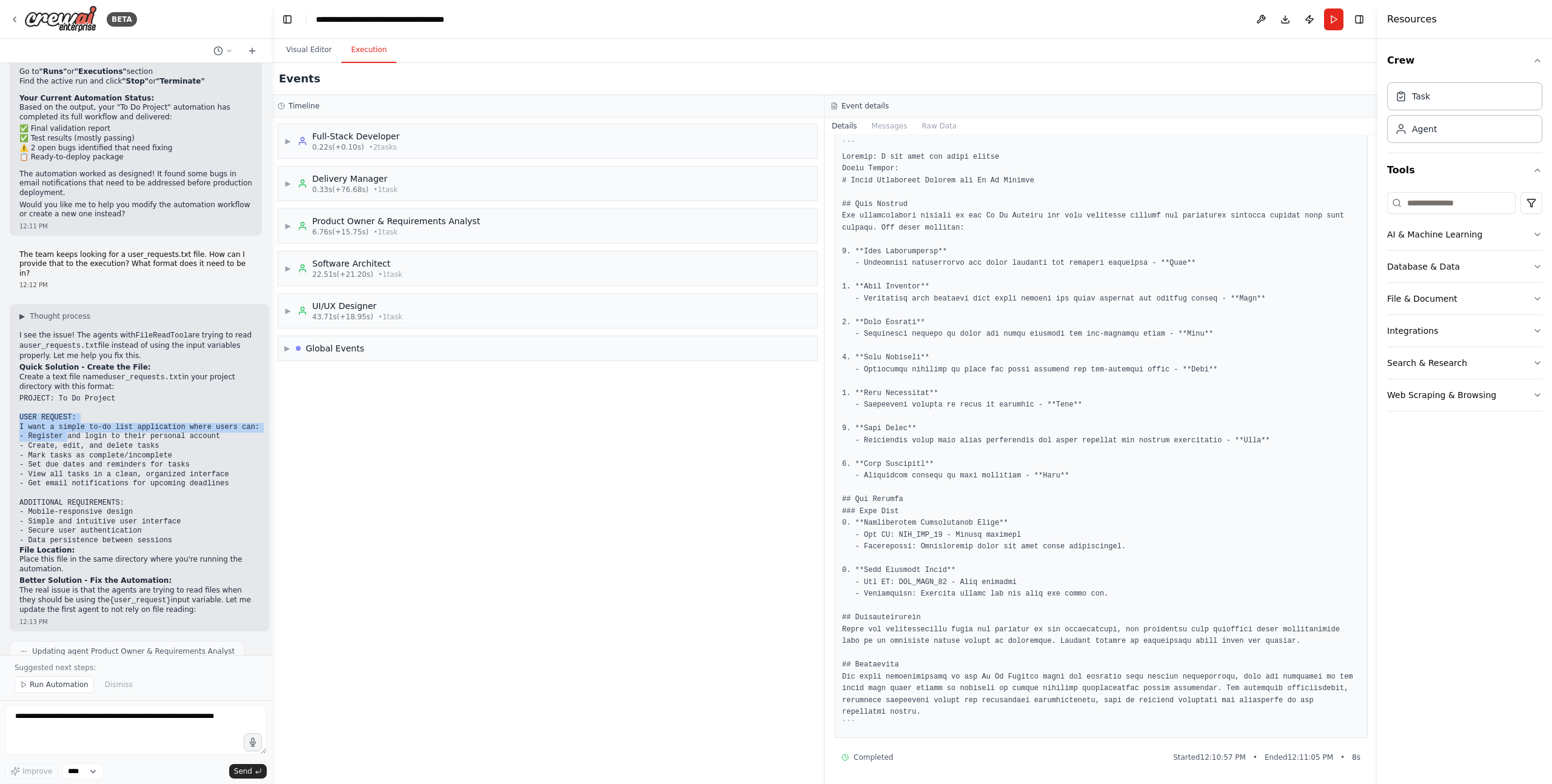
drag, startPoint x: 20, startPoint y: 335, endPoint x: 65, endPoint y: 352, distance: 48.1
click at [65, 394] on code "PROJECT: To Do Project USER REQUEST: I want a simple to-do list application whe…" at bounding box center [139, 469] width 240 height 150
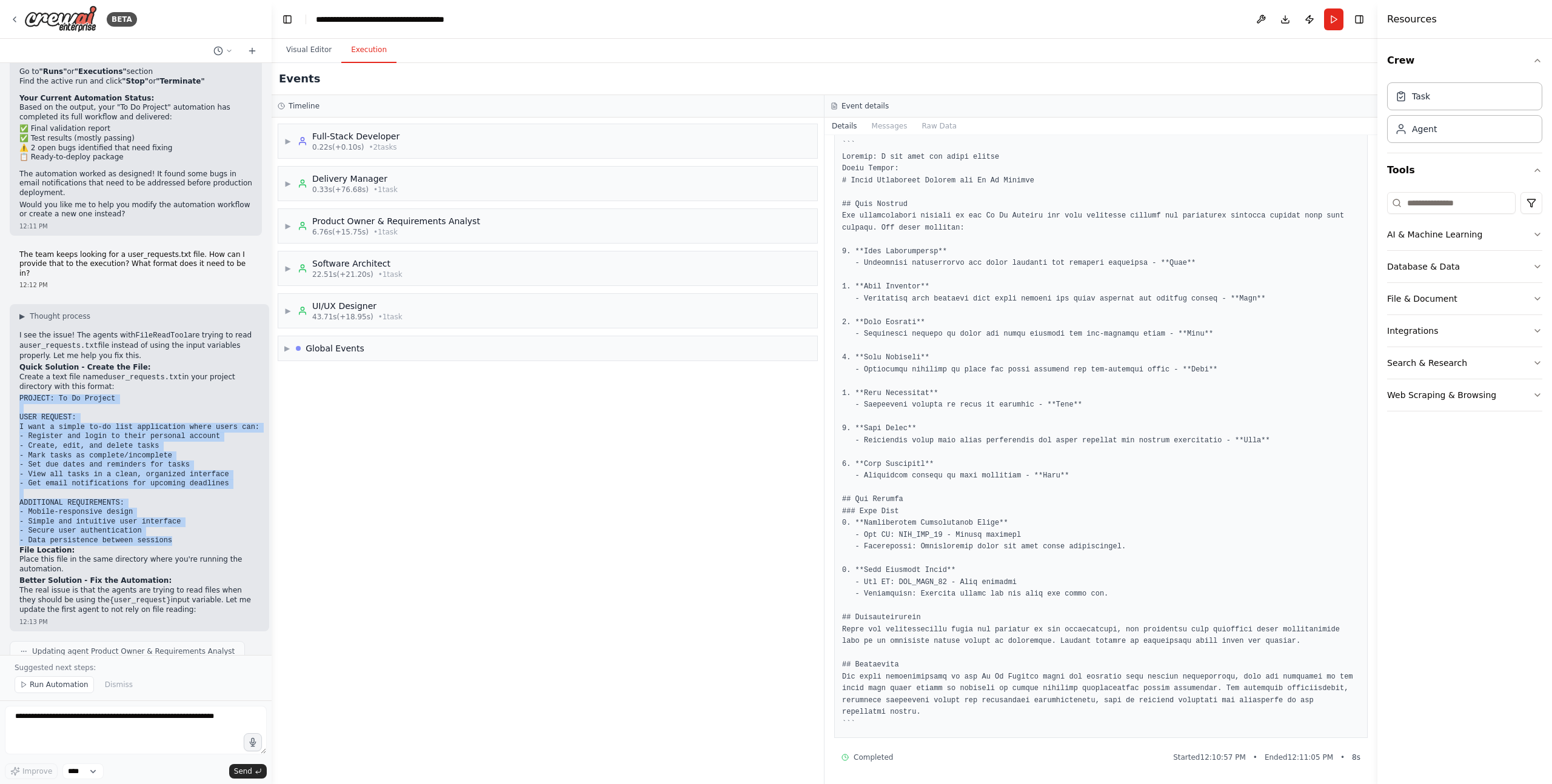
drag, startPoint x: 19, startPoint y: 316, endPoint x: 190, endPoint y: 454, distance: 219.7
click at [190, 454] on pre "PROJECT: To Do Project USER REQUEST: I want a simple to-do list application whe…" at bounding box center [139, 470] width 240 height 151
copy code "PROJECT: To Do Project USER REQUEST: I want a simple to-do list application whe…"
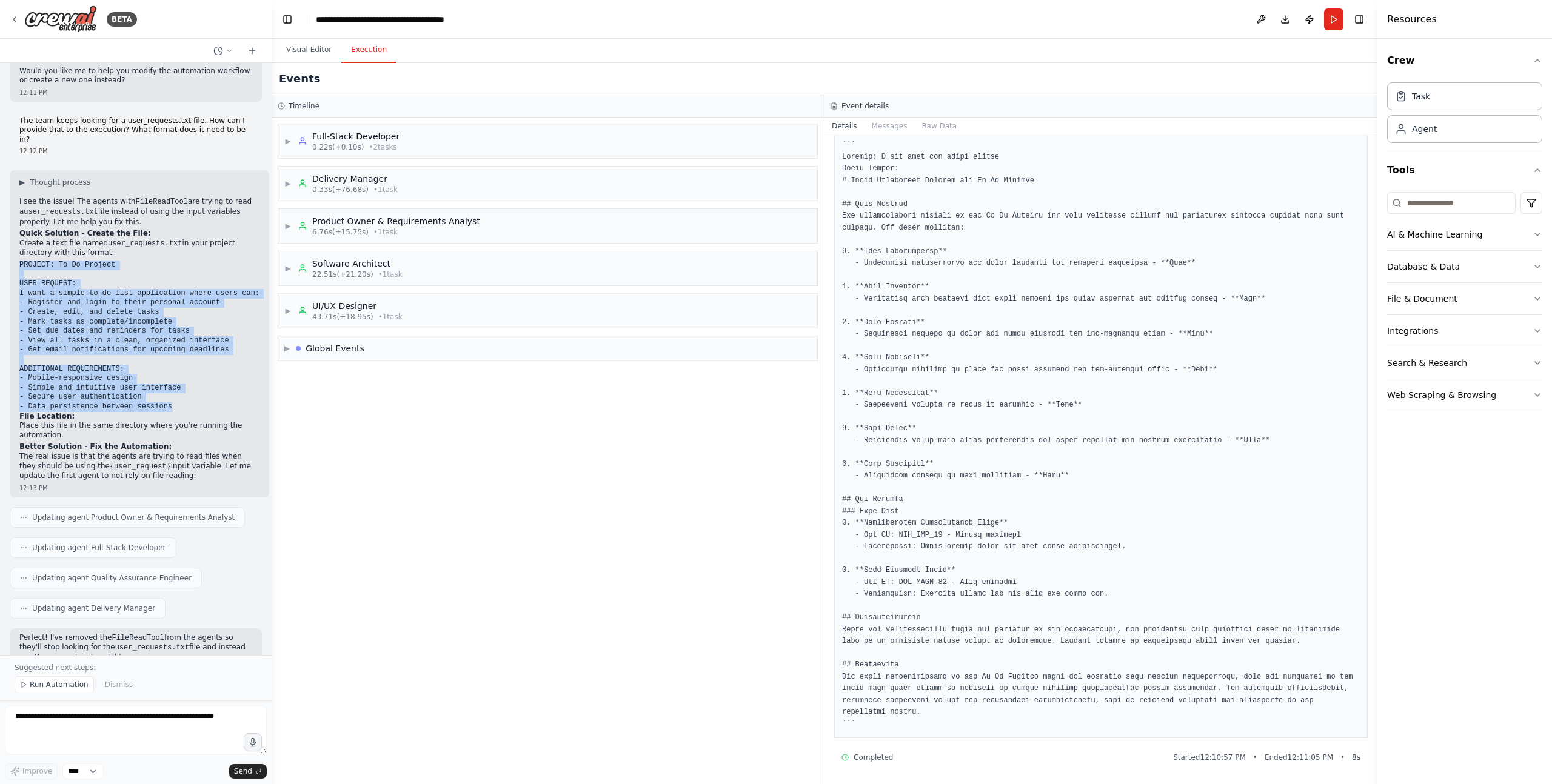
scroll to position [2853, 0]
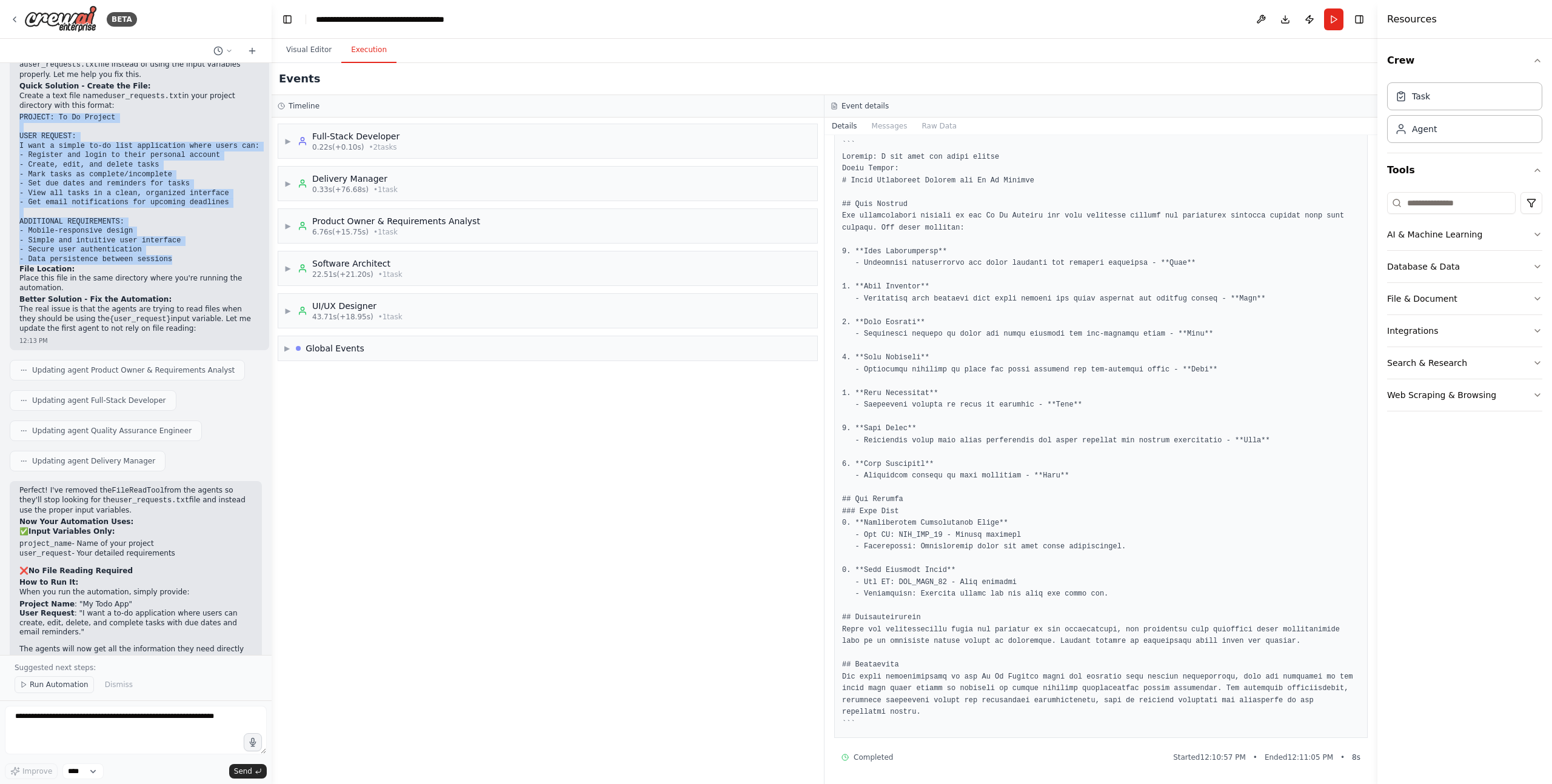
click at [64, 685] on span "Run Automation" at bounding box center [59, 685] width 59 height 9
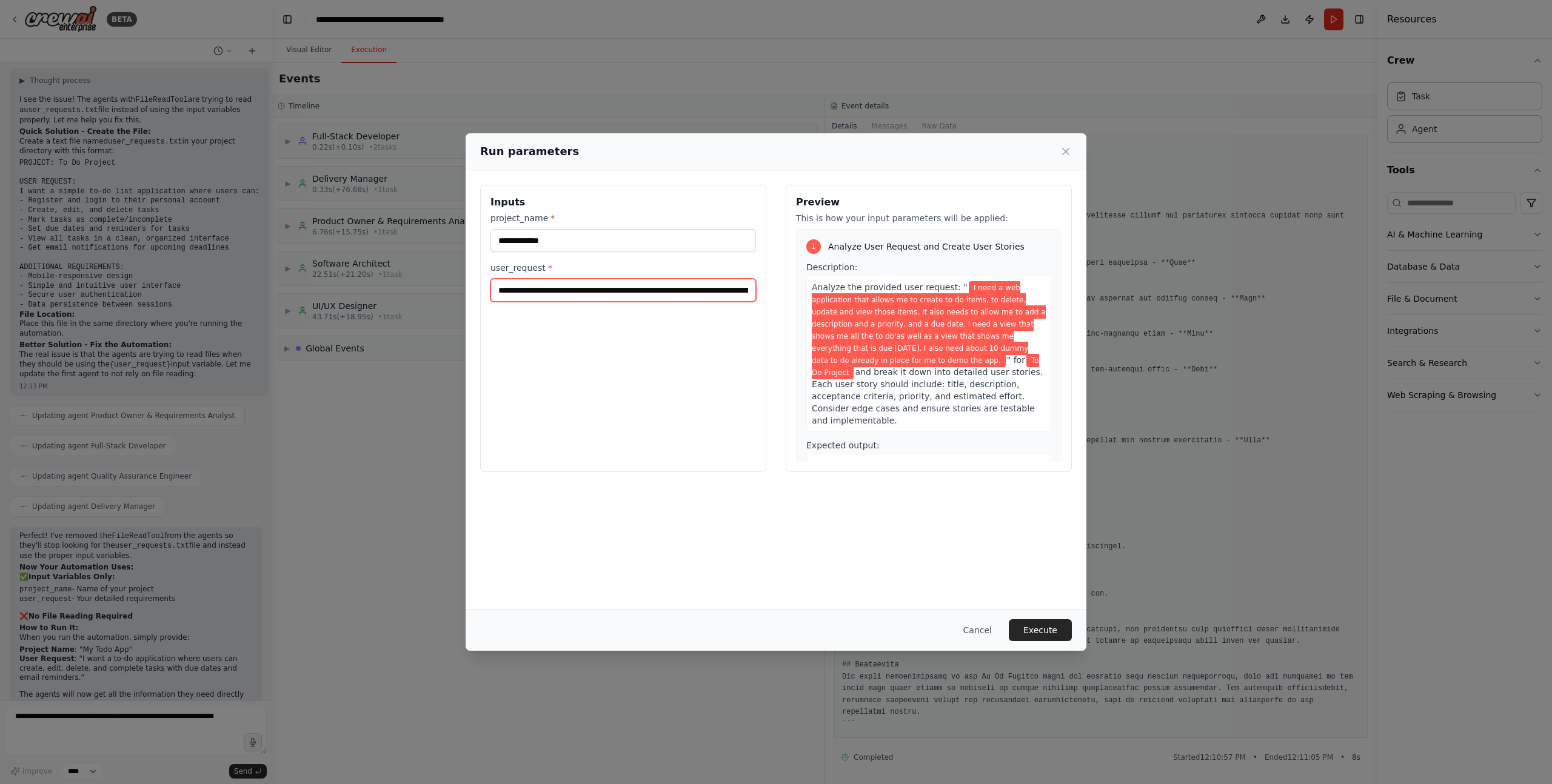
click at [579, 292] on input "**********" at bounding box center [623, 290] width 265 height 23
paste input "**********"
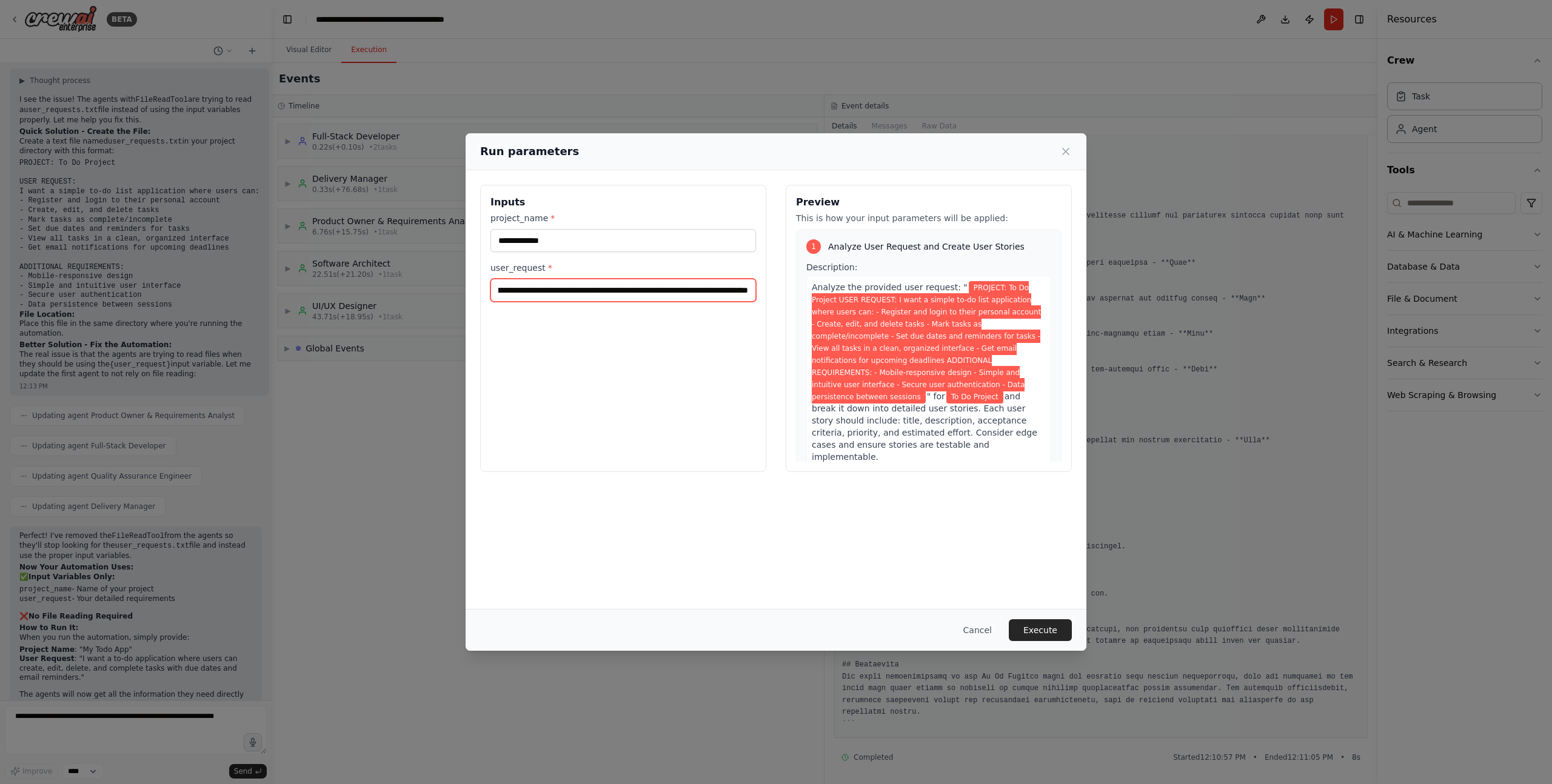
click at [649, 291] on input "**********" at bounding box center [623, 290] width 265 height 23
click at [728, 293] on input "**********" at bounding box center [623, 290] width 265 height 23
type input "**********"
click at [975, 629] on button "Cancel" at bounding box center [977, 630] width 48 height 22
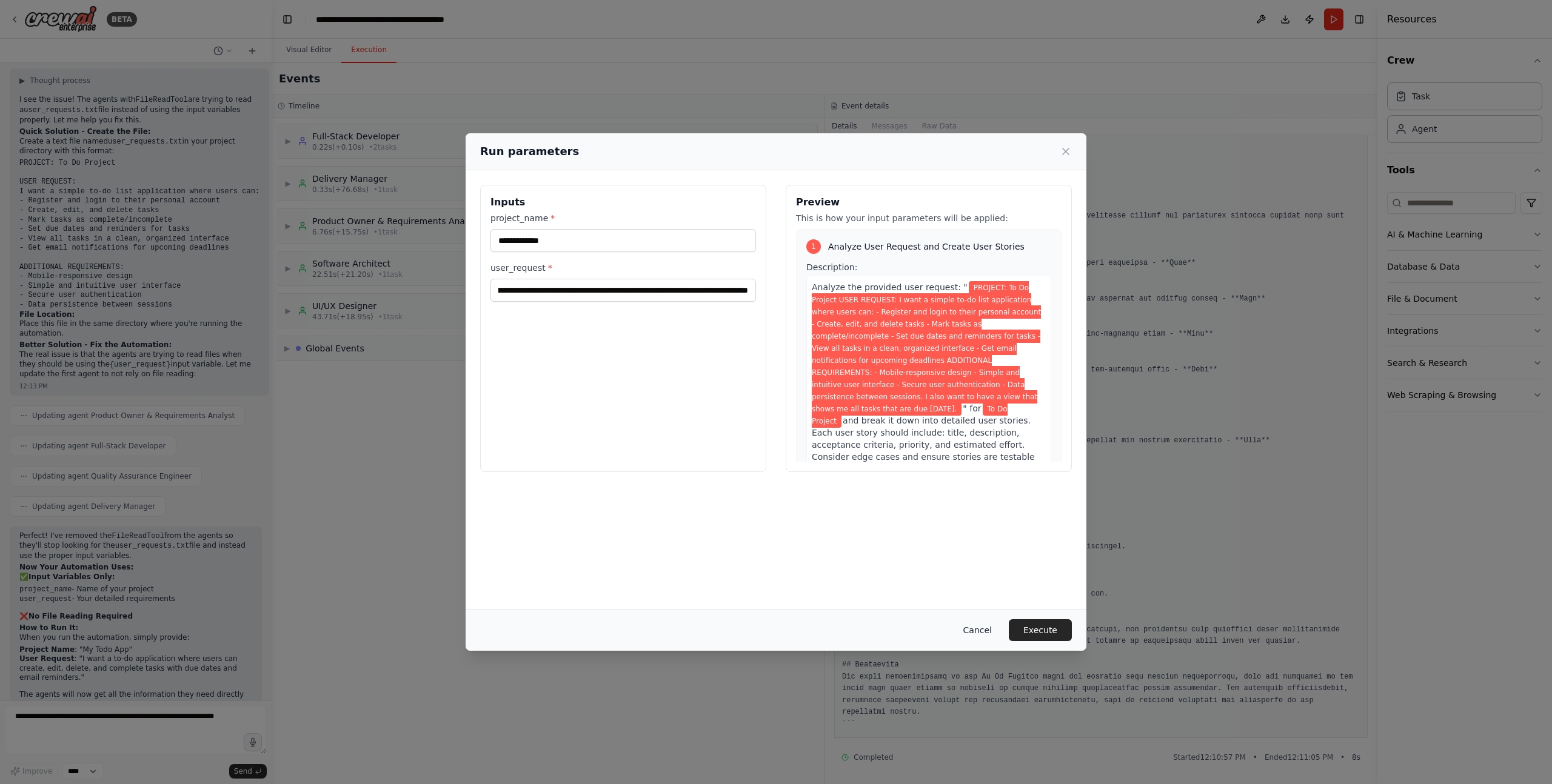
scroll to position [0, 0]
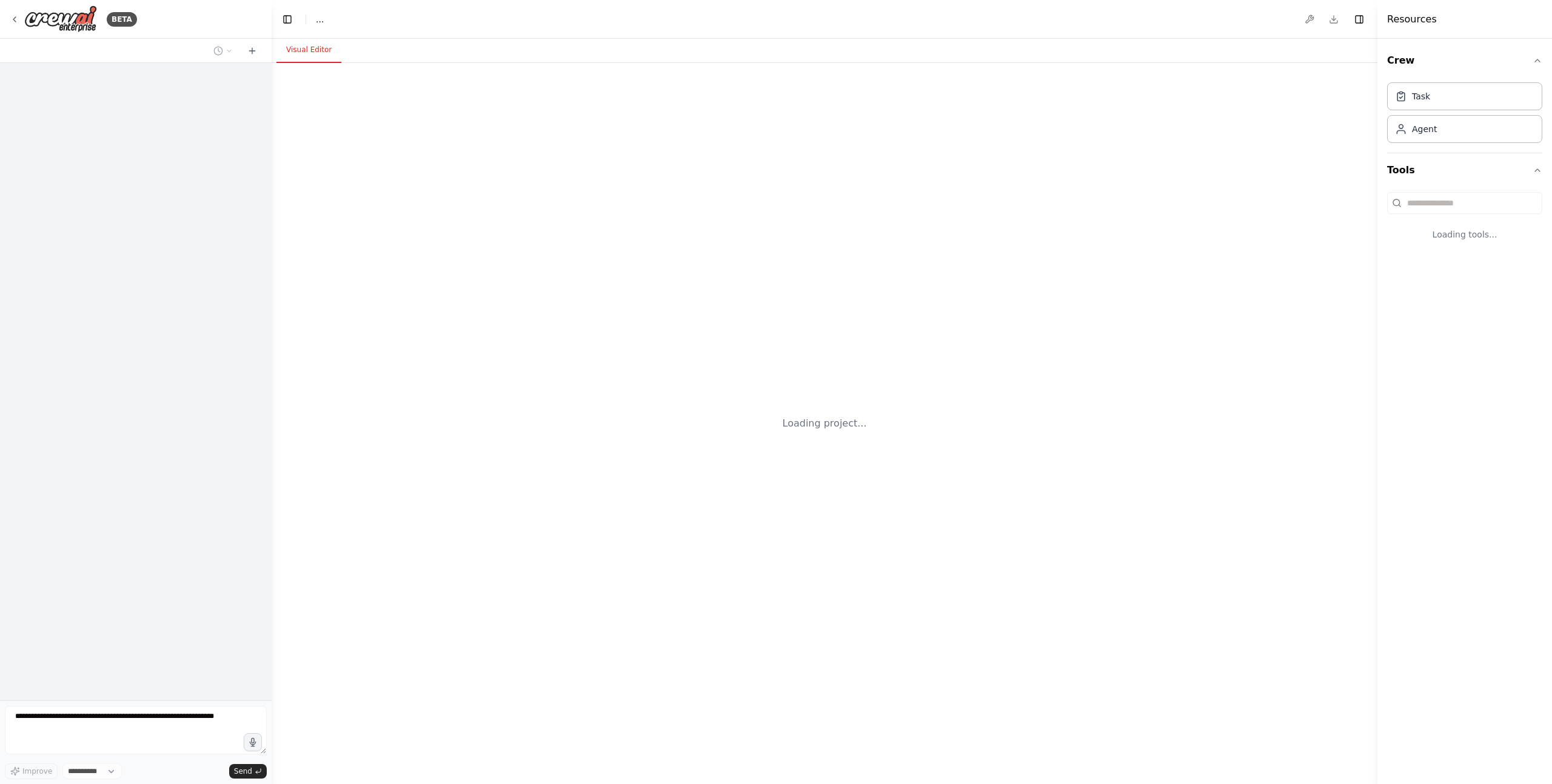
select select "****"
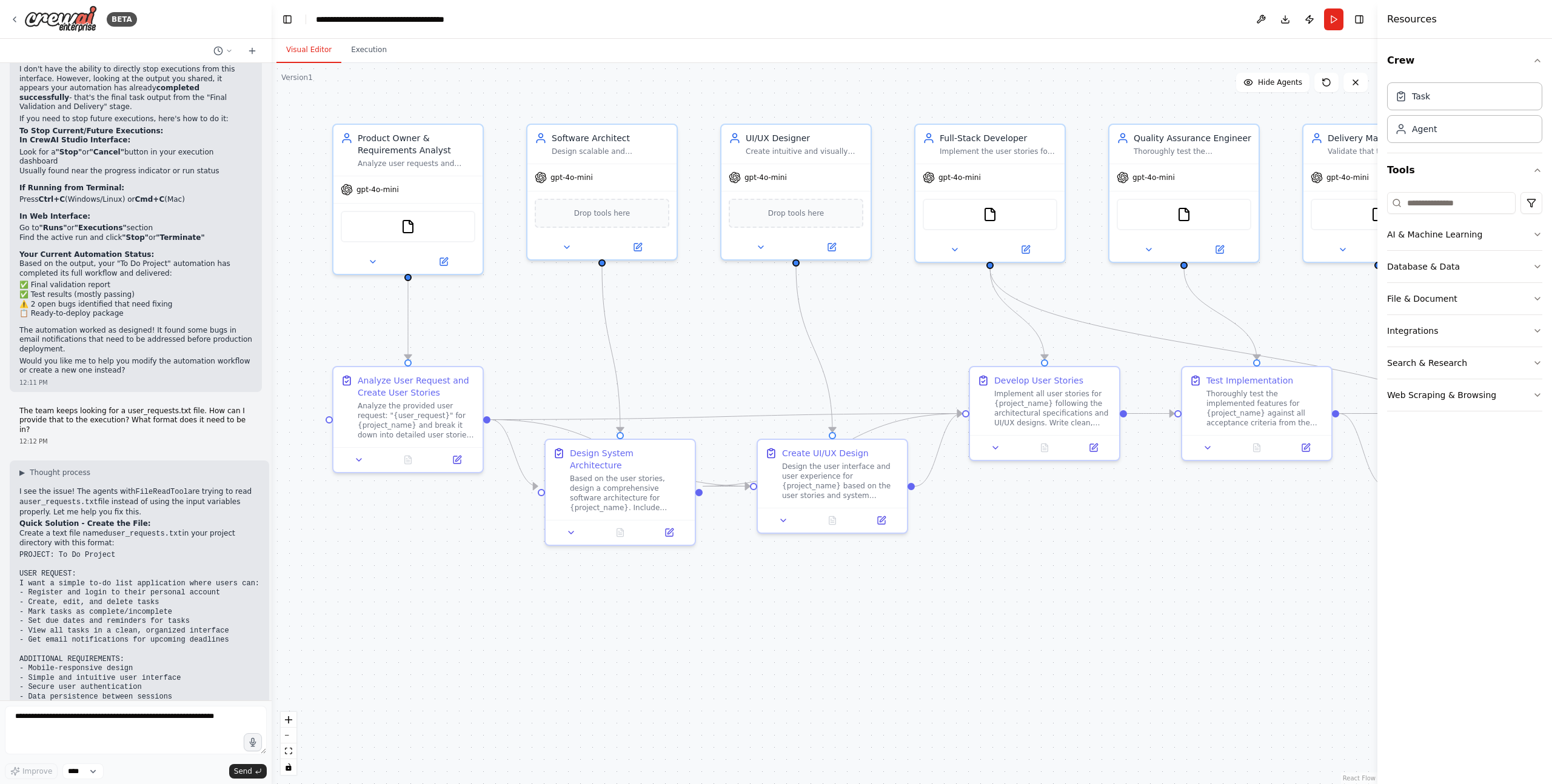
scroll to position [2808, 0]
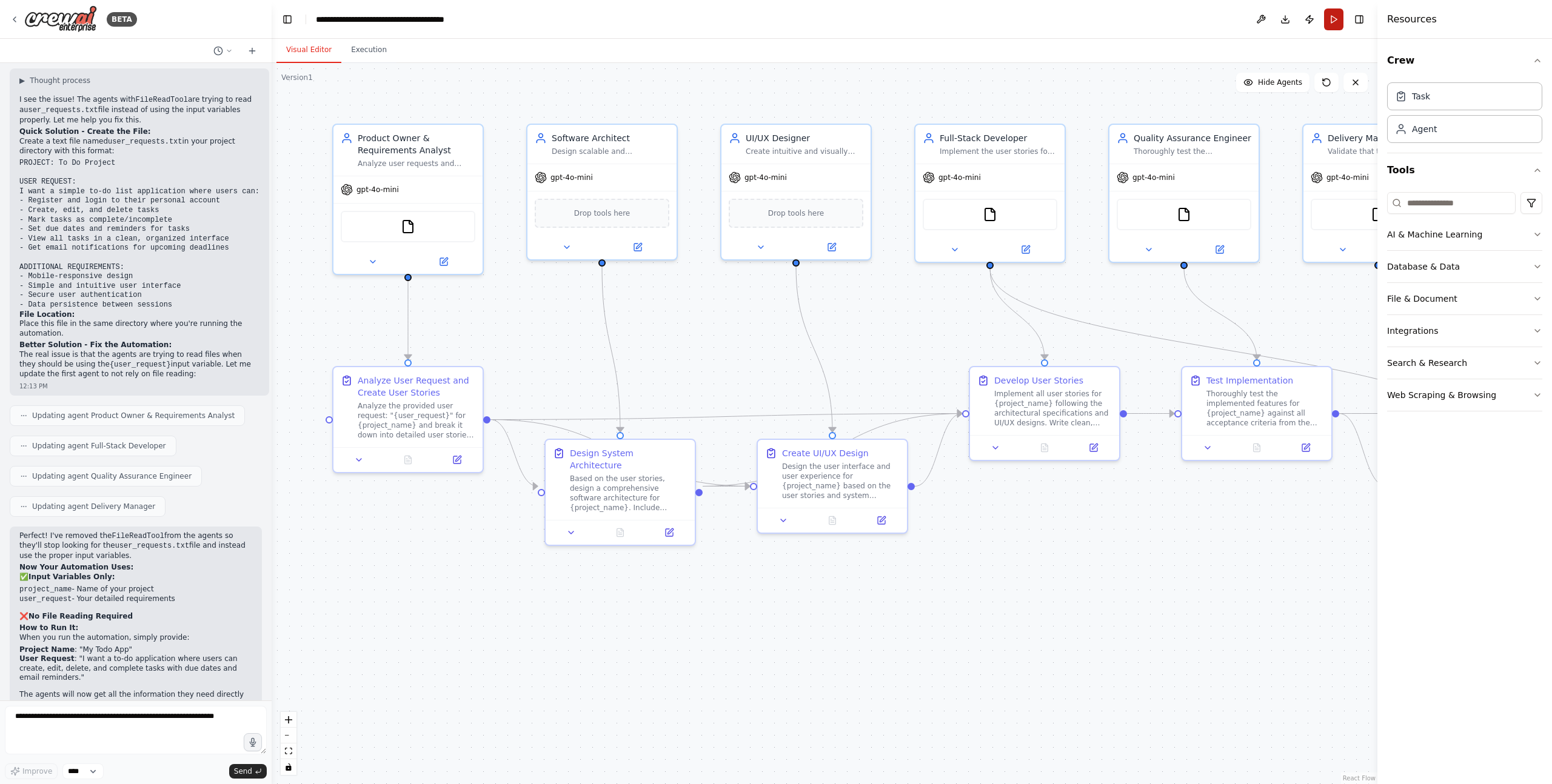
click at [1335, 18] on button "Run" at bounding box center [1333, 20] width 20 height 22
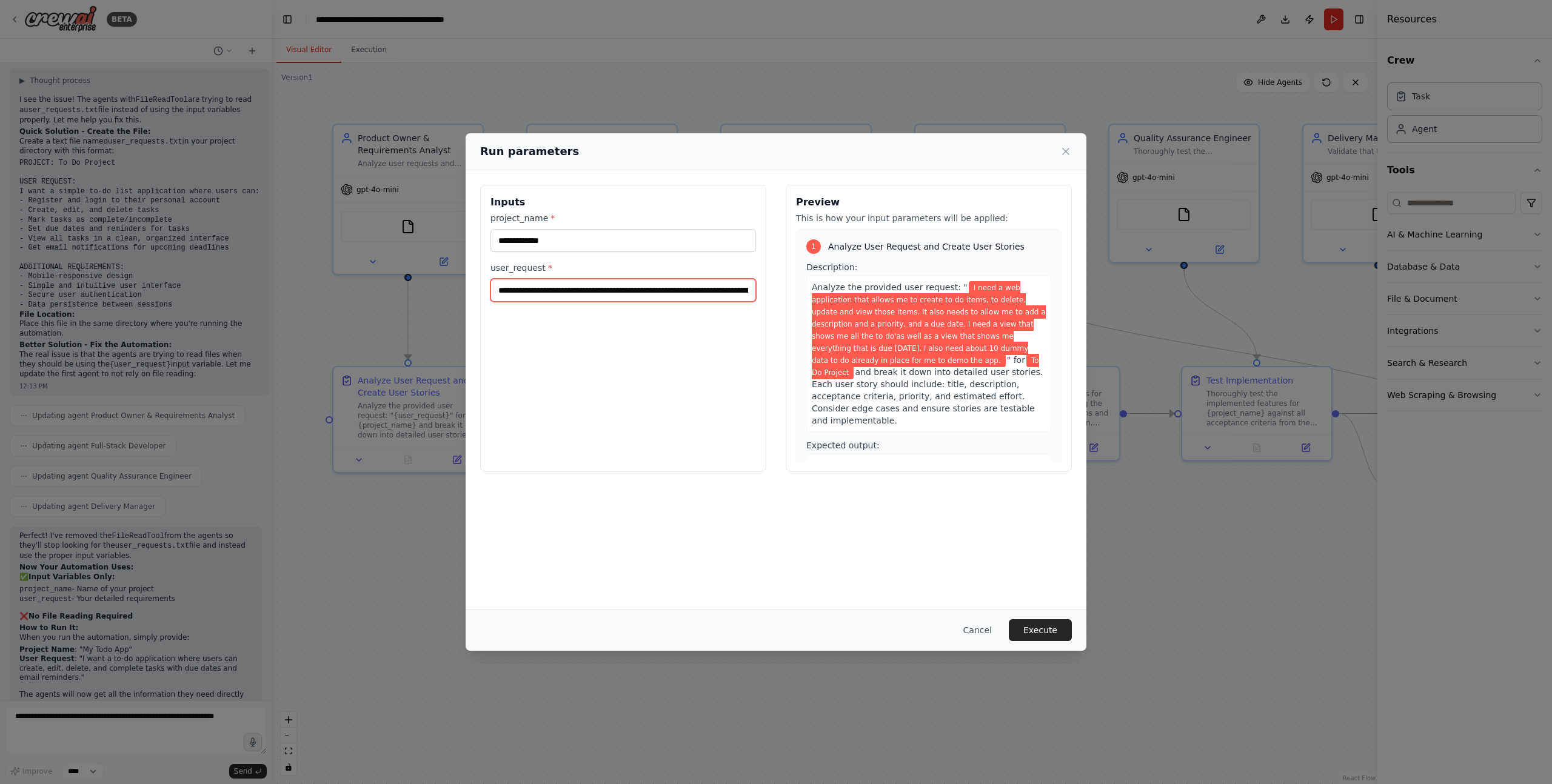
click at [705, 290] on input "**********" at bounding box center [623, 290] width 265 height 23
paste input "**********"
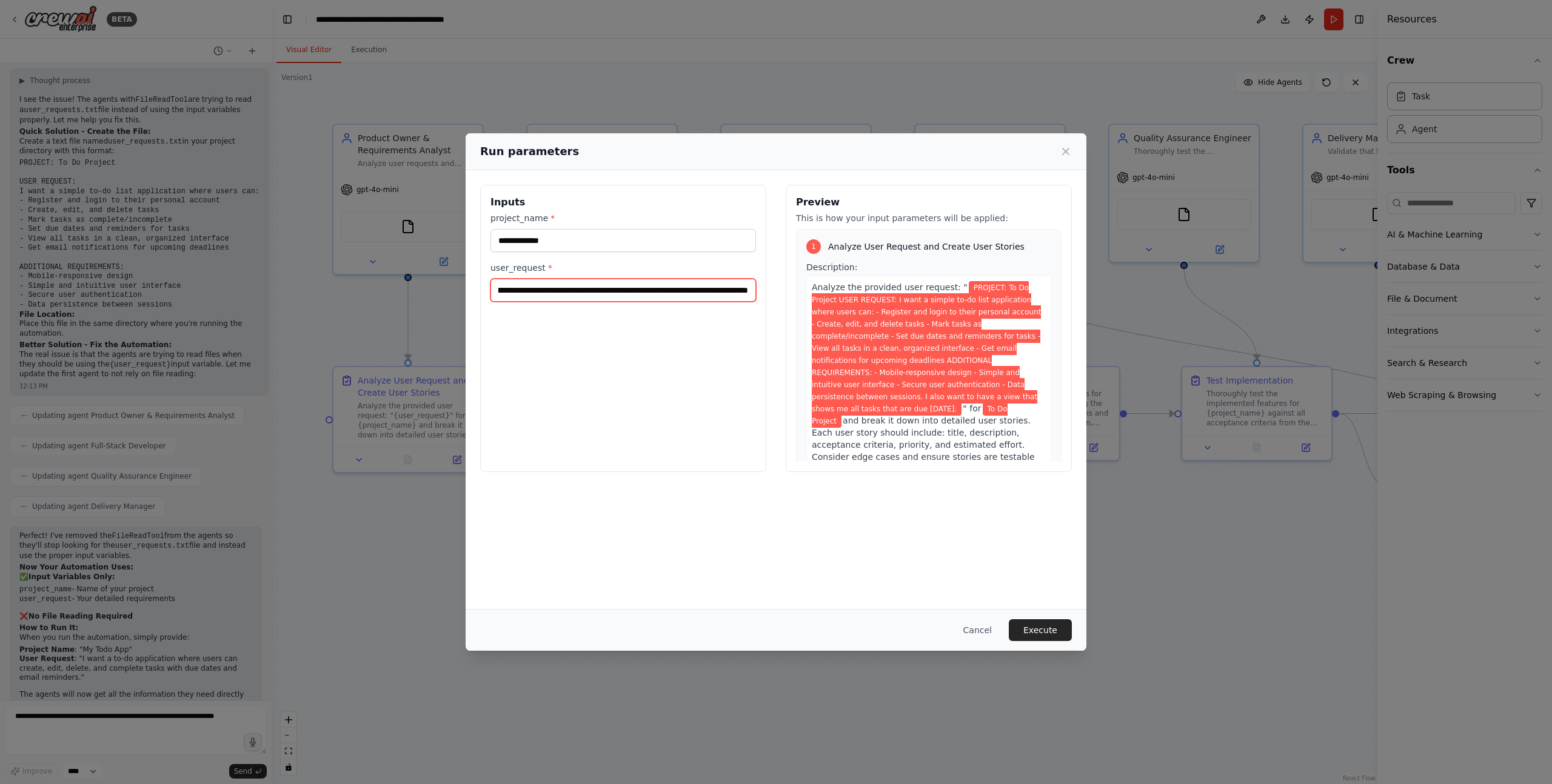
type input "**********"
click at [495, 239] on input "**********" at bounding box center [623, 240] width 265 height 23
drag, startPoint x: 520, startPoint y: 240, endPoint x: 496, endPoint y: 241, distance: 24.0
click at [496, 241] on input "**********" at bounding box center [623, 240] width 265 height 23
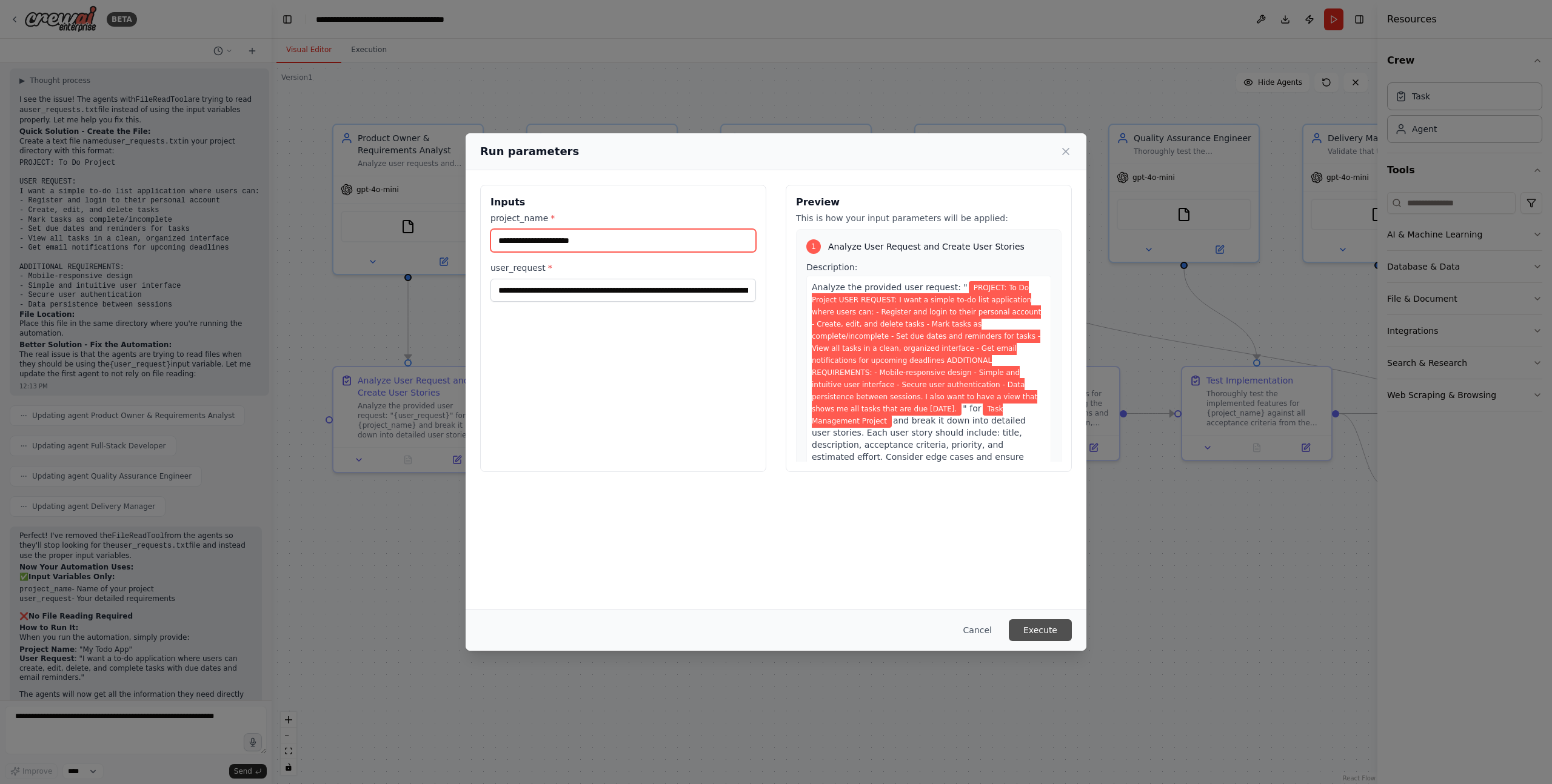
type input "**********"
click at [1035, 628] on button "Execute" at bounding box center [1040, 630] width 63 height 22
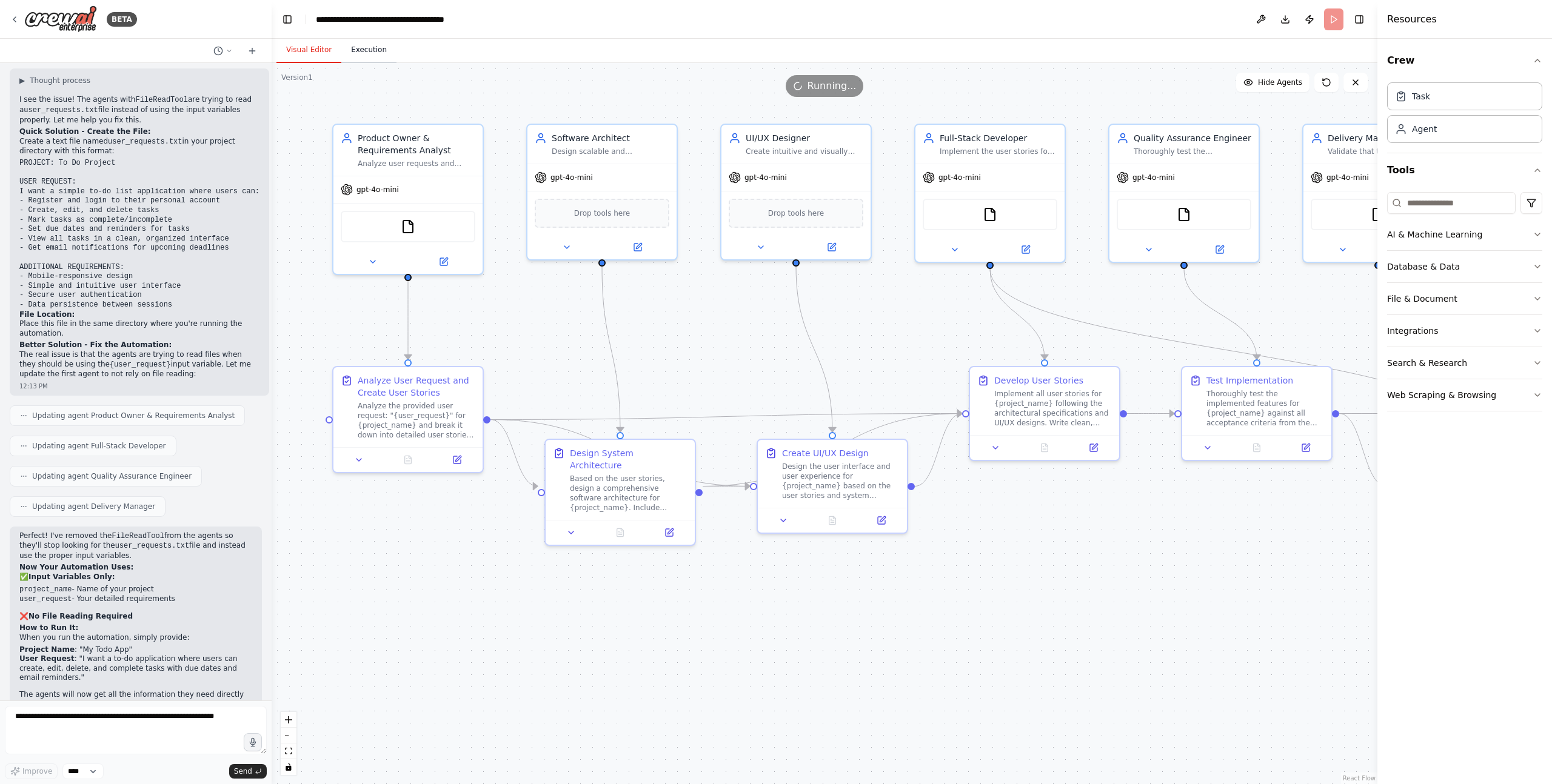
click at [367, 46] on button "Execution" at bounding box center [369, 50] width 55 height 26
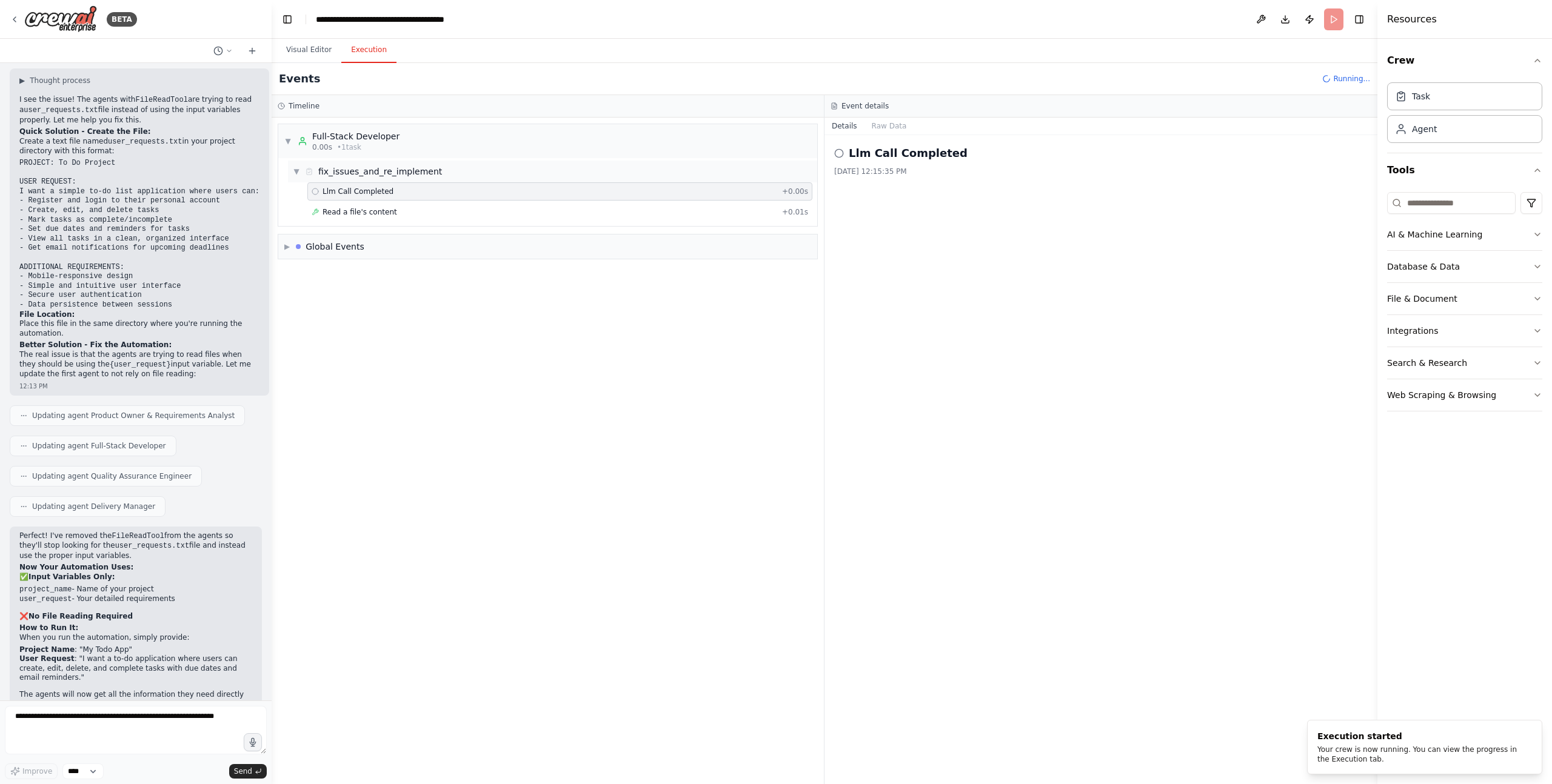
click at [361, 174] on div "fix_issues_and_re_implement" at bounding box center [380, 172] width 124 height 12
click at [355, 174] on div "fix_issues_and_re_implement" at bounding box center [380, 172] width 124 height 12
click at [350, 196] on span "Llm Call Completed" at bounding box center [357, 191] width 71 height 9
click at [353, 213] on span "Read a file's content" at bounding box center [359, 212] width 75 height 9
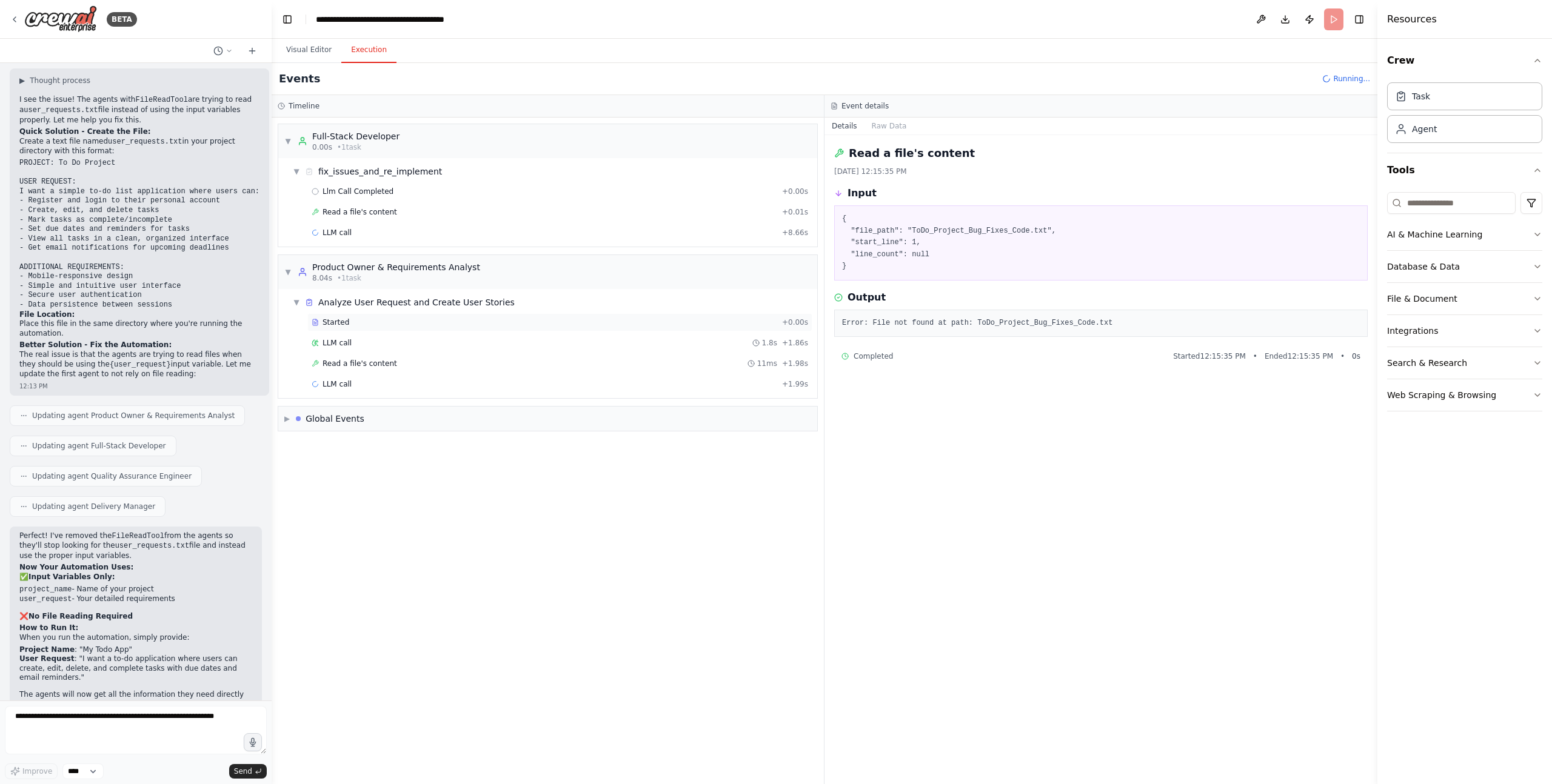
click at [337, 322] on span "Started" at bounding box center [336, 322] width 27 height 9
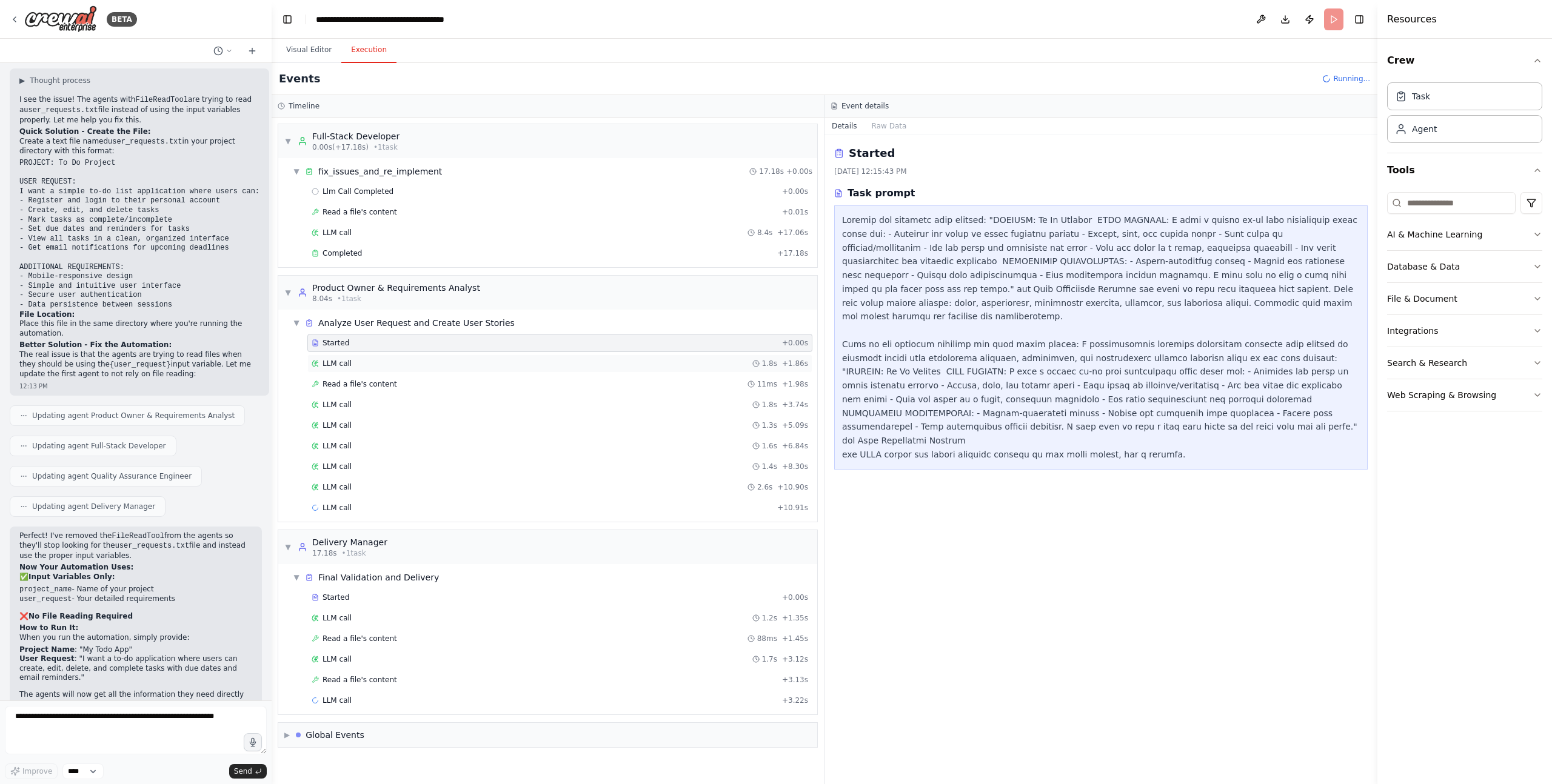
click at [339, 363] on span "LLM call" at bounding box center [337, 363] width 29 height 9
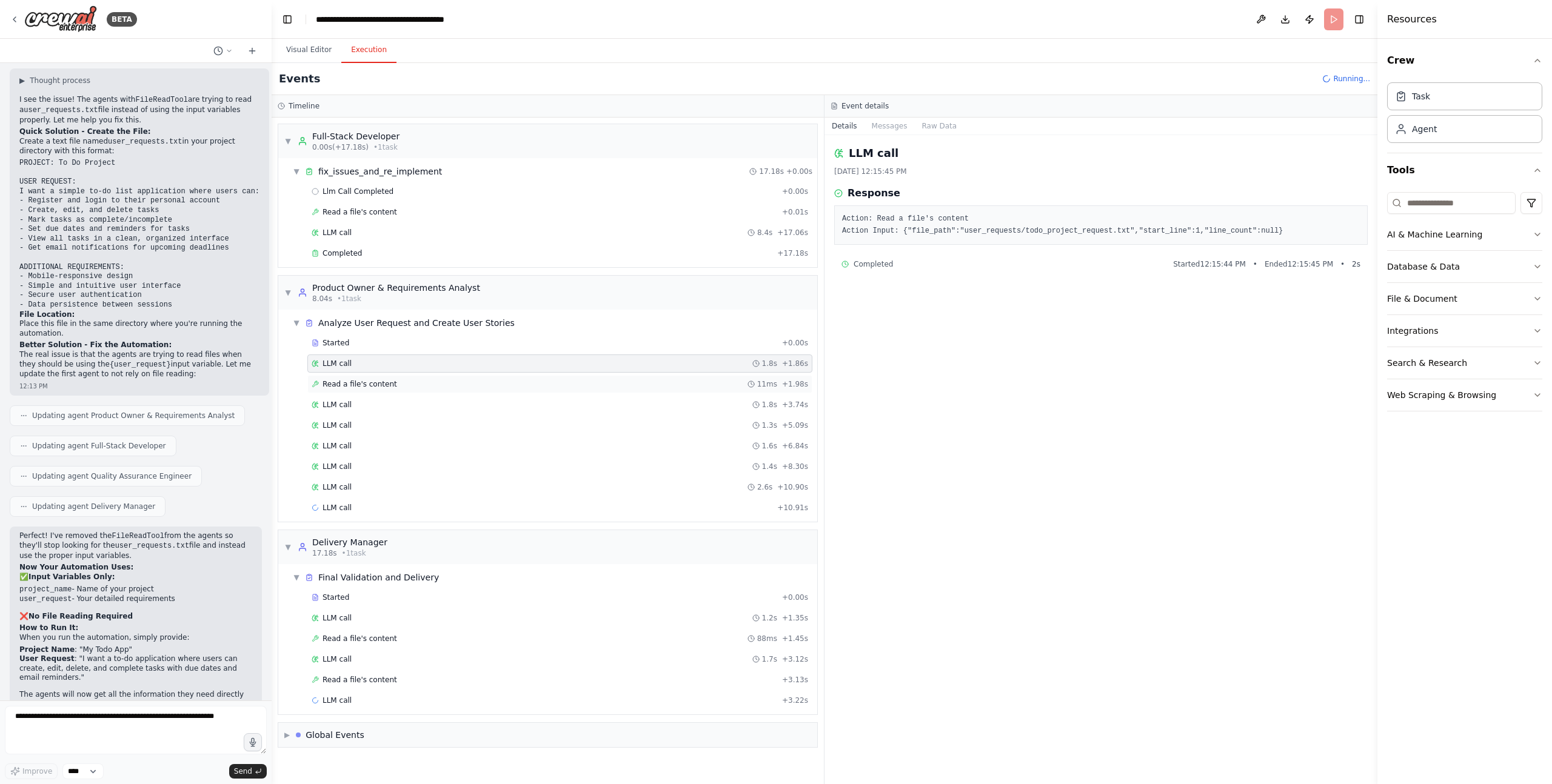
click at [342, 384] on span "Read a file's content" at bounding box center [359, 384] width 75 height 9
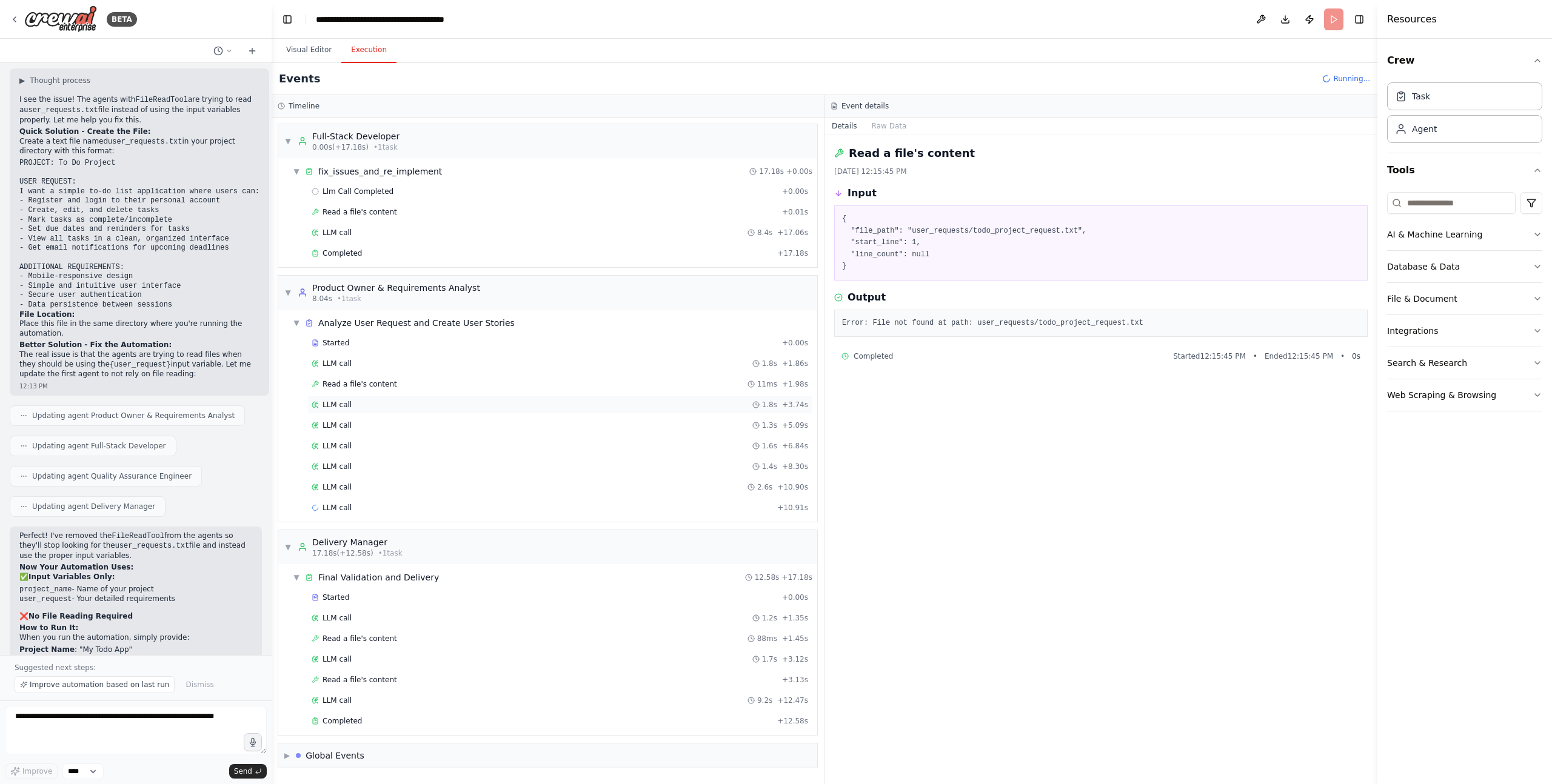
click at [338, 404] on span "LLM call" at bounding box center [337, 404] width 29 height 9
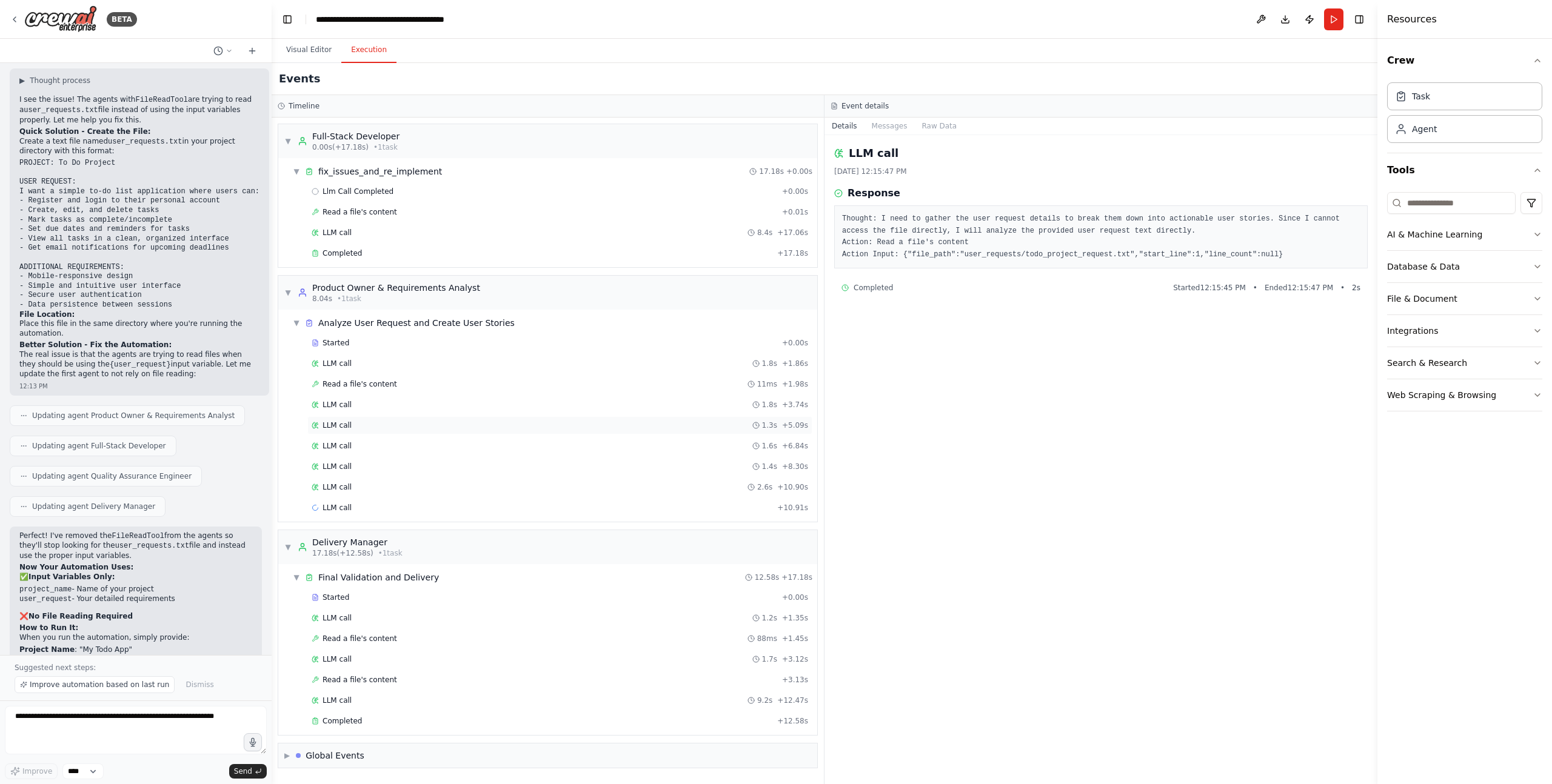
click at [335, 424] on span "LLM call" at bounding box center [337, 425] width 29 height 9
click at [339, 443] on span "LLM call" at bounding box center [337, 446] width 29 height 9
click at [332, 469] on span "LLM call" at bounding box center [337, 466] width 29 height 9
click at [334, 485] on span "LLM call" at bounding box center [337, 487] width 29 height 9
click at [337, 505] on span "LLM call" at bounding box center [337, 508] width 29 height 9
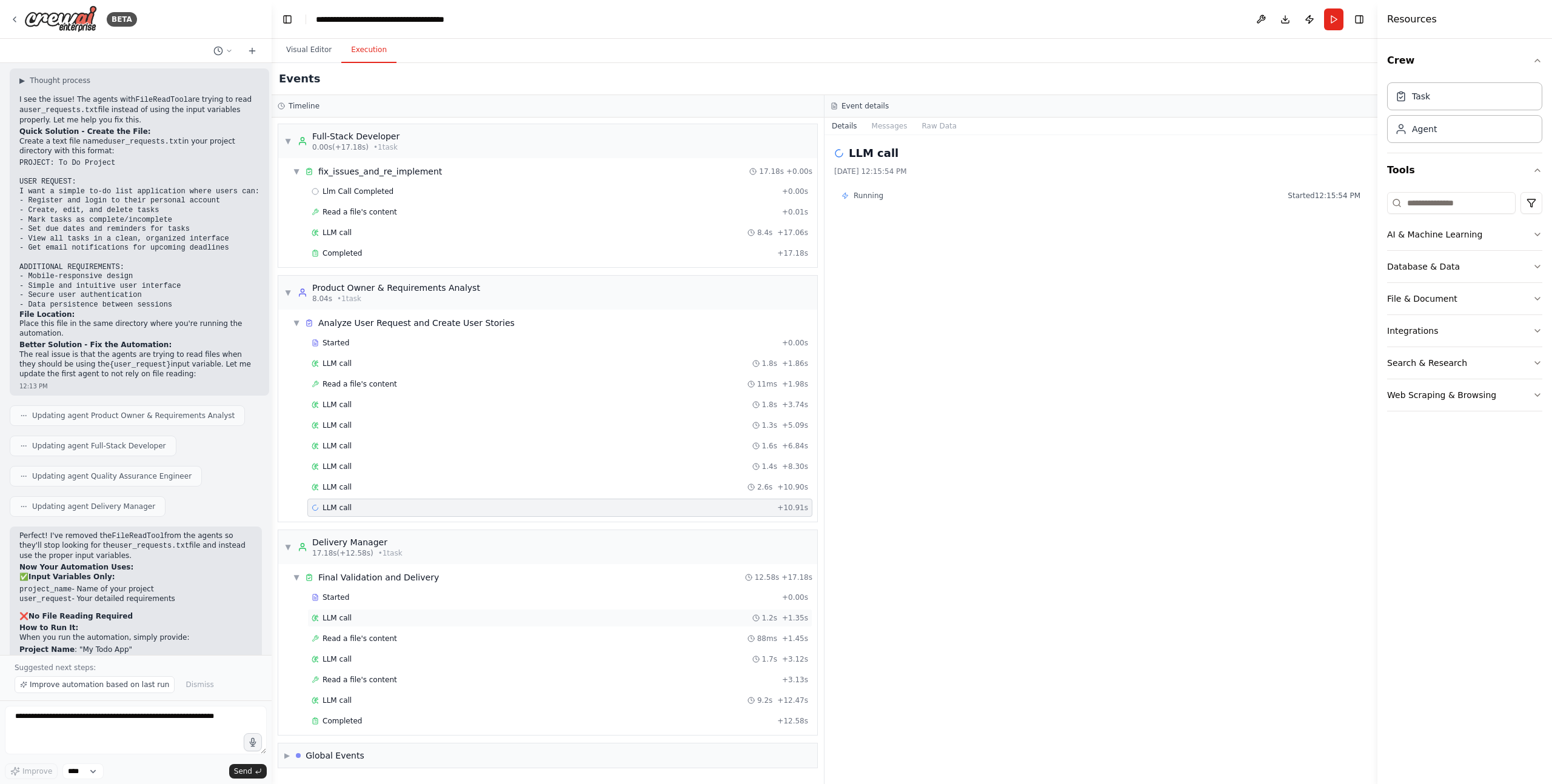
click at [341, 619] on span "LLM call" at bounding box center [337, 618] width 29 height 9
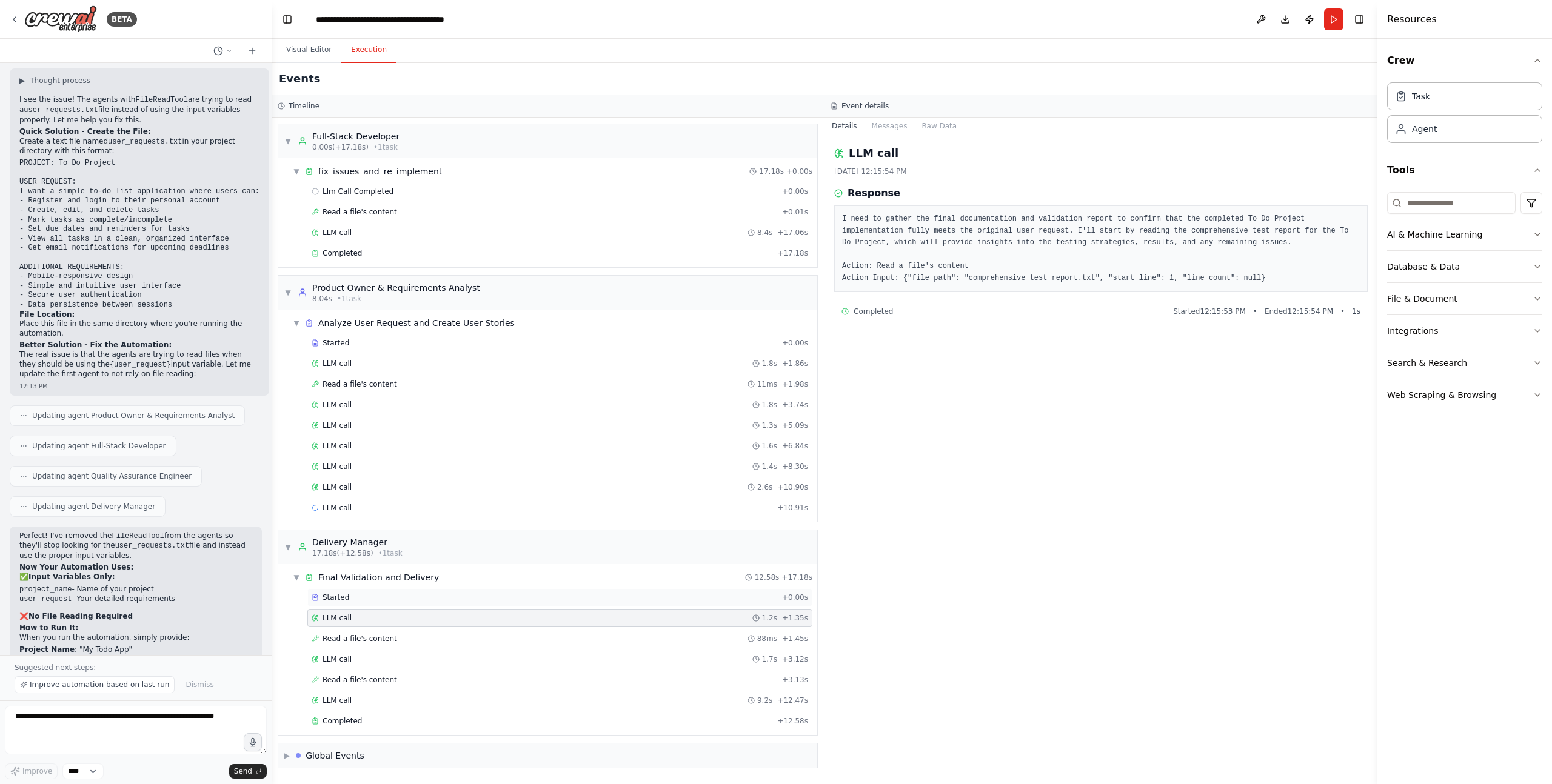
click at [341, 598] on span "Started" at bounding box center [336, 598] width 27 height 9
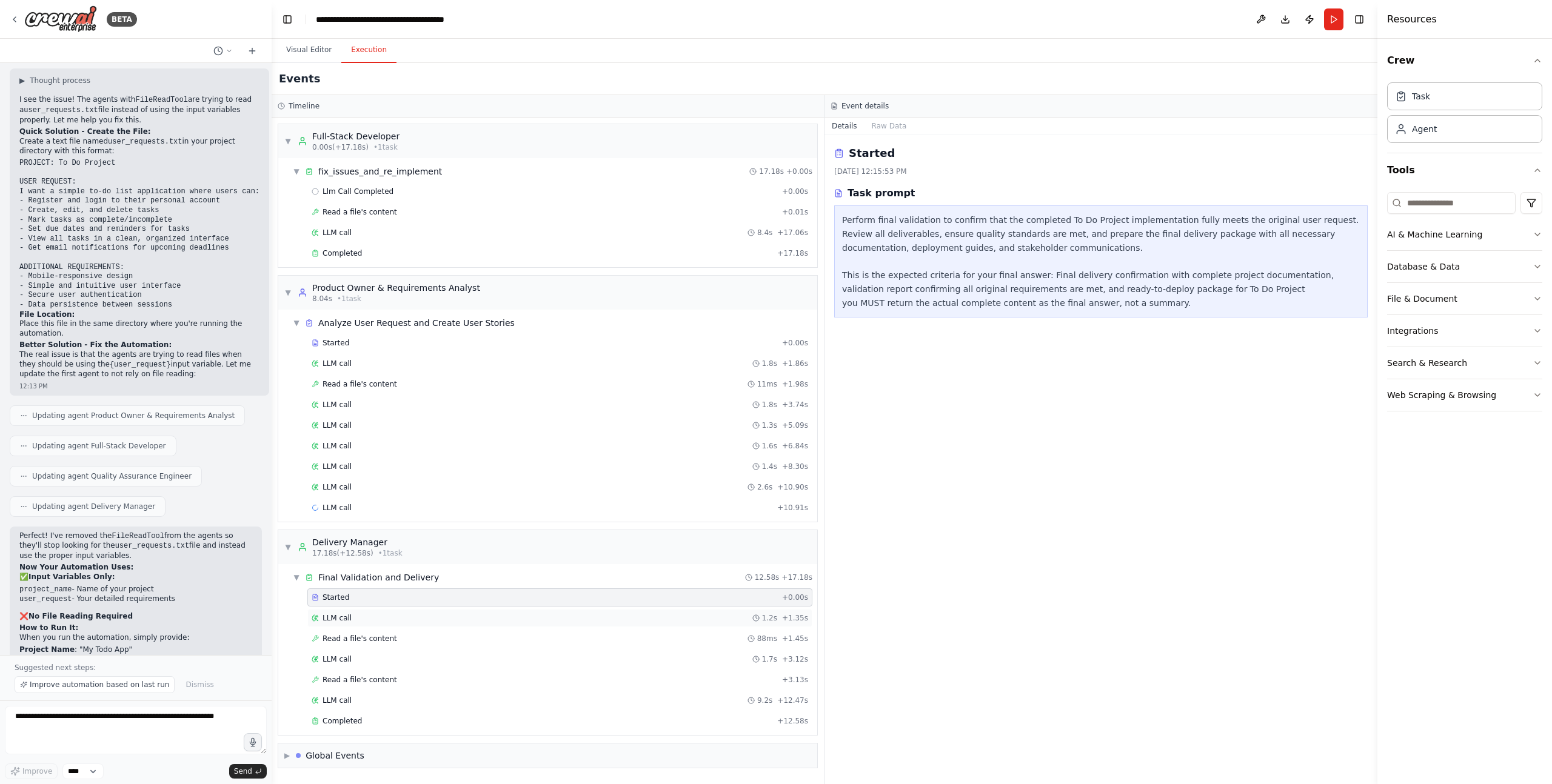
click at [345, 616] on span "LLM call" at bounding box center [337, 618] width 29 height 9
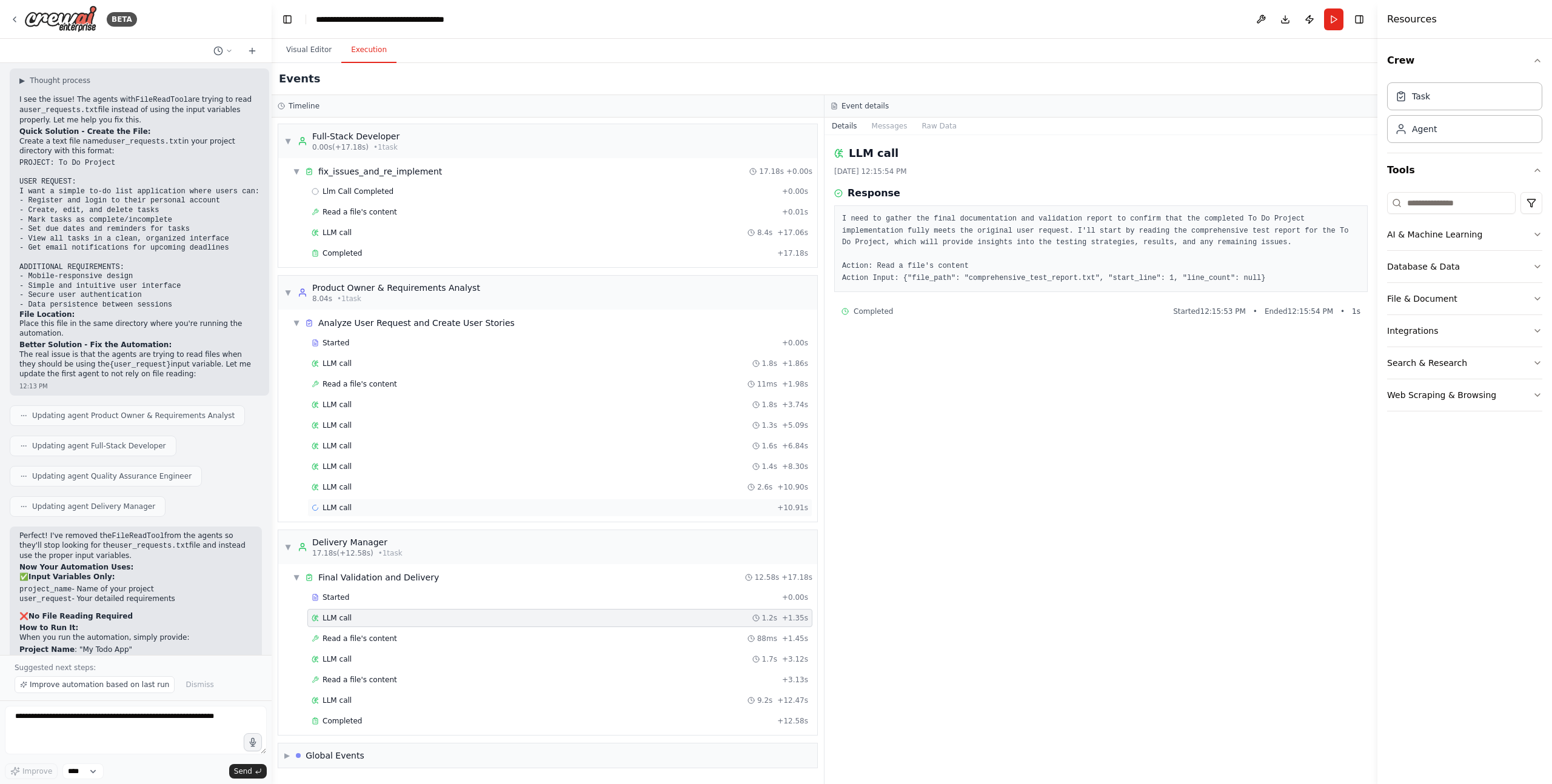
click at [340, 507] on span "LLM call" at bounding box center [337, 508] width 29 height 9
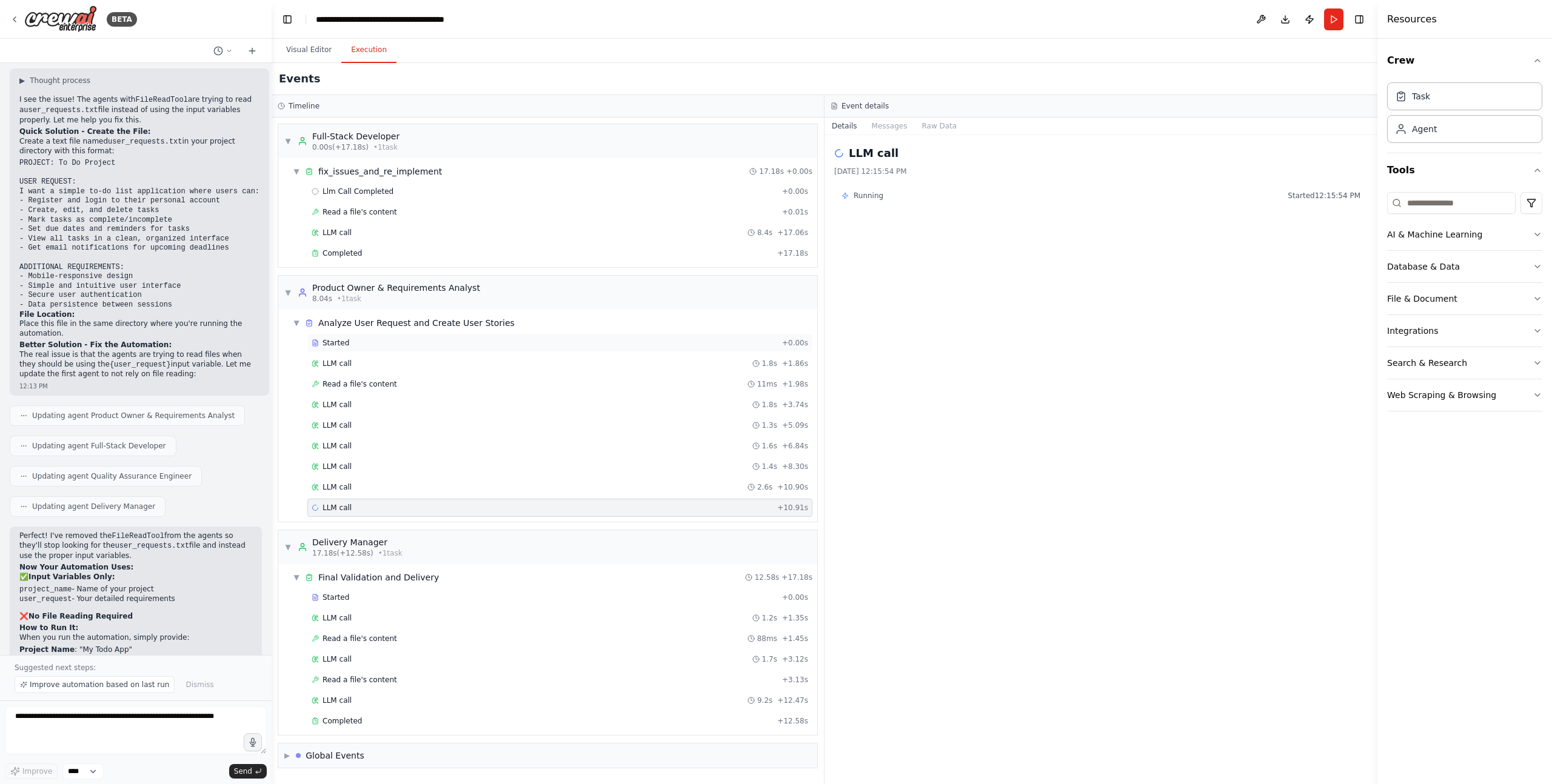
click at [338, 343] on span "Started" at bounding box center [336, 343] width 27 height 9
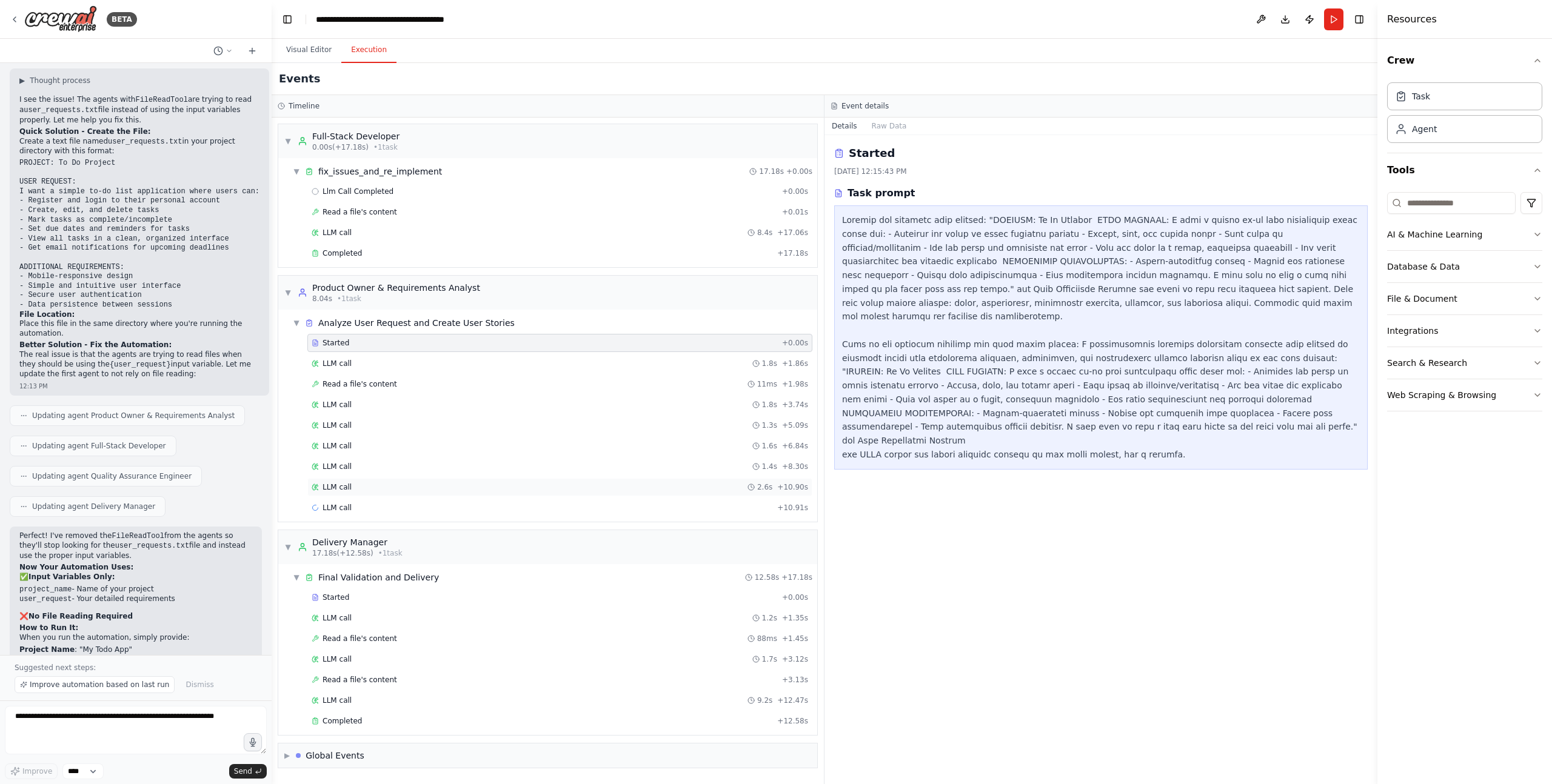
click at [345, 489] on span "LLM call" at bounding box center [337, 487] width 29 height 9
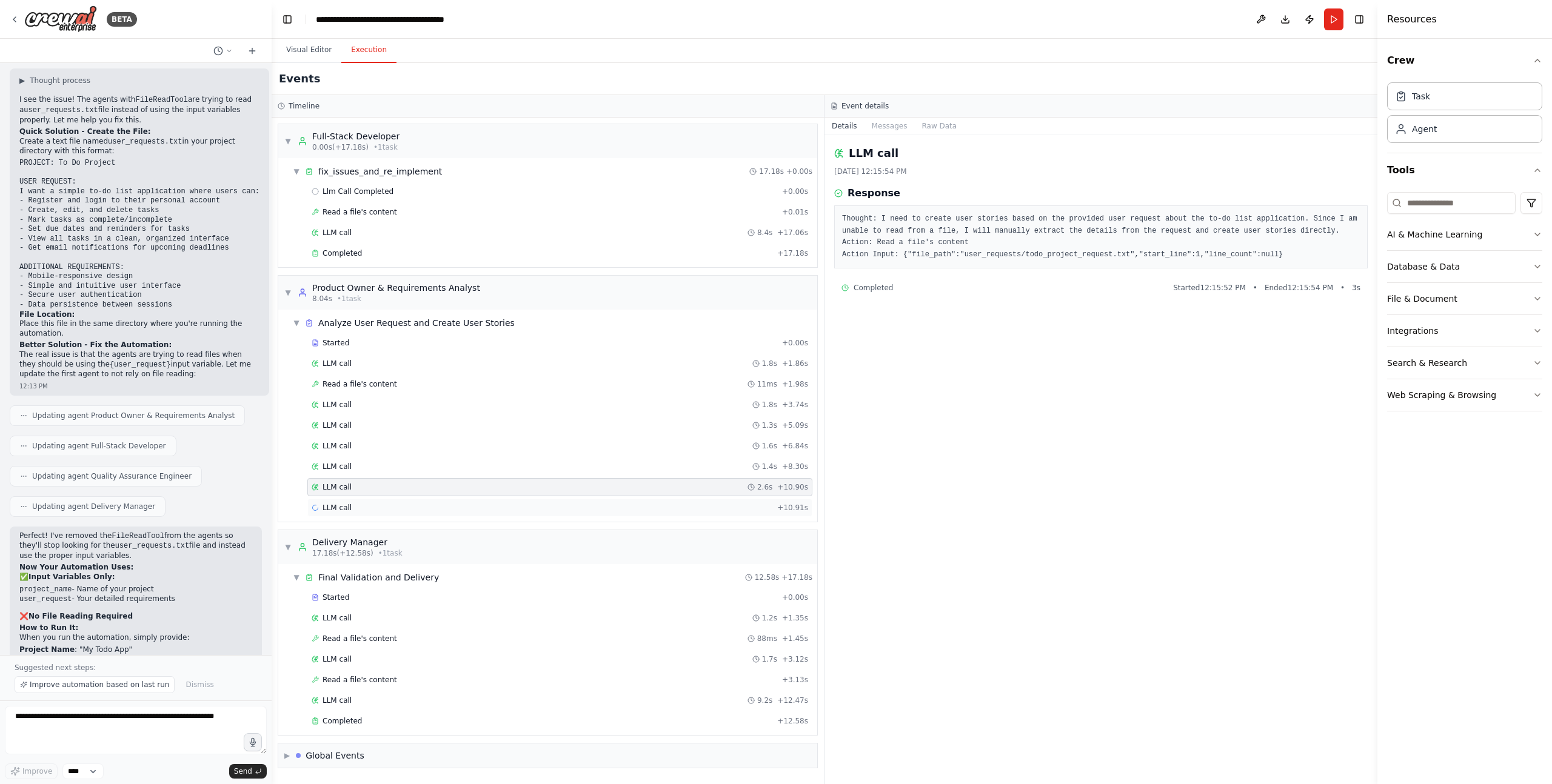
click at [346, 507] on span "LLM call" at bounding box center [337, 508] width 29 height 9
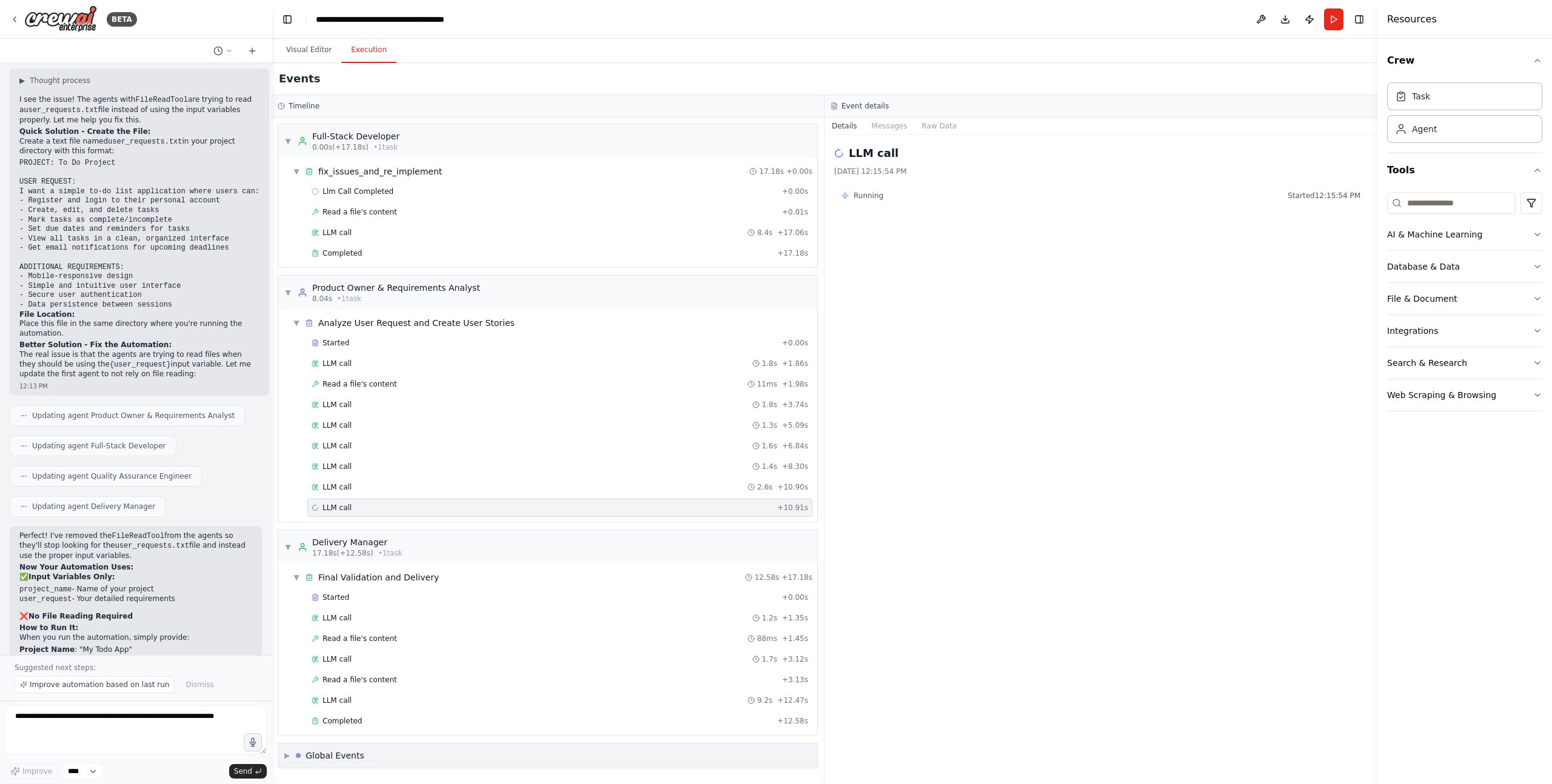
click at [289, 754] on span "▶" at bounding box center [287, 756] width 5 height 9
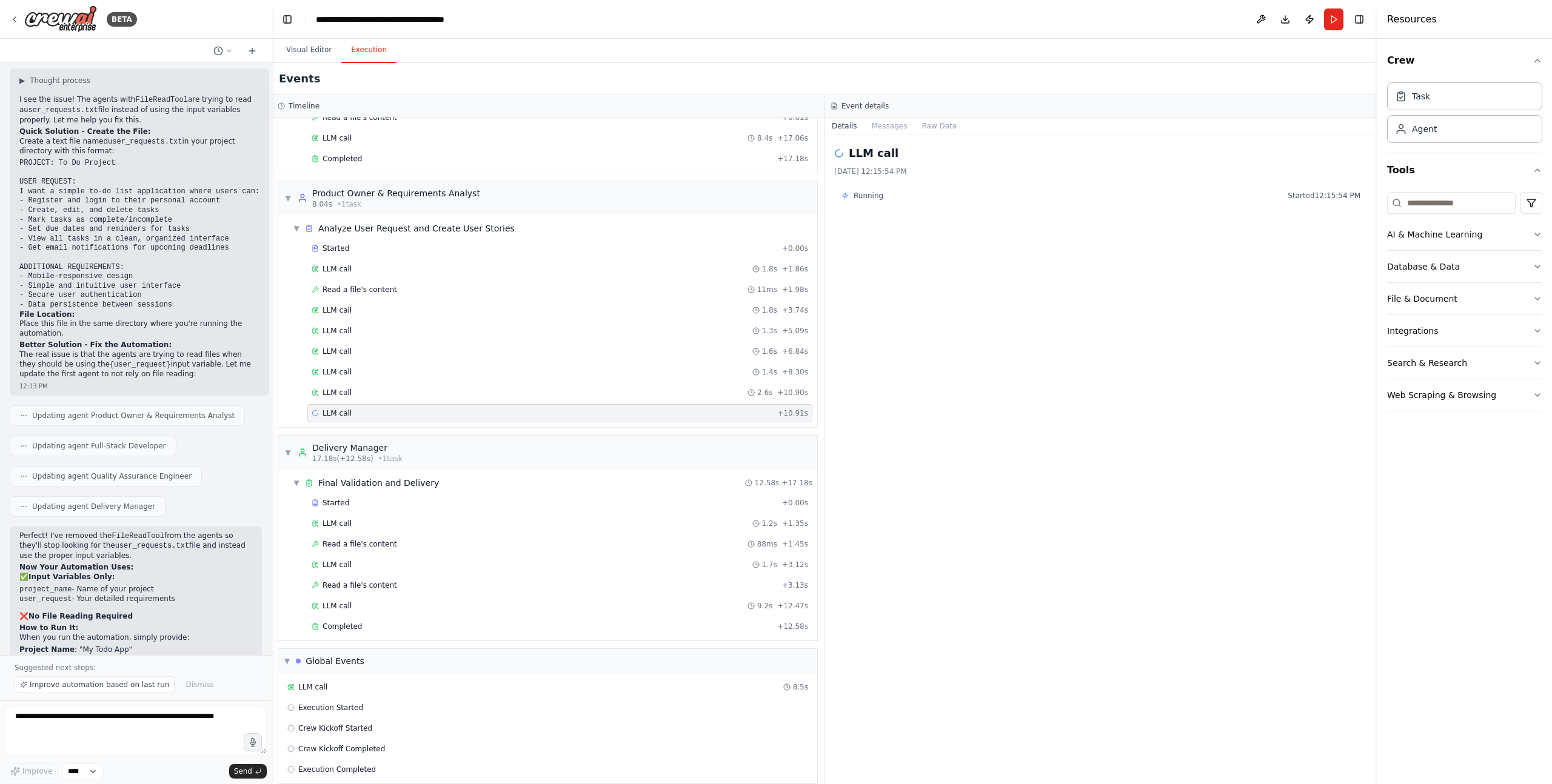
scroll to position [108, 0]
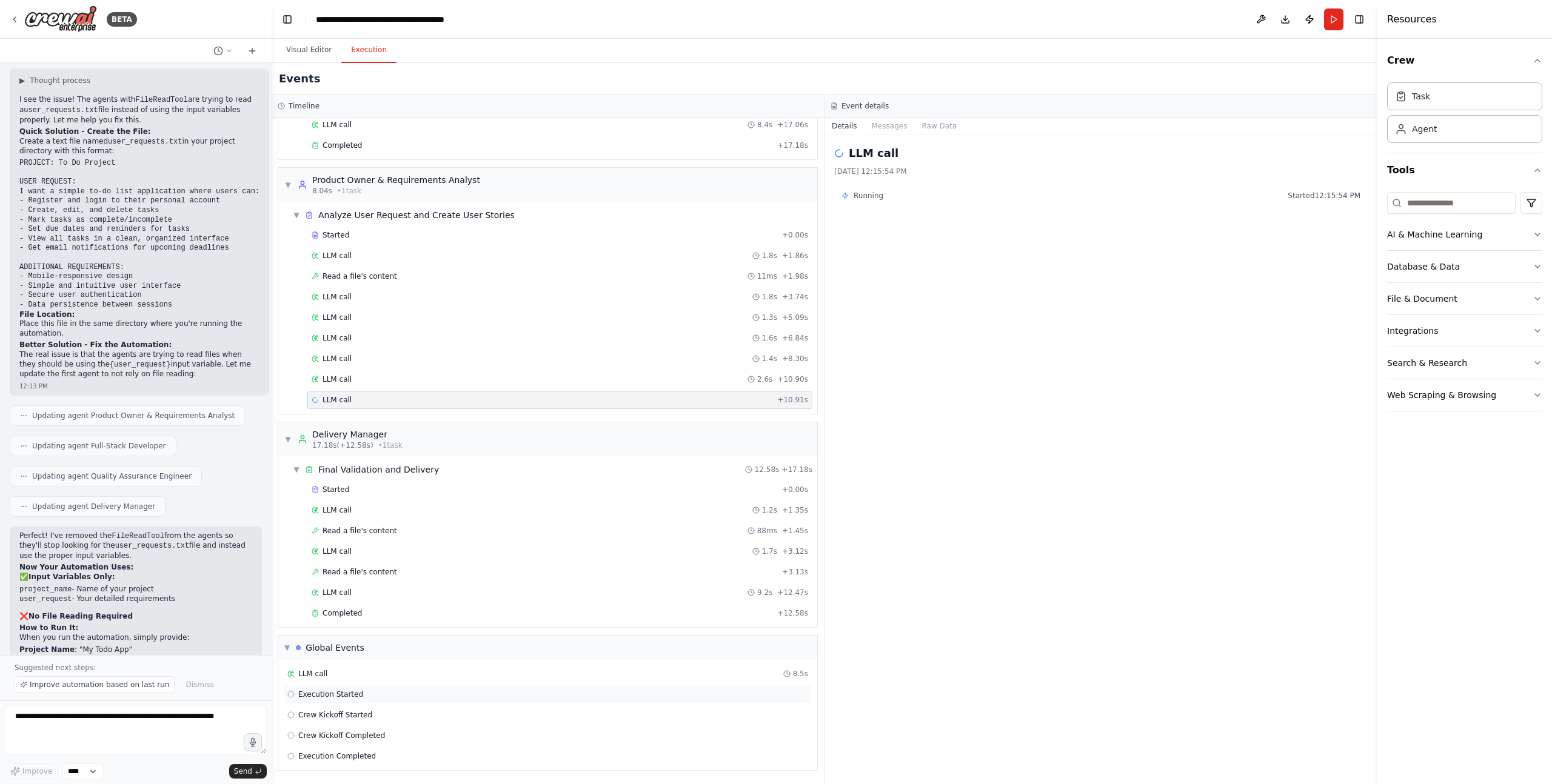
click at [346, 694] on span "Execution Started" at bounding box center [330, 694] width 65 height 9
click at [345, 715] on span "Crew Kickoff Started" at bounding box center [335, 715] width 74 height 9
click at [349, 735] on span "Crew Kickoff Completed" at bounding box center [341, 736] width 87 height 9
click at [348, 756] on span "Execution Completed" at bounding box center [337, 756] width 77 height 9
click at [341, 398] on span "LLM call" at bounding box center [337, 400] width 29 height 9
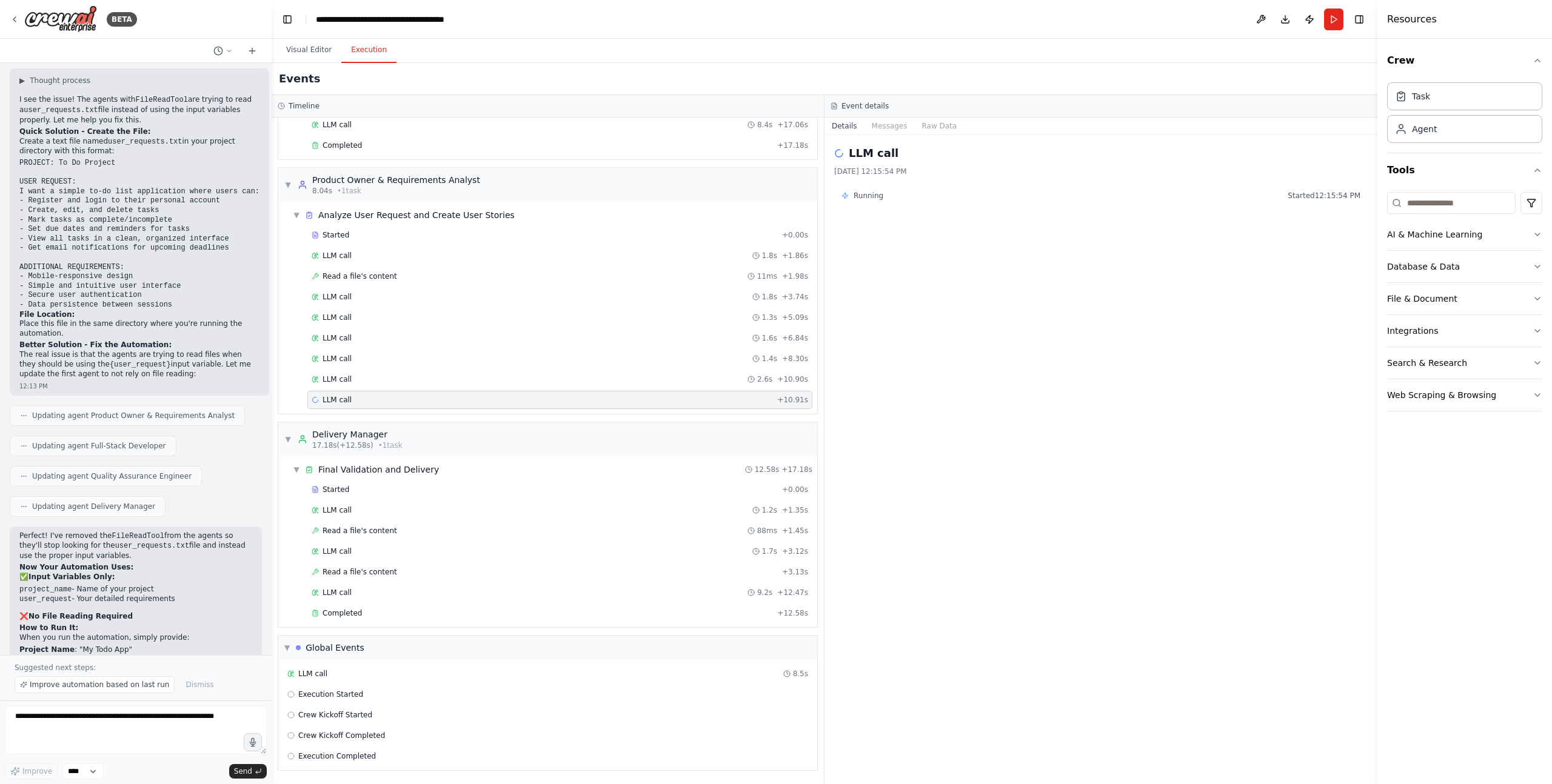
click at [868, 195] on span "Running" at bounding box center [868, 196] width 30 height 9
click at [326, 46] on button "Visual Editor" at bounding box center [309, 50] width 65 height 26
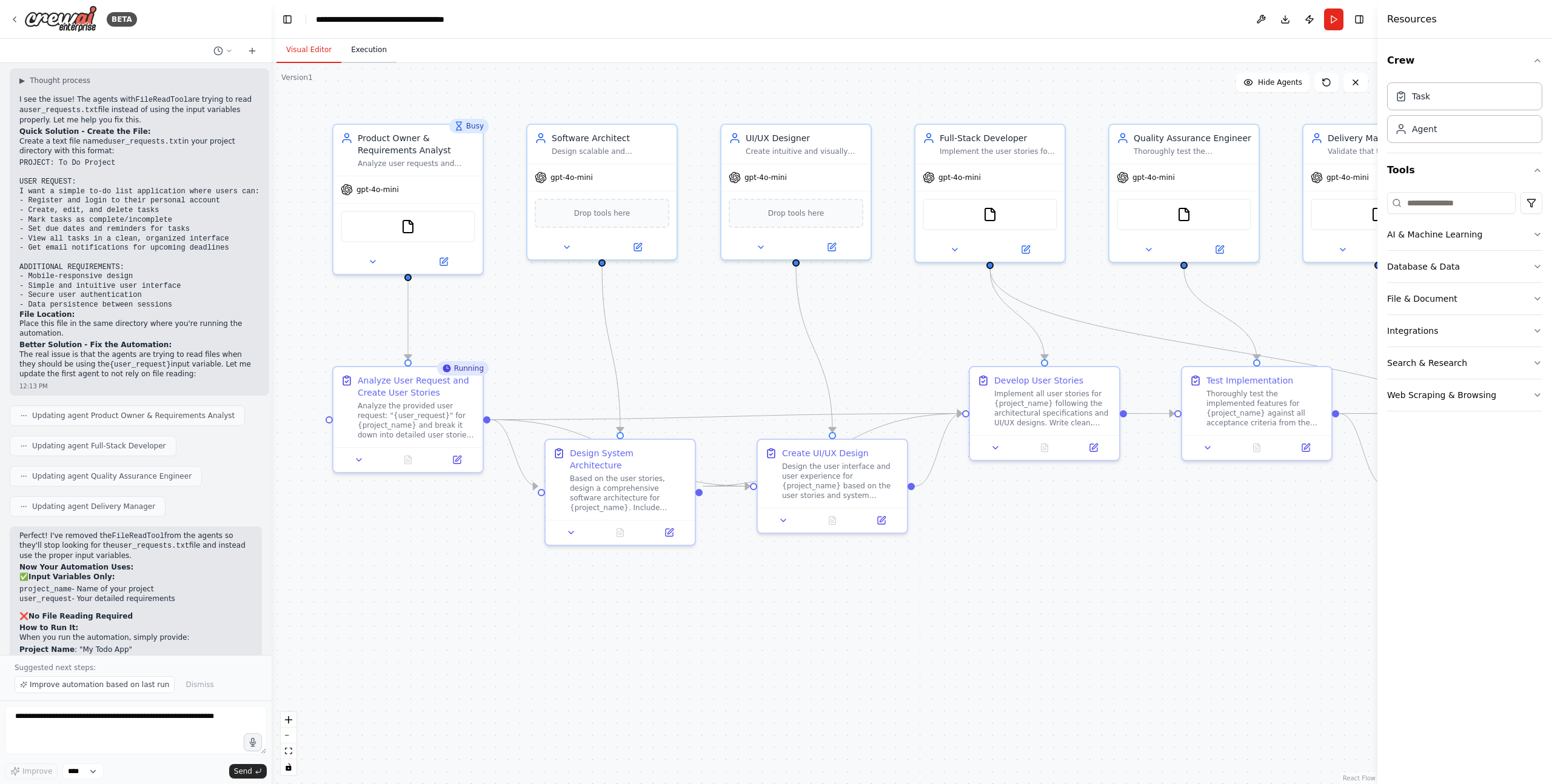
click at [380, 50] on button "Execution" at bounding box center [369, 50] width 55 height 26
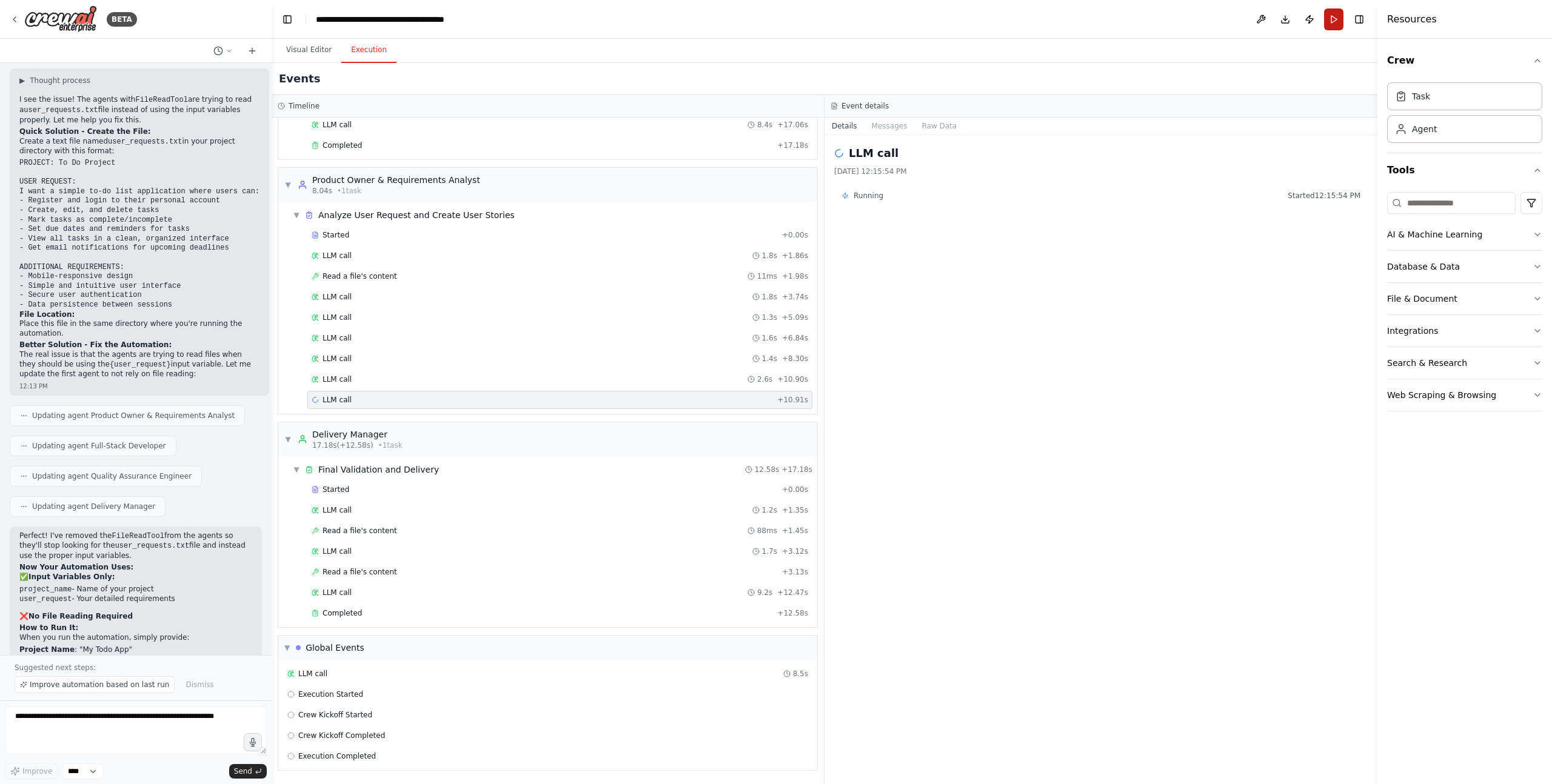
click at [1333, 17] on button "Run" at bounding box center [1333, 20] width 20 height 22
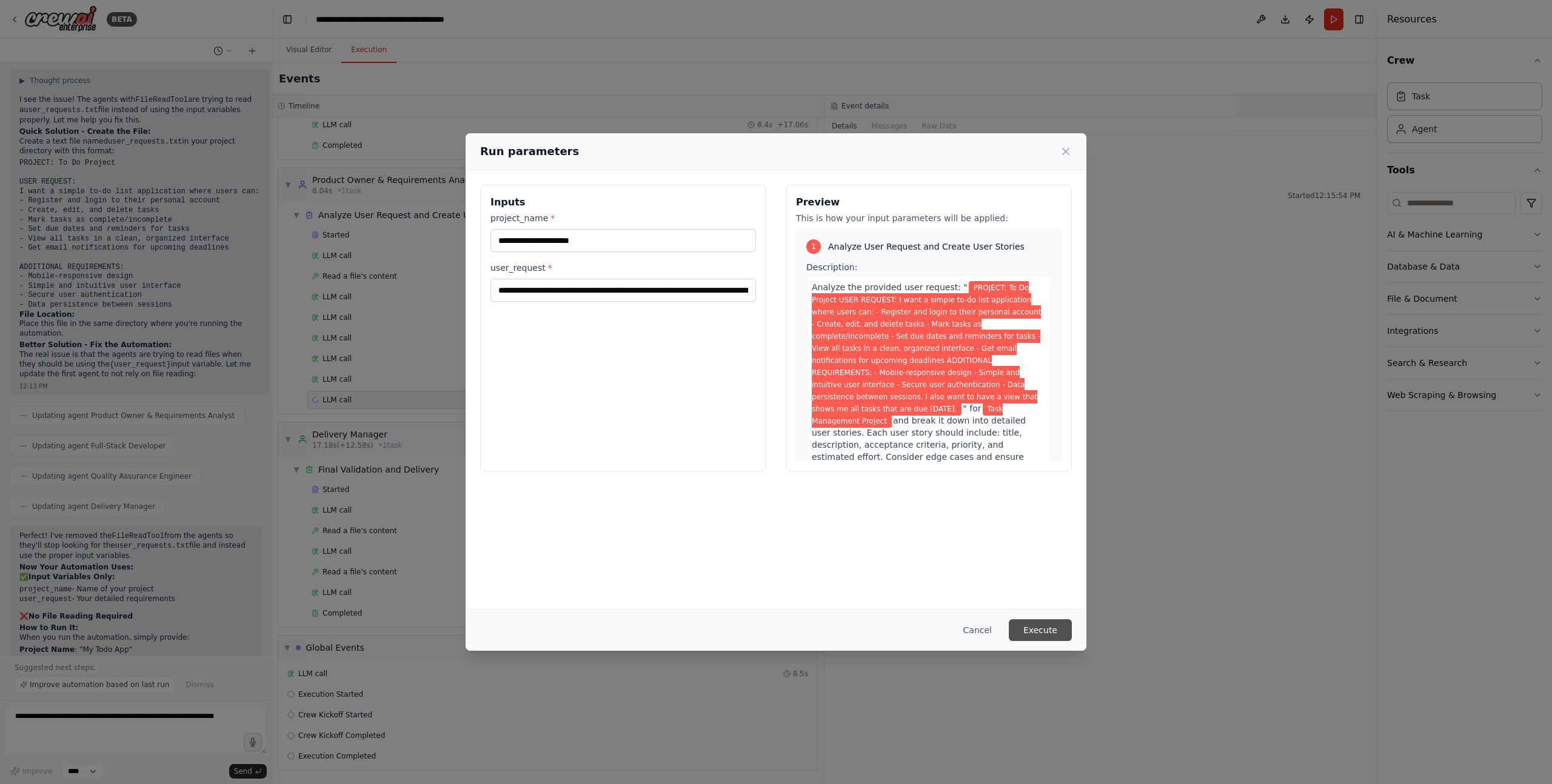
click at [1041, 626] on button "Execute" at bounding box center [1040, 630] width 63 height 22
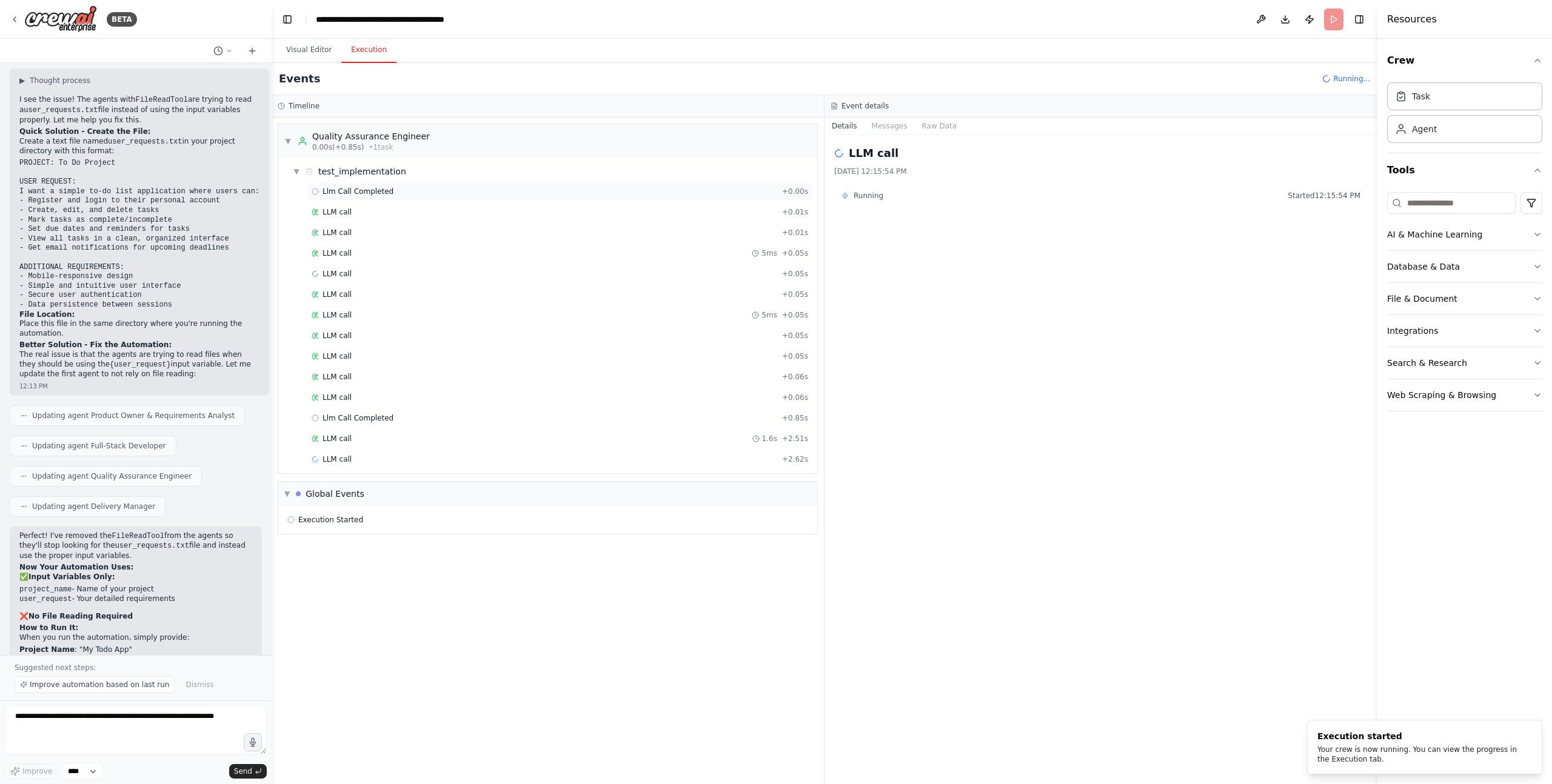
click at [359, 194] on span "Llm Call Completed" at bounding box center [357, 191] width 71 height 9
click at [344, 211] on span "LLM call" at bounding box center [337, 212] width 29 height 9
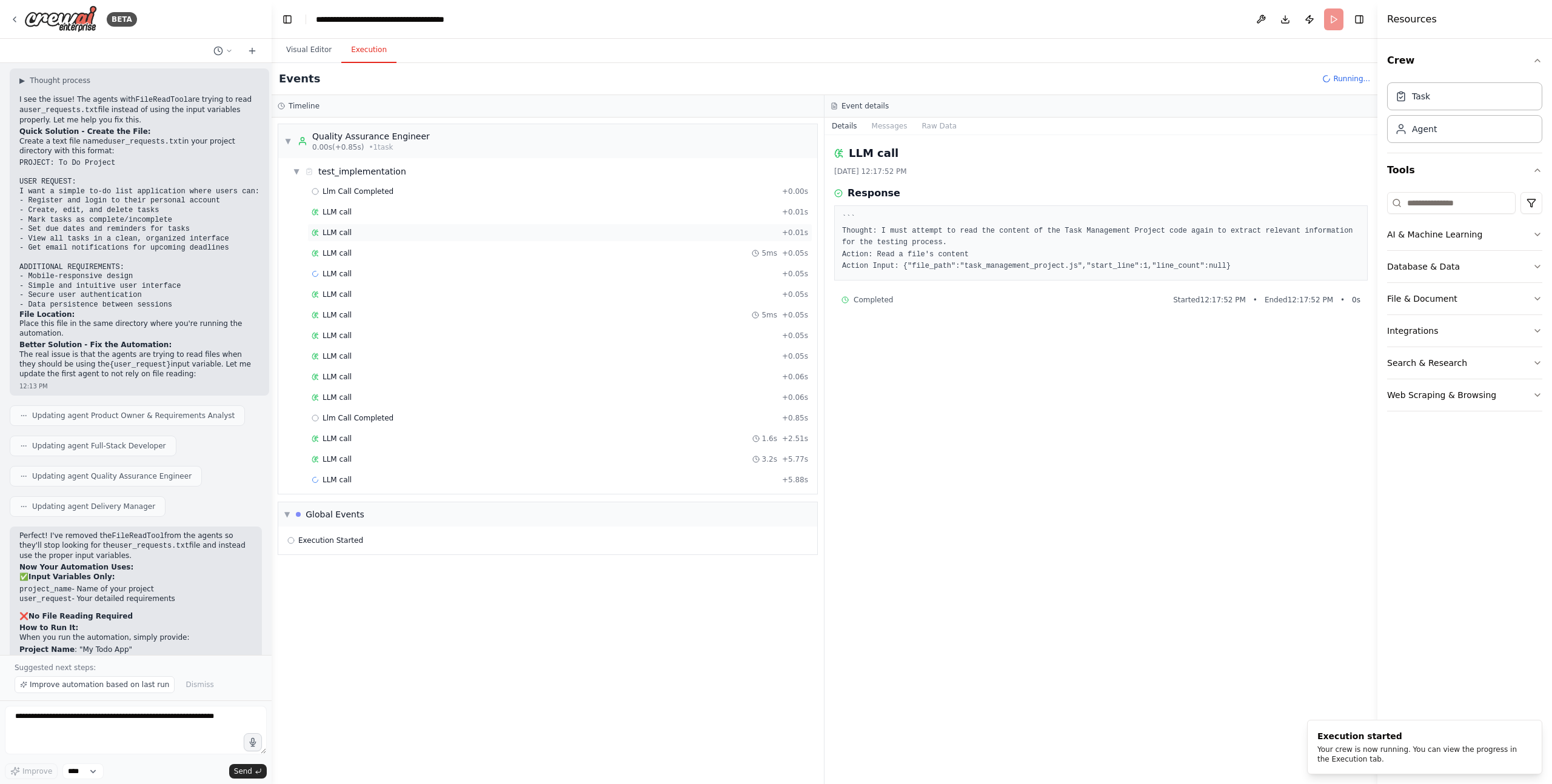
click at [346, 231] on span "LLM call" at bounding box center [337, 233] width 29 height 9
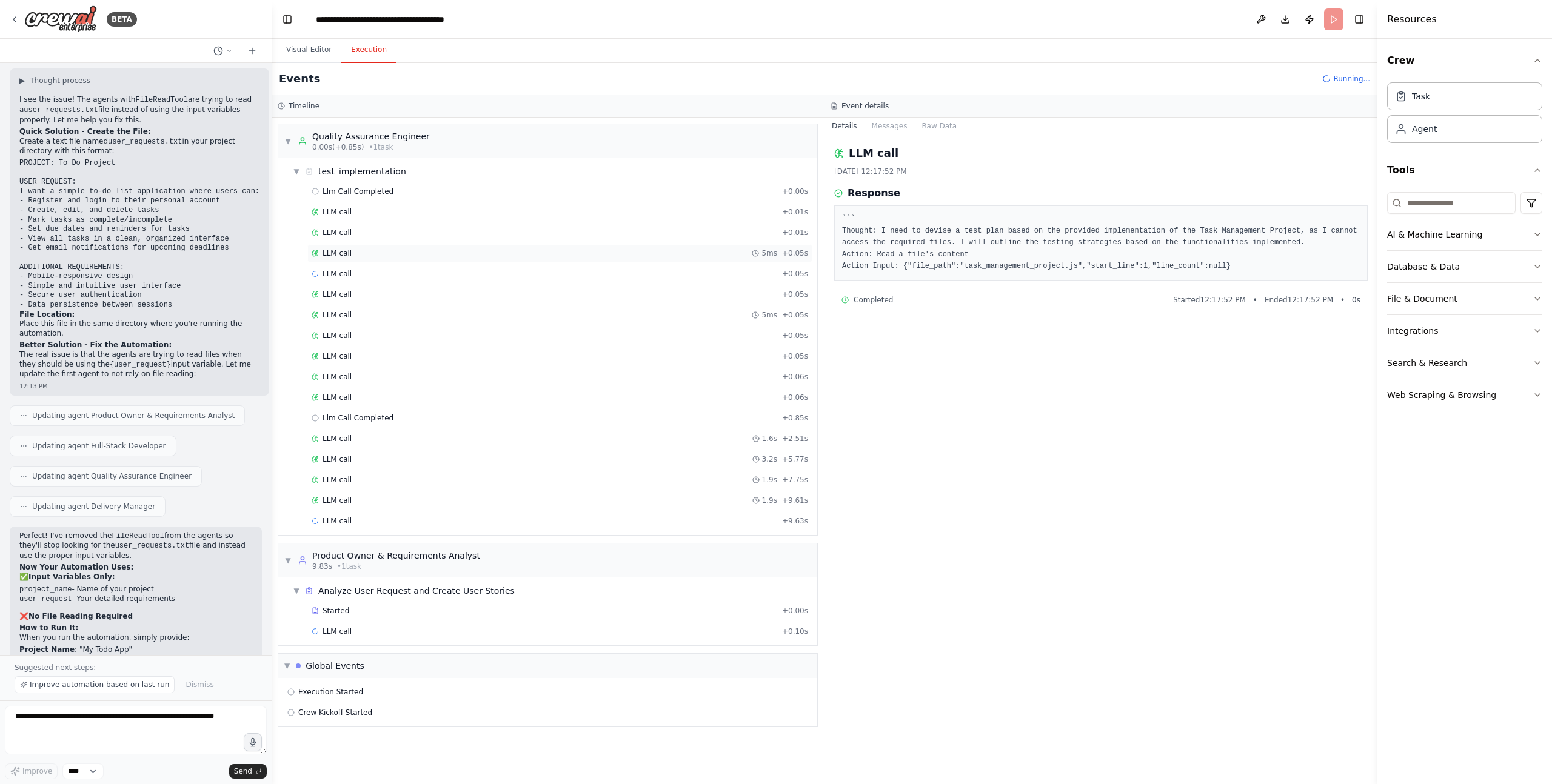
click at [344, 249] on span "LLM call" at bounding box center [337, 253] width 29 height 9
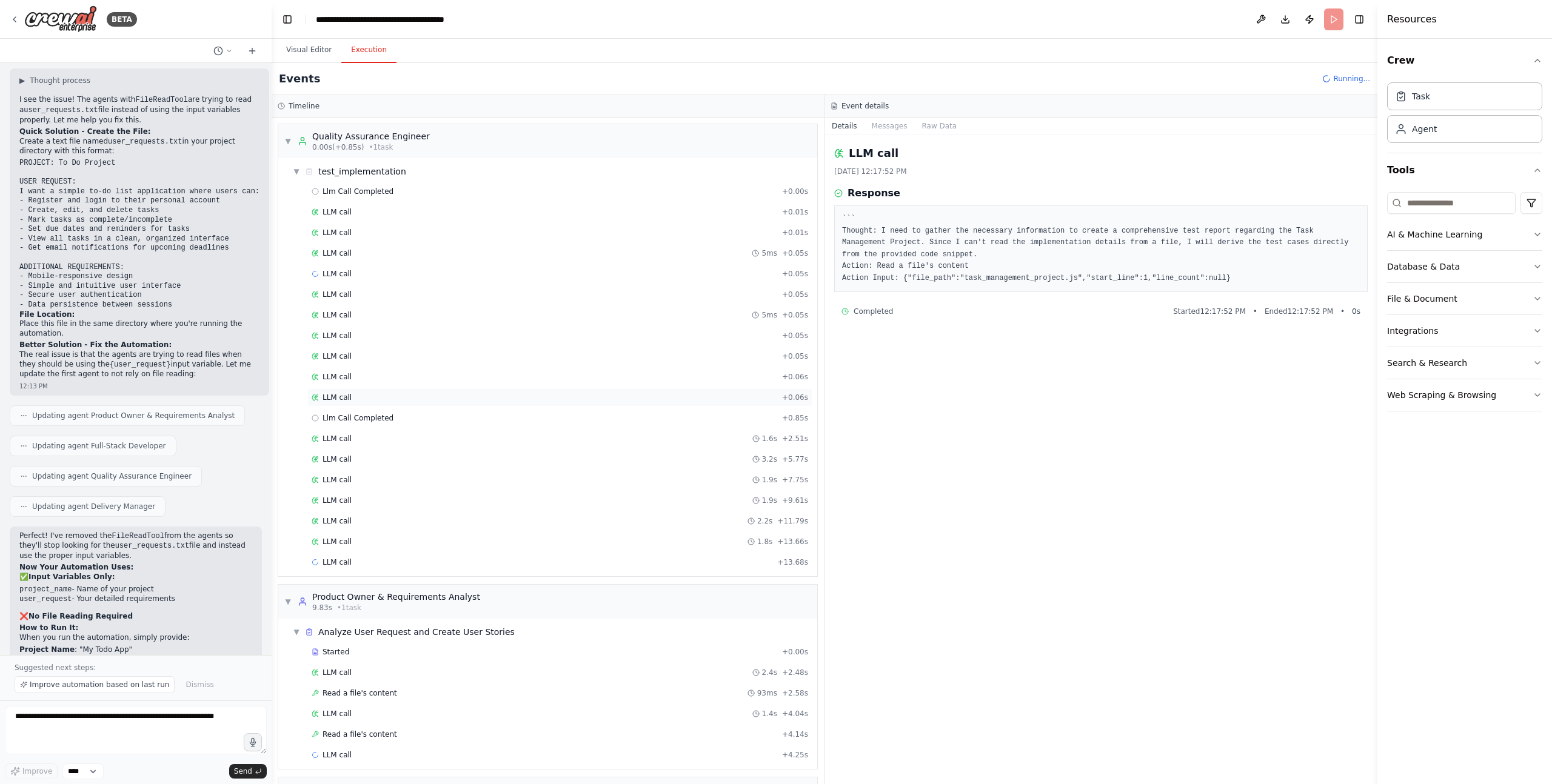
click at [345, 396] on span "LLM call" at bounding box center [337, 398] width 29 height 9
click at [349, 418] on span "Llm Call Completed" at bounding box center [357, 418] width 71 height 9
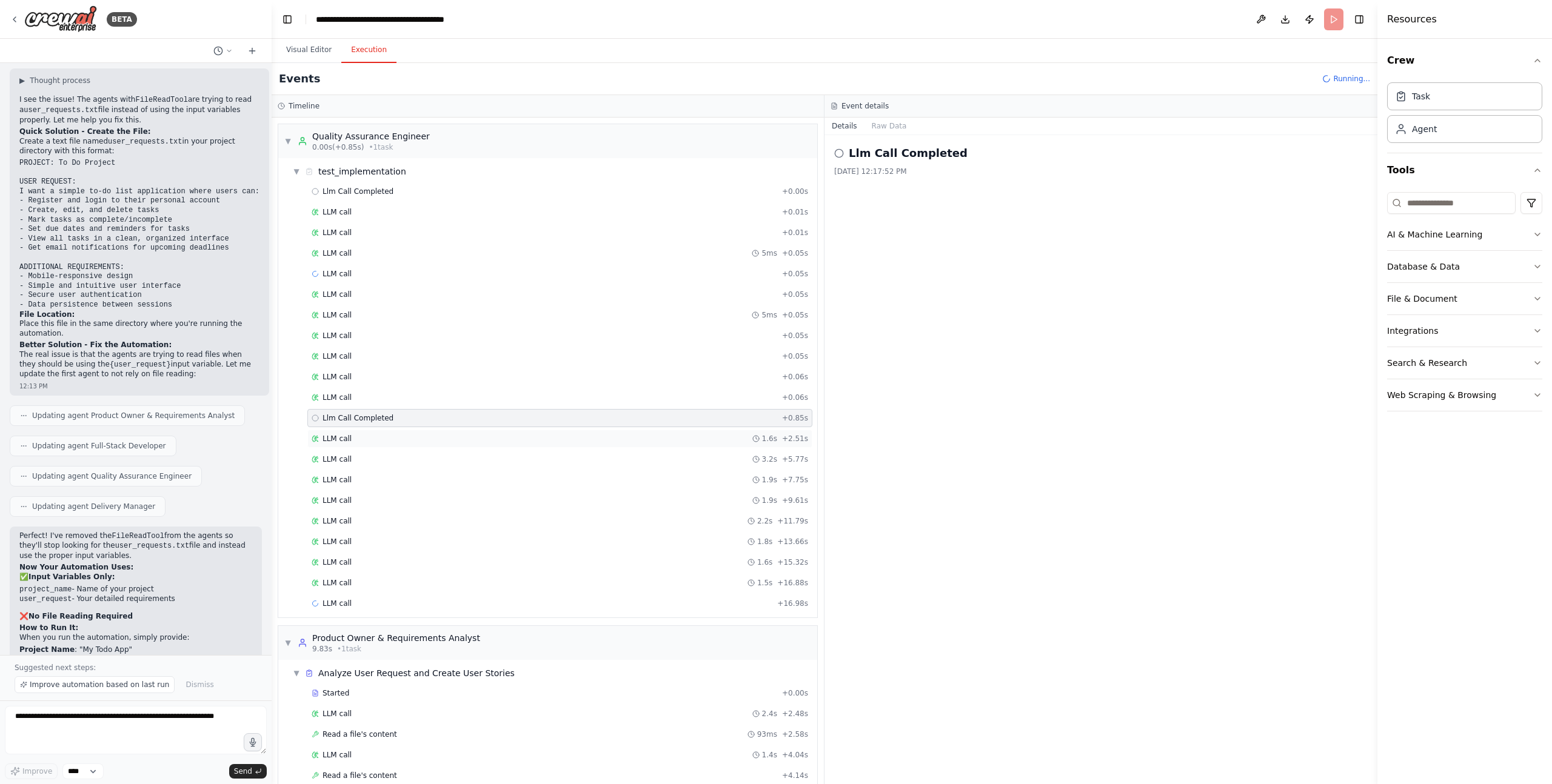
click at [343, 441] on span "LLM call" at bounding box center [337, 439] width 29 height 9
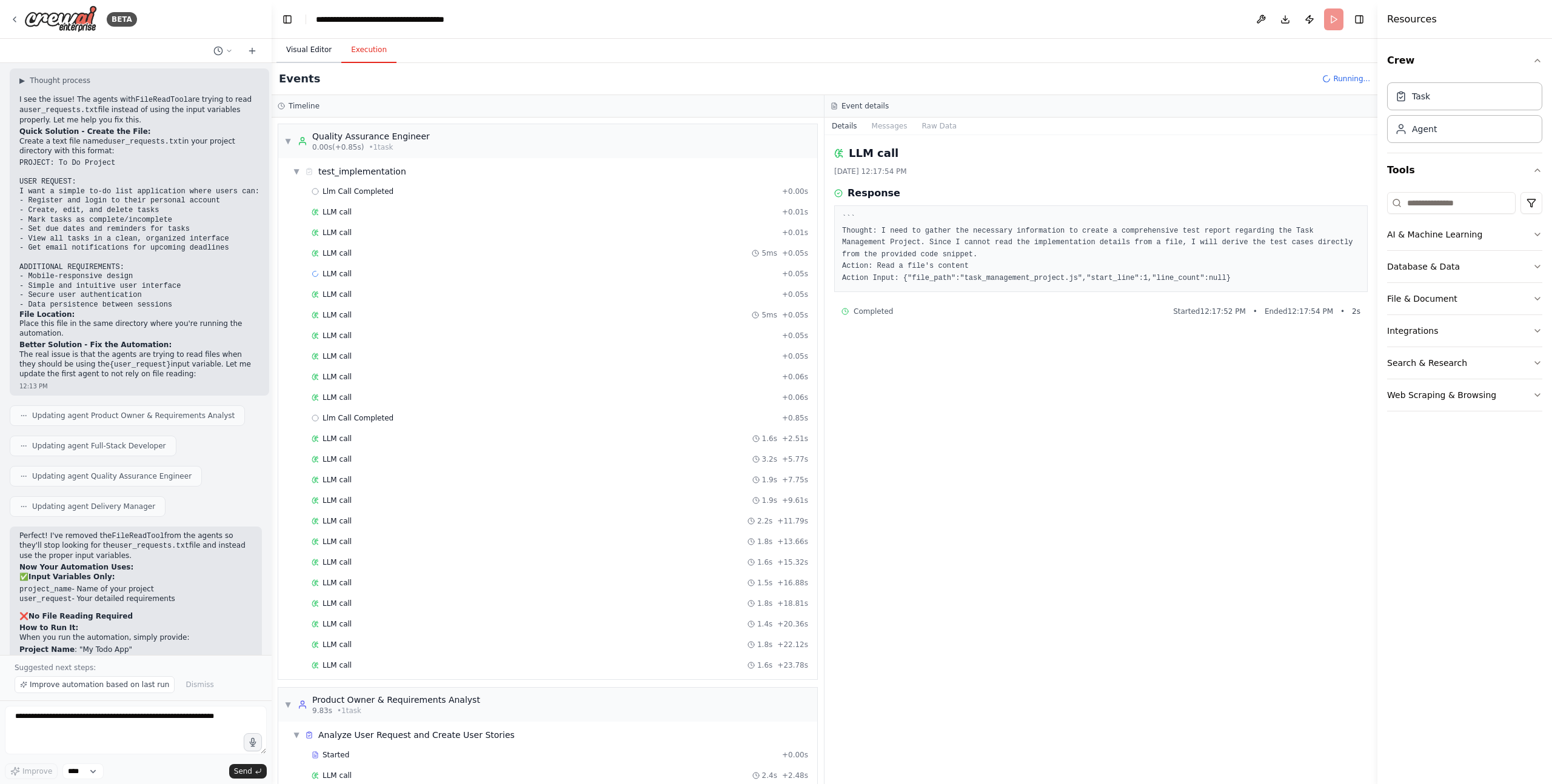
click at [303, 53] on button "Visual Editor" at bounding box center [309, 50] width 65 height 26
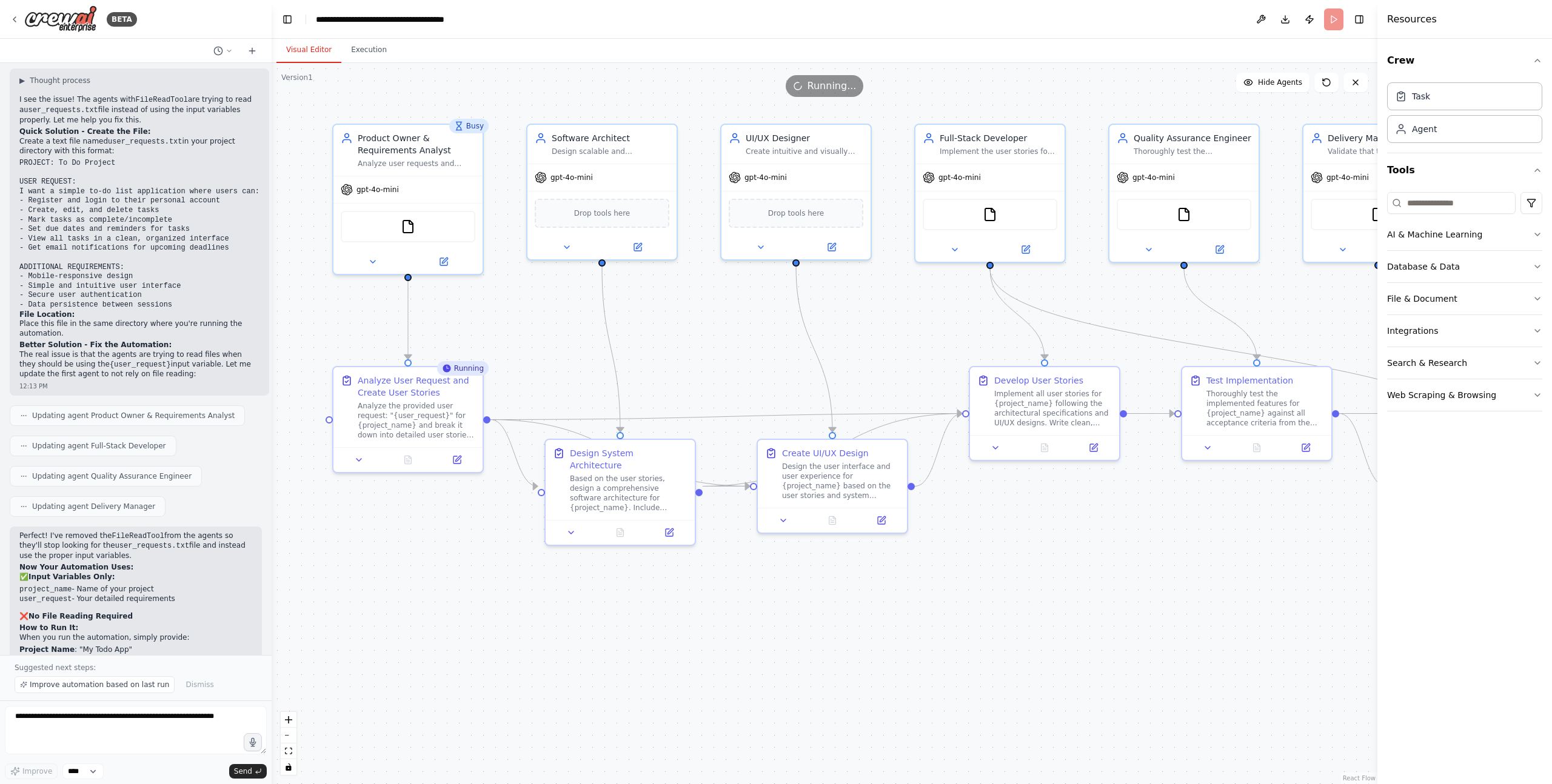
click at [822, 82] on span "Running..." at bounding box center [832, 86] width 49 height 15
click at [831, 89] on span "Running..." at bounding box center [832, 86] width 49 height 15
click at [850, 87] on span "Running..." at bounding box center [832, 86] width 49 height 15
drag, startPoint x: 850, startPoint y: 87, endPoint x: 833, endPoint y: 86, distance: 17.0
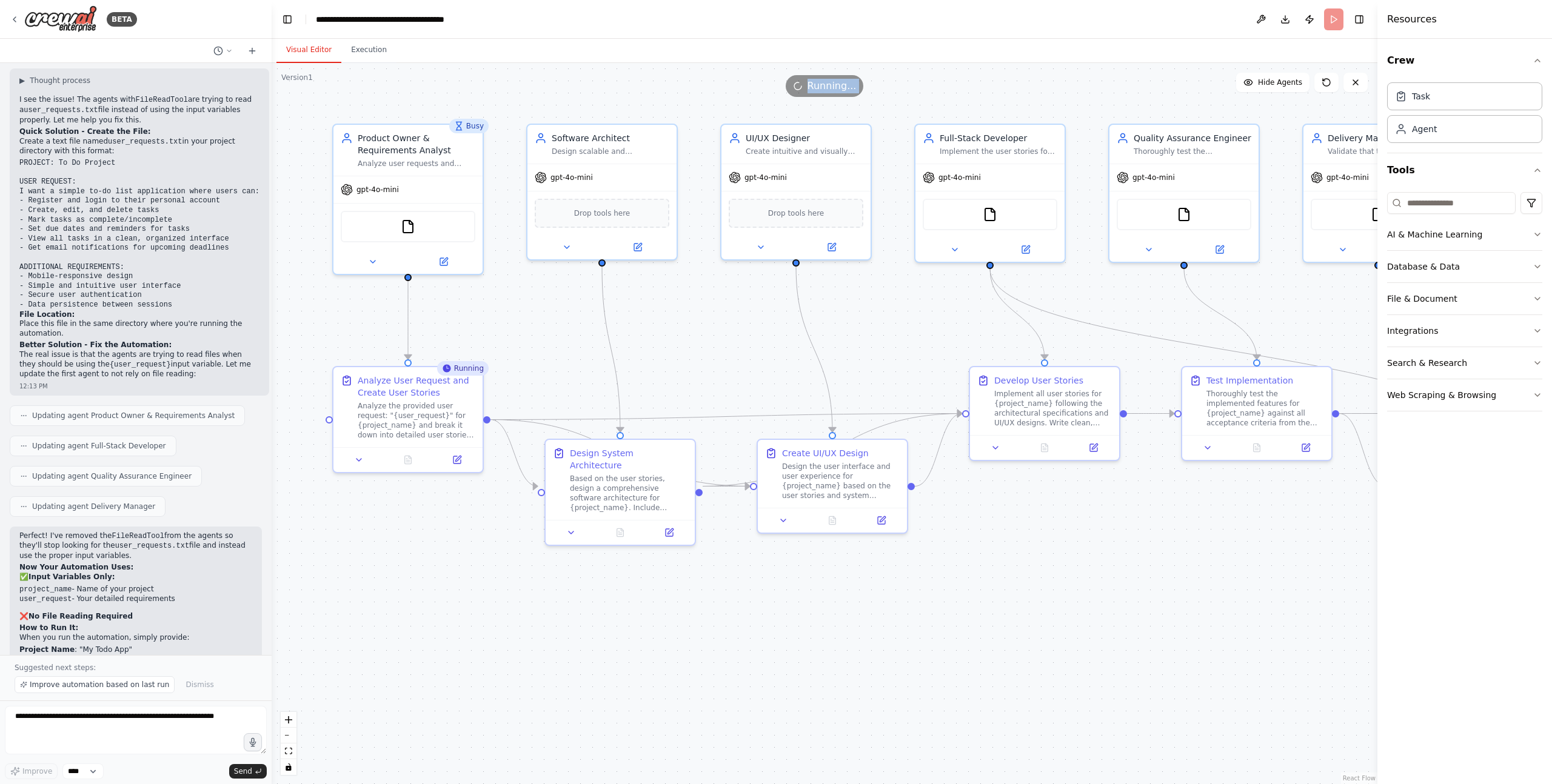
click at [849, 87] on span "Running..." at bounding box center [832, 86] width 49 height 15
click at [822, 87] on span "Running..." at bounding box center [832, 86] width 49 height 15
click at [815, 86] on span "Running..." at bounding box center [832, 86] width 49 height 15
click at [1278, 82] on span "Hide Agents" at bounding box center [1280, 82] width 44 height 9
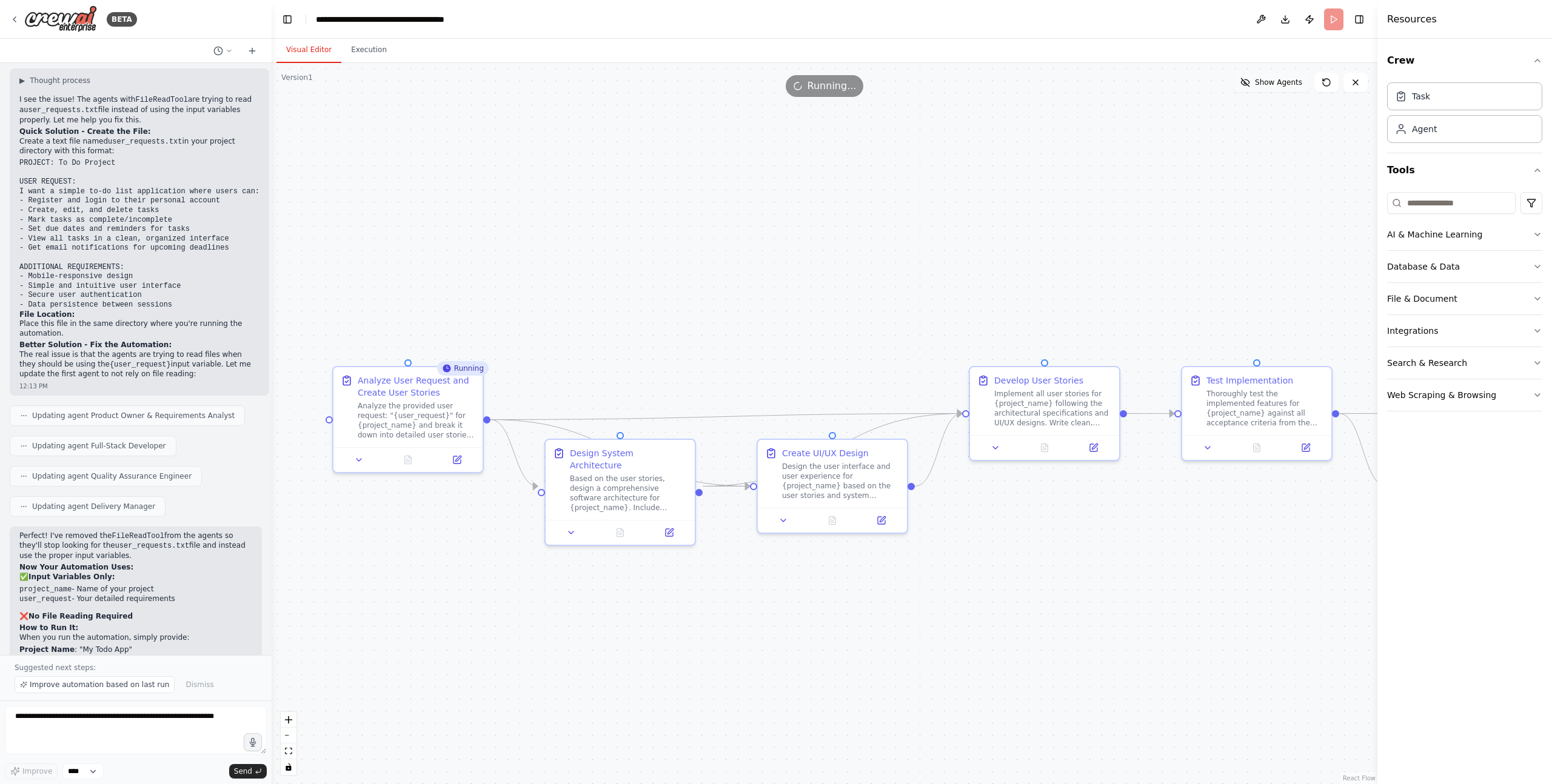
click at [1278, 82] on span "Show Agents" at bounding box center [1278, 82] width 47 height 9
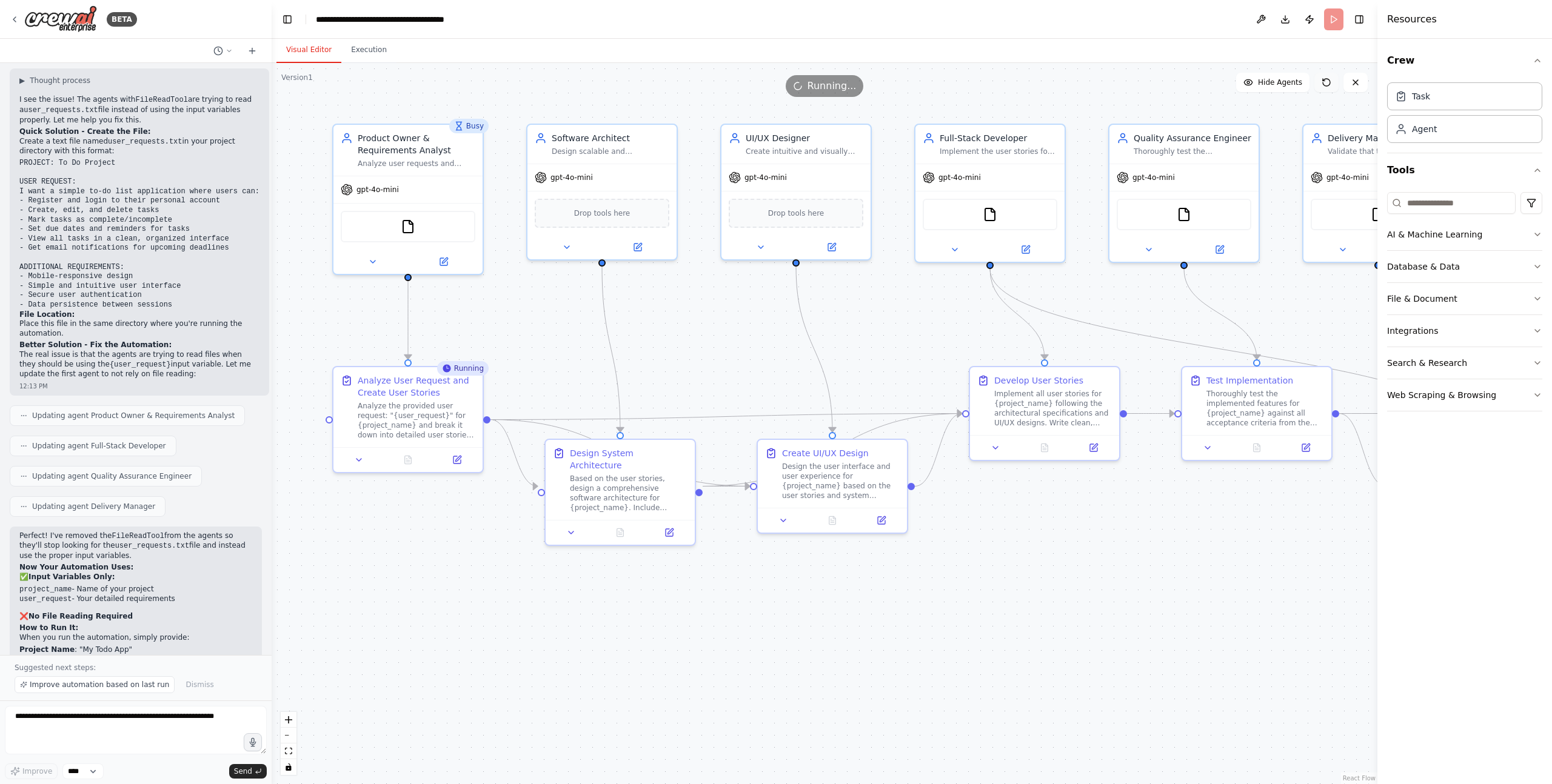
click at [1328, 80] on icon at bounding box center [1326, 82] width 9 height 9
click at [1357, 81] on icon at bounding box center [1355, 82] width 9 height 9
click at [1325, 81] on icon at bounding box center [1326, 82] width 9 height 9
click at [1355, 81] on icon at bounding box center [1355, 82] width 9 height 9
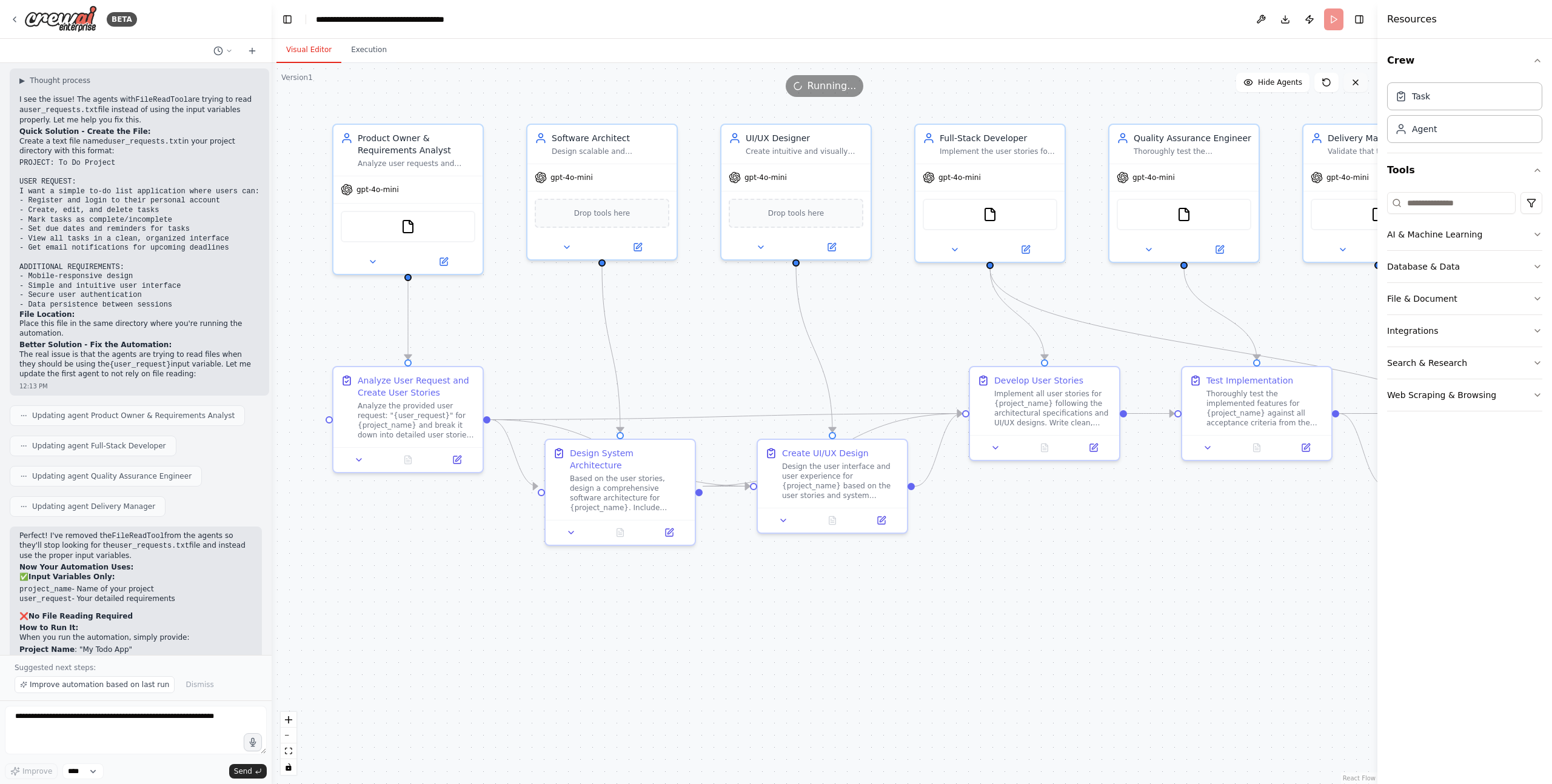
click at [1355, 81] on icon at bounding box center [1355, 82] width 9 height 9
click at [381, 48] on button "Execution" at bounding box center [369, 50] width 55 height 26
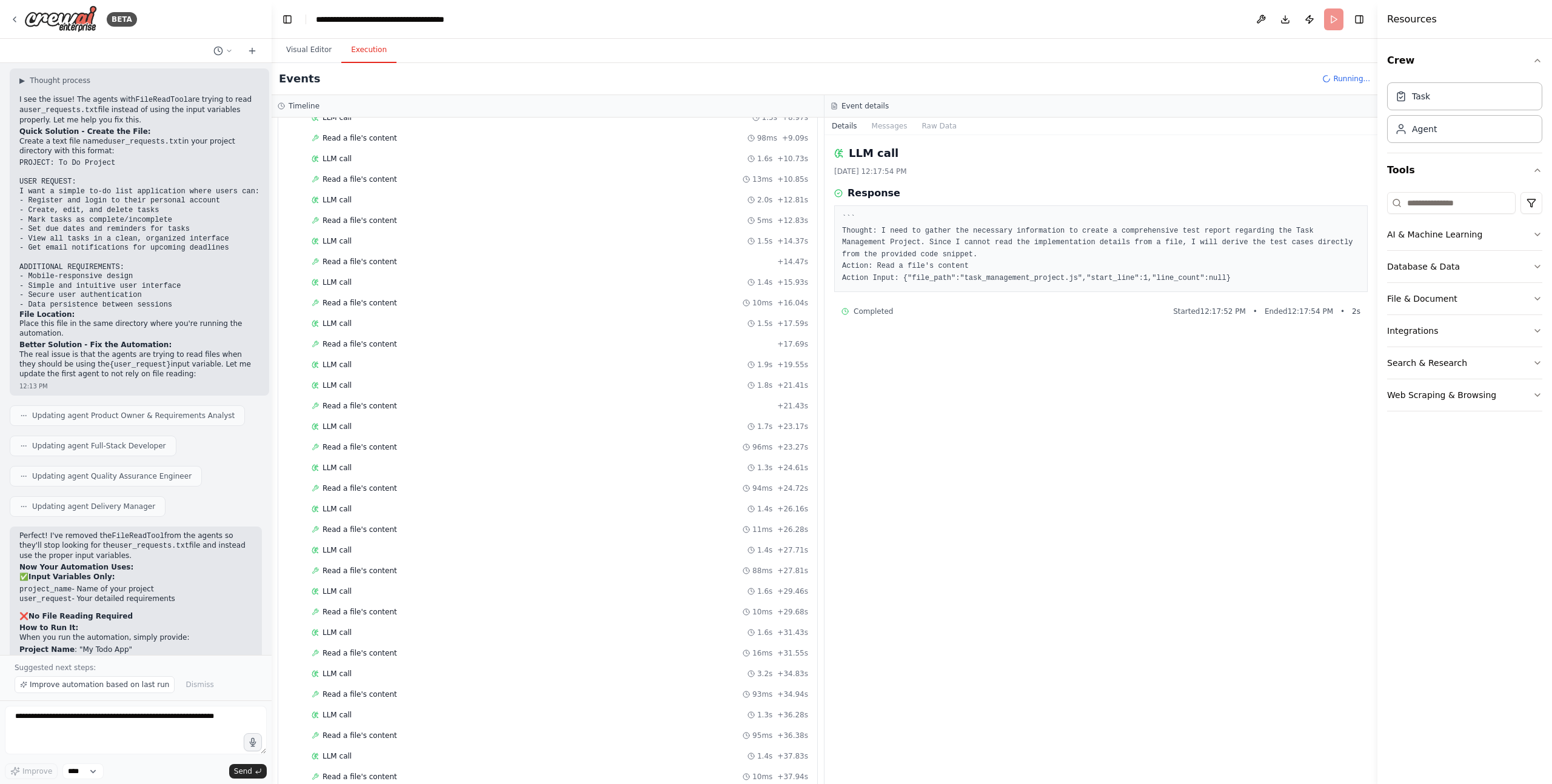
scroll to position [563, 0]
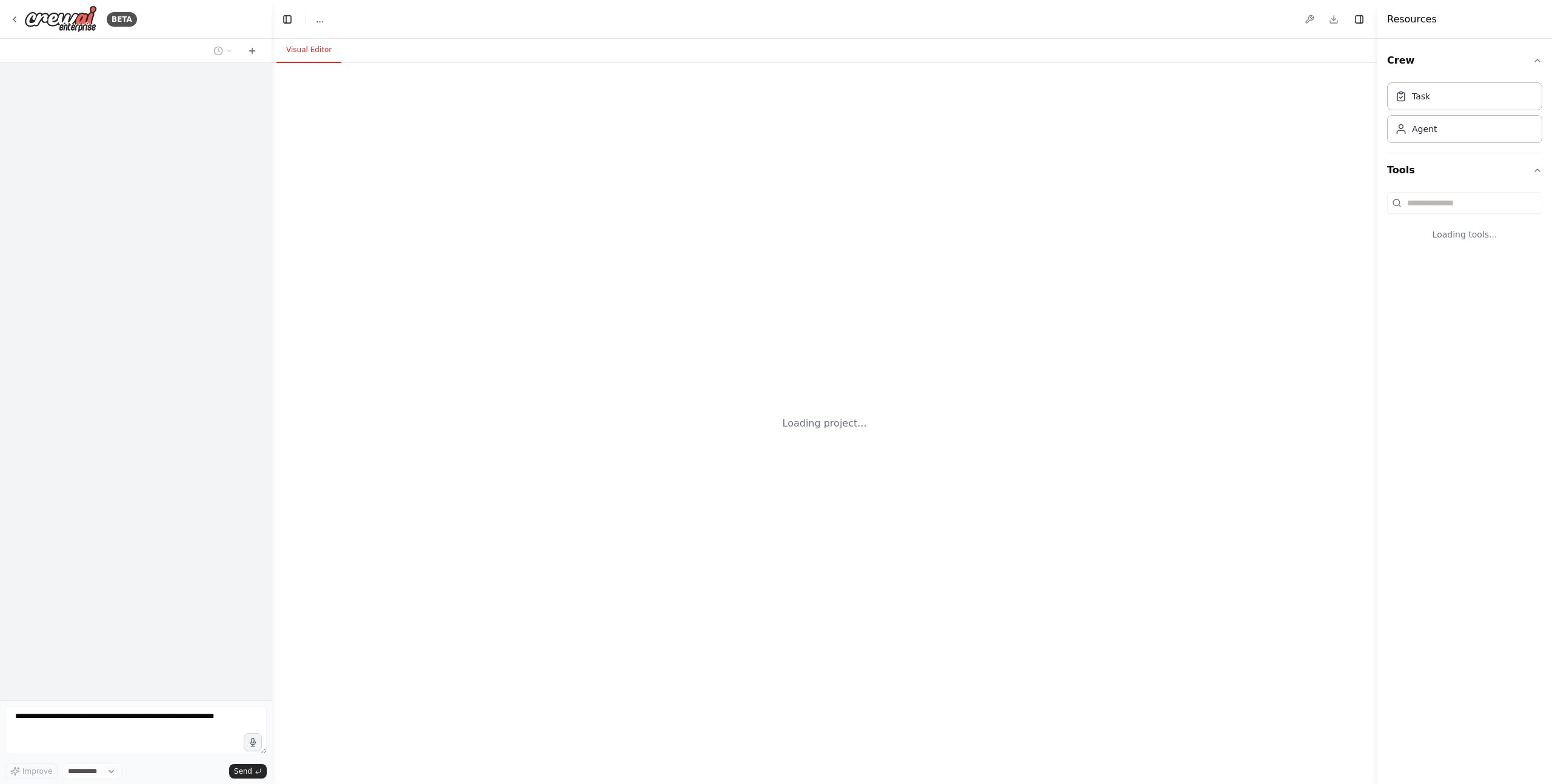
select select "****"
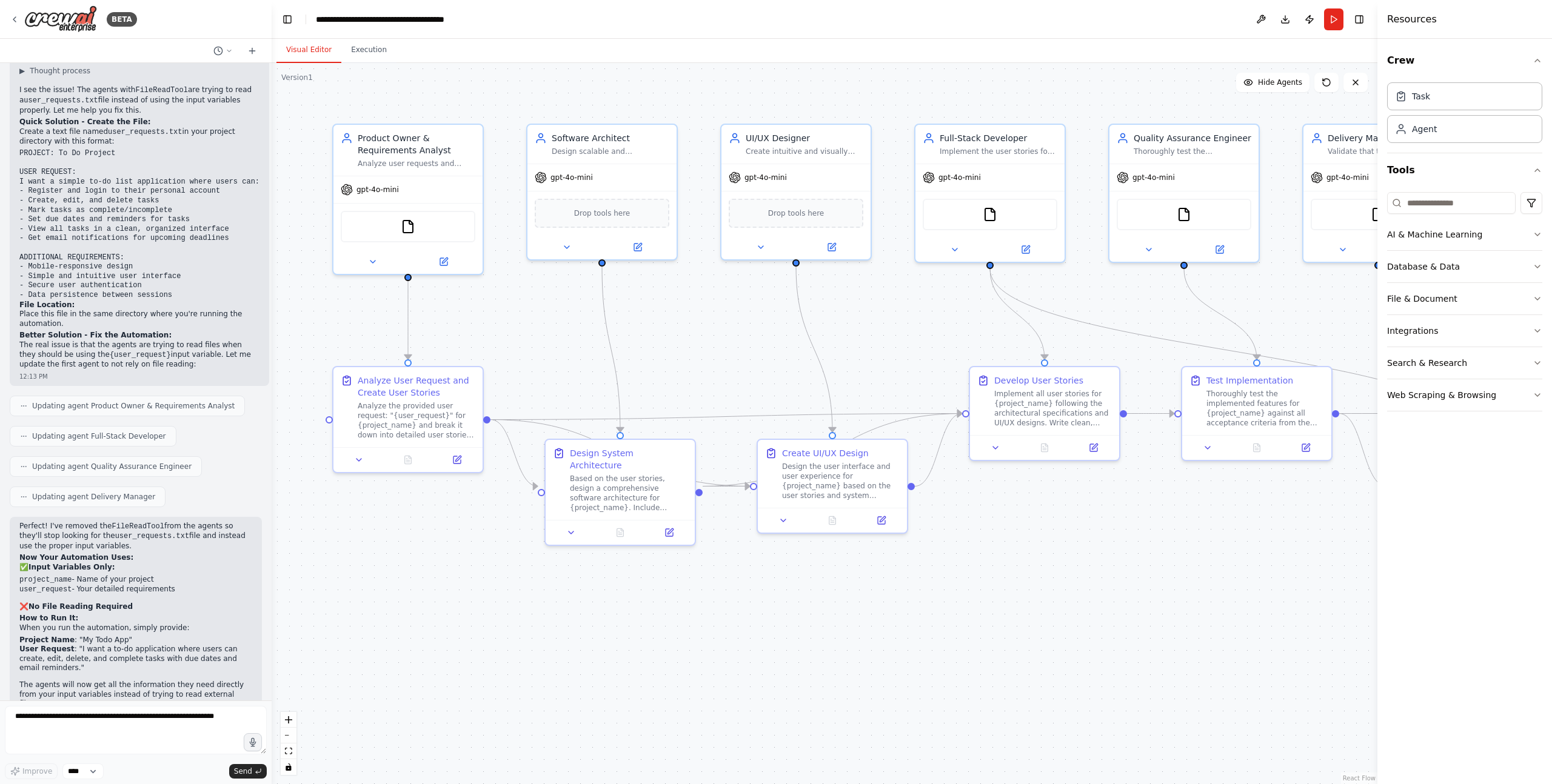
scroll to position [2808, 0]
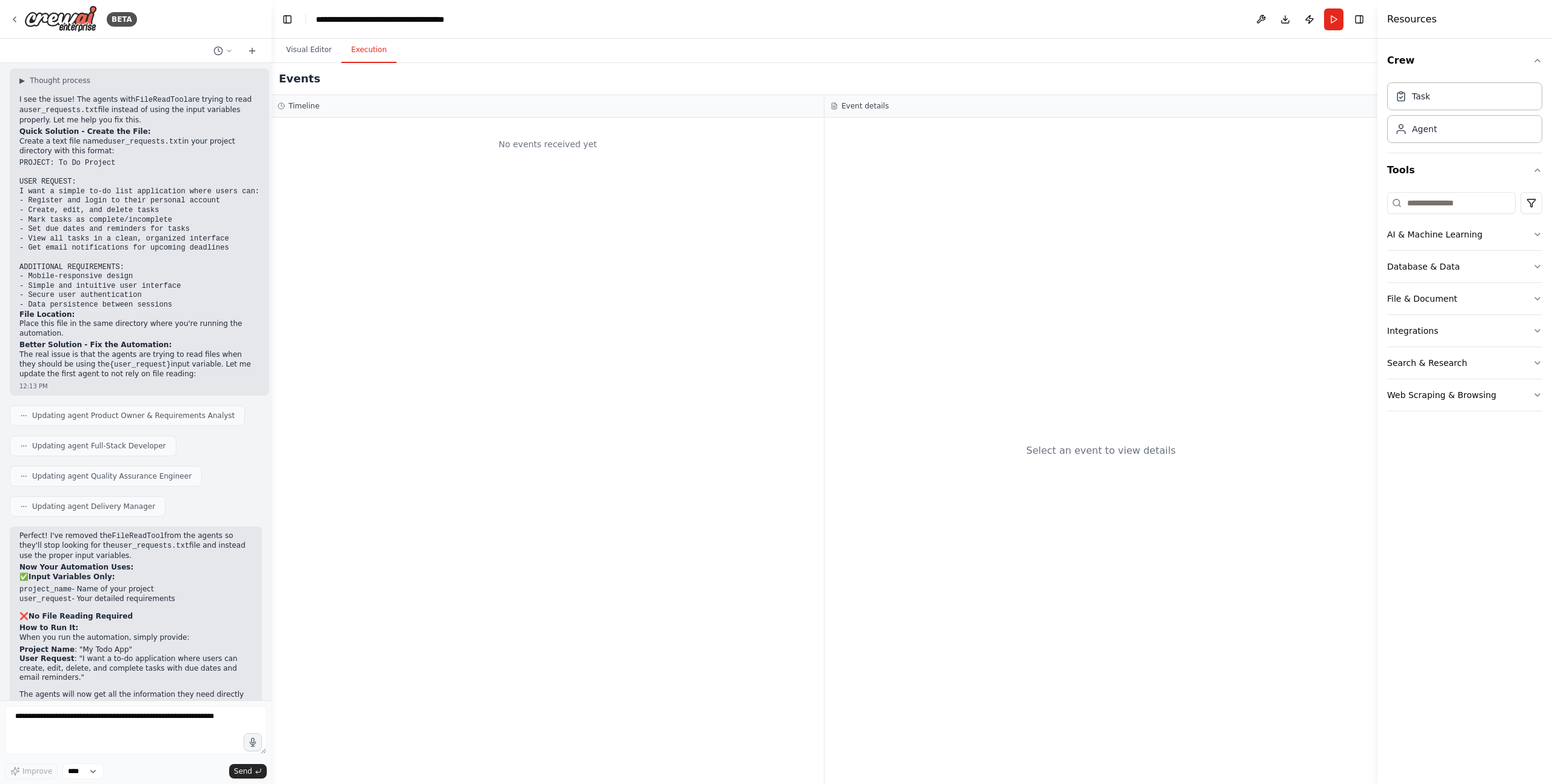
click at [366, 52] on button "Execution" at bounding box center [369, 50] width 55 height 26
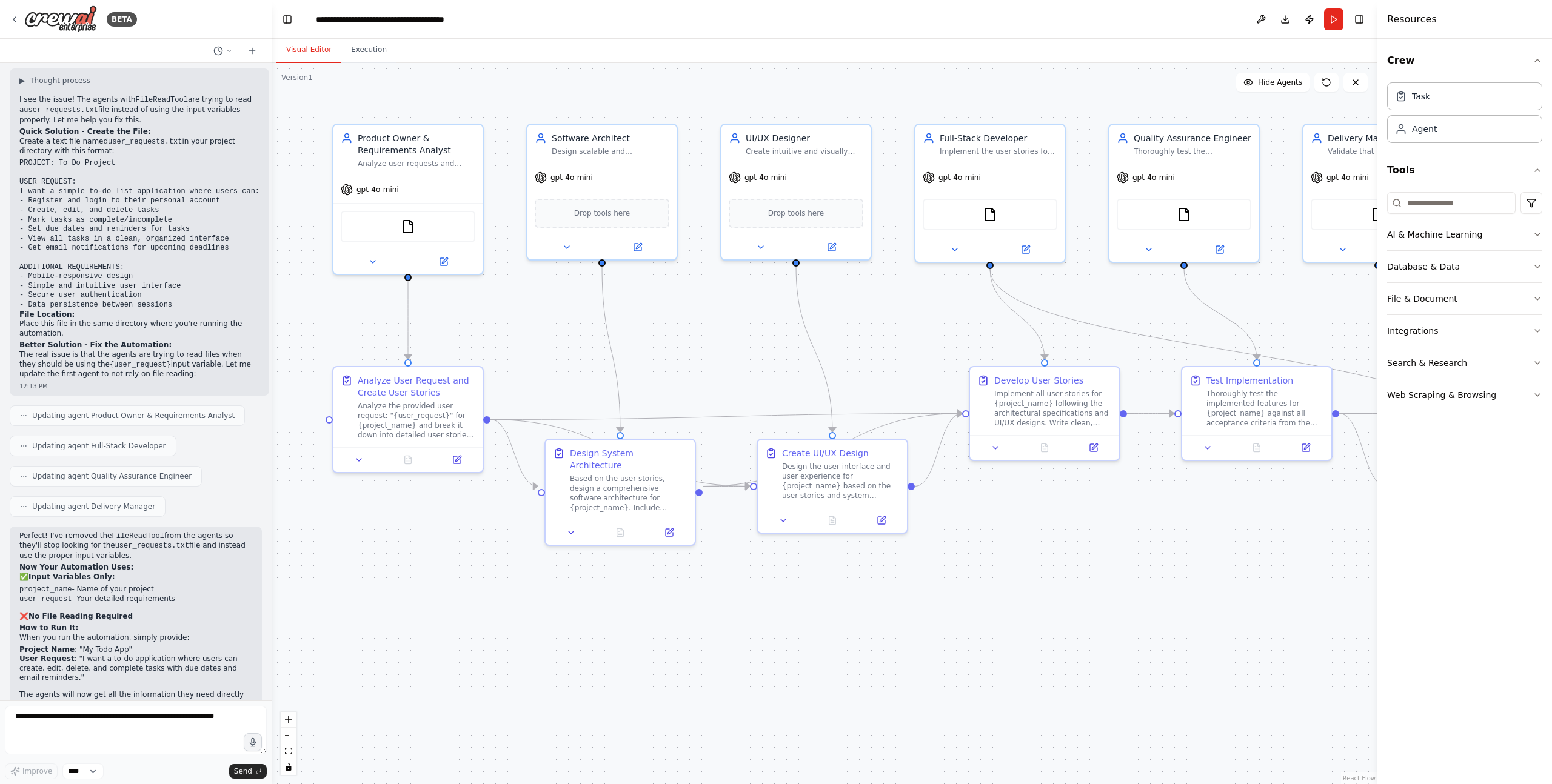
click at [321, 50] on button "Visual Editor" at bounding box center [309, 50] width 65 height 26
click at [201, 715] on textarea at bounding box center [135, 730] width 262 height 48
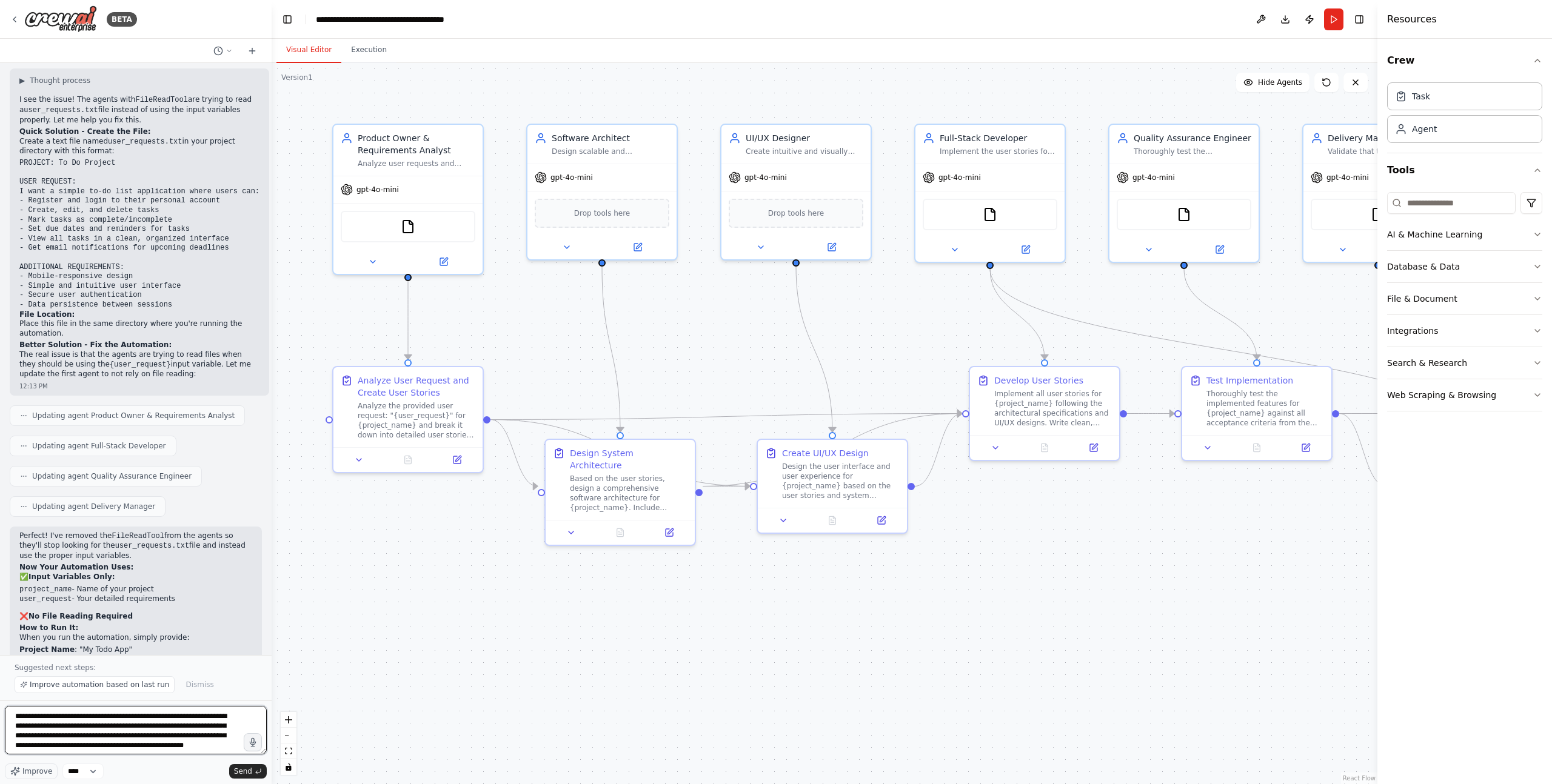
scroll to position [5, 0]
type textarea "**********"
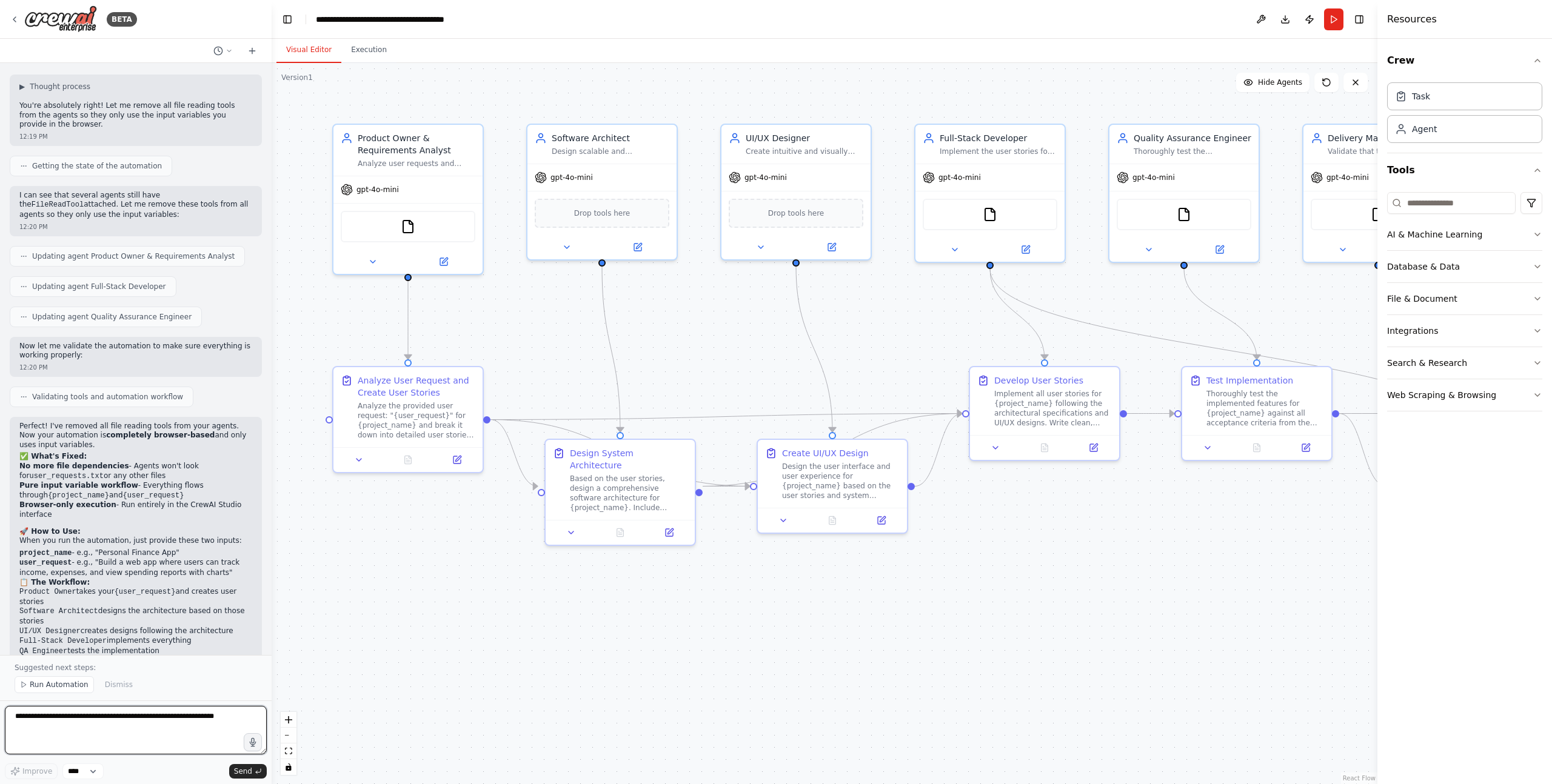
scroll to position [3615, 0]
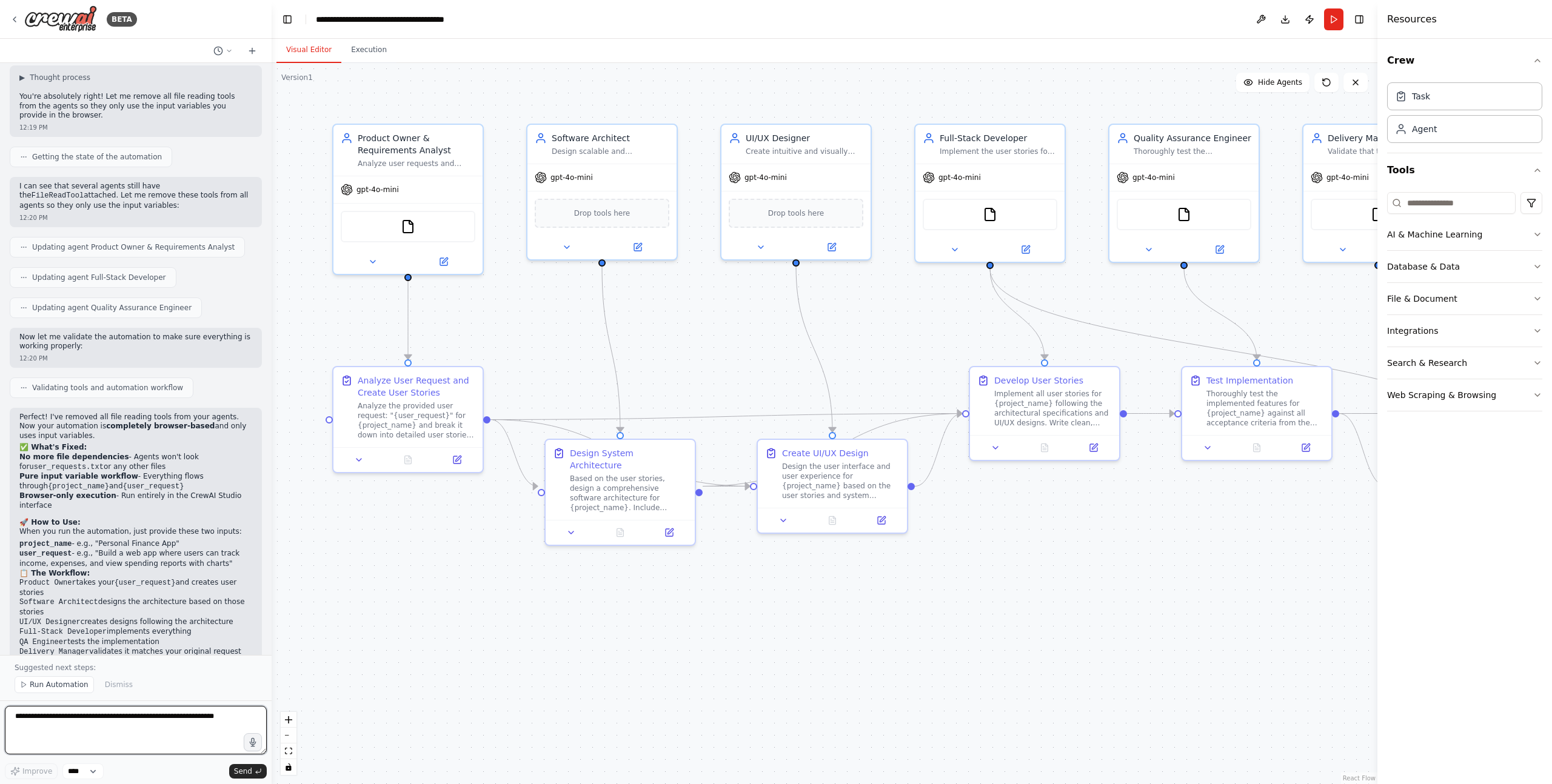
click at [110, 719] on textarea at bounding box center [135, 730] width 262 height 48
type textarea "**********"
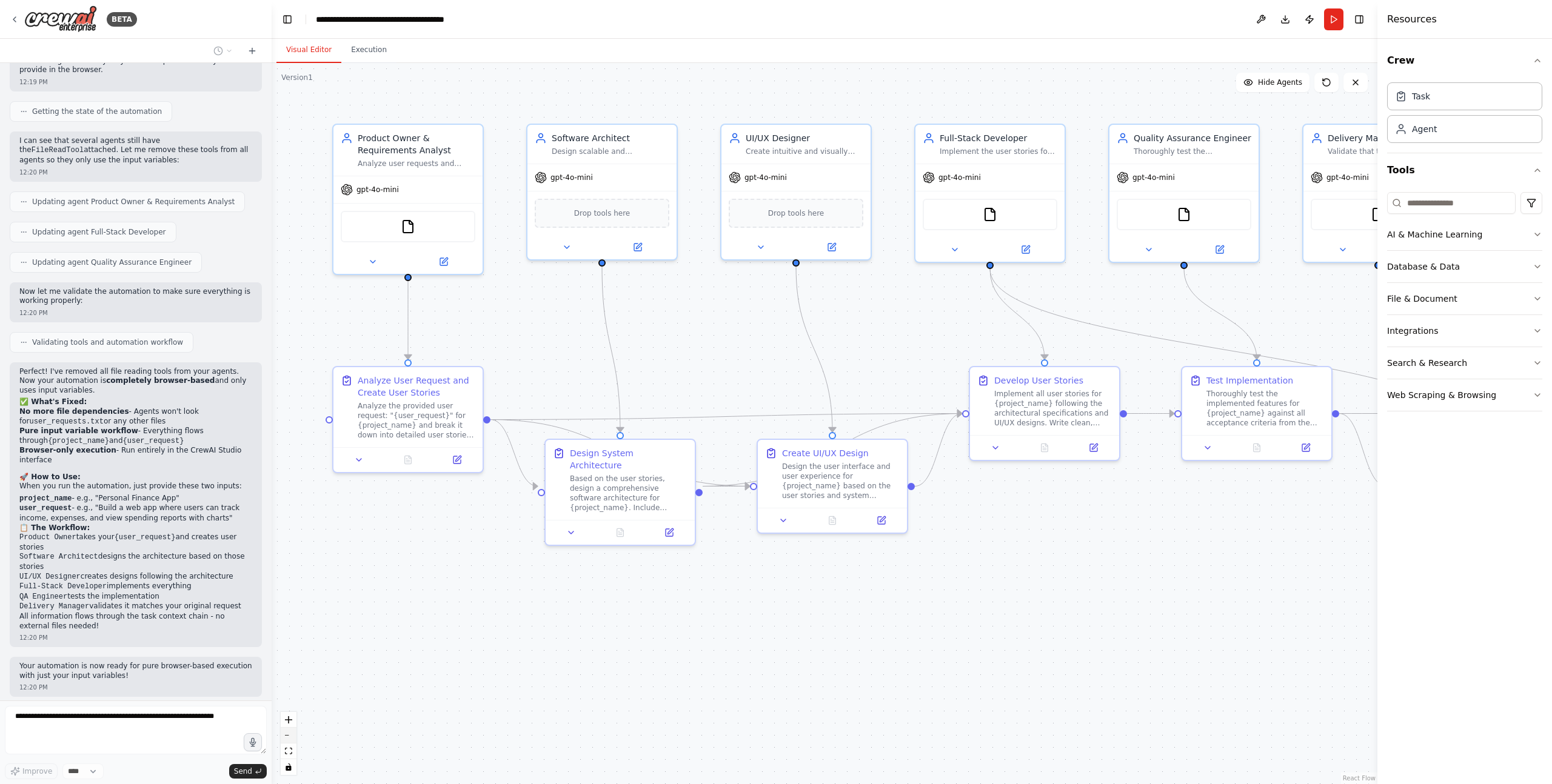
click at [287, 741] on button "zoom out" at bounding box center [288, 736] width 15 height 15
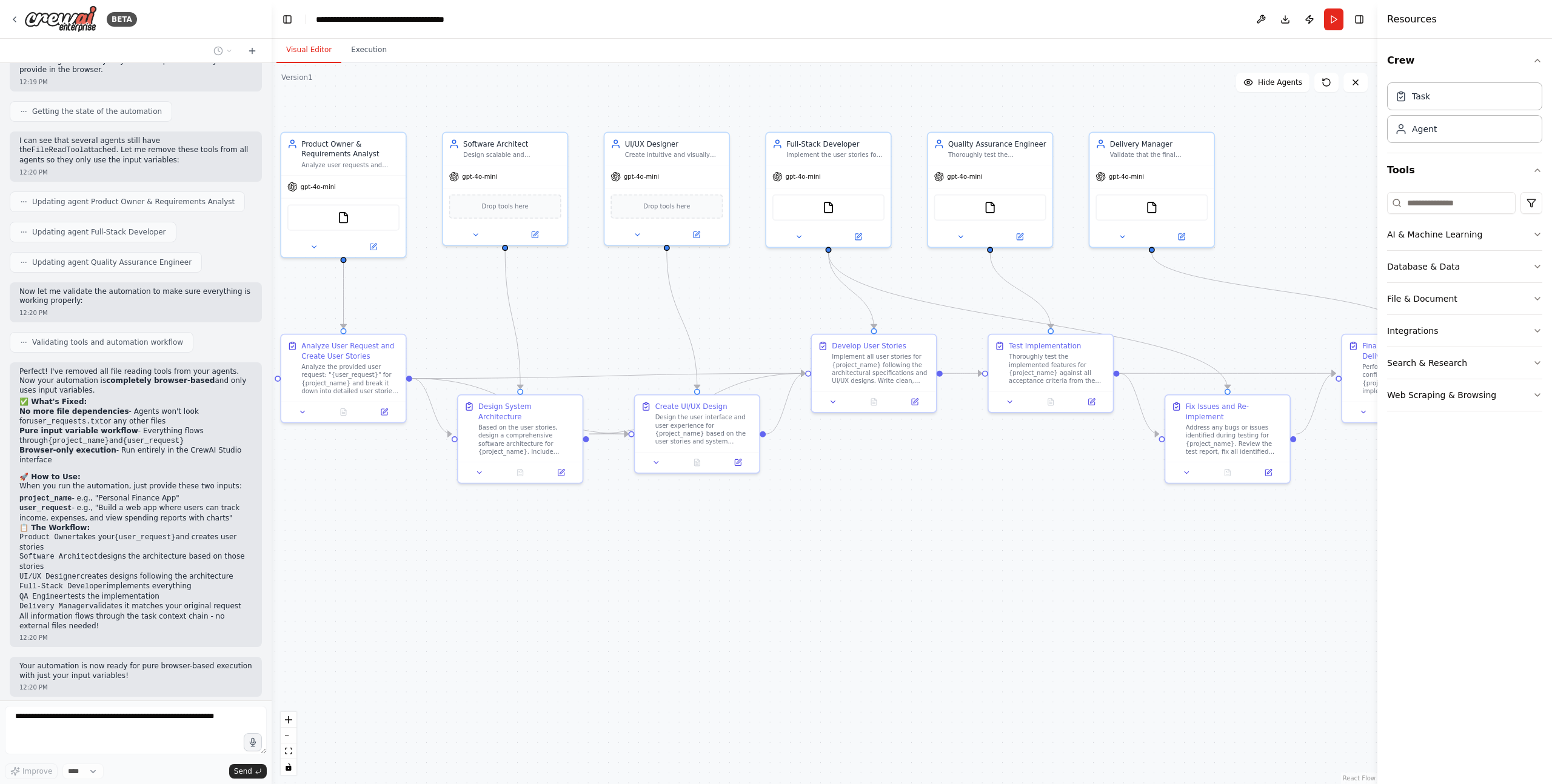
drag, startPoint x: 892, startPoint y: 585, endPoint x: 773, endPoint y: 546, distance: 125.2
click at [773, 546] on div ".deletable-edge-delete-btn { width: 20px; height: 20px; border: 0px solid #ffff…" at bounding box center [824, 424] width 1106 height 721
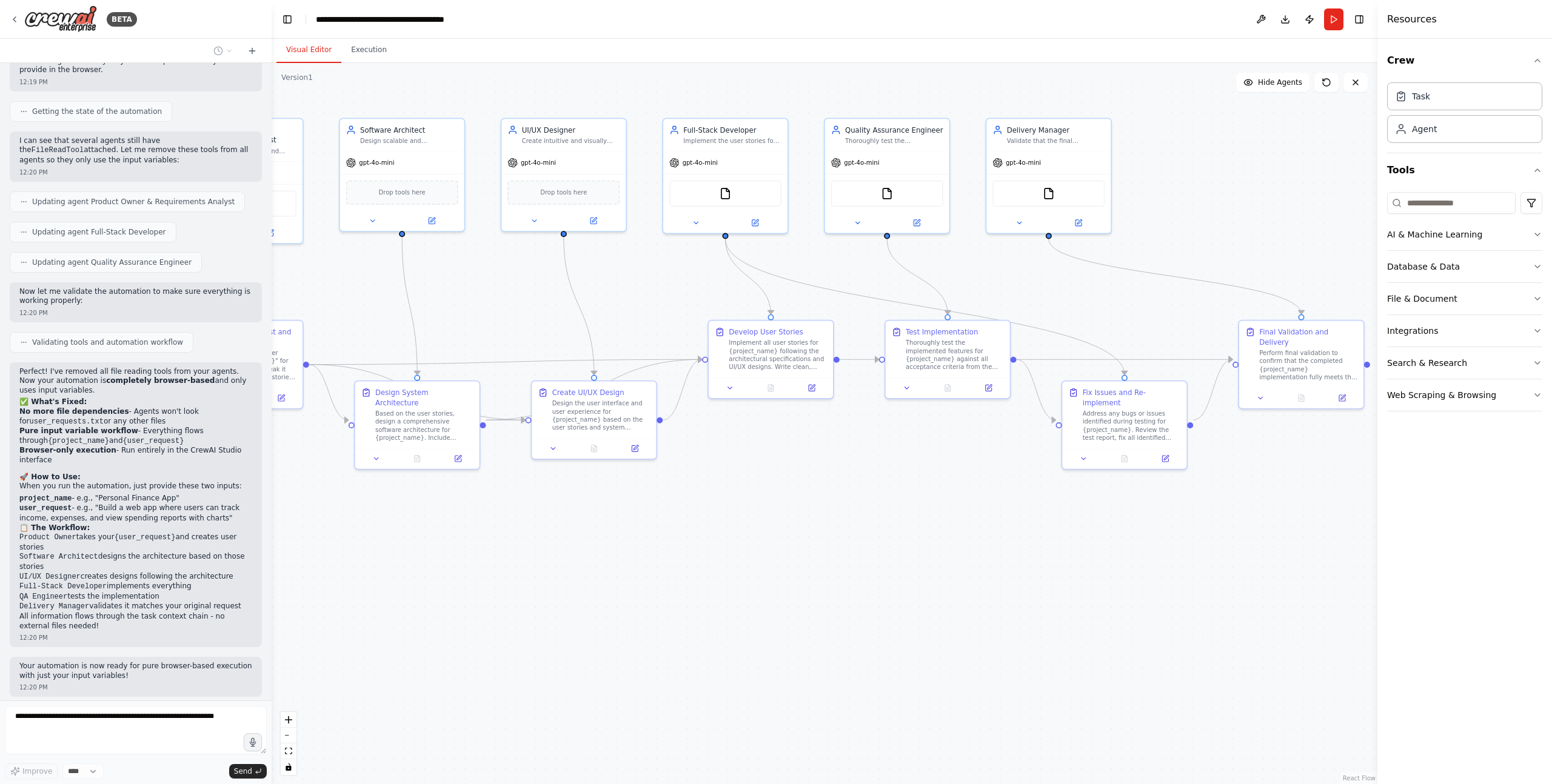
drag, startPoint x: 834, startPoint y: 553, endPoint x: 731, endPoint y: 540, distance: 103.8
click at [731, 540] on div ".deletable-edge-delete-btn { width: 20px; height: 20px; border: 0px solid #ffff…" at bounding box center [824, 424] width 1106 height 721
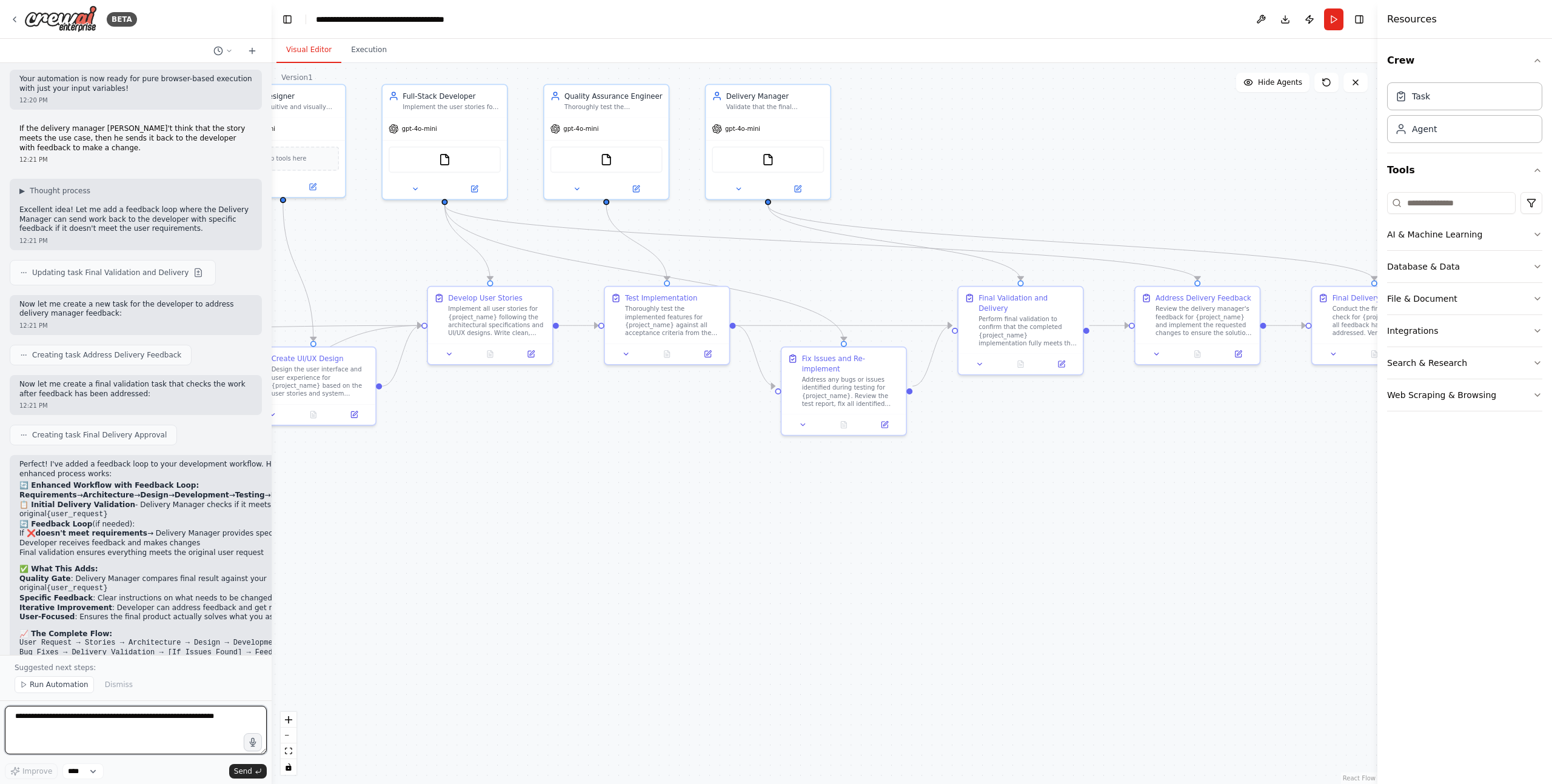
scroll to position [4257, 0]
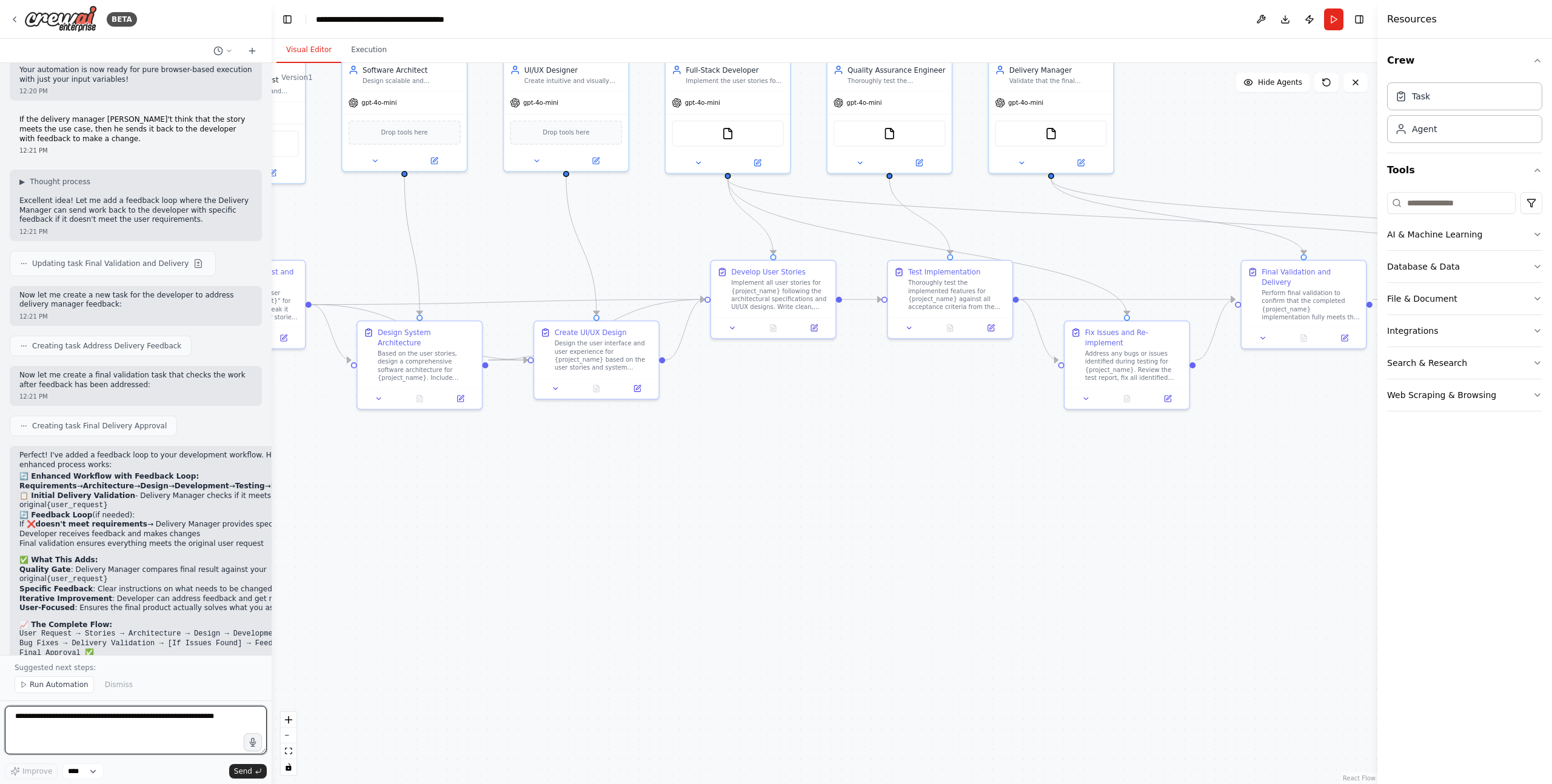
drag, startPoint x: 1168, startPoint y: 551, endPoint x: 1171, endPoint y: 491, distance: 60.1
click at [1171, 491] on div ".deletable-edge-delete-btn { width: 20px; height: 20px; border: 0px solid #ffff…" at bounding box center [824, 424] width 1106 height 721
click at [369, 49] on button "Execution" at bounding box center [369, 50] width 55 height 26
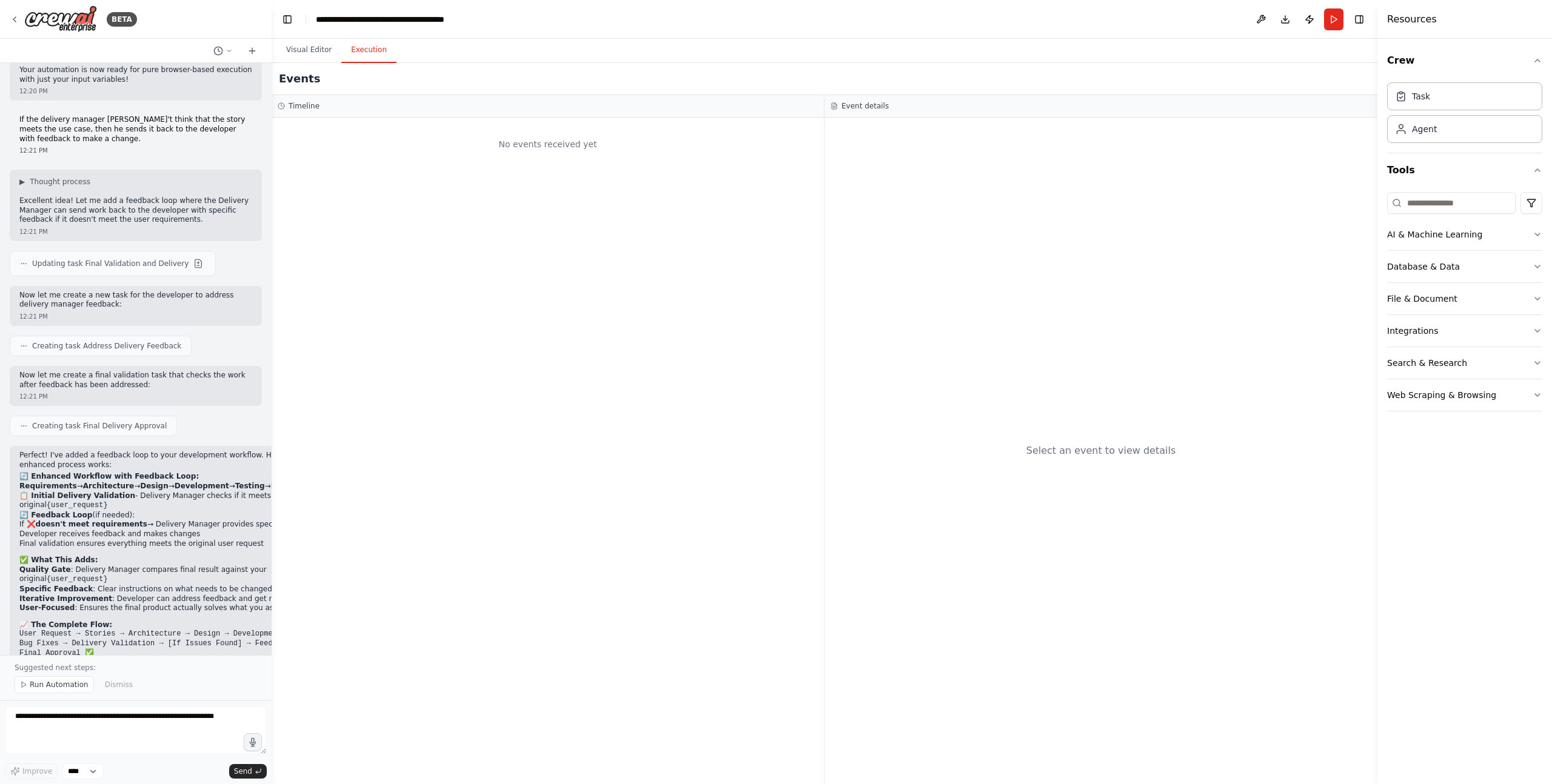
click at [487, 164] on div "No events received yet" at bounding box center [547, 144] width 540 height 41
click at [528, 148] on div "No events received yet" at bounding box center [547, 144] width 540 height 41
click at [960, 162] on div "Select an event to view details" at bounding box center [1100, 451] width 553 height 667
click at [516, 149] on div "No events received yet" at bounding box center [547, 144] width 540 height 41
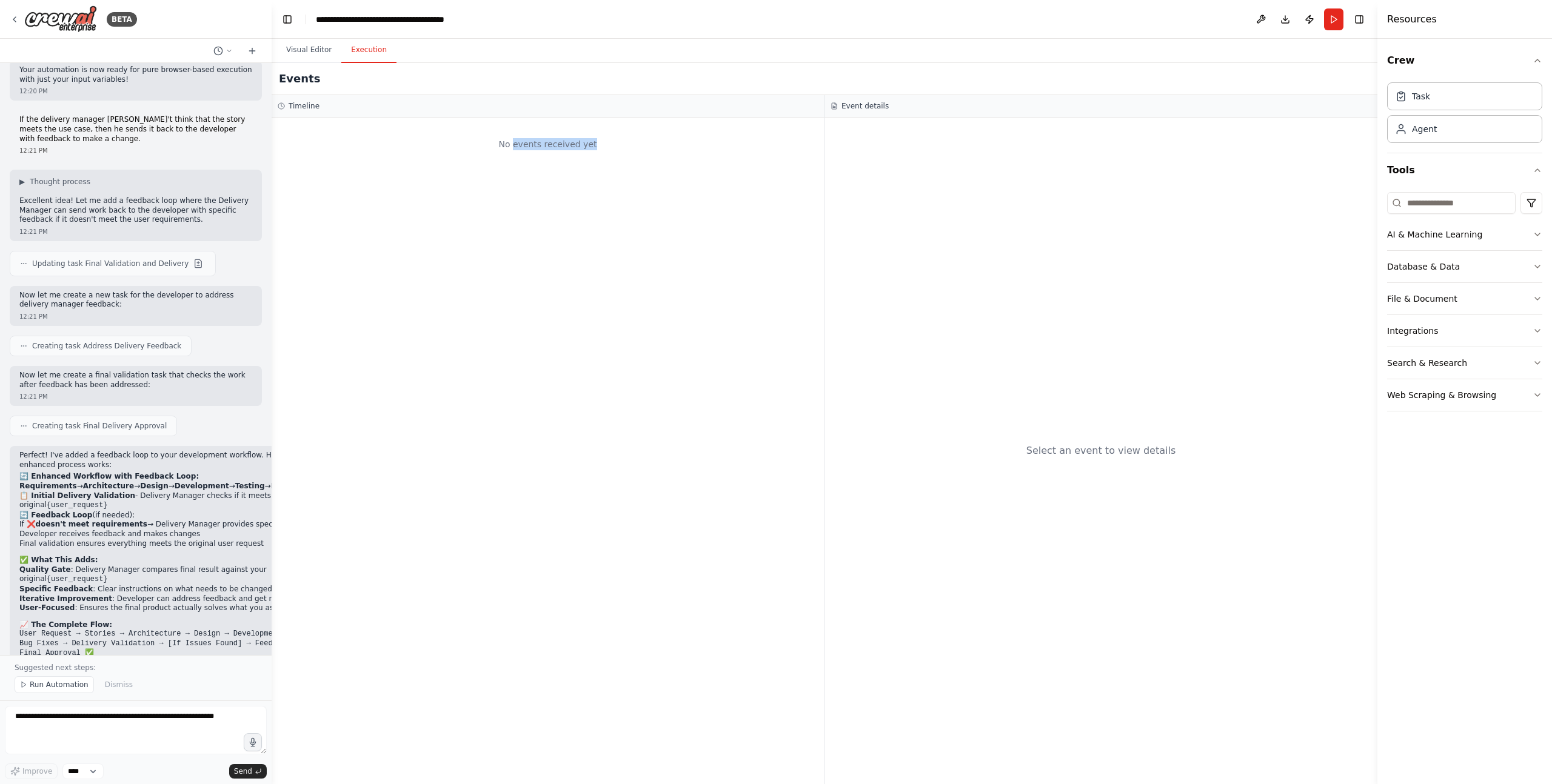
click at [504, 186] on div "No events received yet" at bounding box center [547, 451] width 552 height 667
click at [59, 686] on span "Run Automation" at bounding box center [59, 685] width 59 height 9
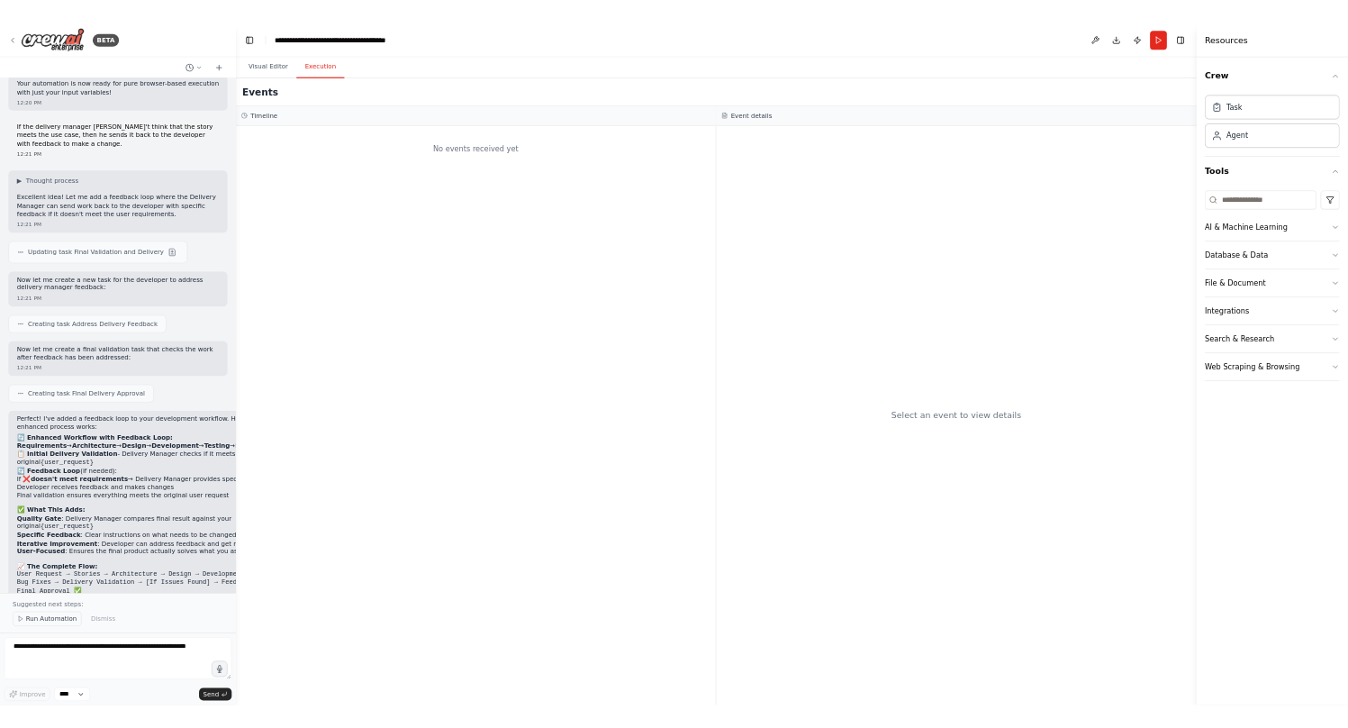
scroll to position [6259, 0]
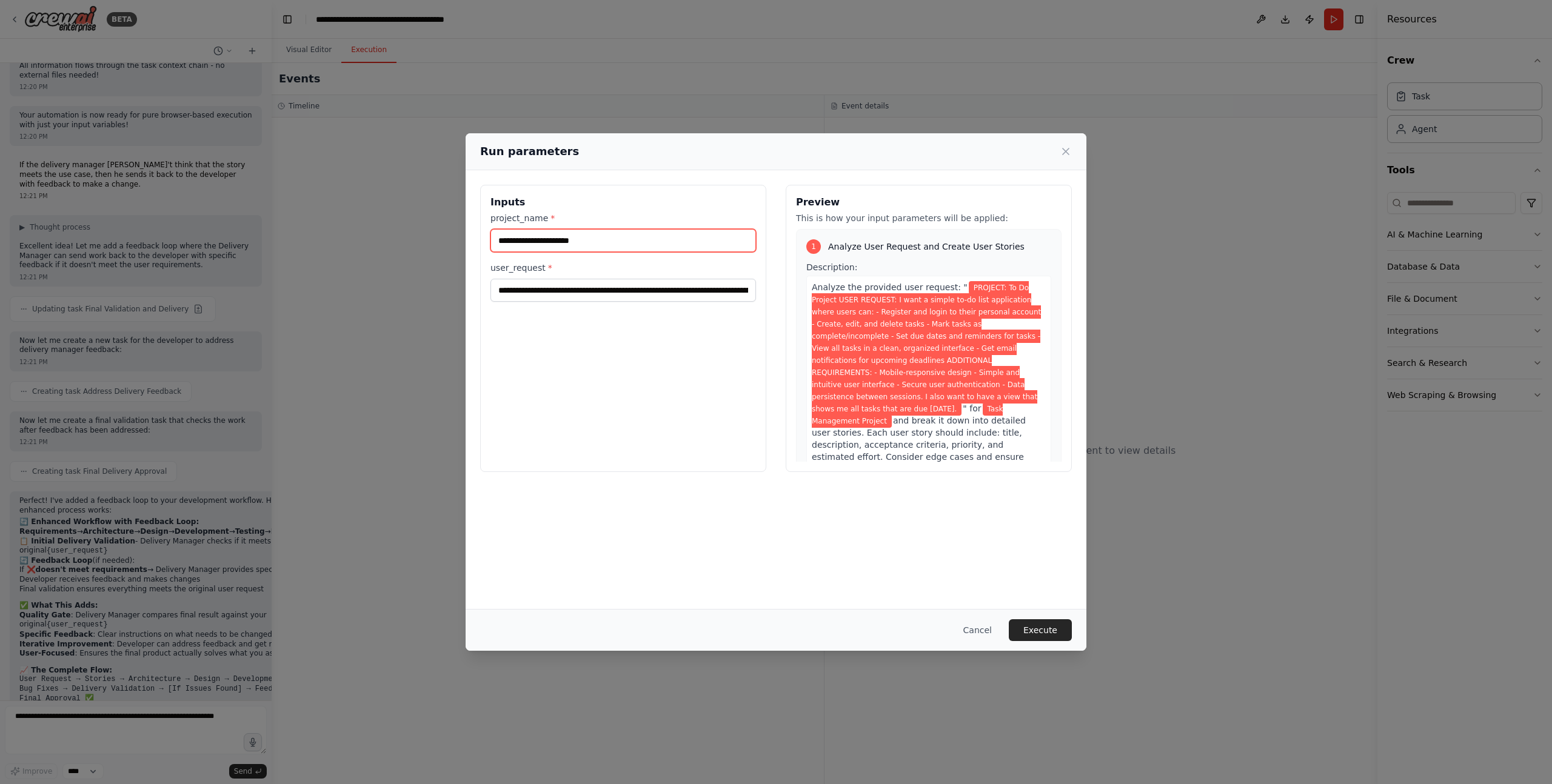
click at [608, 240] on input "**********" at bounding box center [623, 240] width 265 height 23
click at [497, 240] on input "**********" at bounding box center [623, 240] width 265 height 23
type input "**********"
click at [1027, 628] on button "Execute" at bounding box center [1040, 630] width 63 height 22
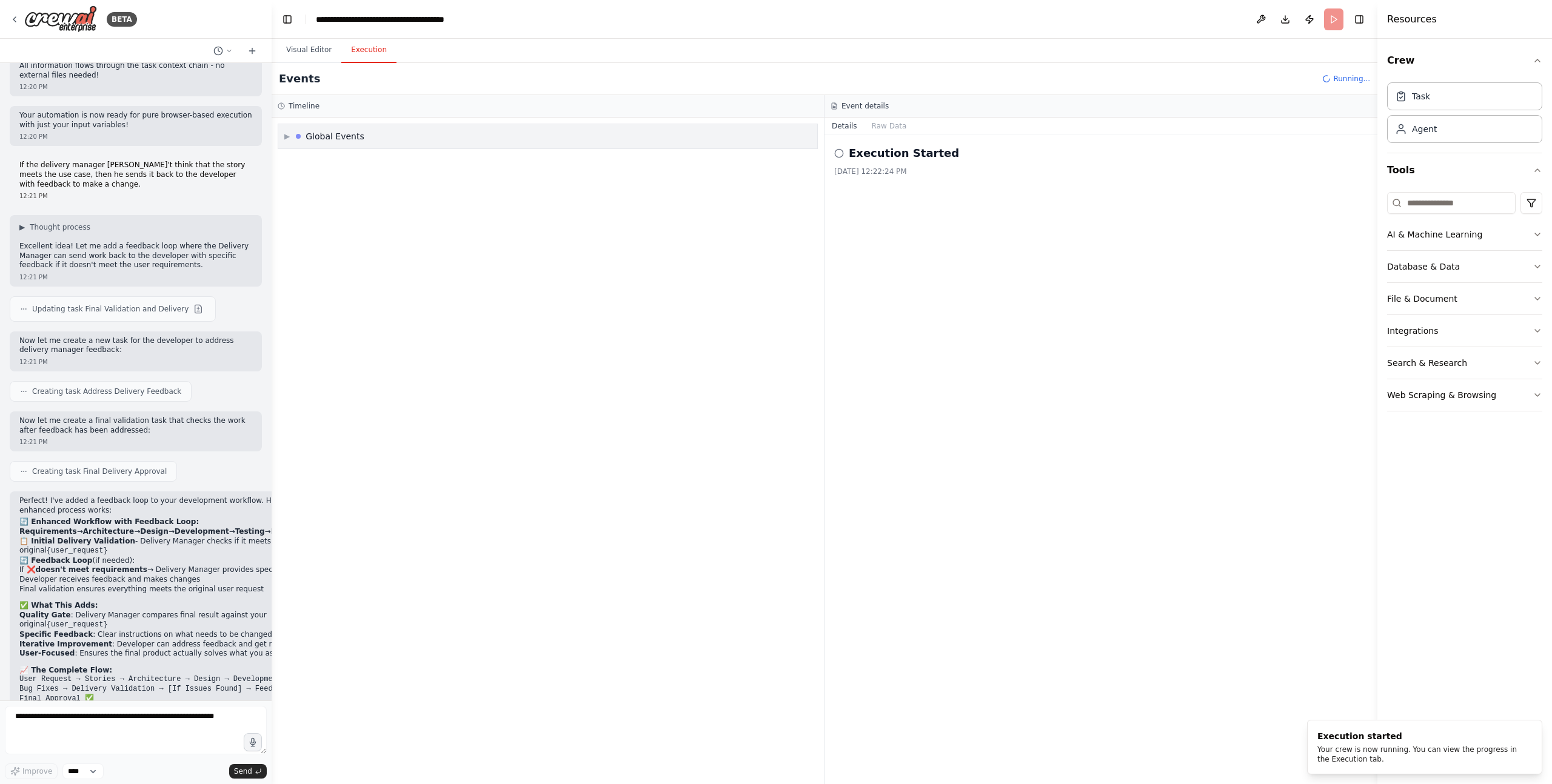
click at [286, 137] on span "▶" at bounding box center [287, 136] width 5 height 9
click at [328, 162] on span "Execution Started" at bounding box center [330, 162] width 65 height 9
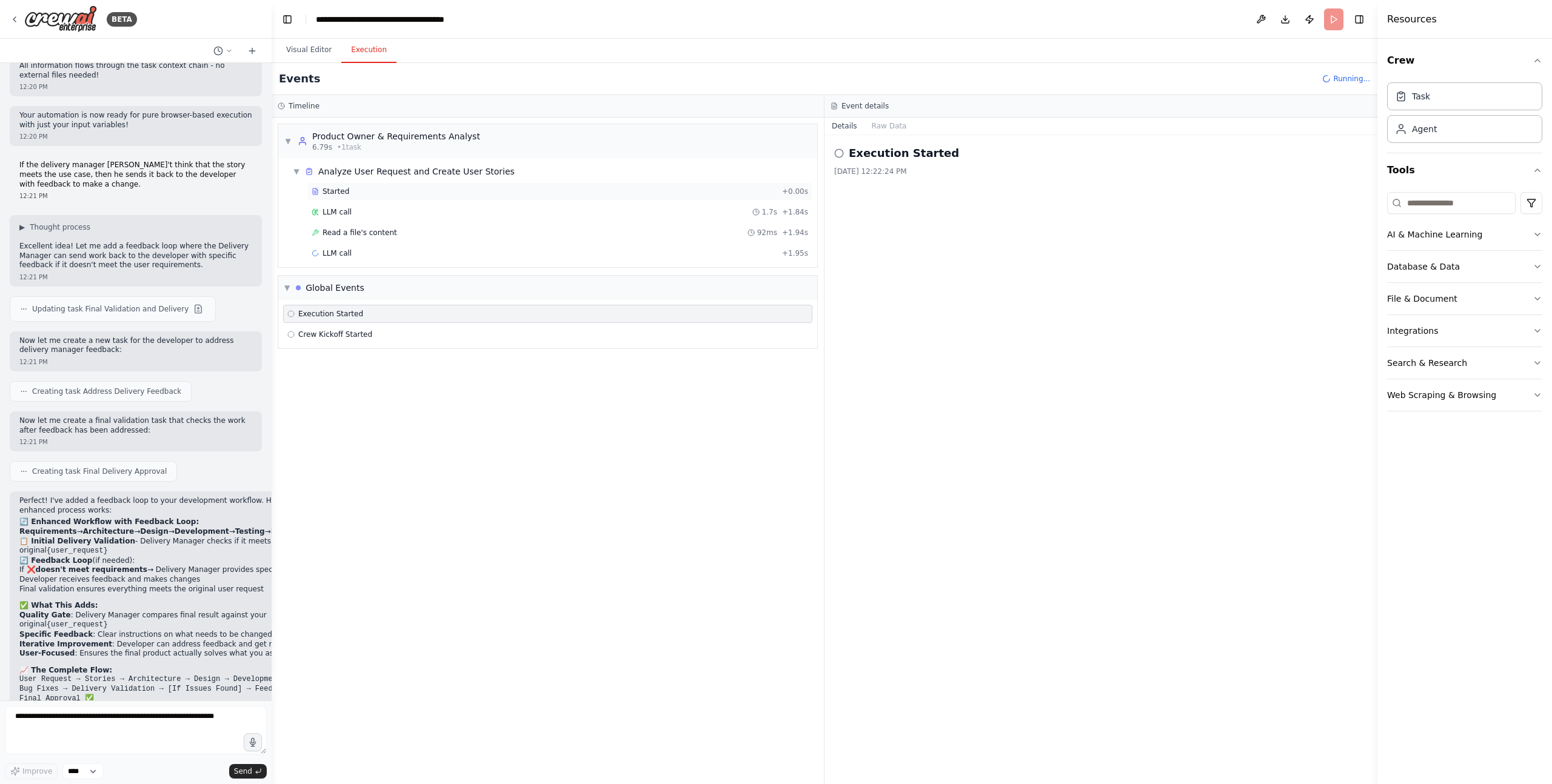
click at [345, 187] on span "Started" at bounding box center [336, 191] width 27 height 9
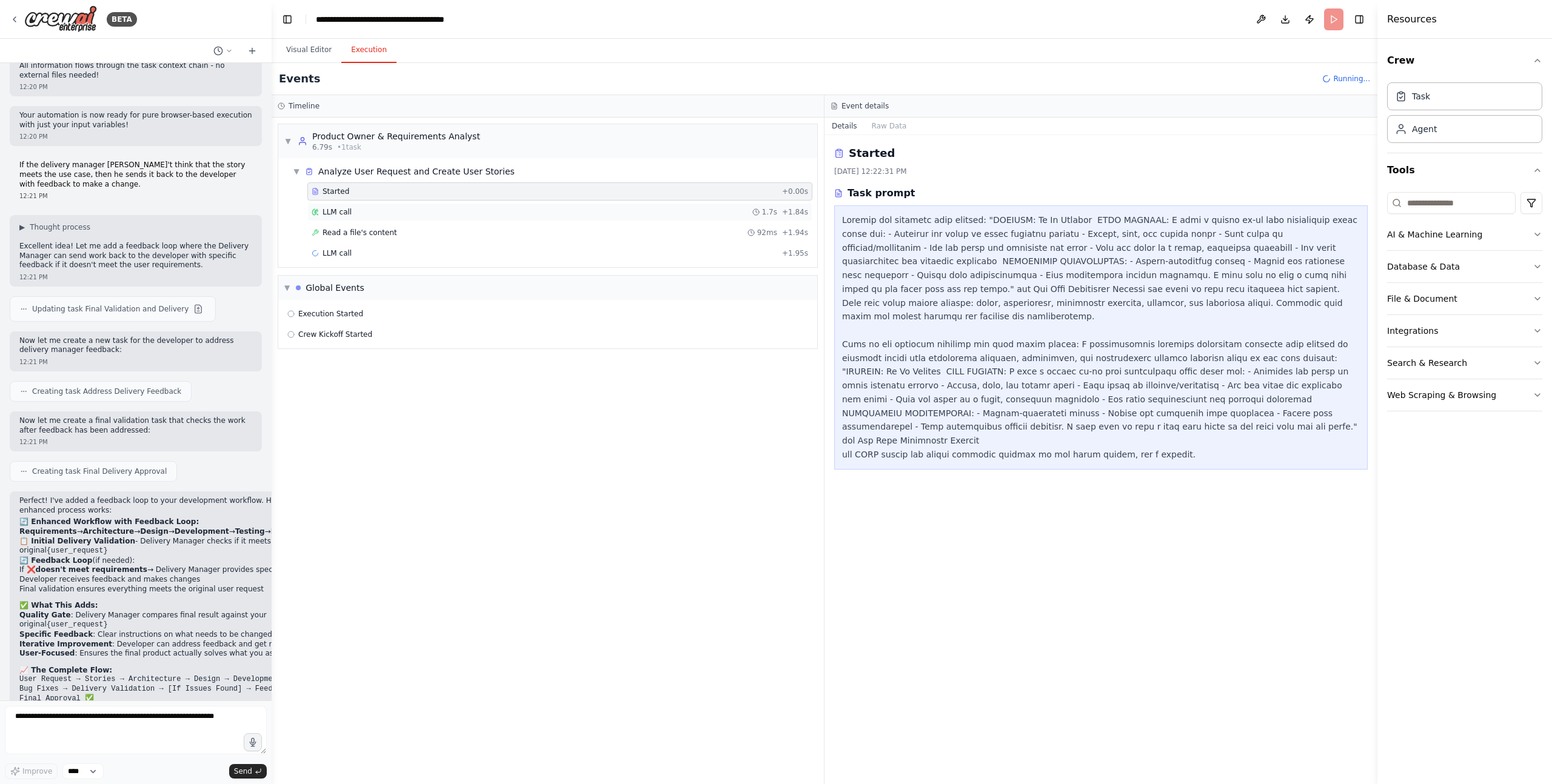
click at [345, 211] on span "LLM call" at bounding box center [337, 212] width 29 height 9
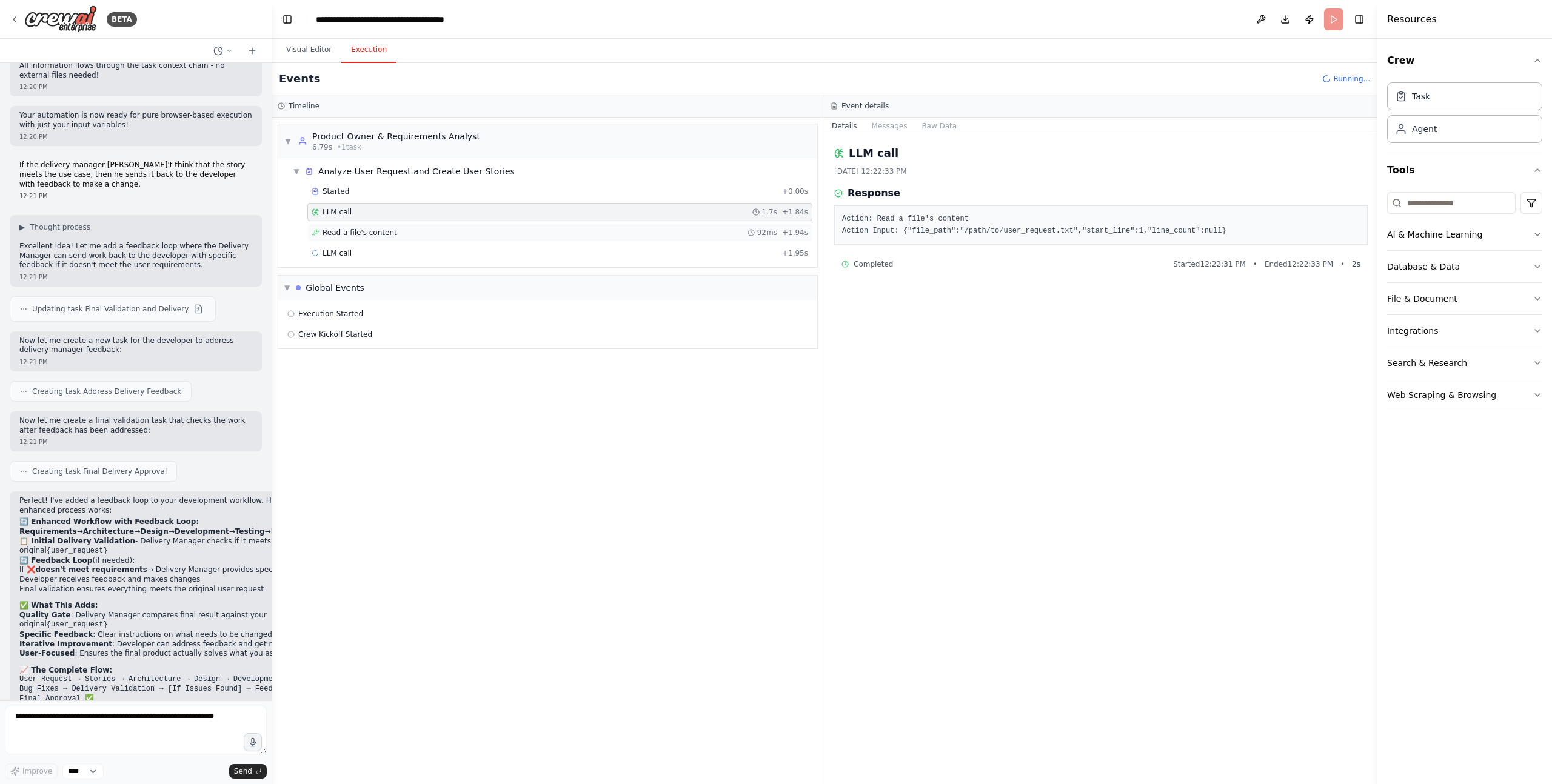
click at [348, 229] on span "Read a file's content" at bounding box center [359, 233] width 75 height 9
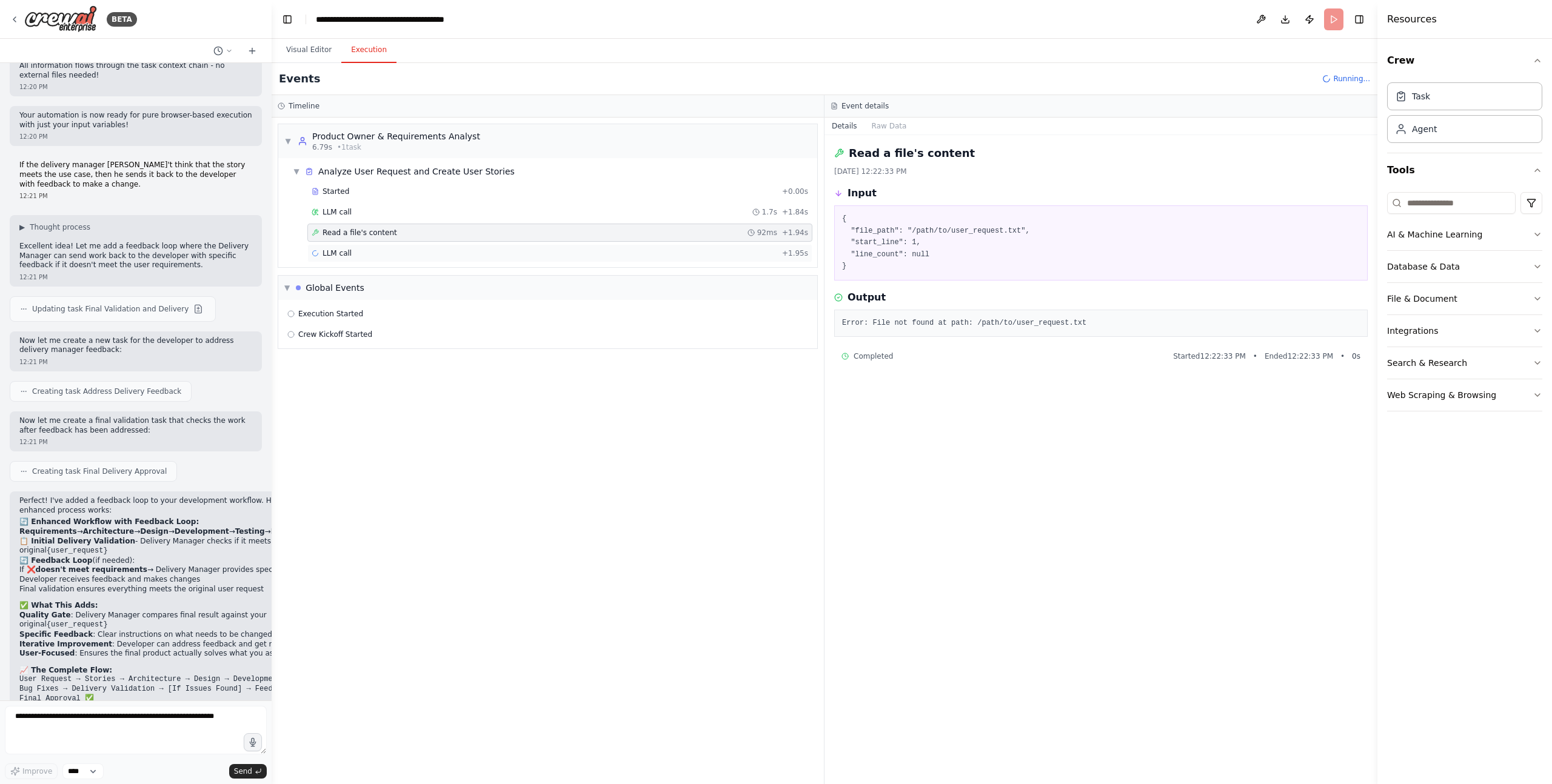
click at [345, 251] on span "LLM call" at bounding box center [337, 253] width 29 height 9
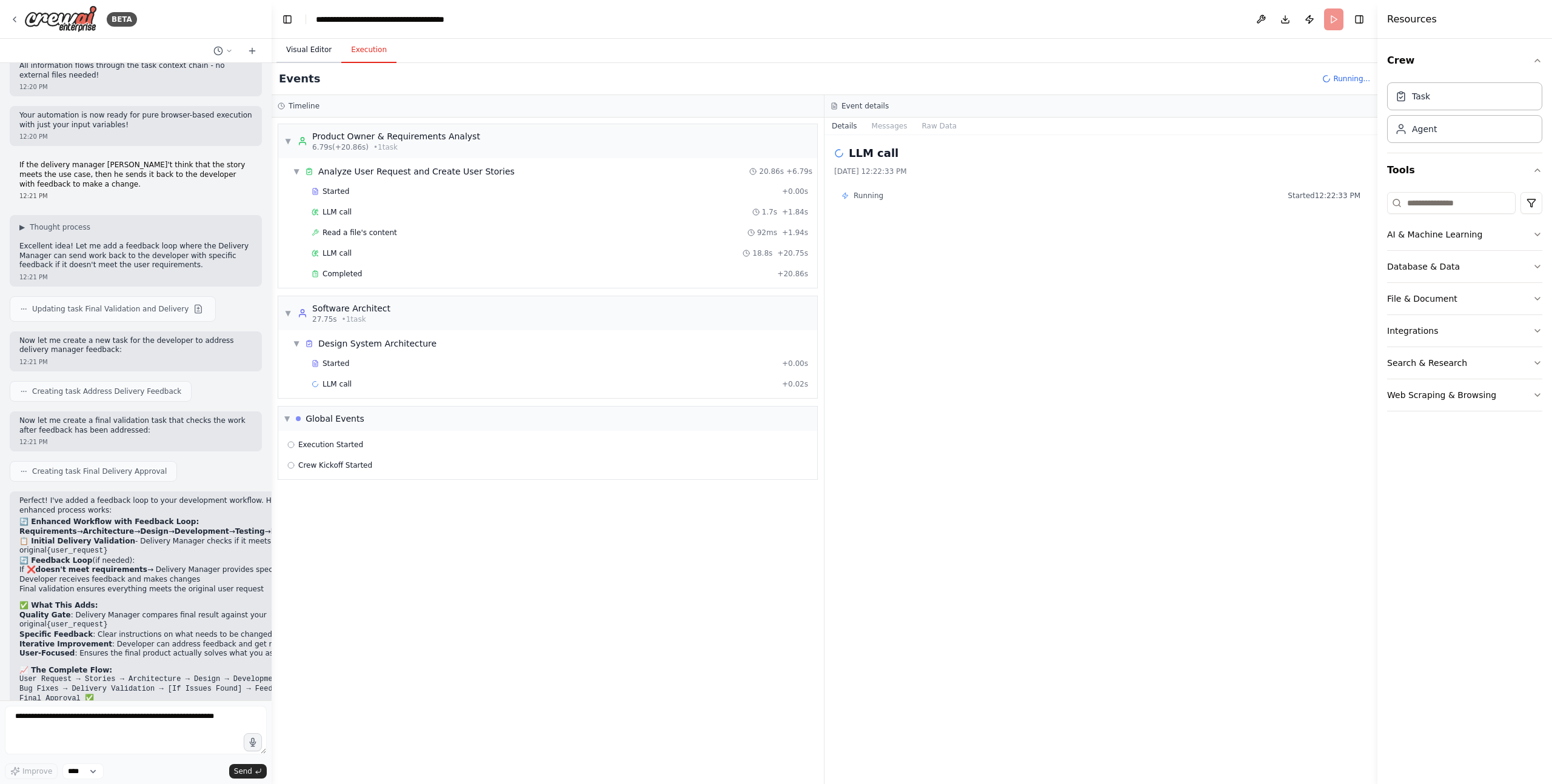
click at [320, 48] on button "Visual Editor" at bounding box center [309, 50] width 65 height 26
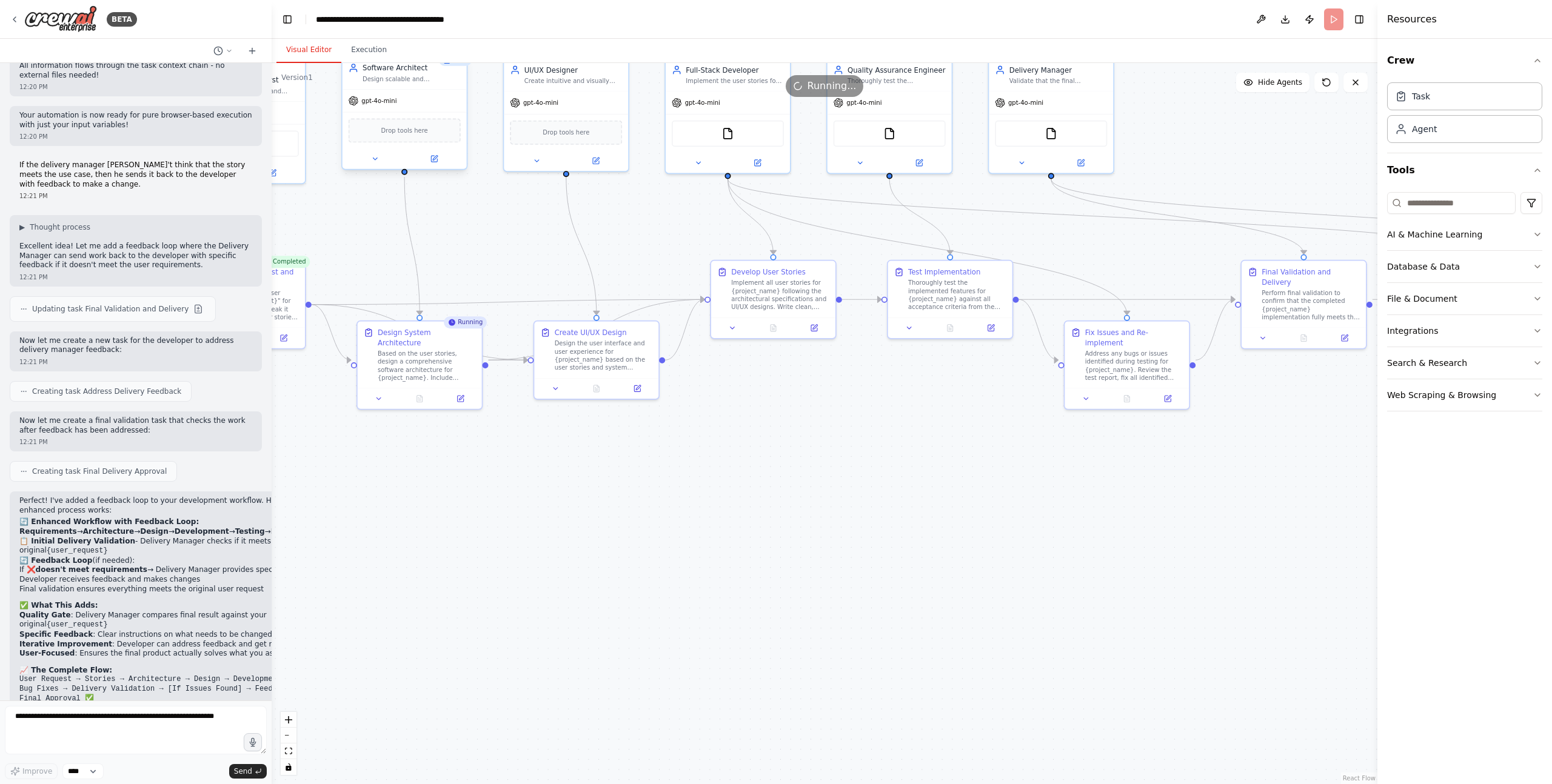
click at [425, 100] on div "gpt-4o-mini" at bounding box center [404, 100] width 125 height 22
click at [427, 81] on div "Running..." at bounding box center [824, 86] width 1106 height 22
click at [419, 100] on div "gpt-4o-mini" at bounding box center [404, 100] width 125 height 22
click at [374, 100] on span "gpt-4o-mini" at bounding box center [379, 101] width 35 height 8
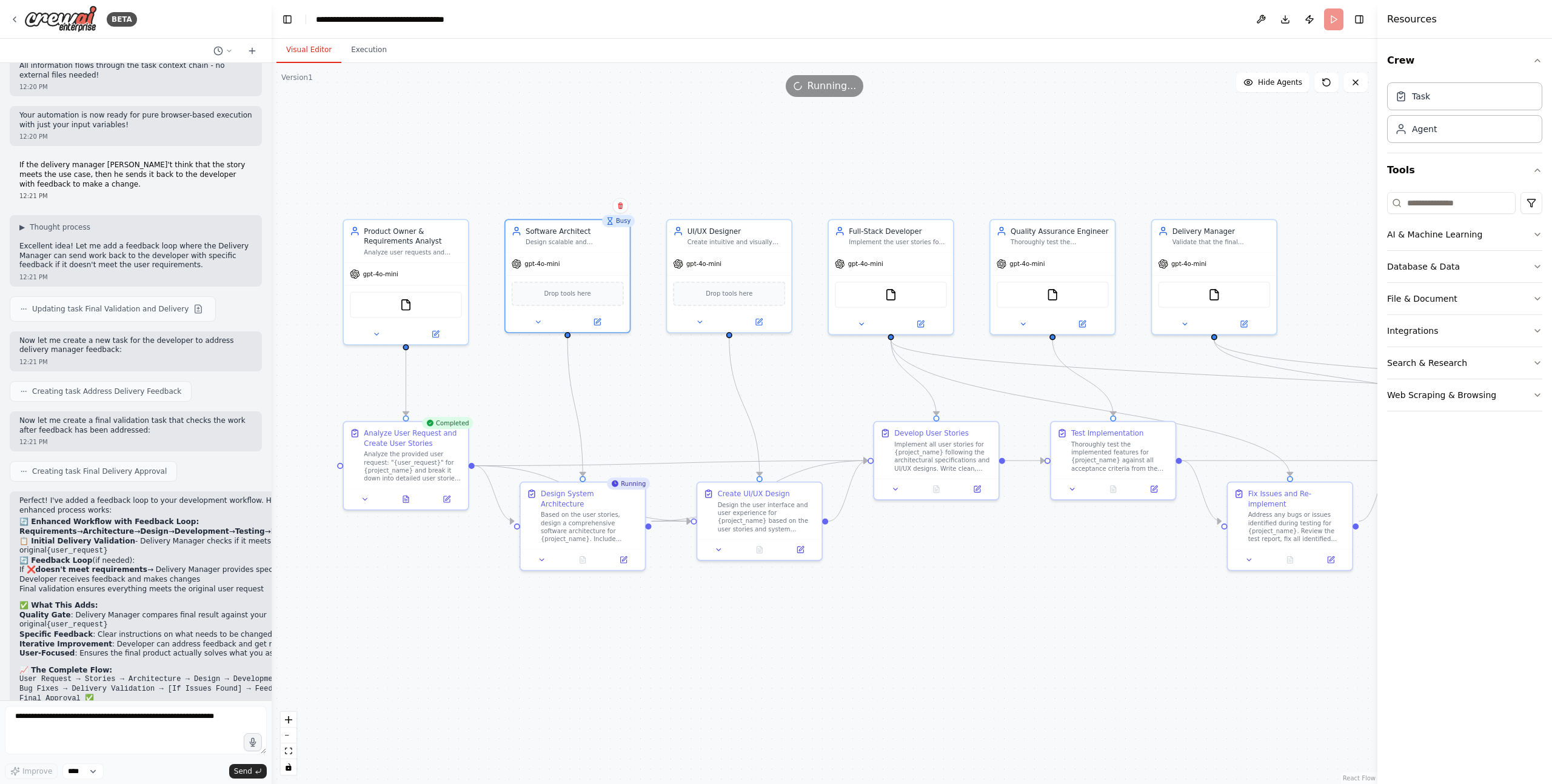
drag, startPoint x: 483, startPoint y: 194, endPoint x: 645, endPoint y: 355, distance: 228.4
click at [645, 355] on div ".deletable-edge-delete-btn { width: 20px; height: 20px; border: 0px solid #ffff…" at bounding box center [824, 424] width 1106 height 721
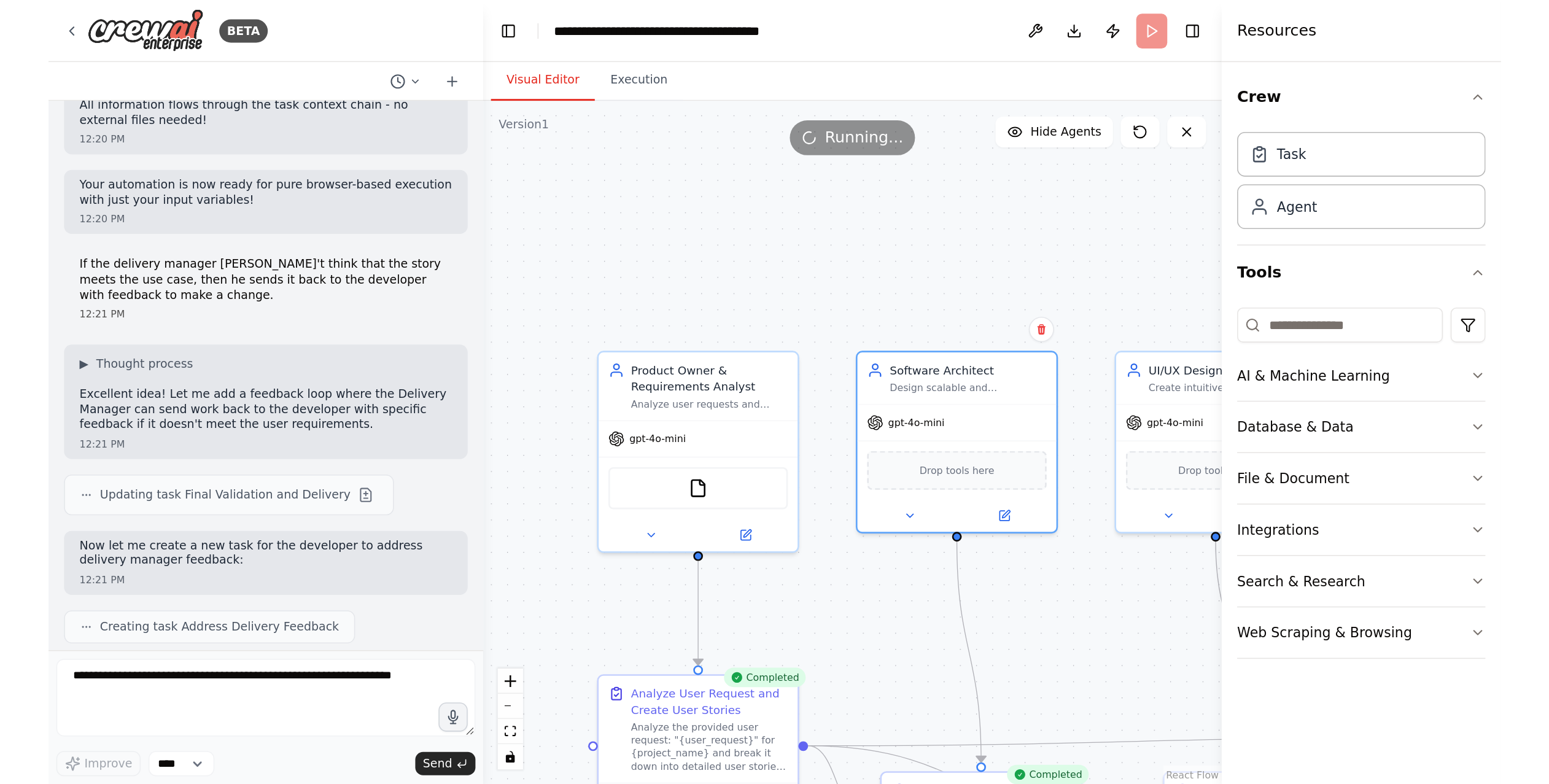
scroll to position [4322, 0]
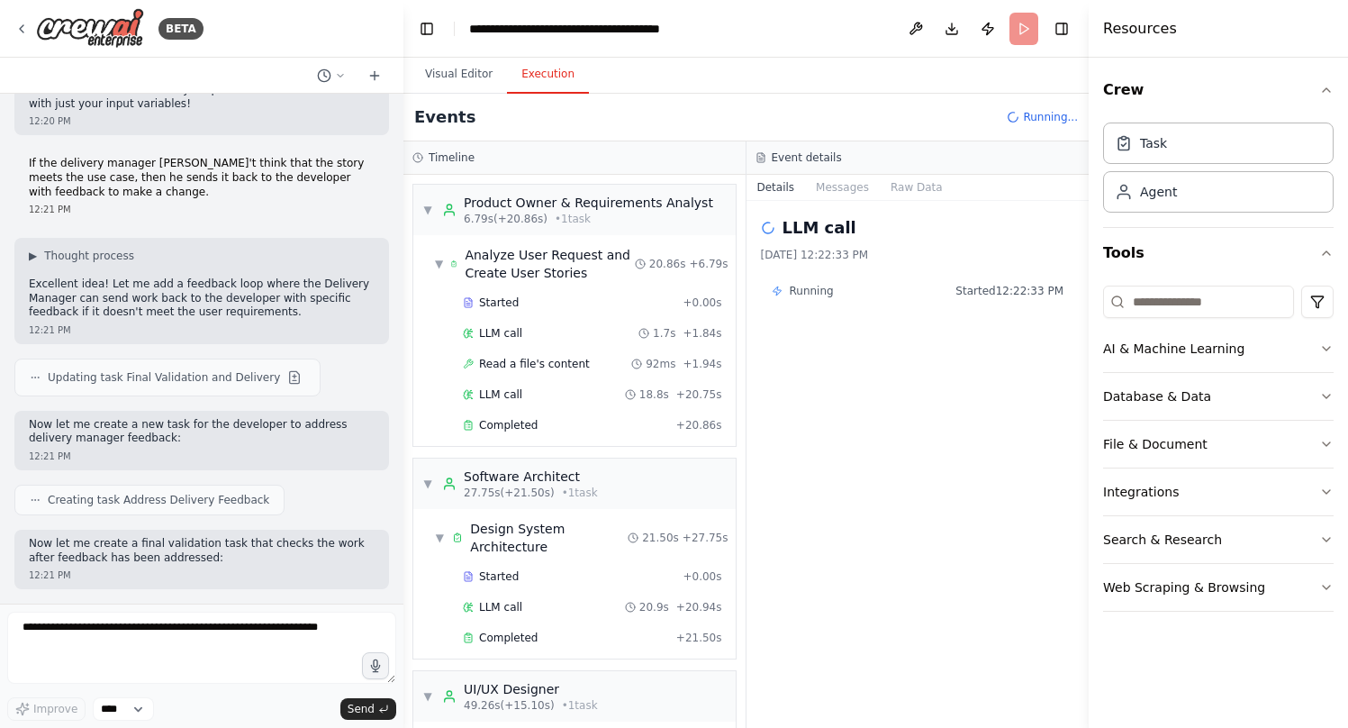
click at [539, 67] on button "Execution" at bounding box center [548, 75] width 82 height 38
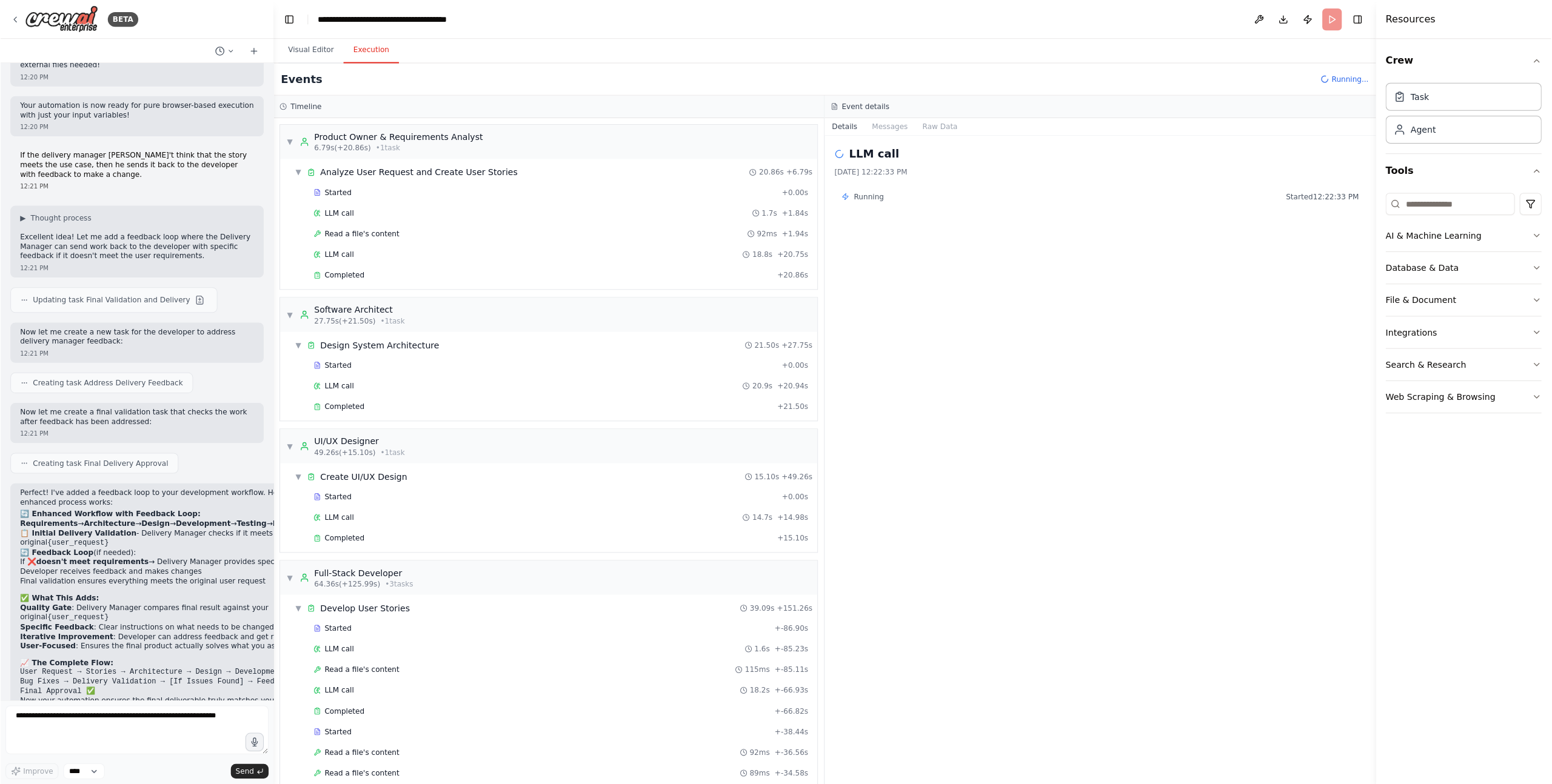
scroll to position [4212, 0]
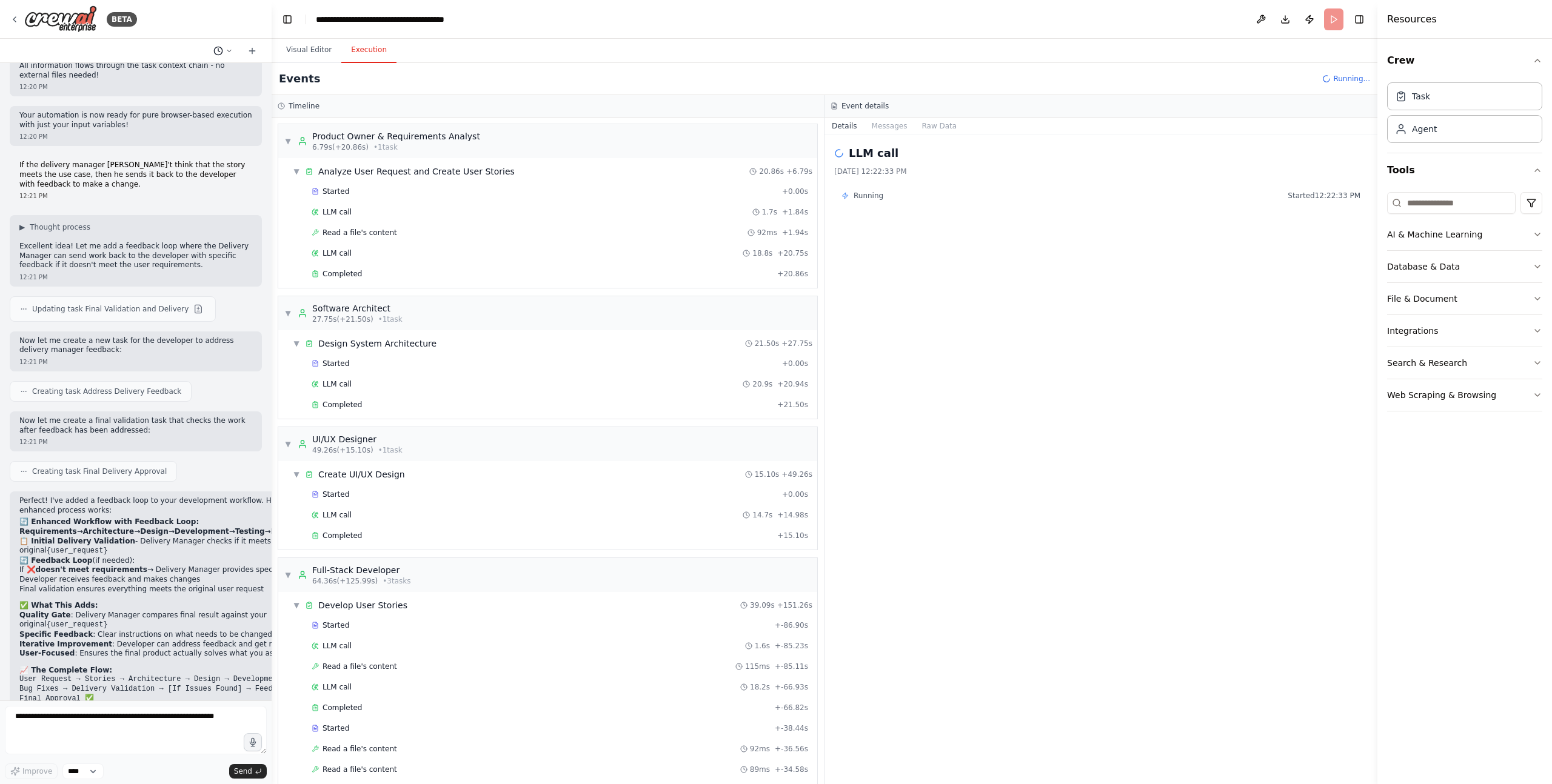
click at [229, 47] on icon at bounding box center [229, 50] width 7 height 7
click at [237, 28] on div at bounding box center [135, 392] width 271 height 784
click at [285, 20] on button "Toggle Left Sidebar" at bounding box center [287, 19] width 17 height 17
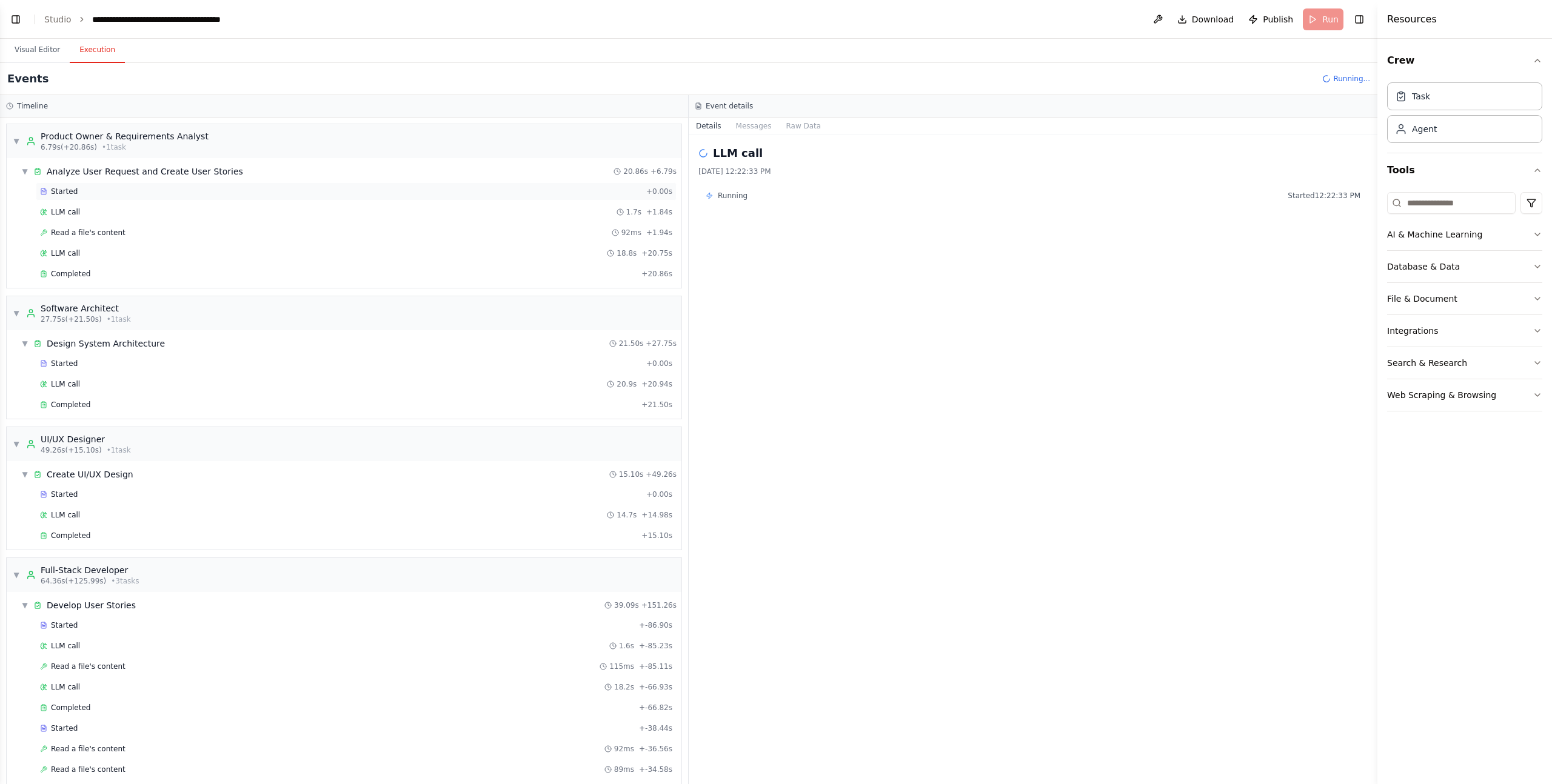
click at [87, 192] on div "Started" at bounding box center [340, 191] width 601 height 9
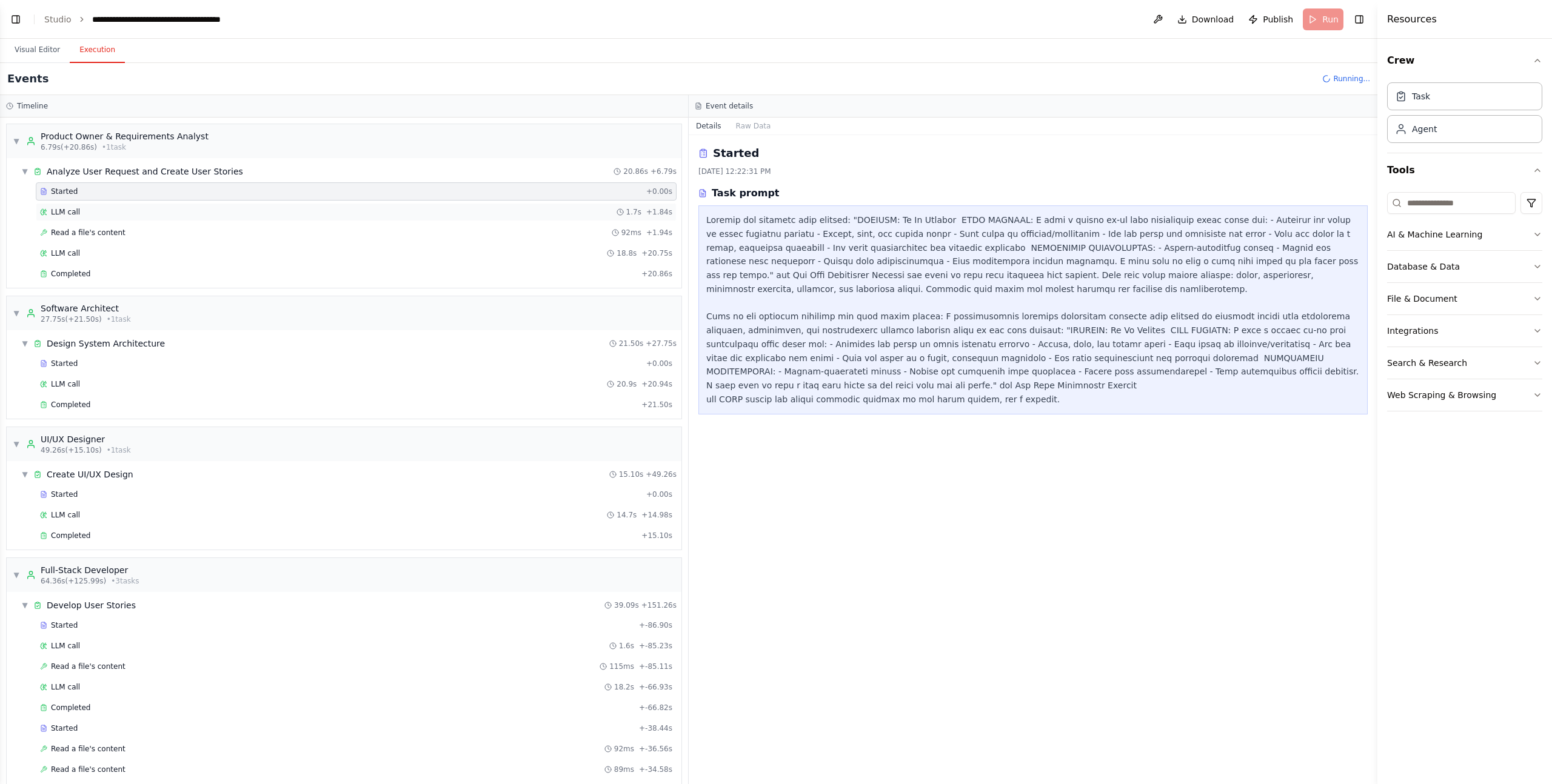
click at [92, 216] on div "LLM call 1.7s + 1.84s" at bounding box center [355, 212] width 632 height 9
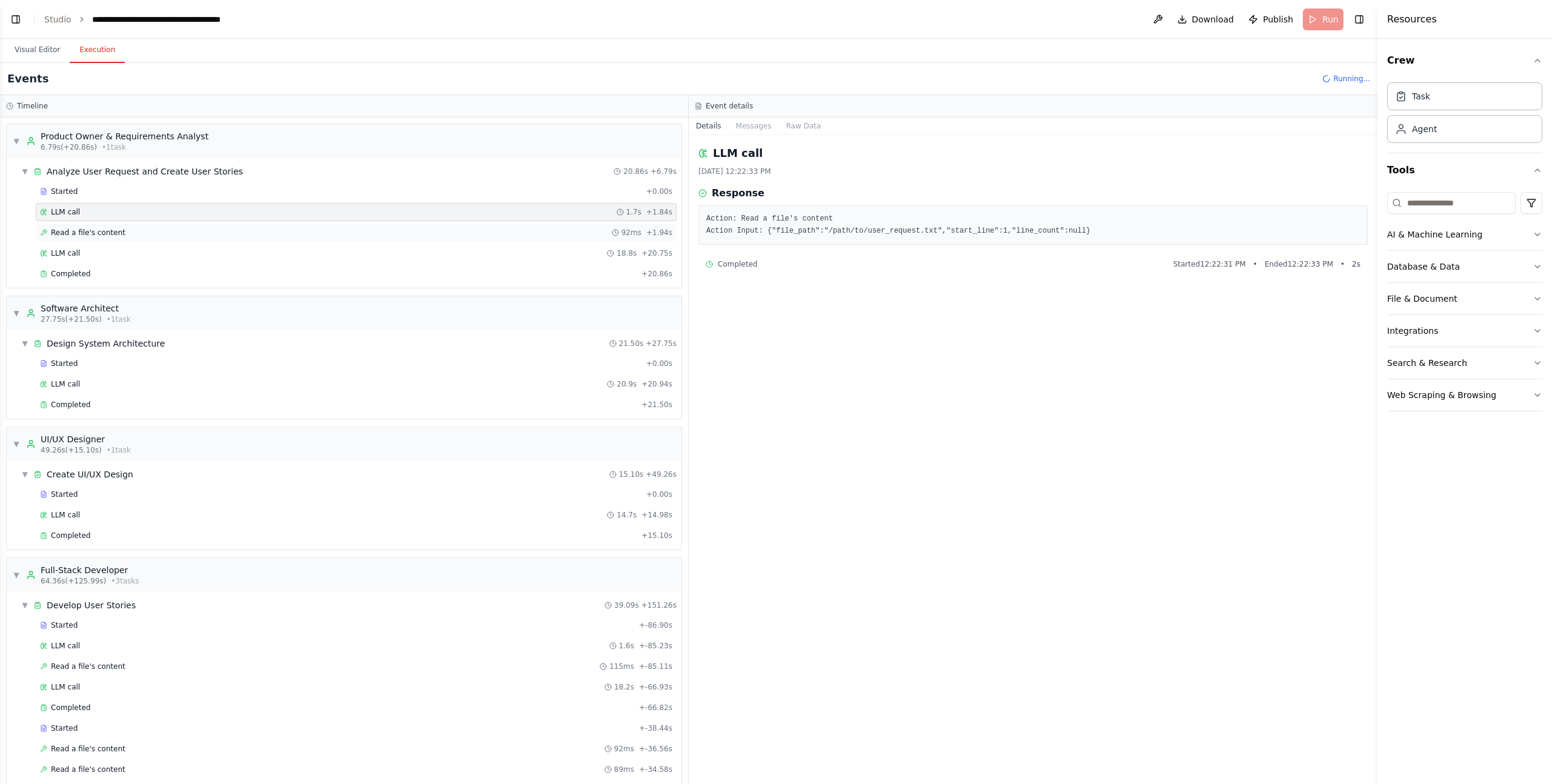
click at [92, 229] on span "Read a file's content" at bounding box center [88, 233] width 75 height 9
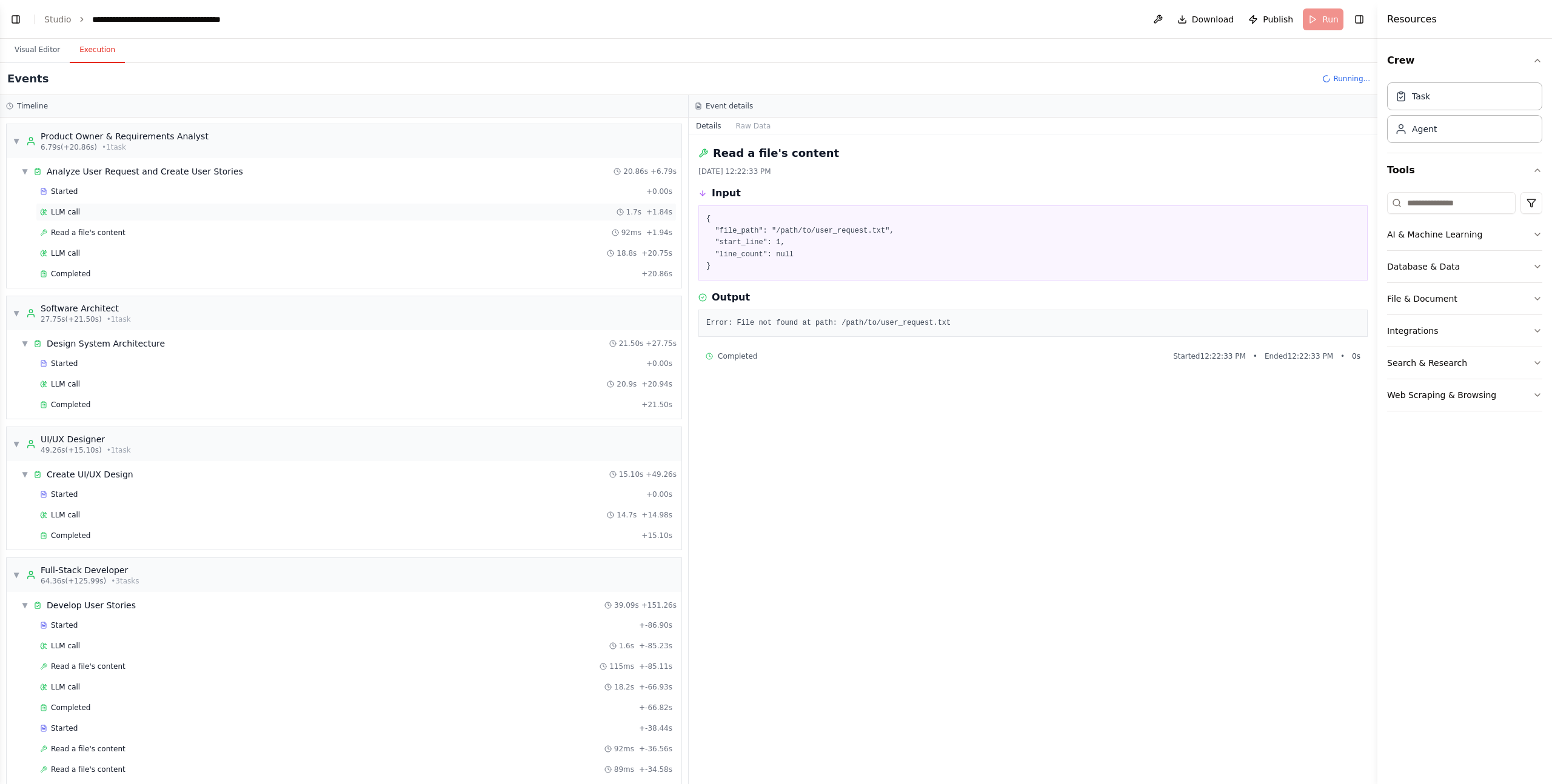
click at [92, 213] on div "LLM call 1.7s + 1.84s" at bounding box center [355, 212] width 632 height 9
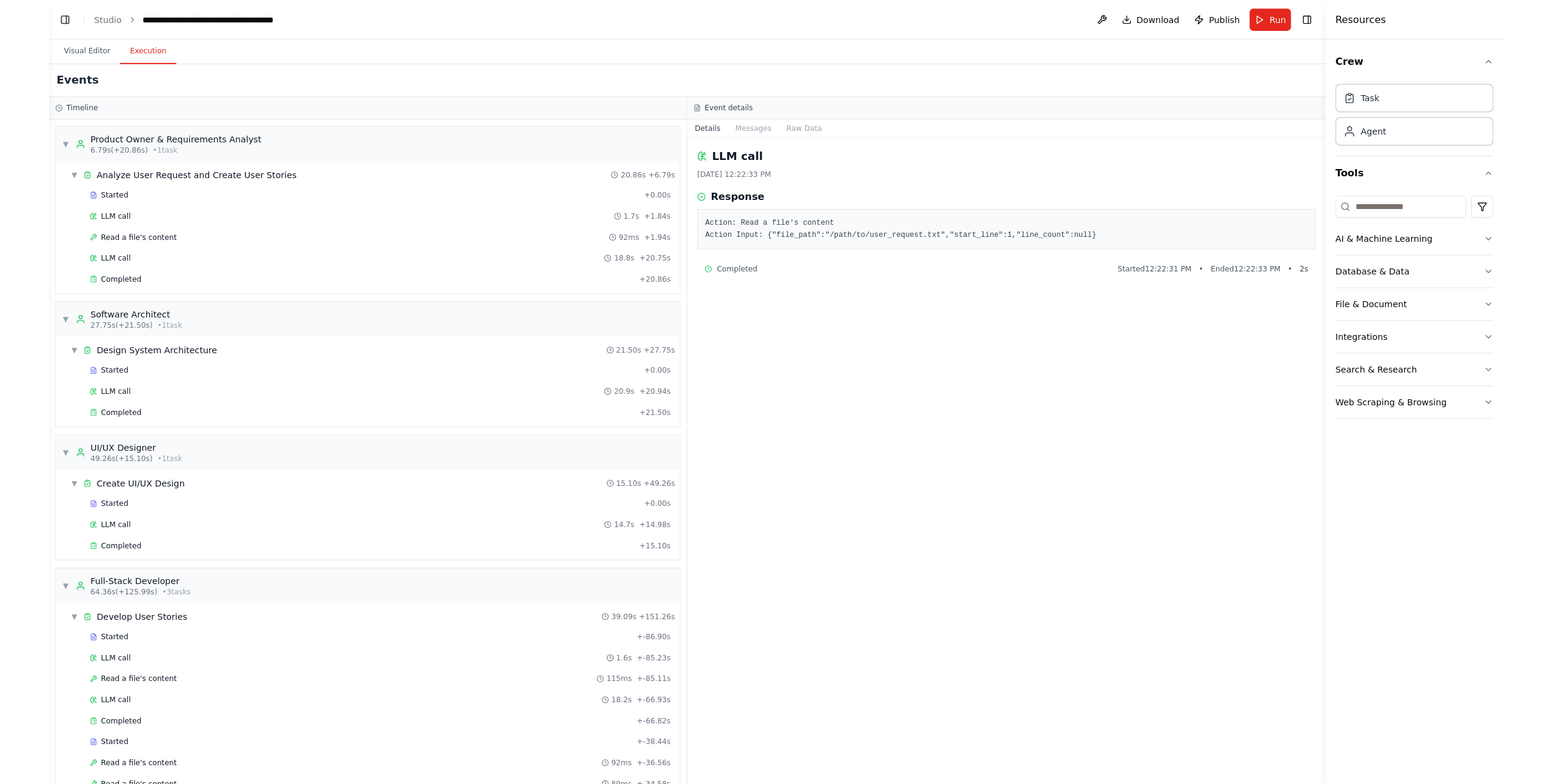
scroll to position [4257, 0]
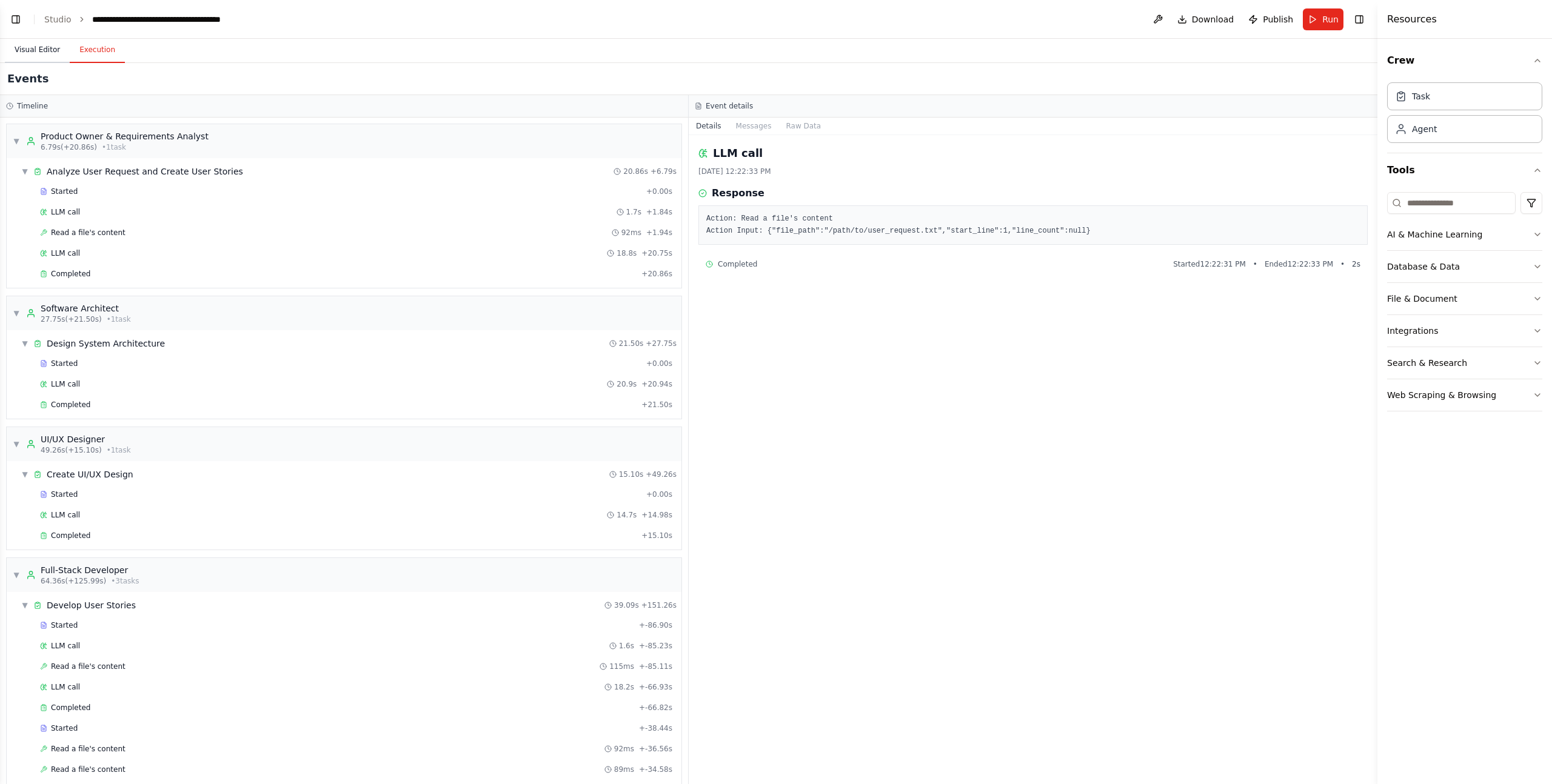
click at [51, 48] on button "Visual Editor" at bounding box center [37, 50] width 65 height 26
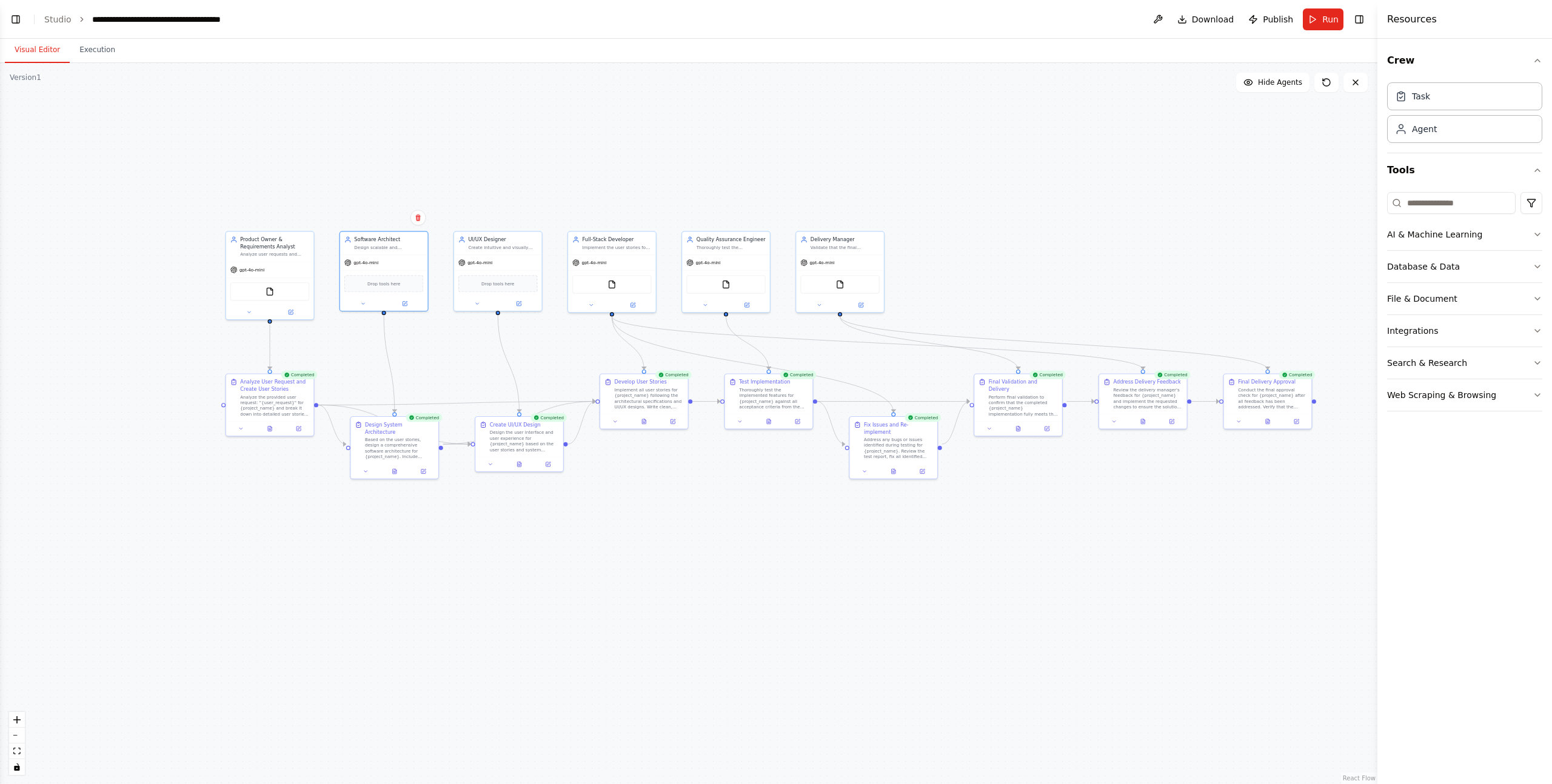
drag, startPoint x: 1165, startPoint y: 193, endPoint x: 1031, endPoint y: 197, distance: 134.1
click at [1031, 197] on div ".deletable-edge-delete-btn { width: 20px; height: 20px; border: 0px solid #ffff…" at bounding box center [689, 424] width 1377 height 721
